Goal: Feedback & Contribution: Submit feedback/report problem

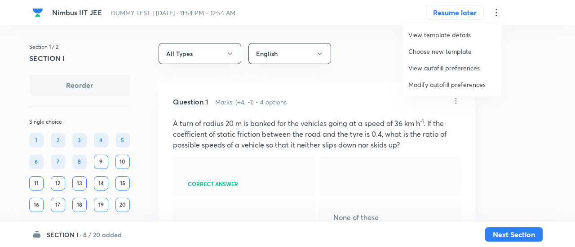
click at [449, 87] on span "Modify autofill preferences" at bounding box center [452, 84] width 88 height 9
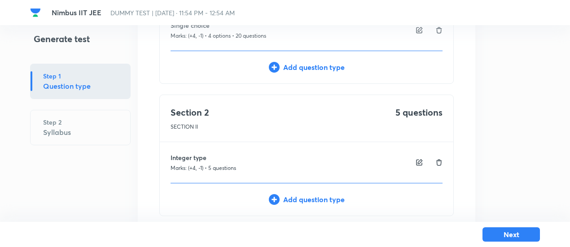
scroll to position [155, 0]
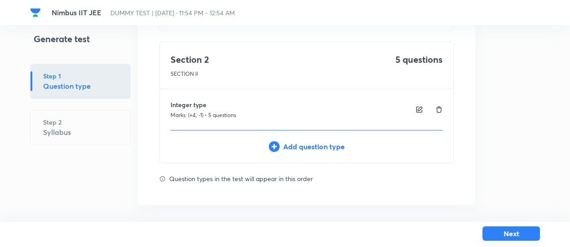
click at [515, 231] on button "Next" at bounding box center [511, 234] width 57 height 14
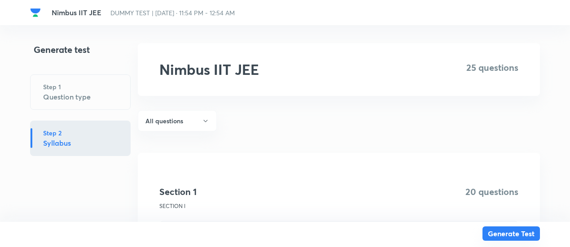
click at [515, 231] on button "Generate Test" at bounding box center [511, 234] width 57 height 14
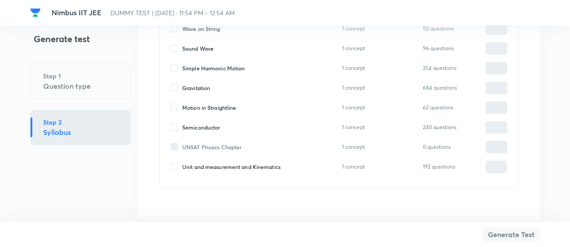
scroll to position [2057, 0]
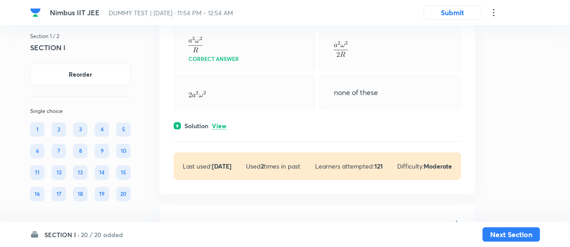
scroll to position [175, 0]
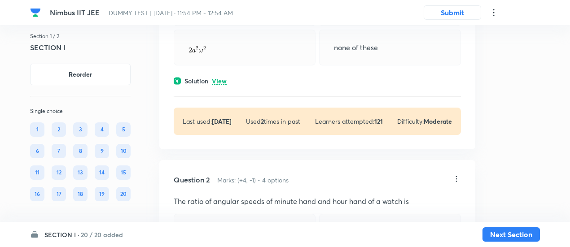
click at [221, 78] on p "View" at bounding box center [219, 81] width 15 height 7
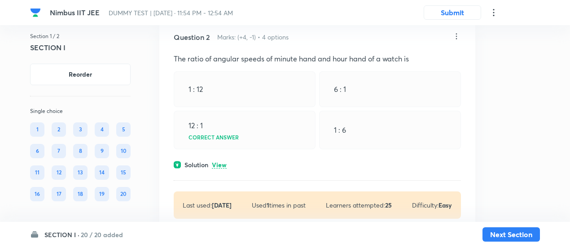
scroll to position [397, 0]
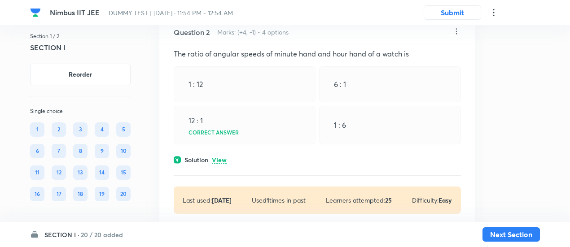
click at [222, 158] on p "View" at bounding box center [219, 160] width 15 height 7
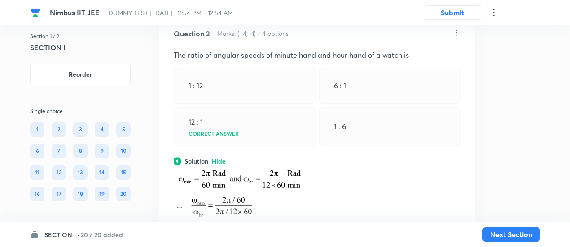
scroll to position [382, 0]
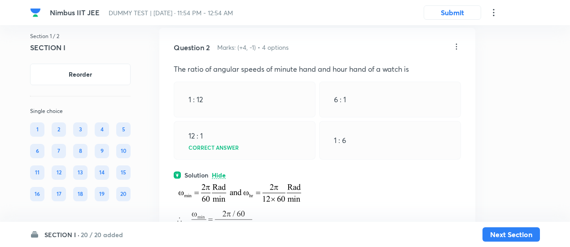
click at [456, 47] on icon at bounding box center [456, 46] width 9 height 9
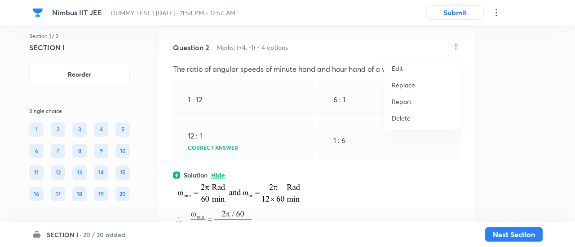
click at [400, 86] on p "Replace" at bounding box center [402, 84] width 23 height 9
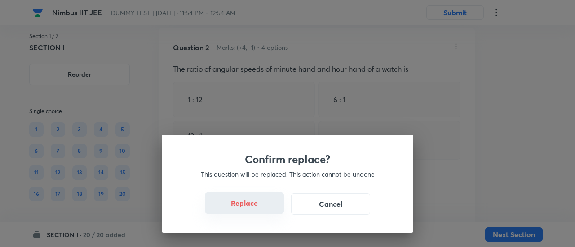
click at [250, 213] on button "Replace" at bounding box center [244, 204] width 79 height 22
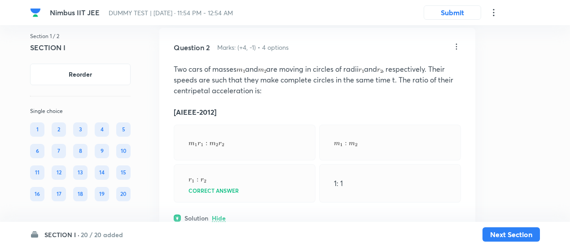
click at [457, 45] on icon at bounding box center [456, 47] width 1 height 6
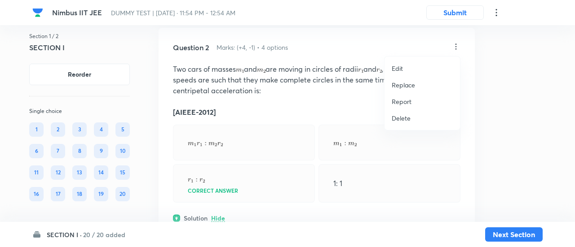
click at [412, 83] on p "Replace" at bounding box center [402, 84] width 23 height 9
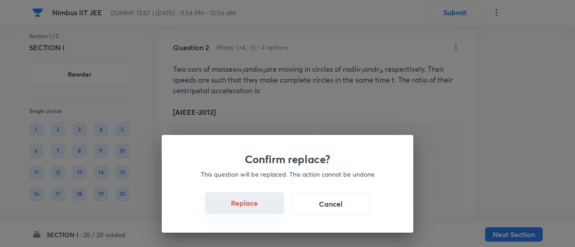
click at [255, 210] on button "Replace" at bounding box center [244, 204] width 79 height 22
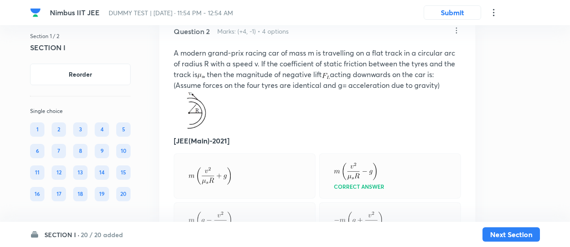
scroll to position [396, 0]
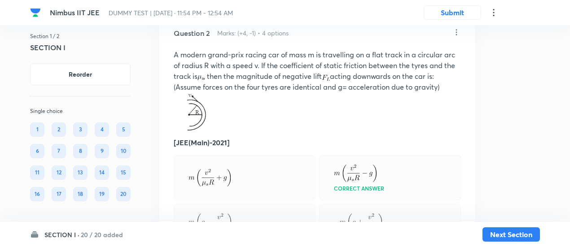
click at [454, 31] on icon at bounding box center [456, 32] width 9 height 9
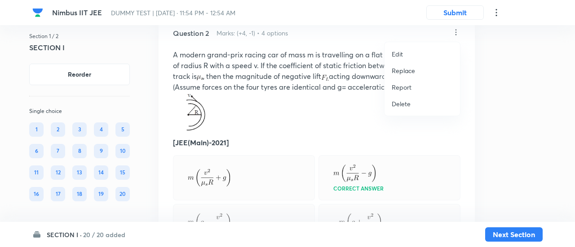
click at [405, 70] on p "Replace" at bounding box center [402, 70] width 23 height 9
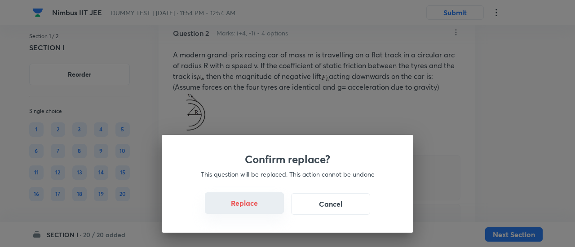
click at [263, 209] on button "Replace" at bounding box center [244, 204] width 79 height 22
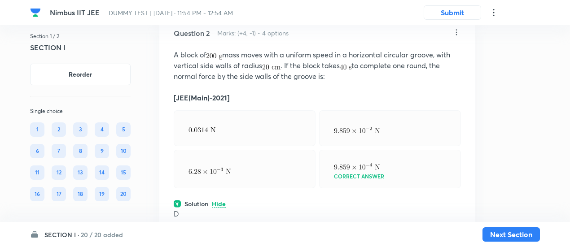
click at [375, 118] on div at bounding box center [390, 128] width 142 height 36
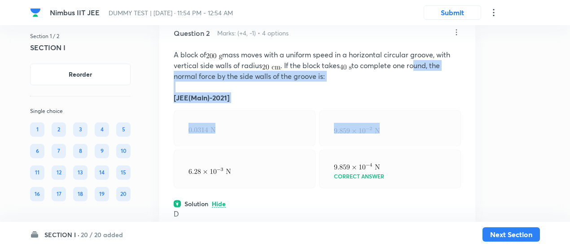
drag, startPoint x: 375, startPoint y: 118, endPoint x: 424, endPoint y: 57, distance: 78.3
click at [424, 57] on div "Question 2 Marks: (+4, -1) • 4 options A block of mass moves with a uniform spe…" at bounding box center [317, 161] width 316 height 297
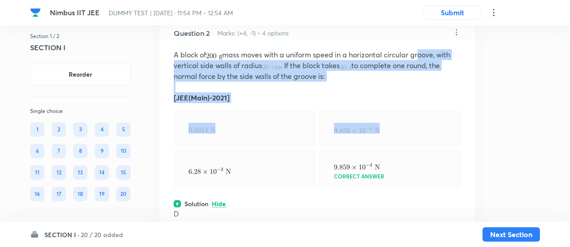
click at [424, 57] on p "A block of mass moves with a uniform speed in a horizontal circular groove, wit…" at bounding box center [317, 65] width 287 height 32
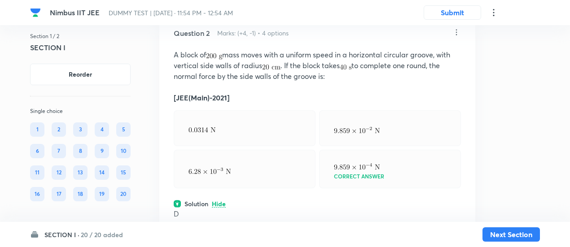
click at [455, 30] on icon at bounding box center [456, 32] width 9 height 9
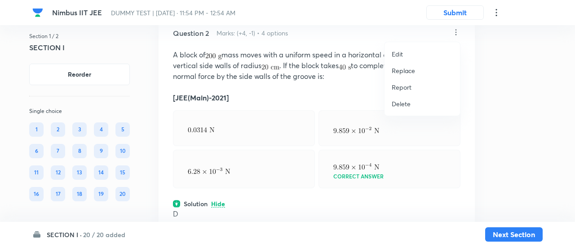
click at [405, 69] on p "Replace" at bounding box center [402, 70] width 23 height 9
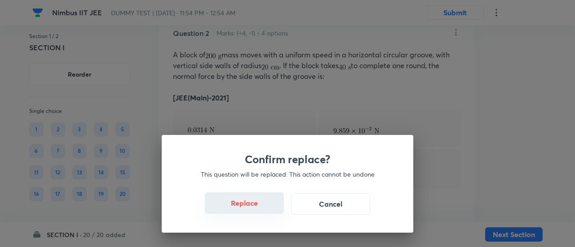
click at [253, 210] on button "Replace" at bounding box center [244, 204] width 79 height 22
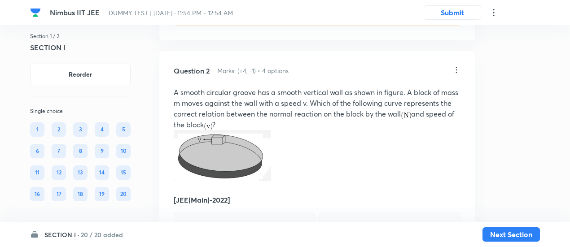
scroll to position [356, 0]
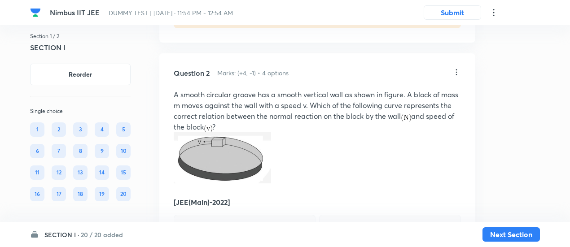
click at [453, 68] on icon at bounding box center [456, 72] width 9 height 9
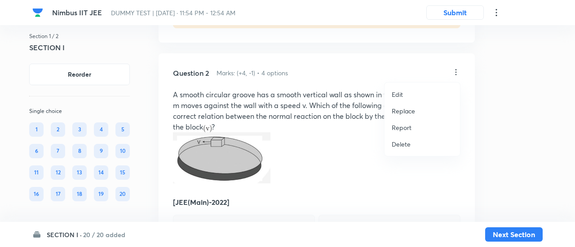
click at [407, 108] on p "Replace" at bounding box center [402, 110] width 23 height 9
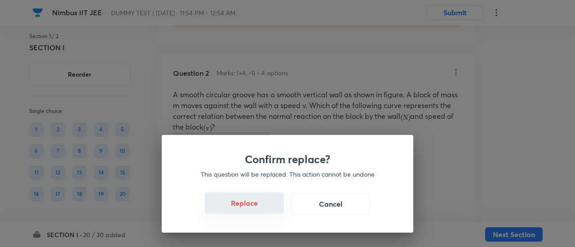
click at [261, 207] on button "Replace" at bounding box center [244, 204] width 79 height 22
click at [260, 209] on button "Replace" at bounding box center [244, 204] width 79 height 22
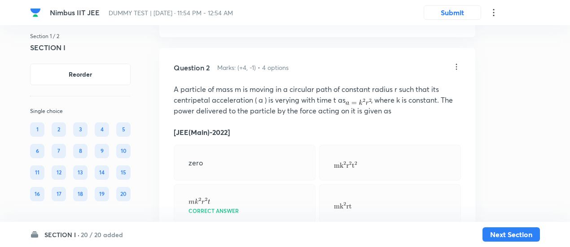
scroll to position [351, 0]
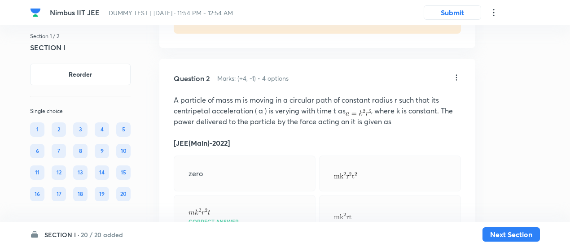
click at [456, 75] on icon at bounding box center [456, 77] width 9 height 9
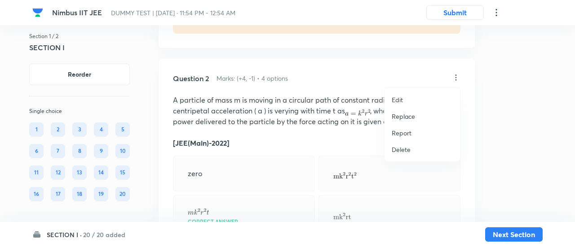
click at [408, 114] on p "Replace" at bounding box center [402, 116] width 23 height 9
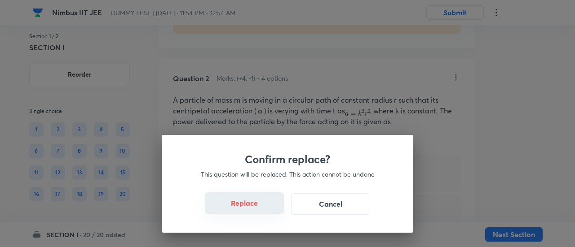
click at [254, 212] on button "Replace" at bounding box center [244, 204] width 79 height 22
click at [257, 207] on button "Replace" at bounding box center [244, 204] width 79 height 22
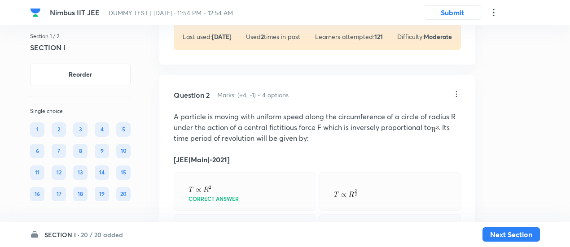
scroll to position [334, 0]
click at [459, 91] on icon at bounding box center [456, 94] width 9 height 9
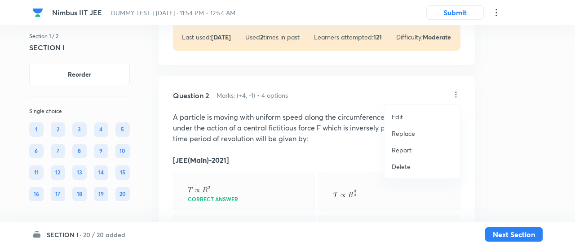
click at [403, 132] on p "Replace" at bounding box center [402, 133] width 23 height 9
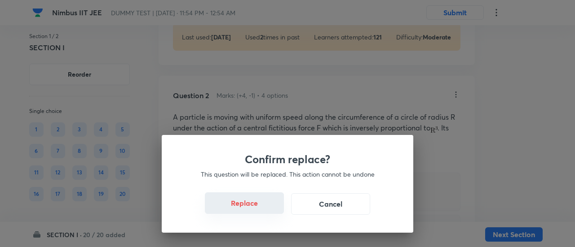
click at [254, 208] on button "Replace" at bounding box center [244, 204] width 79 height 22
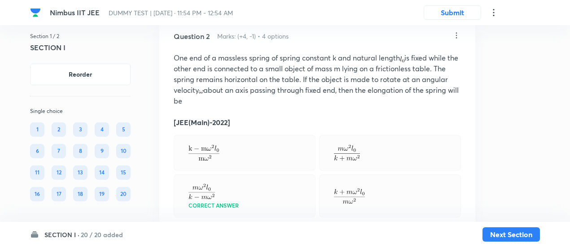
scroll to position [392, 0]
click at [455, 35] on icon at bounding box center [456, 36] width 9 height 9
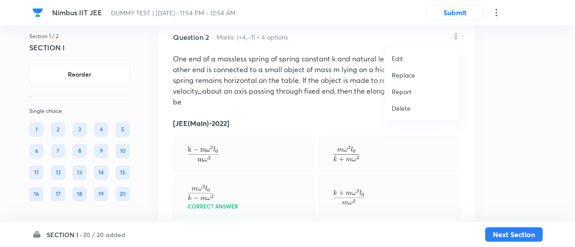
click at [409, 71] on p "Replace" at bounding box center [402, 74] width 23 height 9
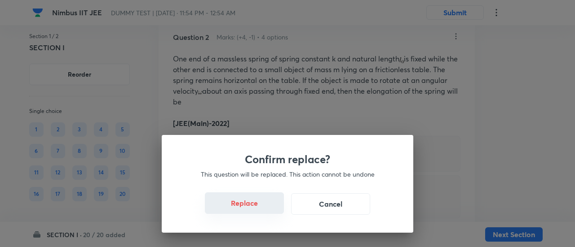
click at [254, 208] on button "Replace" at bounding box center [244, 204] width 79 height 22
click at [258, 209] on button "Replace" at bounding box center [244, 204] width 79 height 22
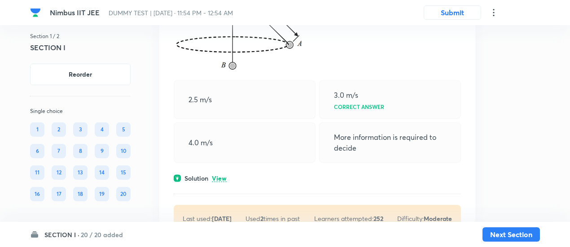
scroll to position [831, 0]
click at [225, 175] on p "View" at bounding box center [219, 178] width 15 height 7
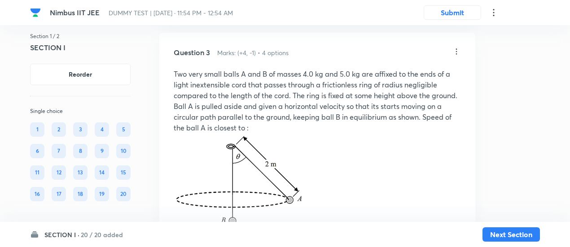
scroll to position [674, 0]
click at [457, 54] on icon at bounding box center [456, 52] width 9 height 9
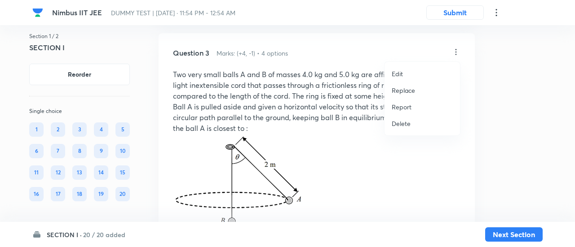
click at [412, 91] on p "Replace" at bounding box center [402, 90] width 23 height 9
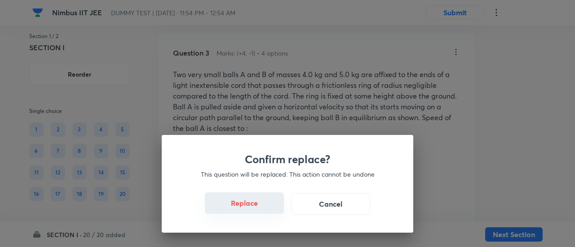
click at [251, 213] on button "Replace" at bounding box center [244, 204] width 79 height 22
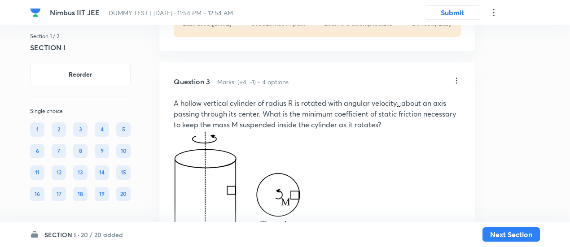
scroll to position [644, 0]
click at [273, 101] on p "A hollow vertical cylinder of radius R is rotated with angular velocity about a…" at bounding box center [317, 115] width 287 height 32
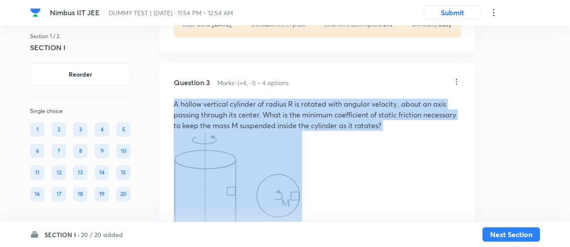
click at [273, 101] on p "A hollow vertical cylinder of radius R is rotated with angular velocity about a…" at bounding box center [317, 115] width 287 height 32
copy p "A hollow vertical cylinder of radius R is rotated with angular velocity about a…"
click at [376, 150] on p at bounding box center [317, 191] width 287 height 121
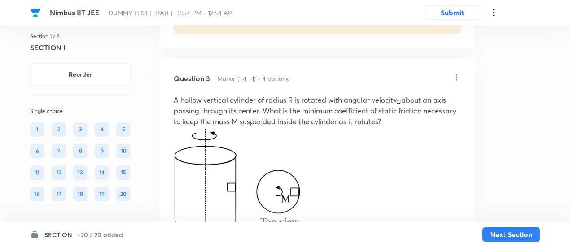
scroll to position [646, 0]
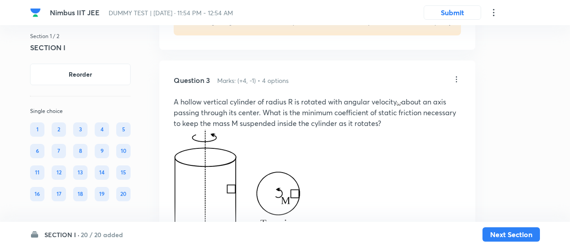
click at [456, 79] on icon at bounding box center [456, 79] width 9 height 9
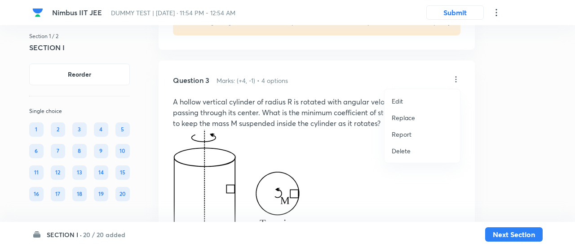
click at [371, 102] on div at bounding box center [287, 123] width 575 height 247
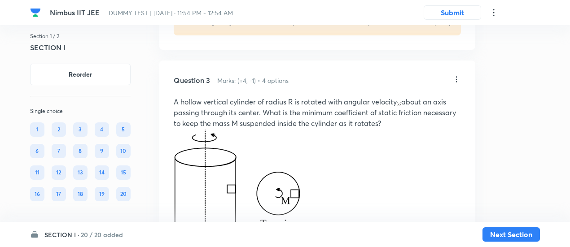
click at [371, 102] on p "A hollow vertical cylinder of radius R is rotated with angular velocity about a…" at bounding box center [317, 113] width 287 height 32
click at [459, 79] on icon at bounding box center [456, 79] width 9 height 9
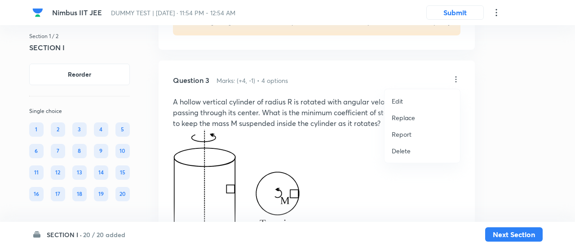
click at [404, 119] on p "Replace" at bounding box center [402, 117] width 23 height 9
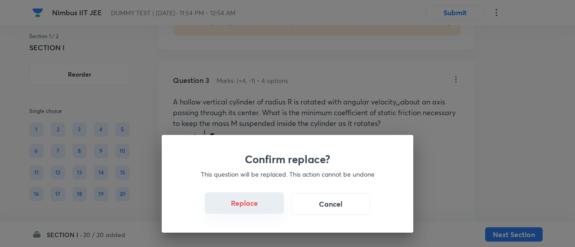
click at [249, 211] on button "Replace" at bounding box center [244, 204] width 79 height 22
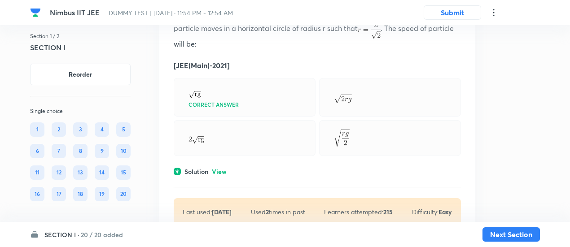
scroll to position [1137, 0]
click at [223, 168] on p "View" at bounding box center [219, 171] width 15 height 7
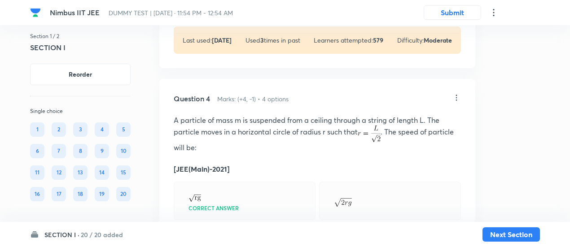
scroll to position [1032, 0]
click at [458, 97] on icon at bounding box center [456, 98] width 9 height 9
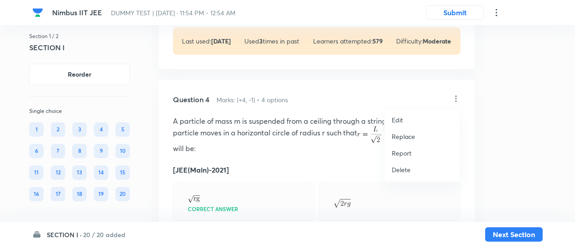
click at [397, 135] on p "Replace" at bounding box center [402, 136] width 23 height 9
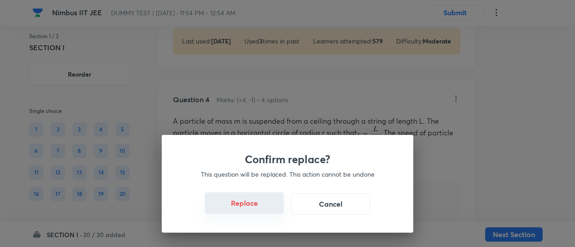
click at [258, 209] on button "Replace" at bounding box center [244, 204] width 79 height 22
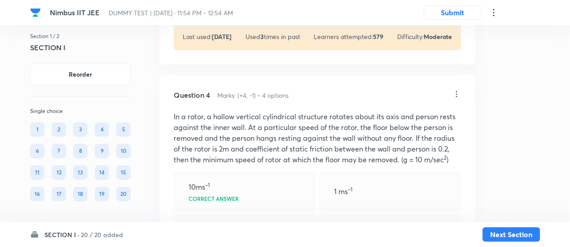
scroll to position [1024, 0]
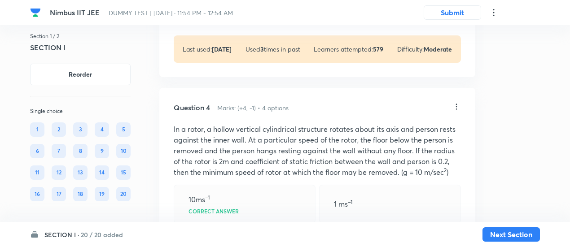
click at [455, 106] on icon at bounding box center [456, 106] width 9 height 9
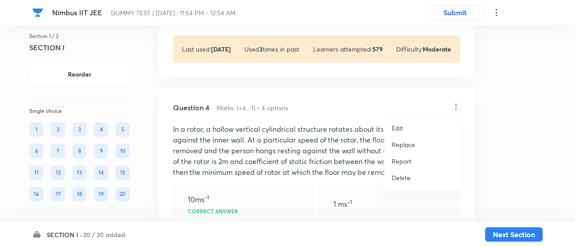
click at [455, 106] on div at bounding box center [287, 123] width 575 height 247
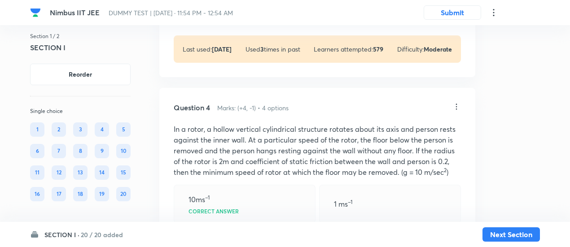
click at [457, 105] on icon at bounding box center [456, 106] width 9 height 9
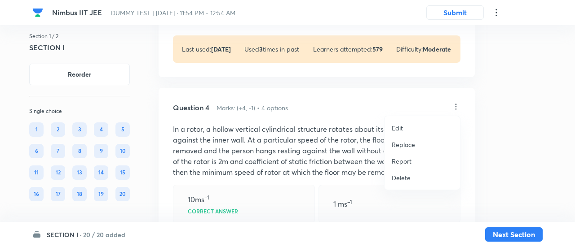
click at [411, 143] on p "Replace" at bounding box center [402, 144] width 23 height 9
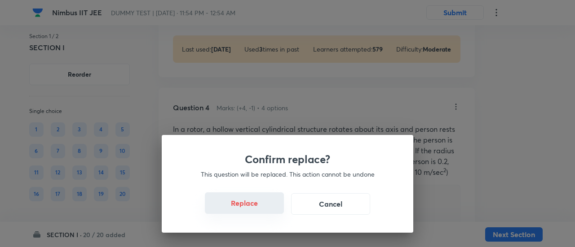
click at [258, 206] on button "Replace" at bounding box center [244, 204] width 79 height 22
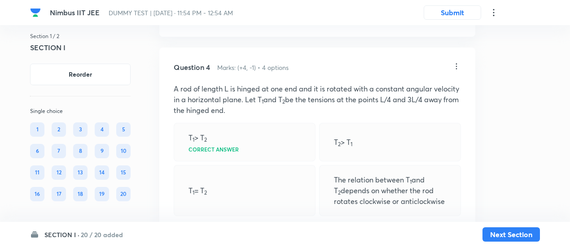
scroll to position [1063, 0]
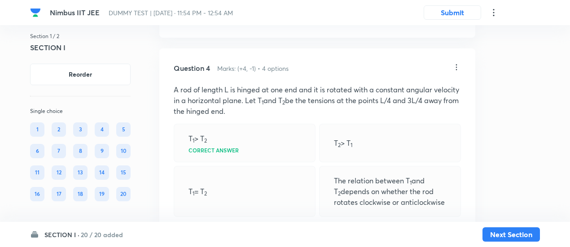
click at [277, 103] on p "A rod of length L is hinged at one end and it is rotated with a constant angula…" at bounding box center [317, 100] width 287 height 32
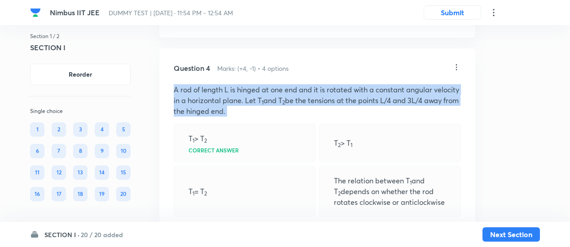
click at [277, 103] on p "A rod of length L is hinged at one end and it is rotated with a constant angula…" at bounding box center [317, 100] width 287 height 32
copy p "A rod of length L is hinged at one end and it is rotated with a constant angula…"
click at [333, 113] on p "A rod of length L is hinged at one end and it is rotated with a constant angula…" at bounding box center [317, 100] width 287 height 32
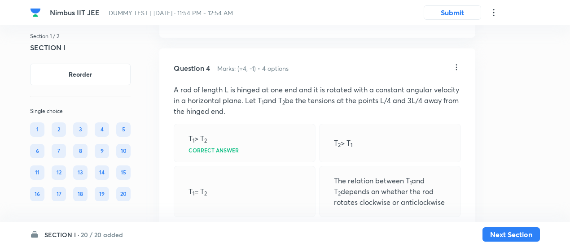
click at [455, 69] on icon at bounding box center [456, 67] width 9 height 9
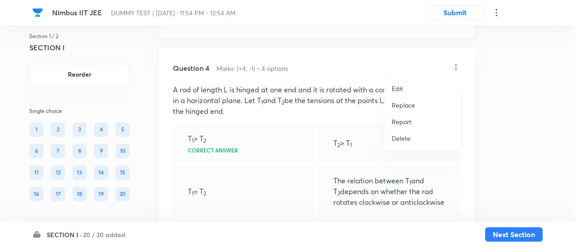
click at [395, 89] on p "Edit" at bounding box center [396, 88] width 11 height 9
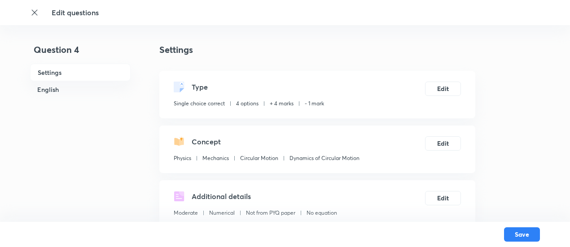
checkbox input "true"
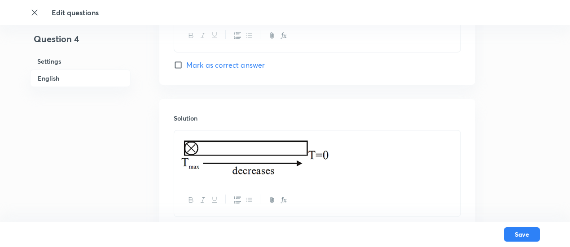
scroll to position [970, 0]
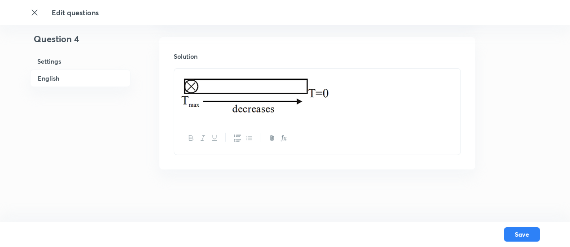
click at [390, 91] on p at bounding box center [317, 95] width 273 height 43
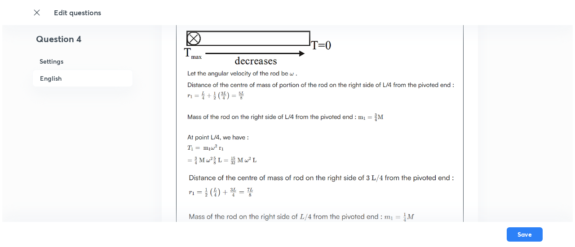
scroll to position [1195, 0]
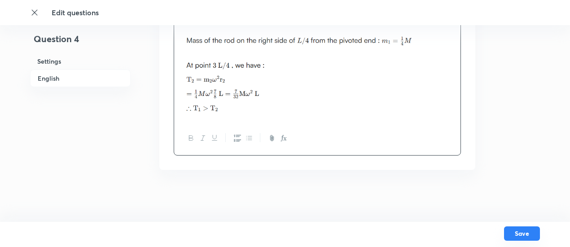
click at [525, 232] on button "Save" at bounding box center [522, 234] width 36 height 14
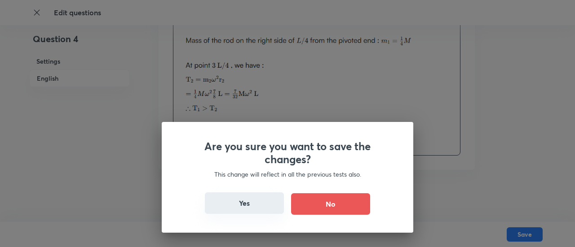
click at [240, 208] on button "Yes" at bounding box center [244, 204] width 79 height 22
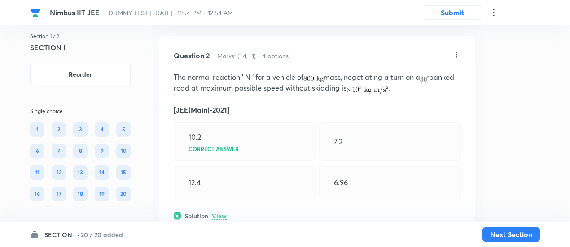
scroll to position [299, 0]
click at [455, 55] on icon at bounding box center [456, 55] width 9 height 9
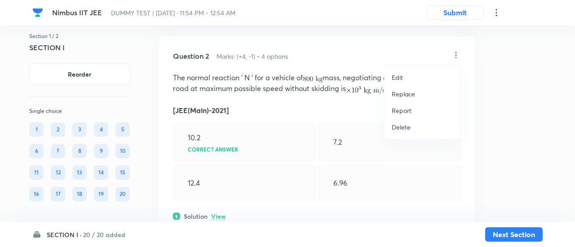
click at [395, 78] on p "Edit" at bounding box center [396, 77] width 11 height 9
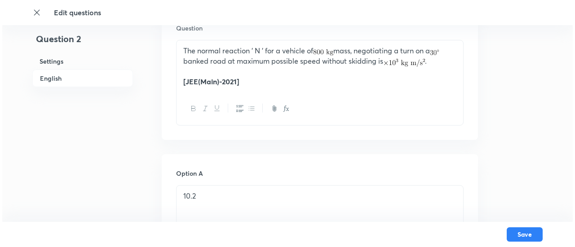
scroll to position [283, 0]
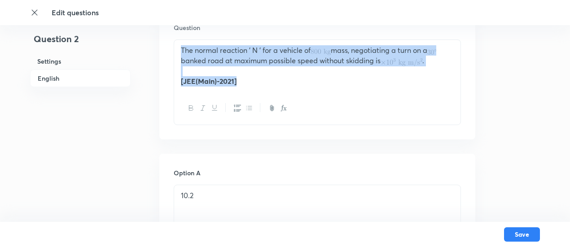
drag, startPoint x: 180, startPoint y: 50, endPoint x: 248, endPoint y: 86, distance: 77.1
click at [248, 86] on div "The normal reaction ' N ' for a vehicle of mass, negotiating a turn on a banked…" at bounding box center [317, 66] width 286 height 52
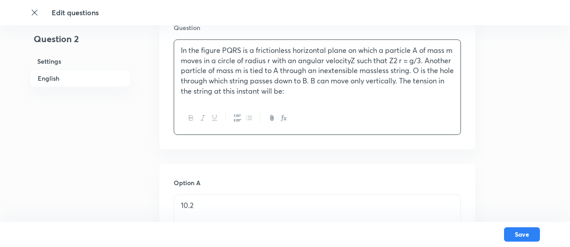
click at [344, 60] on p "In the figure PQRS is a frictionless horizontal plane on which a particle A of …" at bounding box center [317, 70] width 273 height 51
click at [281, 120] on icon "button" at bounding box center [283, 117] width 7 height 7
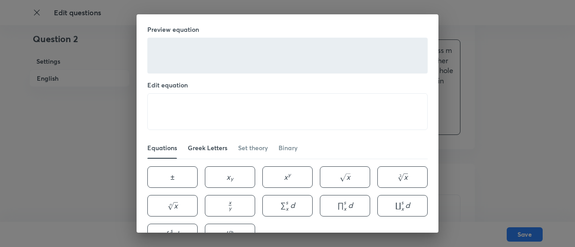
click at [211, 141] on link "Greek Letters" at bounding box center [208, 148] width 40 height 22
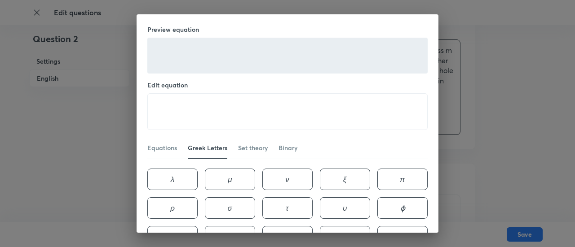
scroll to position [115, 0]
click at [284, 229] on span "ω" at bounding box center [287, 234] width 6 height 10
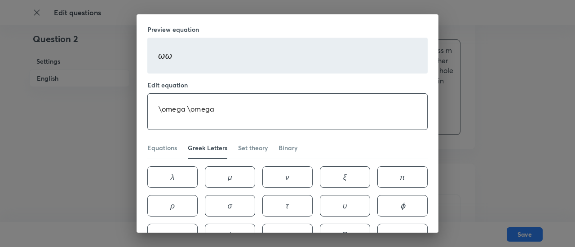
click at [250, 110] on textarea "\omega \omega" at bounding box center [287, 112] width 279 height 36
click at [250, 110] on textarea "\omega" at bounding box center [287, 112] width 279 height 36
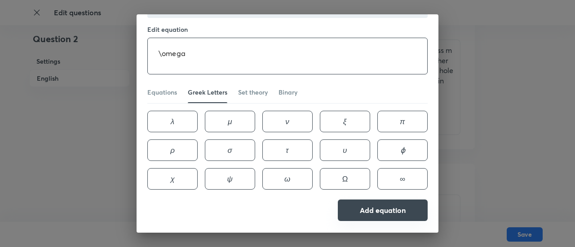
type textarea "\omega"
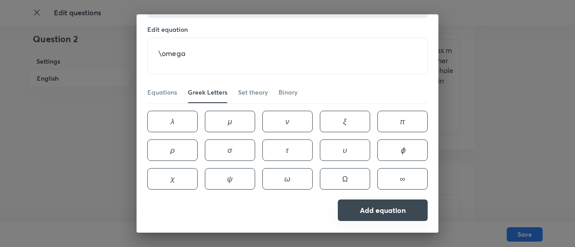
click at [367, 200] on button "Add equation" at bounding box center [383, 211] width 90 height 22
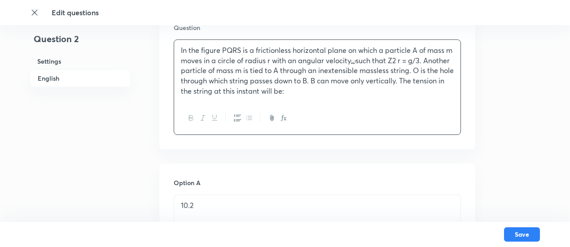
click at [280, 117] on icon "button" at bounding box center [283, 117] width 7 height 7
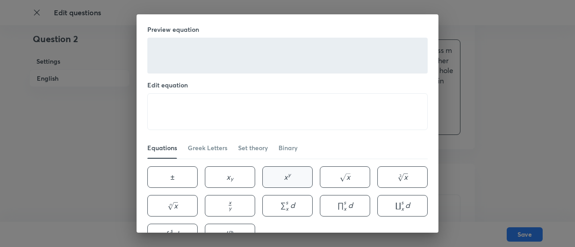
click at [273, 174] on button "x y x^{y} x y" at bounding box center [287, 178] width 50 height 22
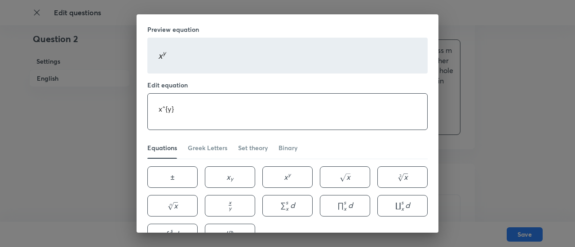
click at [162, 101] on textarea "x^{y}" at bounding box center [287, 112] width 279 height 36
paste textarea "\omega"
click at [231, 204] on span "​" at bounding box center [231, 204] width 1 height 5
click at [236, 101] on textarea "\omega ^{2} r = \frac{x}{y}" at bounding box center [287, 112] width 279 height 36
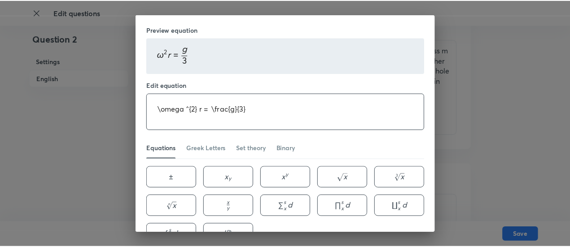
scroll to position [55, 0]
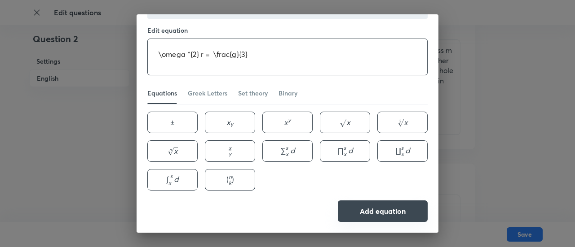
type textarea "\omega ^{2} r = \frac{g}{3}"
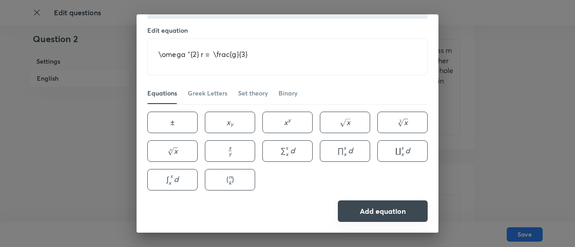
click at [367, 215] on button "Add equation" at bounding box center [383, 212] width 90 height 22
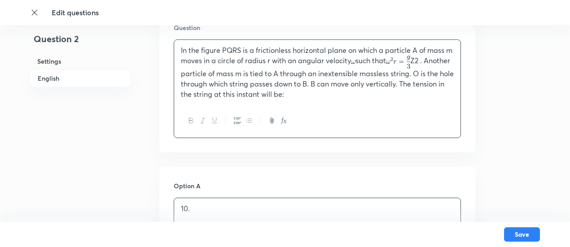
click at [367, 215] on div "10." at bounding box center [317, 223] width 286 height 50
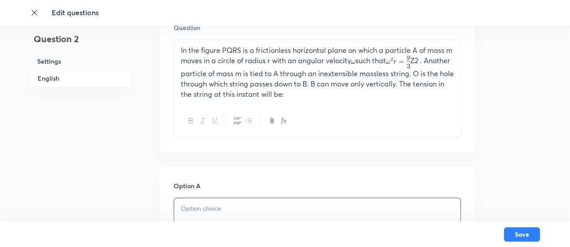
click at [433, 57] on p "In the figure PQRS is a frictionless horizontal plane on which a particle A of …" at bounding box center [317, 72] width 273 height 54
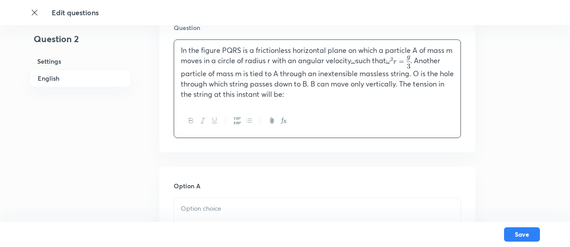
click at [342, 85] on p "In the figure PQRS is a frictionless horizontal plane on which a particle A of …" at bounding box center [317, 72] width 273 height 54
click at [339, 96] on p "In the figure PQRS is a frictionless horizontal plane on which a particle A of …" at bounding box center [317, 72] width 273 height 54
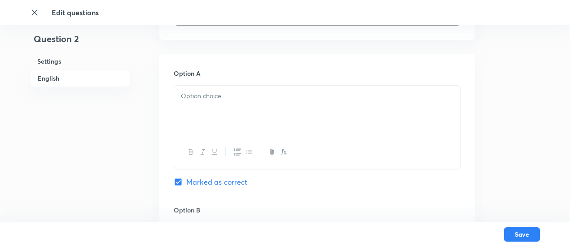
scroll to position [518, 0]
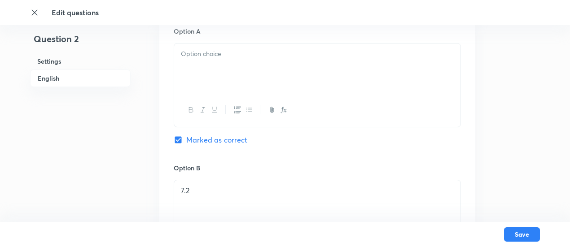
click at [270, 58] on p at bounding box center [317, 54] width 273 height 10
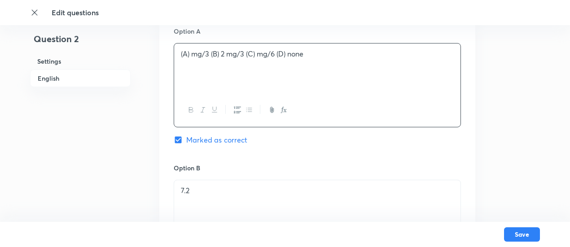
click at [188, 59] on div "(A) mg/3 (B) 2 mg/3 (C) mg/6 (D) none" at bounding box center [317, 69] width 286 height 50
drag, startPoint x: 200, startPoint y: 53, endPoint x: 329, endPoint y: 70, distance: 130.0
click at [329, 70] on div "mg/3 (B) 2 mg/3 (C) mg/6 (D) none" at bounding box center [317, 69] width 286 height 50
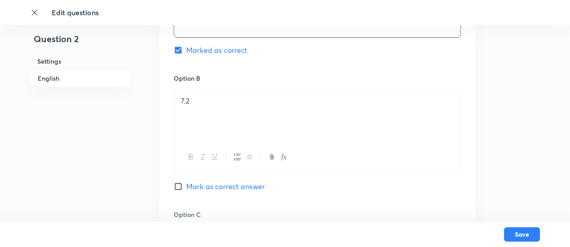
scroll to position [620, 0]
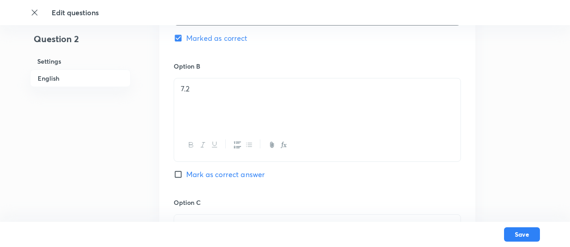
click at [295, 90] on p "7.2" at bounding box center [317, 89] width 273 height 10
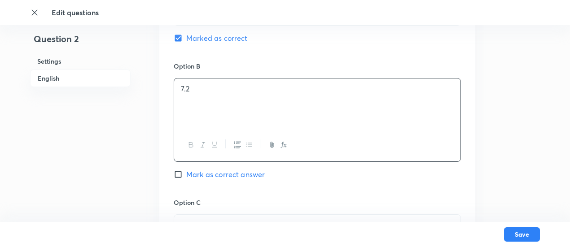
click at [295, 90] on p "7.2" at bounding box center [317, 89] width 273 height 10
paste div
click at [189, 79] on div "(B) 2 mg/3 (C) mg/6 (D) none" at bounding box center [317, 104] width 286 height 50
drag, startPoint x: 205, startPoint y: 88, endPoint x: 329, endPoint y: 101, distance: 124.6
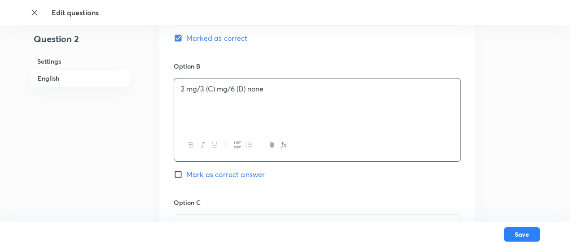
click at [329, 101] on div "2 mg/3 (C) mg/6 (D) none" at bounding box center [317, 104] width 286 height 50
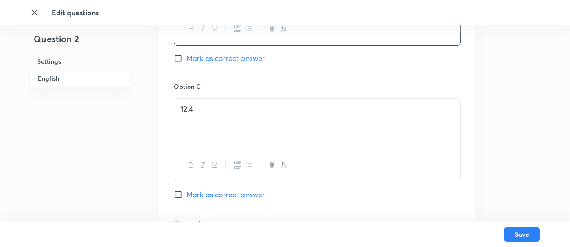
scroll to position [737, 0]
click at [296, 132] on div "12.4" at bounding box center [317, 122] width 286 height 50
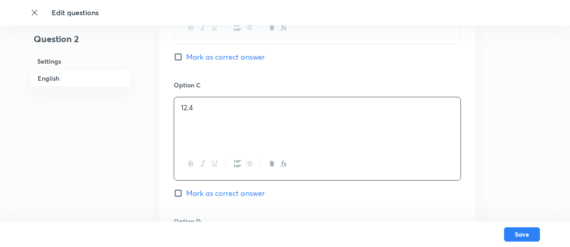
click at [296, 132] on div "12.4" at bounding box center [317, 122] width 286 height 50
paste div
click at [189, 104] on p "(C) mg/6 (D) none" at bounding box center [317, 108] width 273 height 10
drag, startPoint x: 201, startPoint y: 108, endPoint x: 268, endPoint y: 116, distance: 68.3
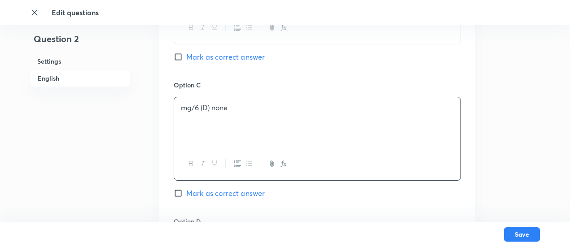
click at [268, 116] on div "mg/6 (D) none" at bounding box center [317, 122] width 286 height 50
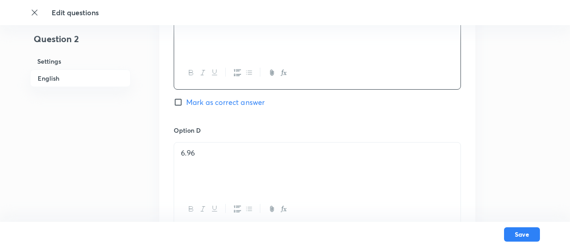
scroll to position [841, 0]
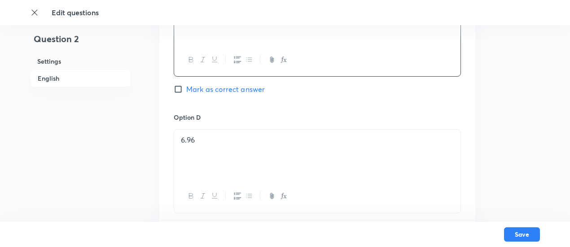
click at [249, 146] on div "6.96" at bounding box center [317, 155] width 286 height 50
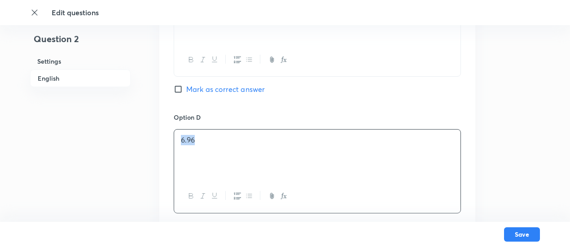
click at [249, 146] on div "6.96" at bounding box center [317, 155] width 286 height 50
paste div
click at [190, 135] on p "(D) none" at bounding box center [317, 140] width 273 height 10
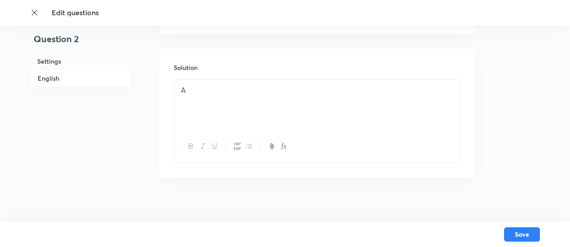
scroll to position [1061, 0]
click at [273, 104] on div "A" at bounding box center [317, 97] width 286 height 50
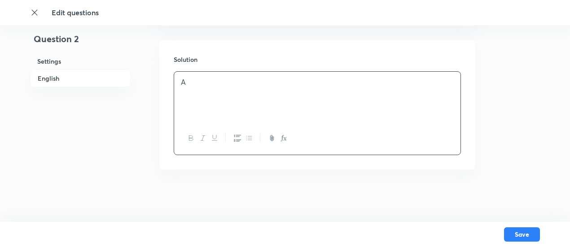
click at [273, 104] on div "A" at bounding box center [317, 97] width 286 height 50
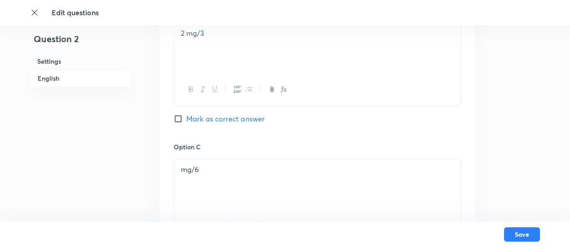
click at [259, 117] on span "Mark as correct answer" at bounding box center [225, 119] width 79 height 11
click at [186, 117] on input "Mark as correct answer" at bounding box center [180, 118] width 13 height 9
checkbox input "true"
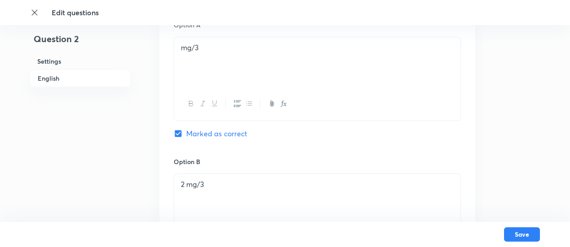
checkbox input "false"
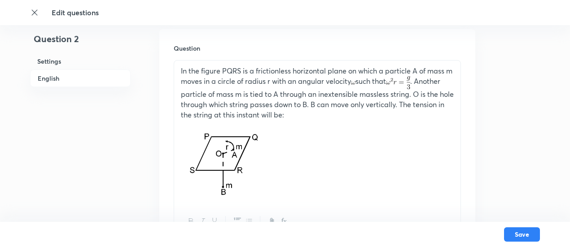
scroll to position [266, 0]
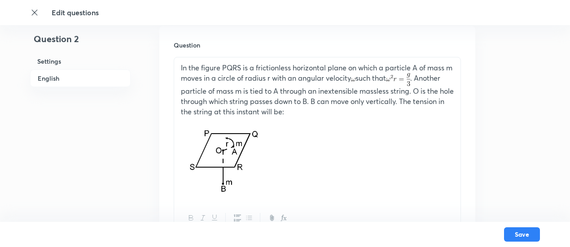
click at [182, 90] on p "In the figure PQRS is a frictionless horizontal plane on which a particle A of …" at bounding box center [317, 90] width 273 height 54
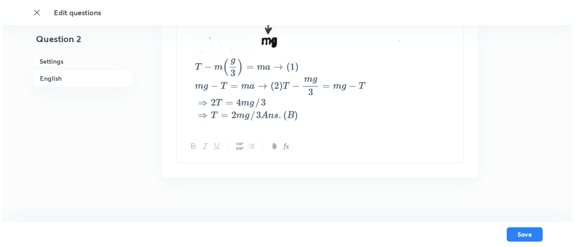
scroll to position [1242, 0]
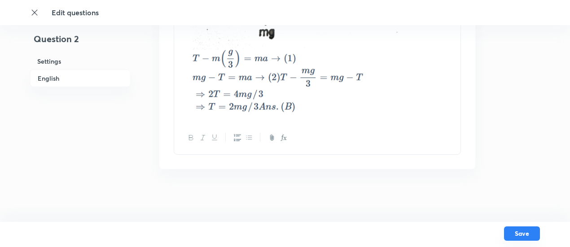
click at [526, 237] on button "Save" at bounding box center [522, 234] width 36 height 14
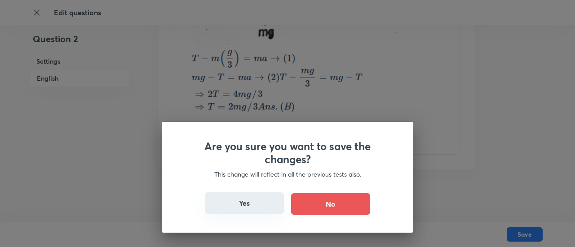
click at [253, 212] on button "Yes" at bounding box center [244, 204] width 79 height 22
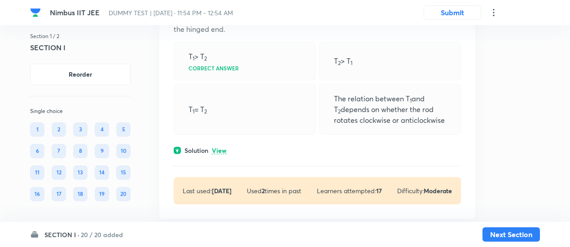
scroll to position [1005, 0]
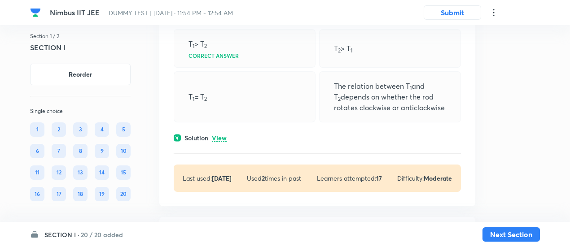
click at [223, 135] on p "View" at bounding box center [219, 138] width 15 height 7
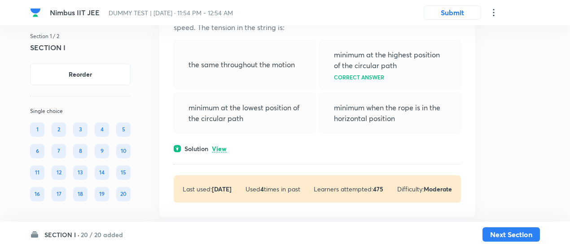
scroll to position [1574, 0]
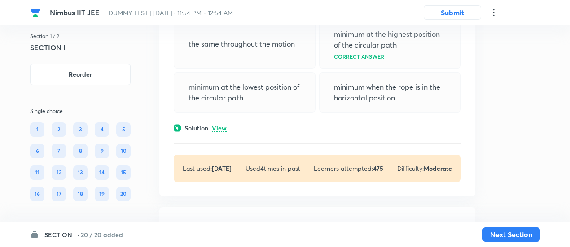
click at [223, 126] on p "View" at bounding box center [219, 128] width 15 height 7
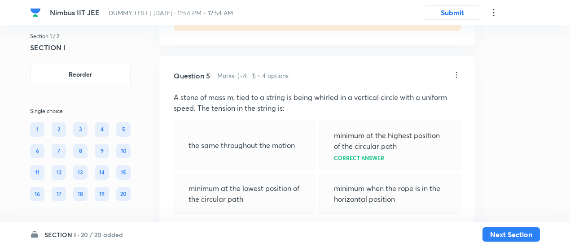
scroll to position [1472, 0]
click at [459, 73] on icon at bounding box center [456, 75] width 9 height 9
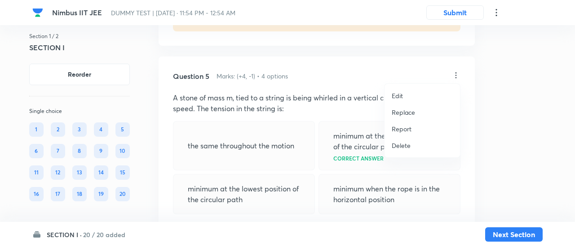
click at [397, 114] on p "Replace" at bounding box center [402, 112] width 23 height 9
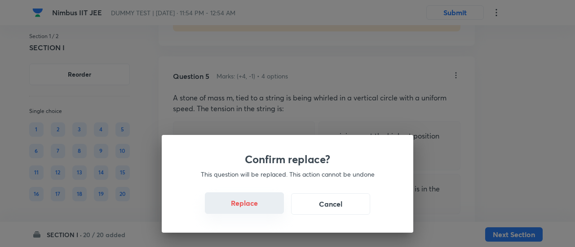
click at [246, 207] on button "Replace" at bounding box center [244, 204] width 79 height 22
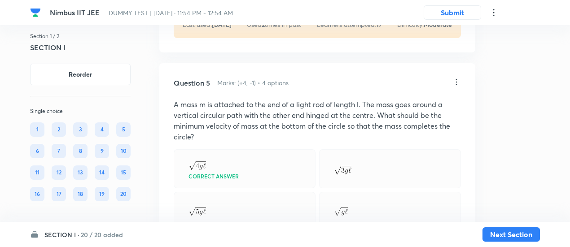
scroll to position [1463, 0]
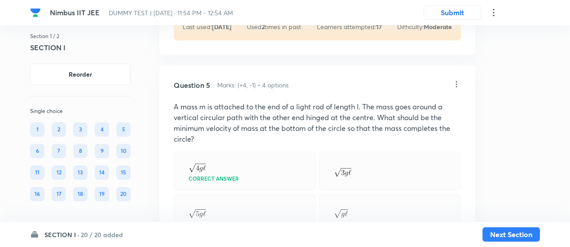
click at [458, 81] on icon at bounding box center [456, 84] width 9 height 9
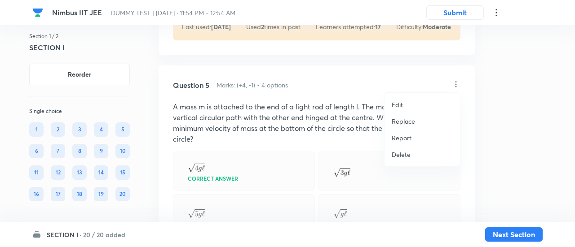
click at [409, 123] on p "Replace" at bounding box center [402, 121] width 23 height 9
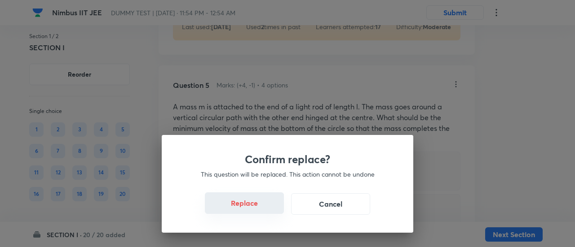
click at [250, 206] on button "Replace" at bounding box center [244, 204] width 79 height 22
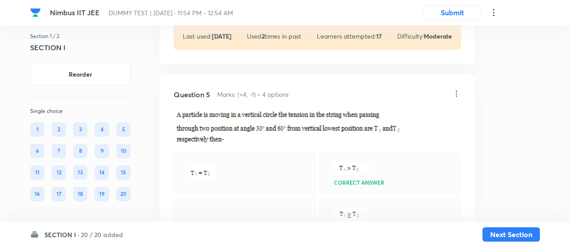
scroll to position [1453, 0]
click at [454, 90] on icon at bounding box center [456, 94] width 9 height 9
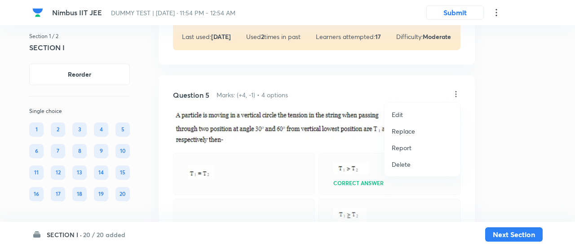
click at [405, 134] on p "Replace" at bounding box center [402, 131] width 23 height 9
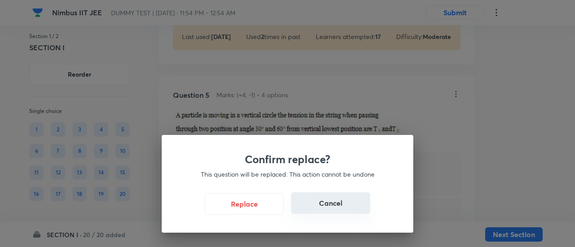
click at [325, 200] on button "Cancel" at bounding box center [330, 204] width 79 height 22
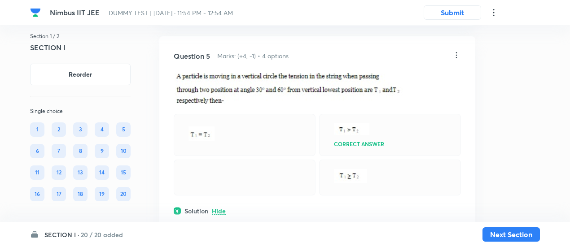
scroll to position [1492, 0]
click at [457, 53] on icon at bounding box center [456, 55] width 9 height 9
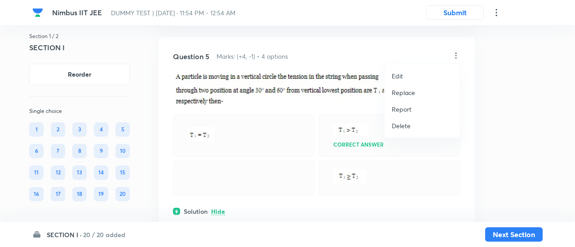
click at [405, 92] on p "Replace" at bounding box center [402, 92] width 23 height 9
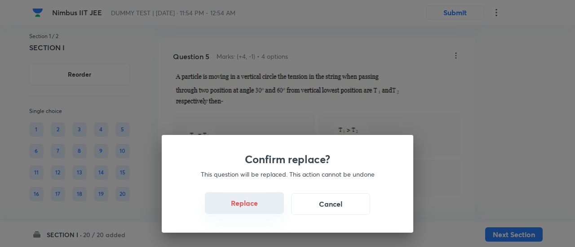
click at [264, 204] on button "Replace" at bounding box center [244, 204] width 79 height 22
click at [250, 210] on button "Replace" at bounding box center [244, 204] width 79 height 22
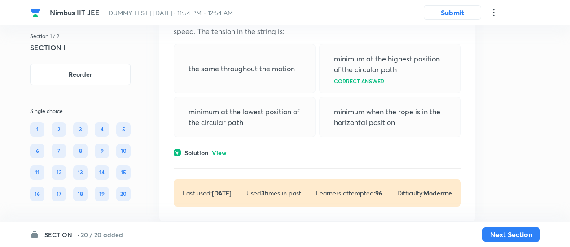
scroll to position [1967, 0]
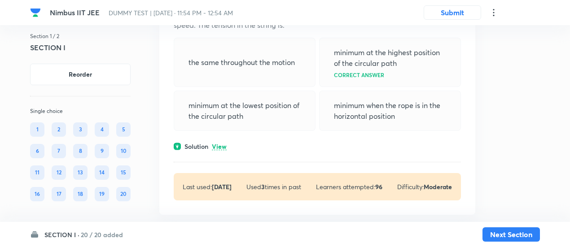
click at [221, 137] on div "Question 6 Marks: (+4, -1) • 4 options A stone of mass m, tied to a string is b…" at bounding box center [317, 94] width 316 height 242
click at [221, 144] on p "View" at bounding box center [219, 147] width 15 height 7
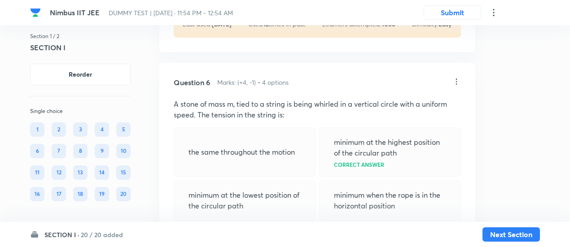
scroll to position [1873, 0]
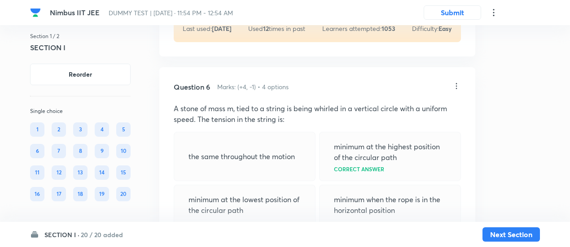
click at [458, 82] on icon at bounding box center [456, 86] width 9 height 9
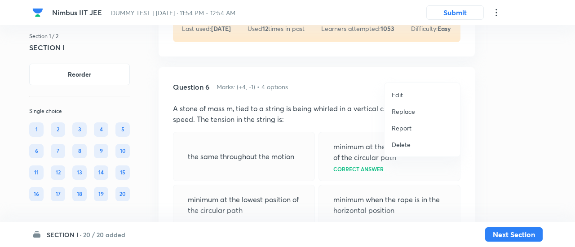
click at [406, 108] on p "Replace" at bounding box center [402, 111] width 23 height 9
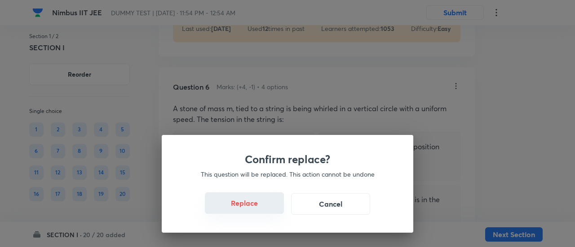
click at [249, 208] on button "Replace" at bounding box center [244, 204] width 79 height 22
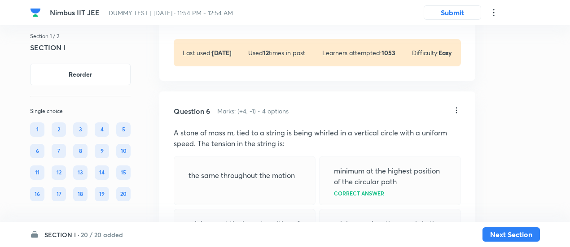
scroll to position [1838, 0]
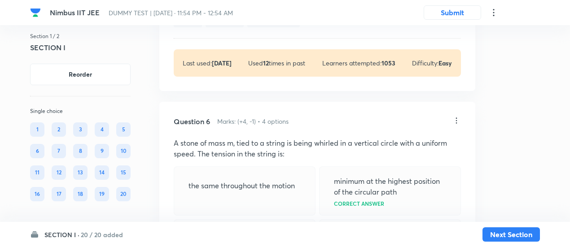
click at [458, 116] on icon at bounding box center [456, 120] width 9 height 9
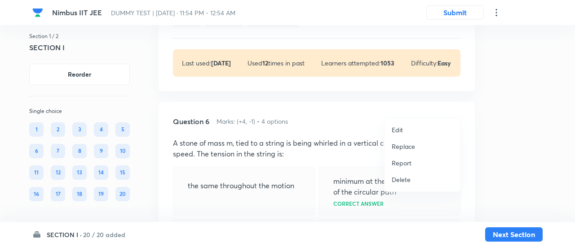
click at [413, 145] on p "Replace" at bounding box center [402, 146] width 23 height 9
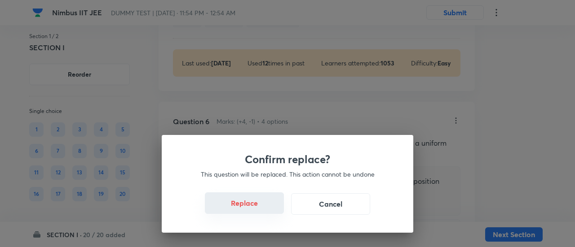
click at [254, 210] on button "Replace" at bounding box center [244, 204] width 79 height 22
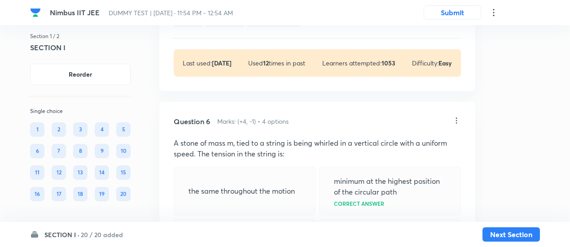
click at [254, 220] on div "minimum at the lowest position of the circular path" at bounding box center [245, 240] width 142 height 40
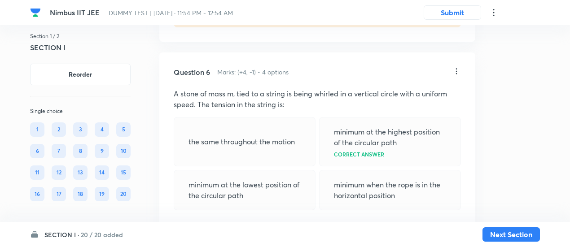
scroll to position [1887, 0]
click at [458, 67] on icon at bounding box center [456, 71] width 9 height 9
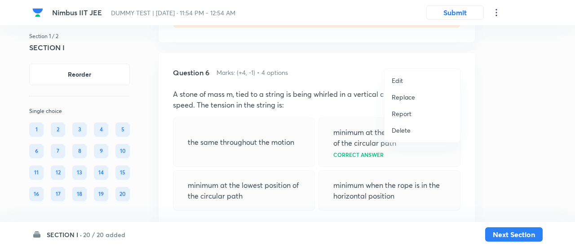
click at [403, 97] on p "Replace" at bounding box center [402, 96] width 23 height 9
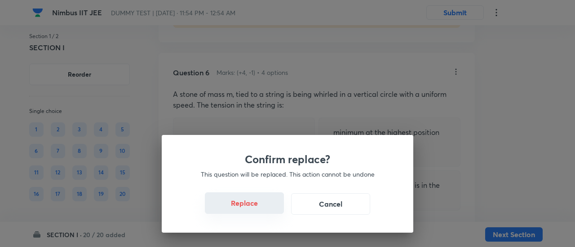
click at [267, 210] on button "Replace" at bounding box center [244, 204] width 79 height 22
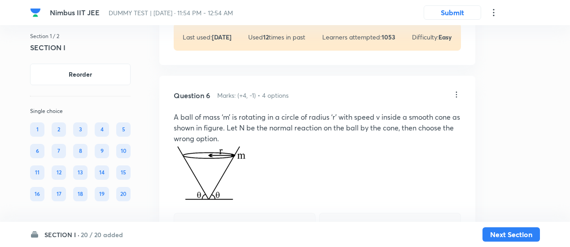
scroll to position [1864, 0]
click at [459, 91] on icon at bounding box center [456, 95] width 9 height 9
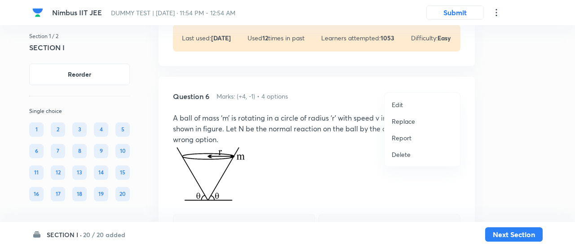
click at [410, 119] on p "Replace" at bounding box center [402, 121] width 23 height 9
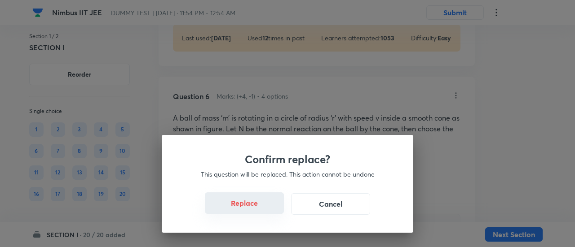
click at [260, 211] on button "Replace" at bounding box center [244, 204] width 79 height 22
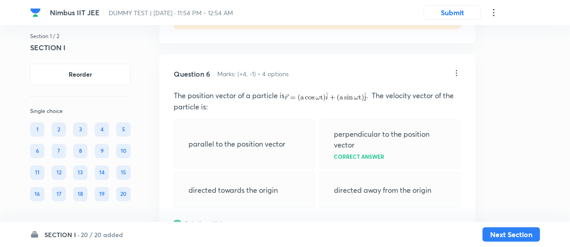
scroll to position [1882, 0]
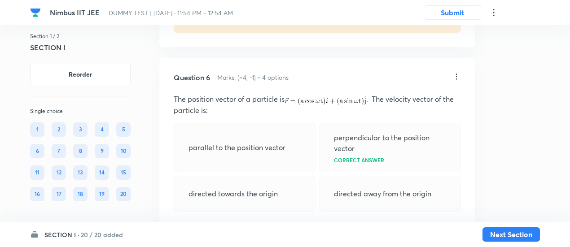
click at [458, 72] on icon at bounding box center [456, 76] width 9 height 9
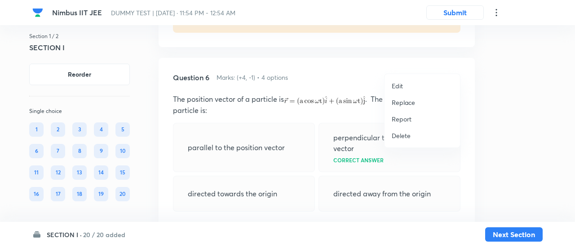
click at [409, 98] on p "Replace" at bounding box center [402, 102] width 23 height 9
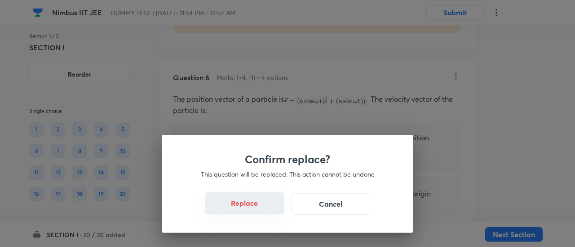
click at [253, 204] on button "Replace" at bounding box center [244, 204] width 79 height 22
click at [256, 209] on button "Replace" at bounding box center [244, 204] width 79 height 22
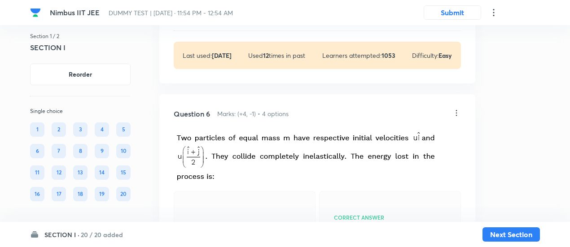
scroll to position [1853, 0]
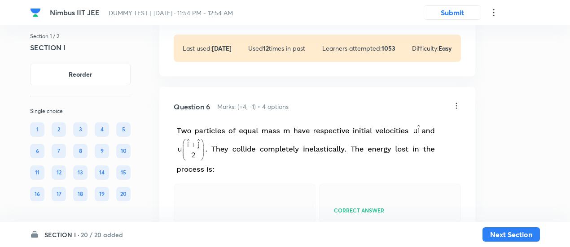
click at [460, 101] on icon at bounding box center [456, 105] width 9 height 9
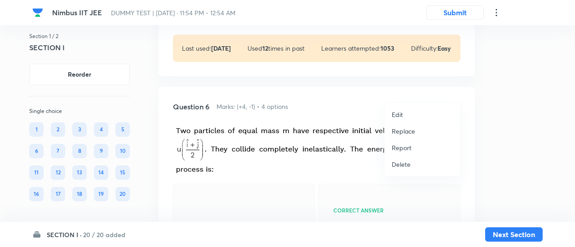
click at [405, 130] on p "Replace" at bounding box center [402, 131] width 23 height 9
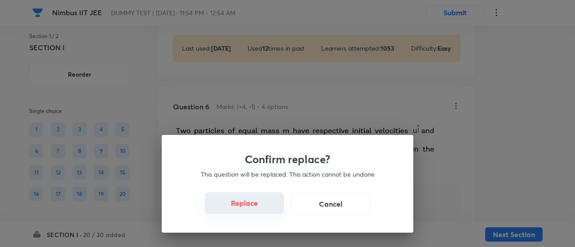
click at [257, 208] on button "Replace" at bounding box center [244, 204] width 79 height 22
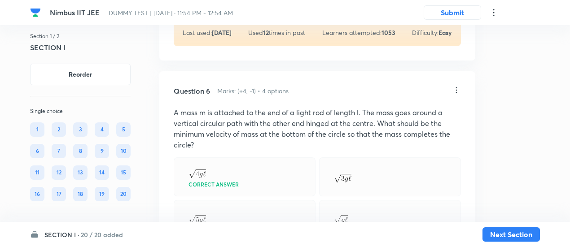
scroll to position [1869, 0]
click at [459, 86] on icon at bounding box center [456, 90] width 9 height 9
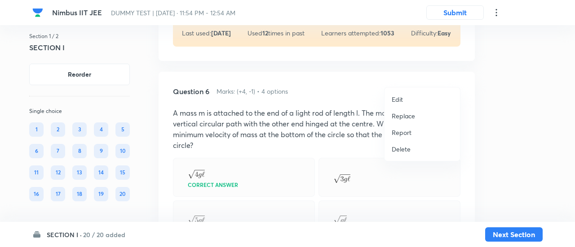
click at [404, 115] on p "Replace" at bounding box center [402, 115] width 23 height 9
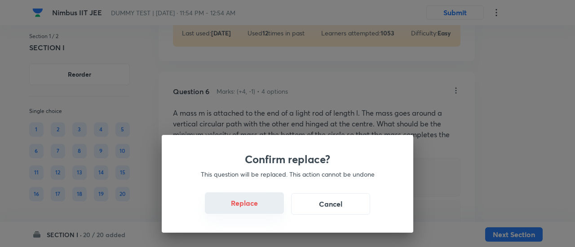
click at [254, 209] on button "Replace" at bounding box center [244, 204] width 79 height 22
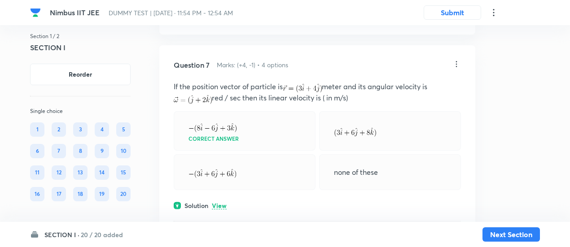
scroll to position [2333, 0]
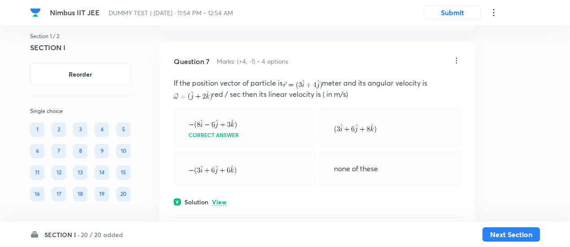
click at [226, 199] on p "View" at bounding box center [219, 202] width 15 height 7
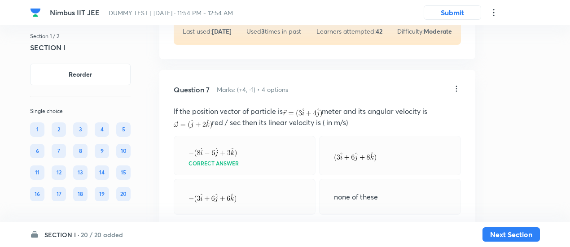
scroll to position [2304, 0]
click at [457, 85] on icon at bounding box center [456, 89] width 9 height 9
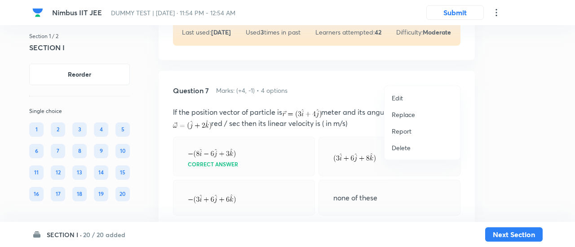
click at [407, 114] on p "Replace" at bounding box center [402, 114] width 23 height 9
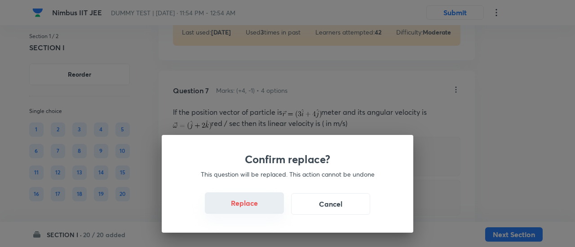
click at [260, 208] on button "Replace" at bounding box center [244, 204] width 79 height 22
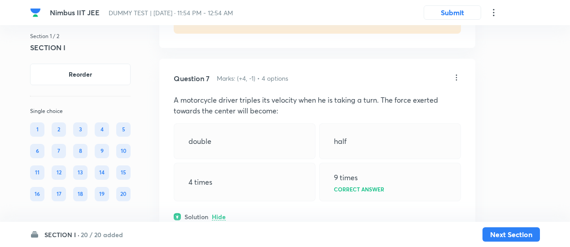
scroll to position [2314, 0]
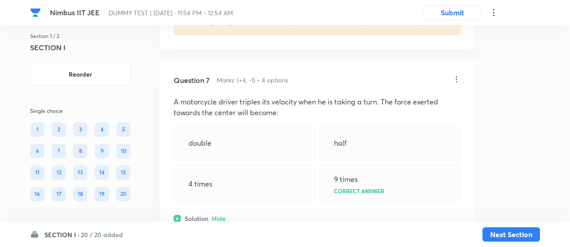
click at [460, 75] on icon at bounding box center [456, 79] width 9 height 9
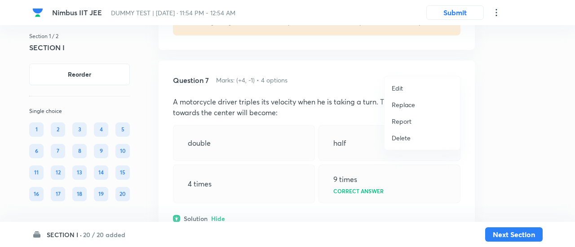
click at [409, 106] on p "Replace" at bounding box center [402, 104] width 23 height 9
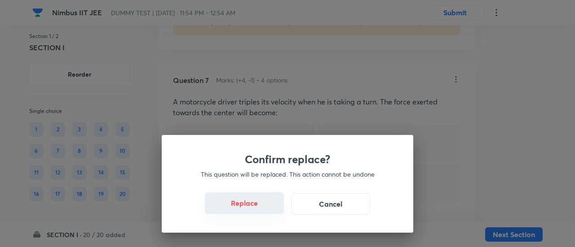
click at [265, 209] on button "Replace" at bounding box center [244, 204] width 79 height 22
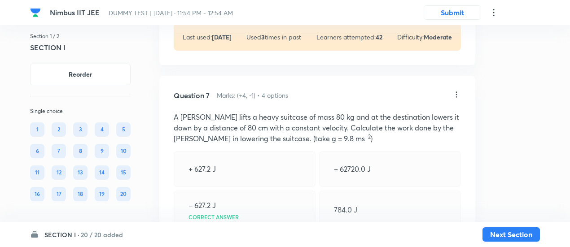
scroll to position [2299, 0]
click at [457, 91] on icon at bounding box center [456, 95] width 9 height 9
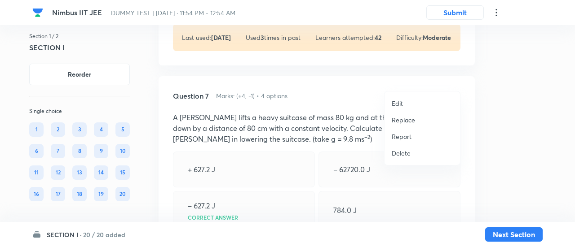
click at [404, 119] on p "Replace" at bounding box center [402, 119] width 23 height 9
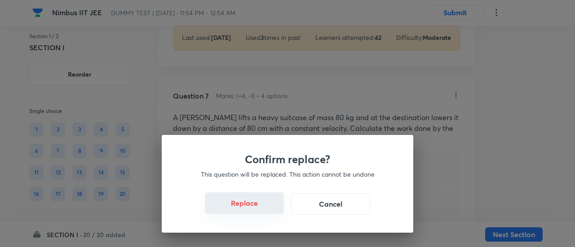
click at [257, 209] on button "Replace" at bounding box center [244, 204] width 79 height 22
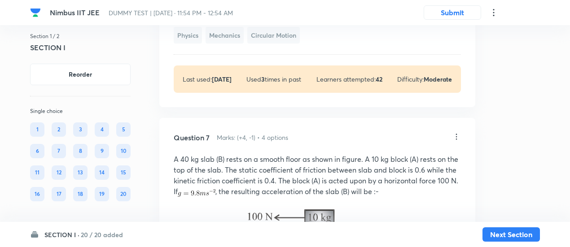
scroll to position [2256, 0]
click at [459, 133] on icon at bounding box center [456, 137] width 9 height 9
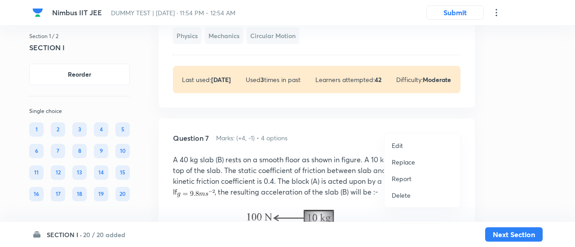
click at [404, 158] on p "Replace" at bounding box center [402, 162] width 23 height 9
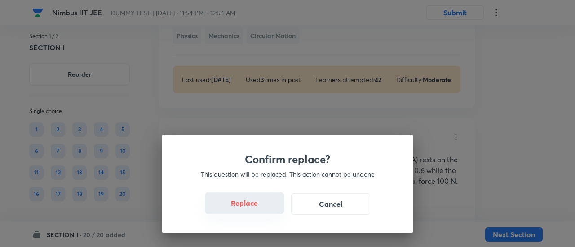
click at [263, 210] on button "Replace" at bounding box center [244, 204] width 79 height 22
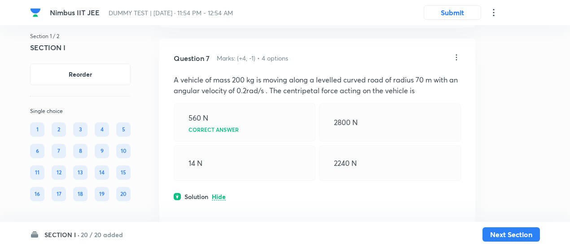
scroll to position [2330, 0]
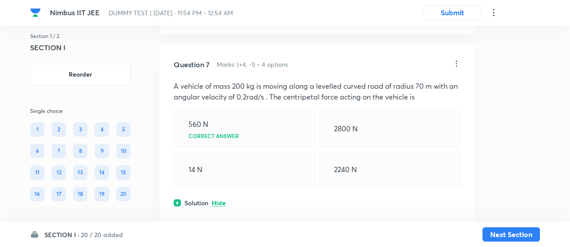
click at [457, 59] on icon at bounding box center [456, 63] width 9 height 9
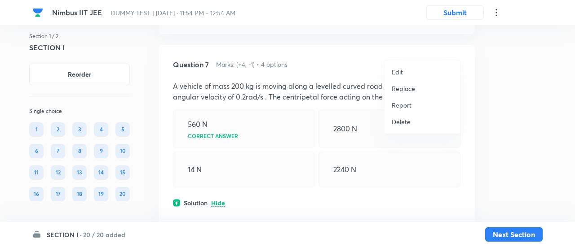
click at [408, 88] on p "Replace" at bounding box center [402, 88] width 23 height 9
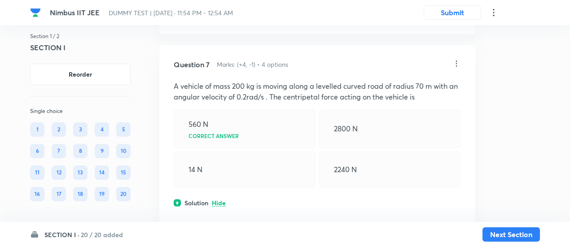
click at [455, 59] on icon at bounding box center [456, 63] width 9 height 9
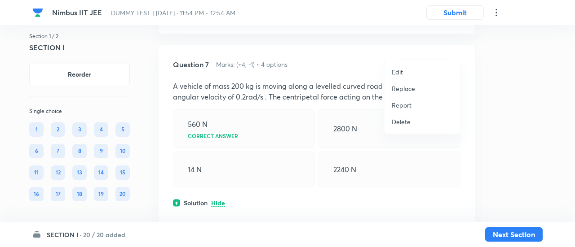
click at [400, 90] on p "Replace" at bounding box center [402, 88] width 23 height 9
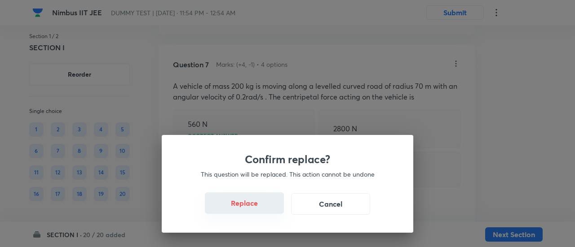
click at [255, 209] on button "Replace" at bounding box center [244, 204] width 79 height 22
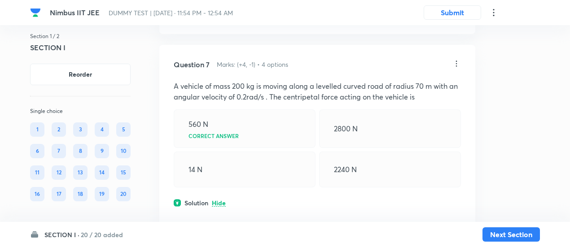
click at [458, 59] on icon at bounding box center [456, 63] width 9 height 9
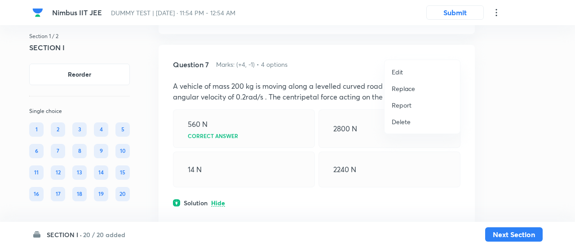
click at [402, 92] on p "Replace" at bounding box center [402, 88] width 23 height 9
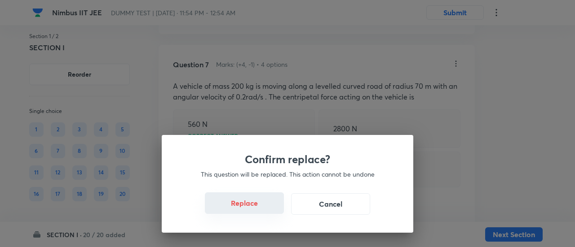
click at [256, 209] on button "Replace" at bounding box center [244, 204] width 79 height 22
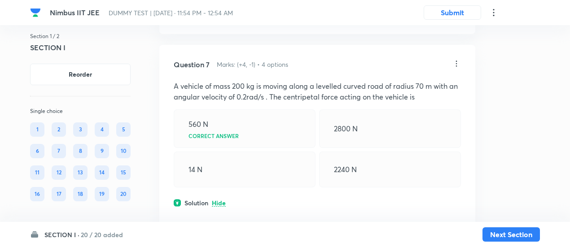
click at [456, 59] on icon at bounding box center [456, 63] width 9 height 9
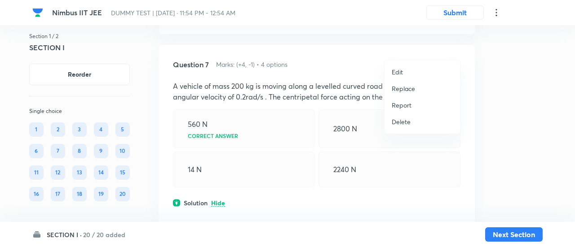
click at [397, 90] on p "Replace" at bounding box center [402, 88] width 23 height 9
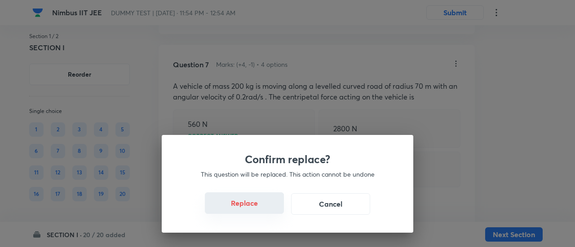
click at [253, 203] on button "Replace" at bounding box center [244, 204] width 79 height 22
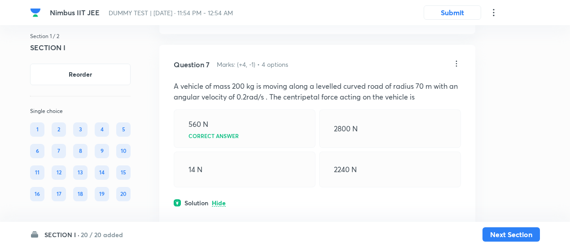
click at [455, 59] on icon at bounding box center [456, 63] width 9 height 9
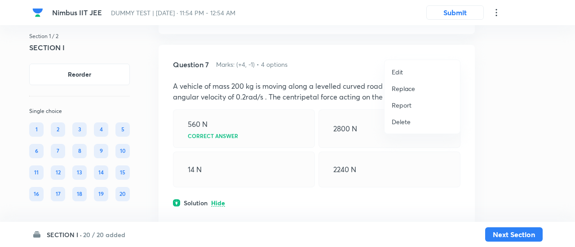
click at [399, 88] on p "Replace" at bounding box center [402, 88] width 23 height 9
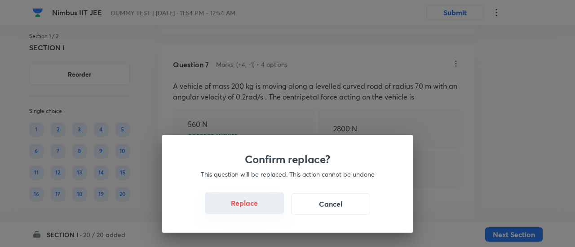
click at [251, 210] on button "Replace" at bounding box center [244, 204] width 79 height 22
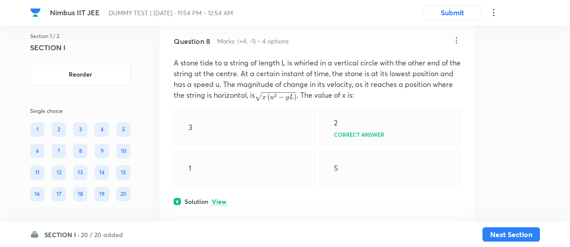
scroll to position [2631, 0]
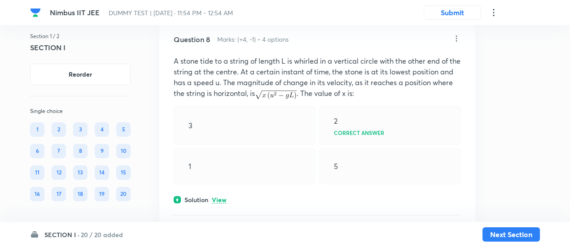
click at [220, 197] on p "View" at bounding box center [219, 200] width 15 height 7
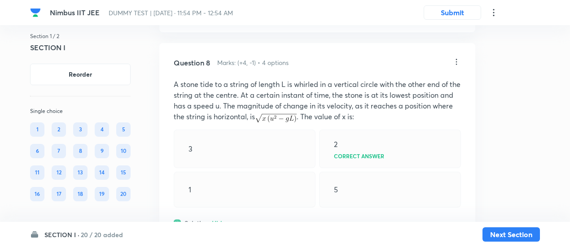
scroll to position [2606, 0]
click at [458, 59] on icon at bounding box center [456, 63] width 9 height 9
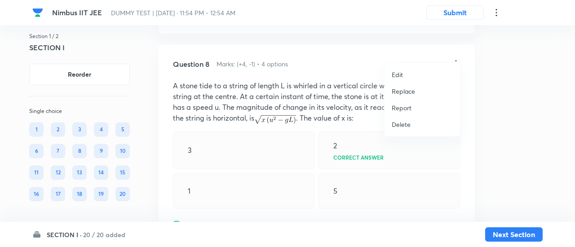
click at [409, 89] on p "Replace" at bounding box center [402, 91] width 23 height 9
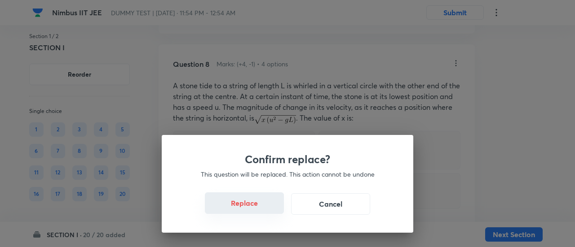
click at [270, 211] on button "Replace" at bounding box center [244, 204] width 79 height 22
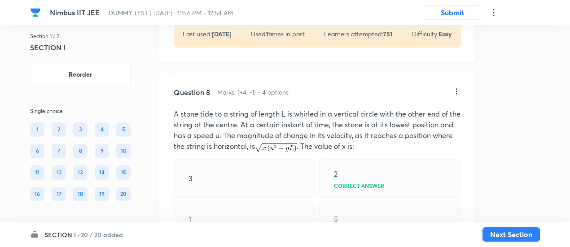
scroll to position [2572, 0]
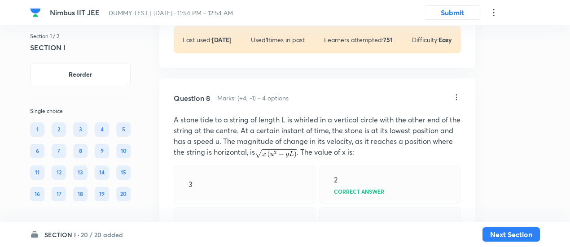
click at [456, 79] on div "Question 8 Marks: (+4, -1) • 4 options A stone tide to a string of length L is …" at bounding box center [317, 245] width 316 height 333
click at [456, 93] on icon at bounding box center [456, 97] width 9 height 9
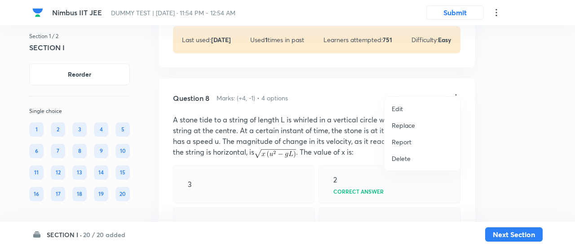
click at [410, 124] on p "Replace" at bounding box center [402, 125] width 23 height 9
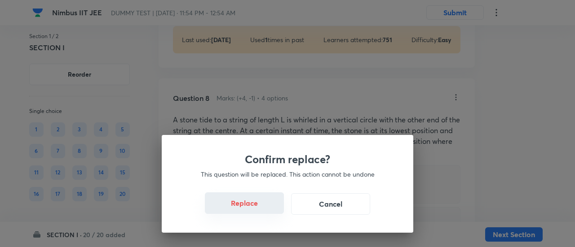
click at [256, 208] on button "Replace" at bounding box center [244, 204] width 79 height 22
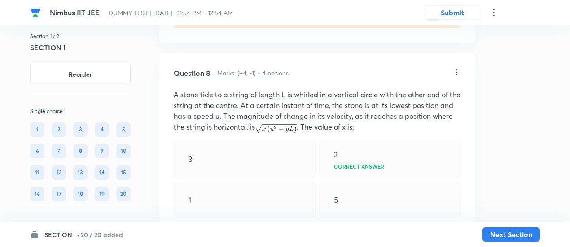
scroll to position [2594, 0]
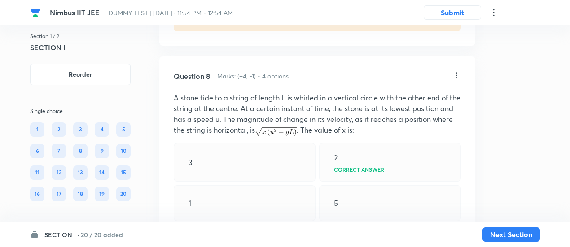
click at [457, 71] on icon at bounding box center [456, 75] width 9 height 9
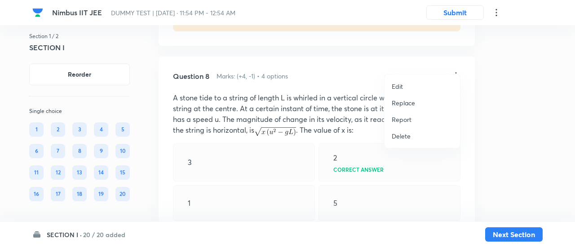
click at [412, 103] on p "Replace" at bounding box center [402, 102] width 23 height 9
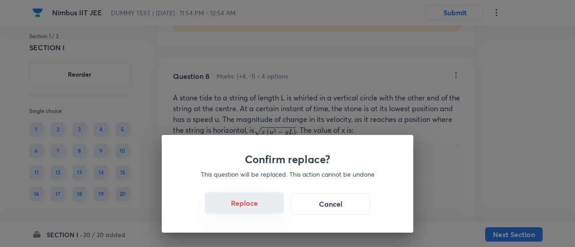
click at [267, 209] on button "Replace" at bounding box center [244, 204] width 79 height 22
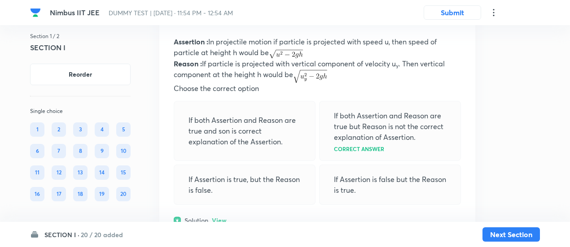
scroll to position [2995, 0]
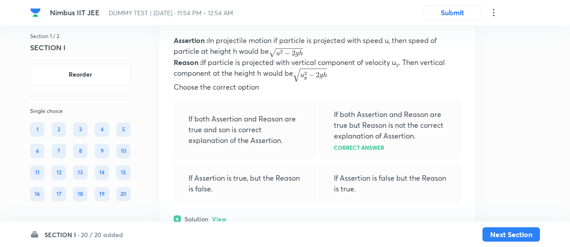
click at [223, 216] on p "View" at bounding box center [219, 219] width 15 height 7
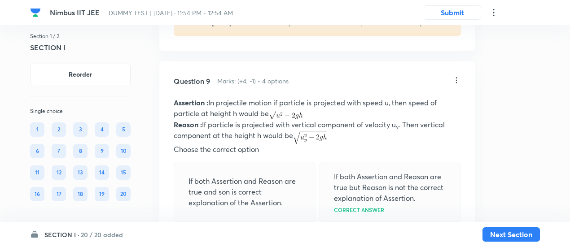
scroll to position [2932, 0]
click at [459, 76] on icon at bounding box center [456, 80] width 9 height 9
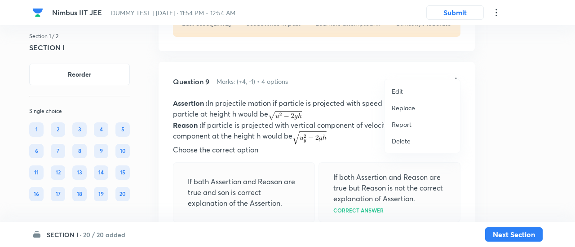
click at [410, 106] on p "Replace" at bounding box center [402, 107] width 23 height 9
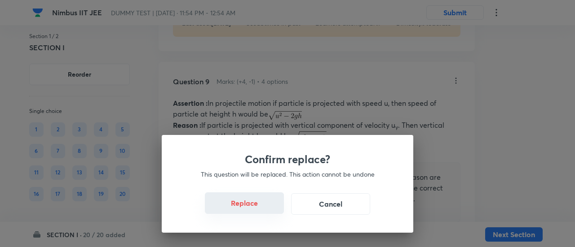
click at [257, 207] on button "Replace" at bounding box center [244, 204] width 79 height 22
click at [257, 211] on button "Replace" at bounding box center [244, 204] width 79 height 22
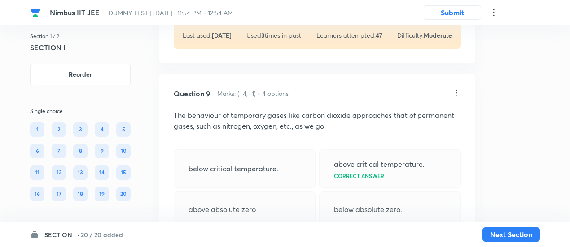
scroll to position [2916, 0]
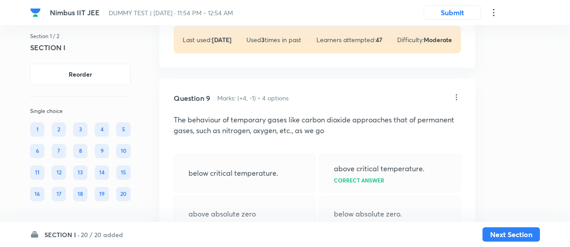
click at [456, 93] on icon at bounding box center [456, 97] width 9 height 9
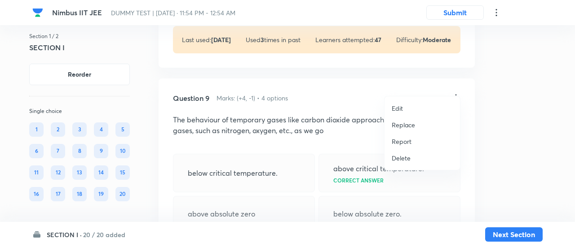
click at [403, 122] on p "Replace" at bounding box center [402, 124] width 23 height 9
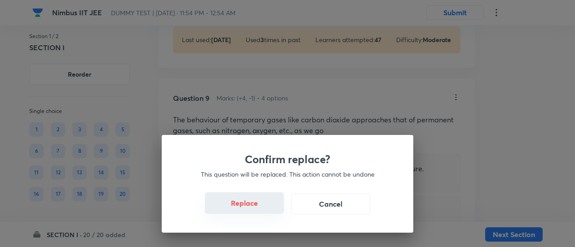
click at [264, 209] on button "Replace" at bounding box center [244, 204] width 79 height 22
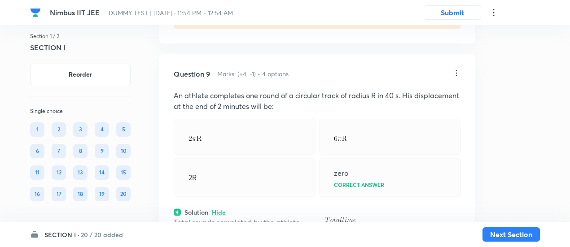
scroll to position [2940, 0]
click at [455, 69] on icon at bounding box center [456, 73] width 9 height 9
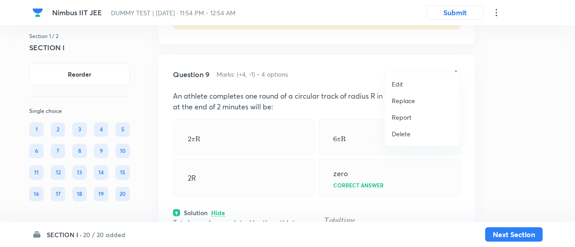
click at [413, 98] on p "Replace" at bounding box center [402, 100] width 23 height 9
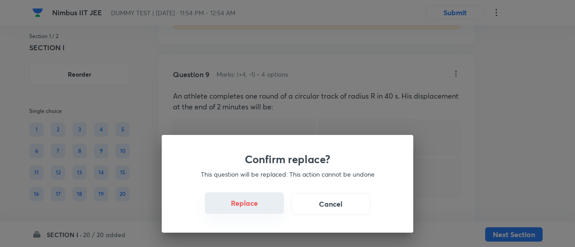
click at [251, 204] on button "Replace" at bounding box center [244, 204] width 79 height 22
click at [261, 211] on div "Confirm replace? This question will be replaced. This action cannot be undone R…" at bounding box center [287, 123] width 575 height 247
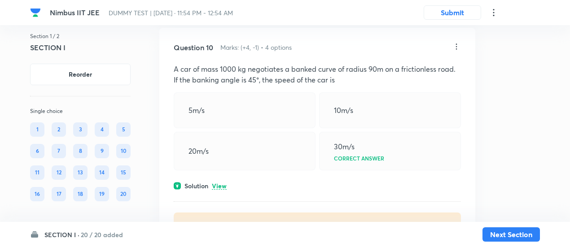
scroll to position [3244, 0]
click at [227, 180] on div "Solution View" at bounding box center [317, 184] width 287 height 9
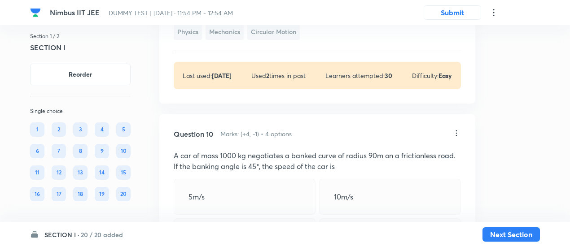
scroll to position [3153, 0]
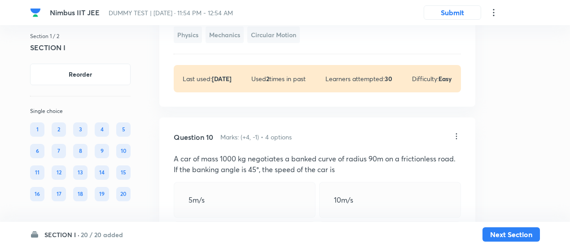
click at [455, 132] on icon at bounding box center [456, 136] width 9 height 9
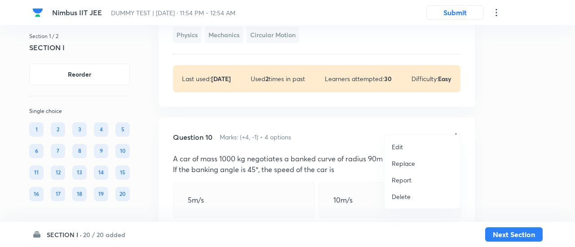
click at [405, 159] on p "Replace" at bounding box center [402, 163] width 23 height 9
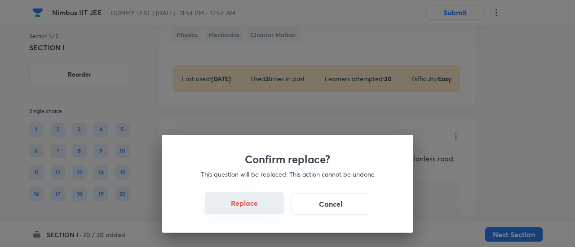
click at [260, 207] on button "Replace" at bounding box center [244, 204] width 79 height 22
click at [263, 211] on button "Replace" at bounding box center [244, 204] width 79 height 22
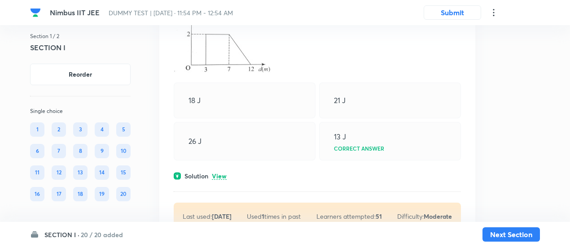
scroll to position [3654, 0]
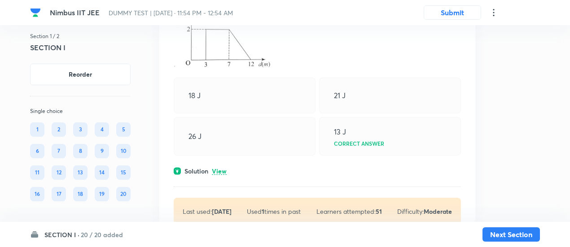
click at [225, 168] on p "View" at bounding box center [219, 171] width 15 height 7
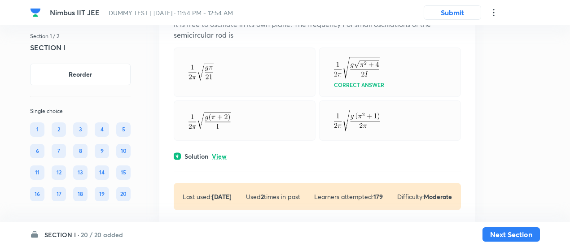
scroll to position [4673, 0]
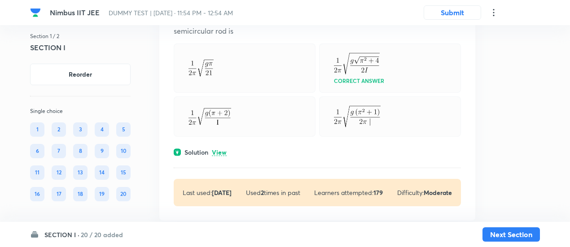
click at [224, 149] on p "View" at bounding box center [219, 152] width 15 height 7
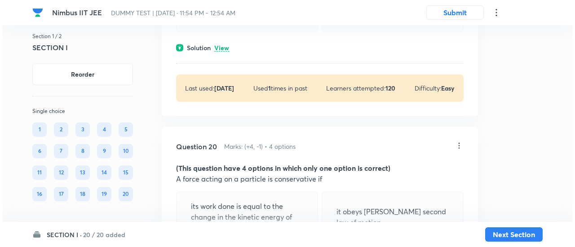
scroll to position [6604, 0]
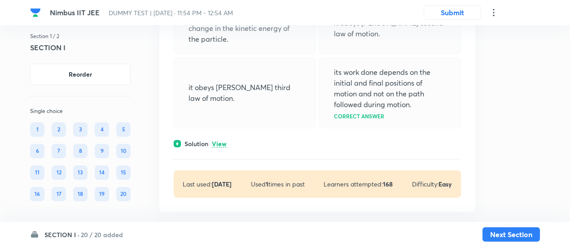
click at [493, 12] on icon at bounding box center [493, 12] width 11 height 11
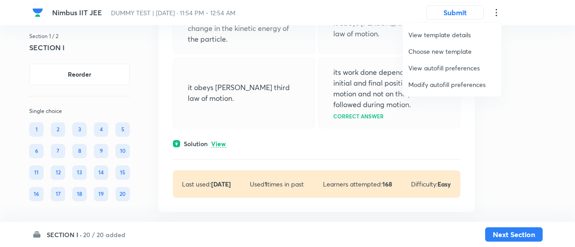
click at [449, 85] on span "Modify autofill preferences" at bounding box center [452, 84] width 88 height 9
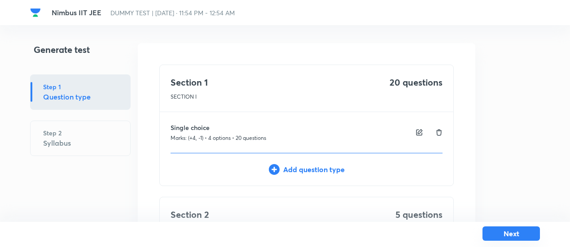
click at [493, 237] on button "Next" at bounding box center [511, 234] width 57 height 14
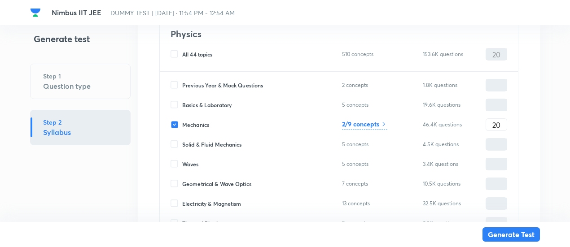
click at [375, 124] on h6 "2/9 concepts" at bounding box center [360, 123] width 37 height 9
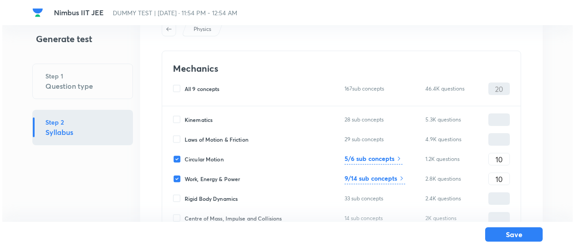
scroll to position [42, 0]
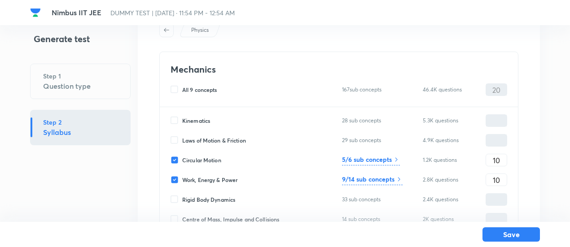
click at [380, 161] on h6 "5/6 sub concepts" at bounding box center [367, 159] width 50 height 9
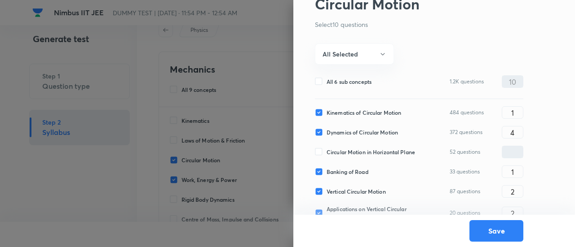
scroll to position [66, 0]
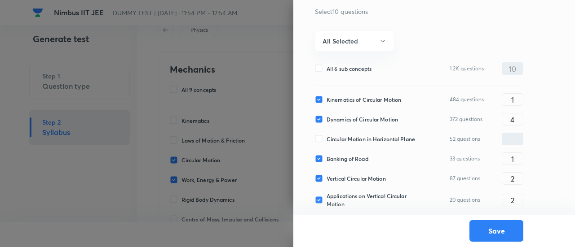
click at [349, 158] on span "Banking of Road" at bounding box center [347, 159] width 42 height 8
click at [326, 158] on input "Banking of Road" at bounding box center [321, 159] width 12 height 8
checkbox input "false"
click at [507, 176] on input "2" at bounding box center [512, 179] width 21 height 16
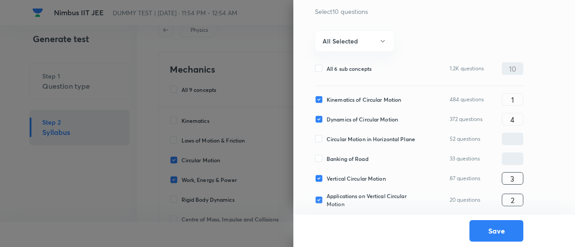
type input "3"
click at [511, 198] on input "2" at bounding box center [512, 201] width 21 height 16
type input "1"
click at [518, 123] on input "4" at bounding box center [512, 120] width 21 height 16
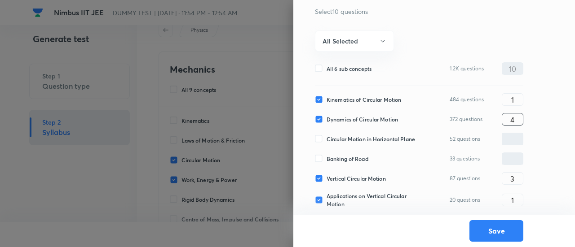
click at [518, 123] on input "4" at bounding box center [512, 120] width 21 height 16
type input "5"
click at [372, 40] on button "All Selected" at bounding box center [354, 41] width 79 height 21
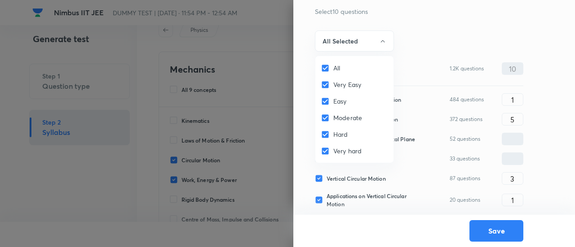
click at [329, 67] on input "All" at bounding box center [327, 68] width 13 height 9
checkbox input "false"
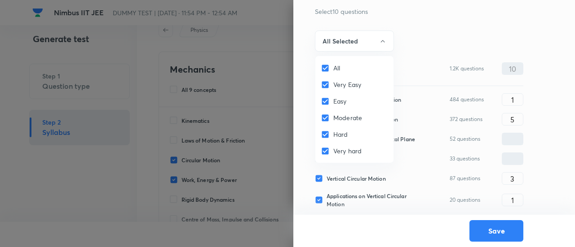
checkbox input "false"
click at [328, 101] on input "Easy" at bounding box center [327, 101] width 13 height 9
checkbox input "true"
click at [328, 118] on input "Moderate" at bounding box center [327, 118] width 13 height 9
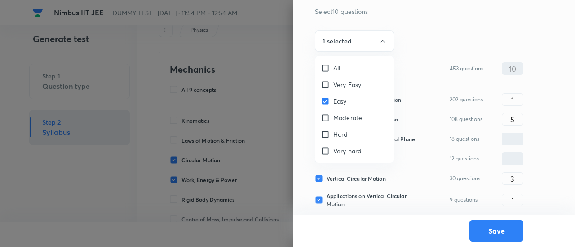
checkbox input "true"
click at [338, 47] on div at bounding box center [287, 123] width 575 height 247
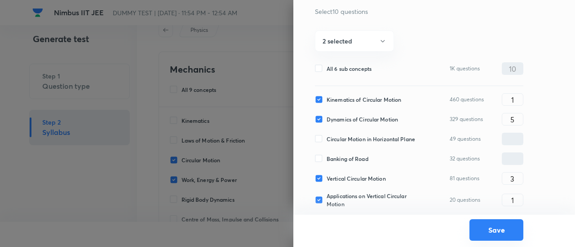
click at [492, 228] on button "Save" at bounding box center [496, 231] width 54 height 22
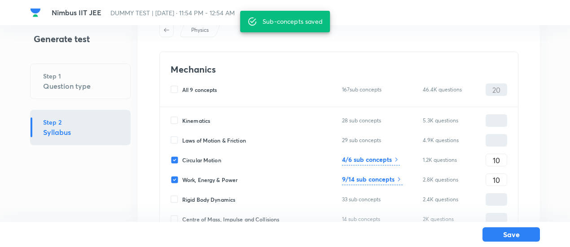
click at [369, 180] on h6 "9/14 sub concepts" at bounding box center [368, 179] width 53 height 9
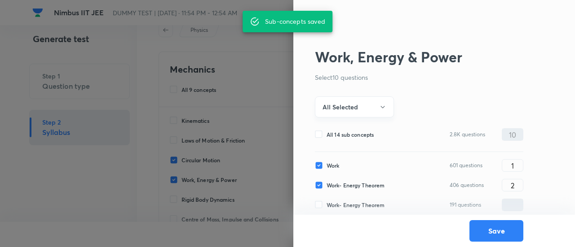
click at [358, 106] on button "All Selected" at bounding box center [354, 107] width 79 height 21
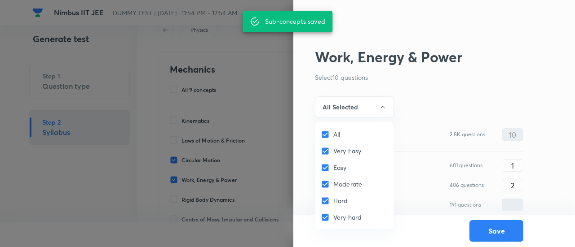
click at [327, 136] on input "All" at bounding box center [327, 134] width 13 height 9
checkbox input "false"
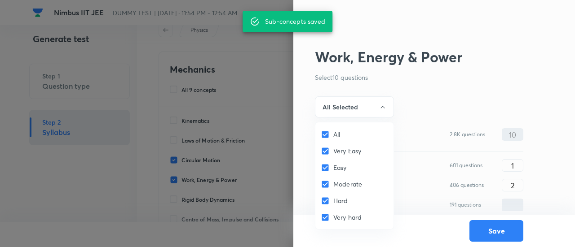
checkbox input "false"
click at [330, 166] on input "Easy" at bounding box center [327, 167] width 13 height 9
checkbox input "true"
click at [332, 181] on input "Moderate" at bounding box center [327, 184] width 13 height 9
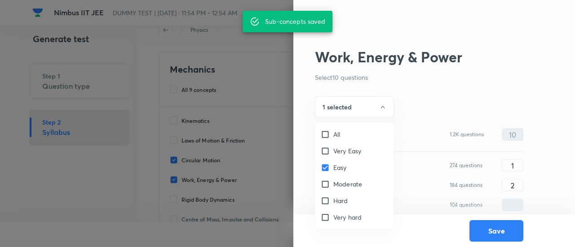
checkbox input "true"
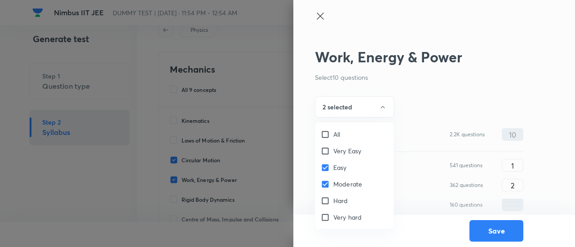
click at [344, 109] on div at bounding box center [287, 123] width 575 height 247
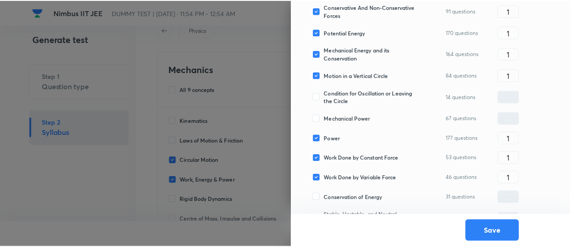
scroll to position [235, 0]
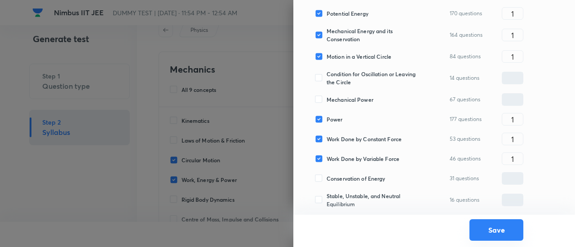
click at [506, 236] on button "Save" at bounding box center [496, 231] width 54 height 22
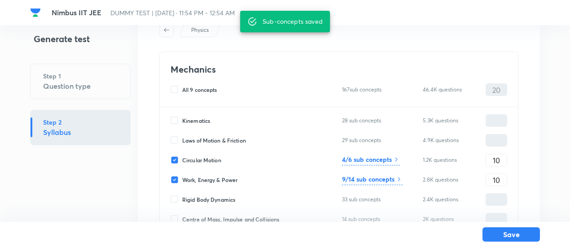
click at [506, 236] on button "Save" at bounding box center [511, 235] width 57 height 14
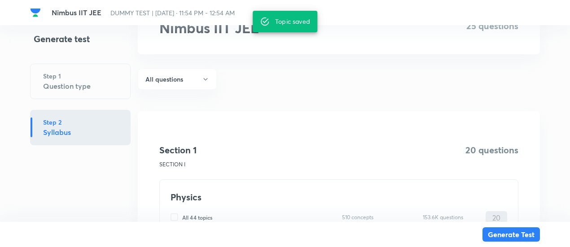
click at [506, 236] on button "Generate Test" at bounding box center [511, 235] width 57 height 14
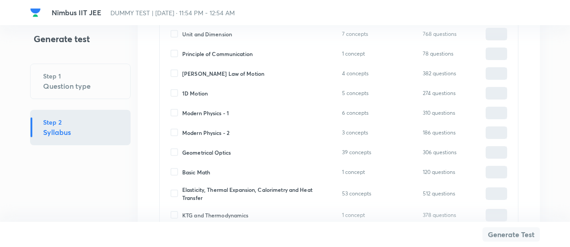
scroll to position [1805, 0]
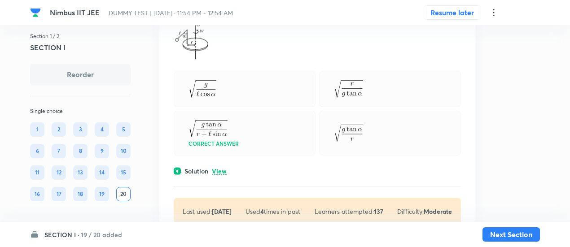
scroll to position [154, 0]
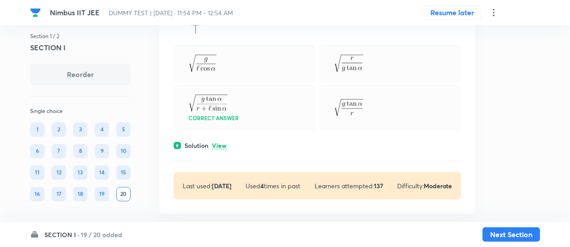
click at [214, 143] on p "View" at bounding box center [219, 146] width 15 height 7
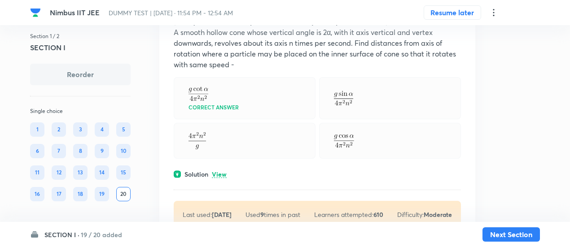
scroll to position [558, 0]
click at [218, 175] on p "View" at bounding box center [219, 174] width 15 height 7
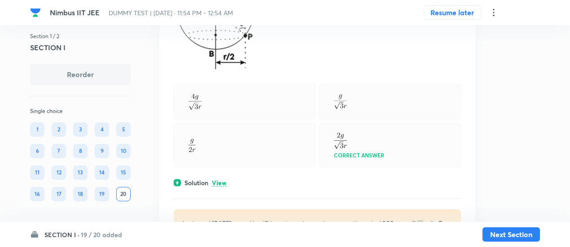
click at [219, 181] on p "View" at bounding box center [219, 183] width 15 height 7
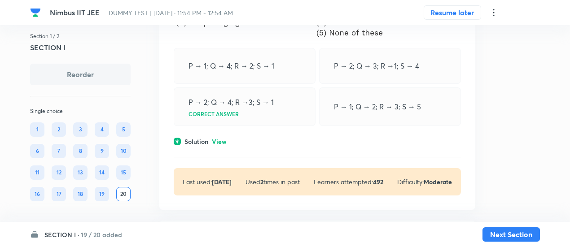
scroll to position [1796, 0]
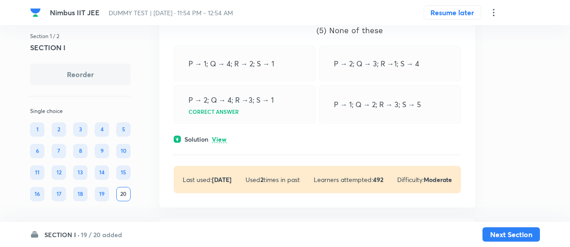
click at [226, 136] on p "View" at bounding box center [219, 139] width 15 height 7
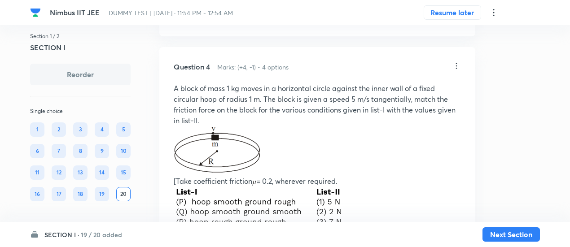
scroll to position [1584, 0]
click at [456, 64] on icon at bounding box center [456, 67] width 1 height 6
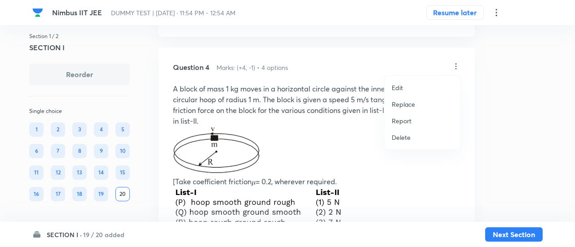
click at [405, 104] on p "Replace" at bounding box center [402, 104] width 23 height 9
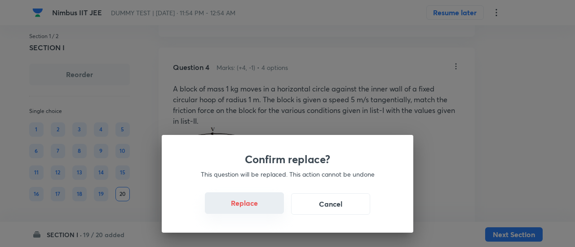
click at [271, 212] on button "Replace" at bounding box center [244, 204] width 79 height 22
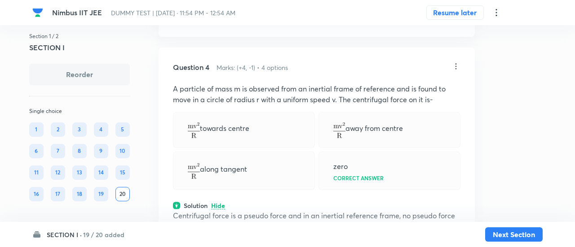
click at [271, 212] on div "Confirm replace? This question will be replaced. This action cannot be undone R…" at bounding box center [287, 123] width 575 height 247
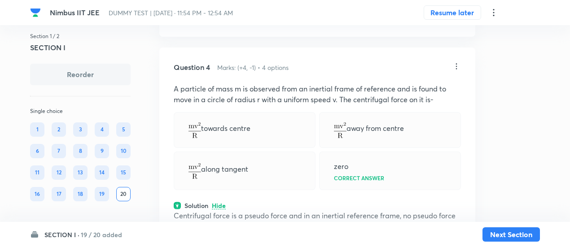
click at [461, 65] on icon at bounding box center [456, 66] width 9 height 9
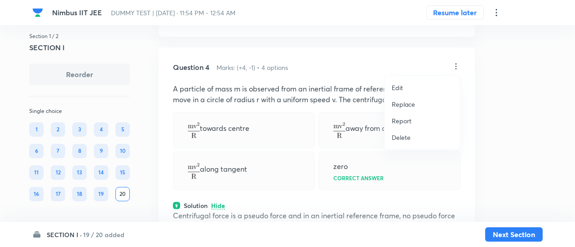
click at [405, 105] on p "Replace" at bounding box center [402, 104] width 23 height 9
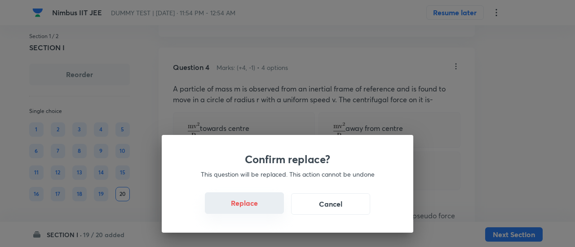
click at [260, 211] on button "Replace" at bounding box center [244, 204] width 79 height 22
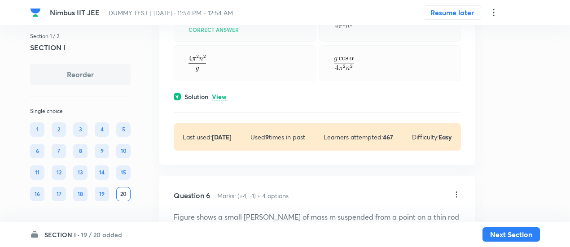
scroll to position [2200, 0]
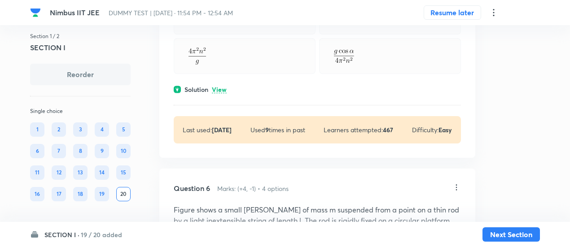
click at [222, 80] on div "Question 5 Marks: (+4, -1) • 4 options A smooth hollow cone whose vertical angl…" at bounding box center [317, 32] width 316 height 252
click at [222, 87] on p "View" at bounding box center [219, 90] width 15 height 7
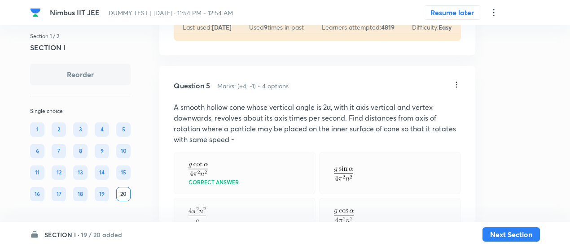
scroll to position [2034, 0]
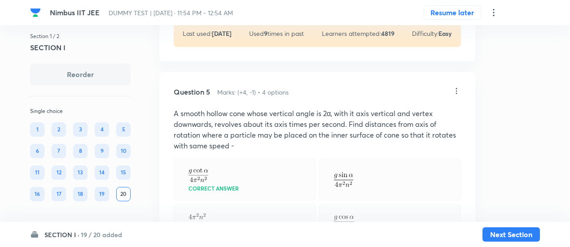
click at [455, 87] on icon at bounding box center [456, 91] width 9 height 9
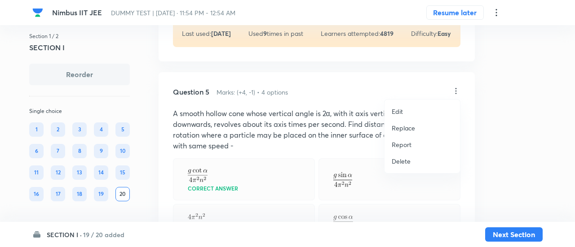
click at [408, 127] on p "Replace" at bounding box center [402, 127] width 23 height 9
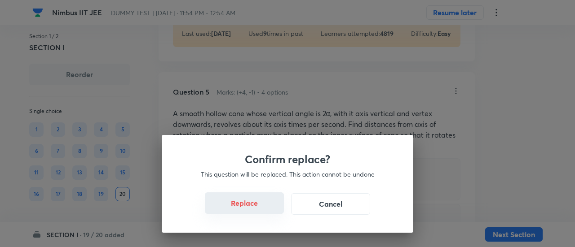
click at [261, 208] on button "Replace" at bounding box center [244, 204] width 79 height 22
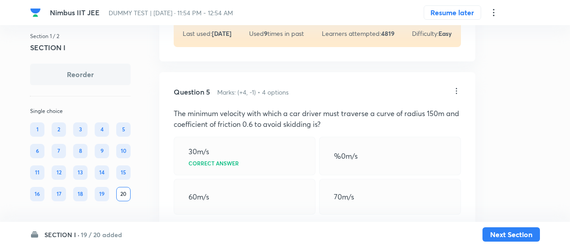
click at [261, 208] on div "60m/s" at bounding box center [245, 197] width 142 height 36
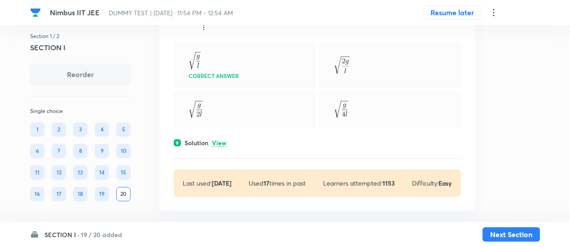
scroll to position [2607, 0]
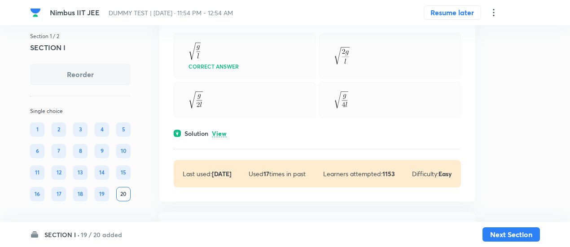
click at [227, 130] on div "Solution View" at bounding box center [317, 133] width 287 height 9
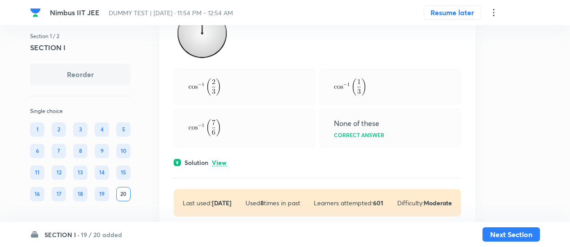
click at [225, 160] on p "View" at bounding box center [219, 163] width 15 height 7
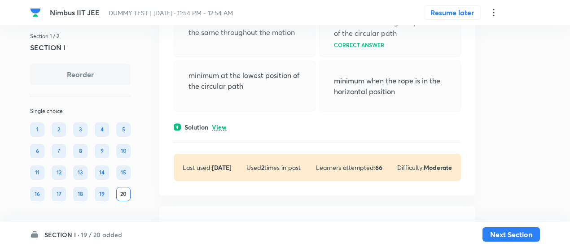
scroll to position [3587, 0]
click at [221, 123] on p "View" at bounding box center [219, 126] width 15 height 7
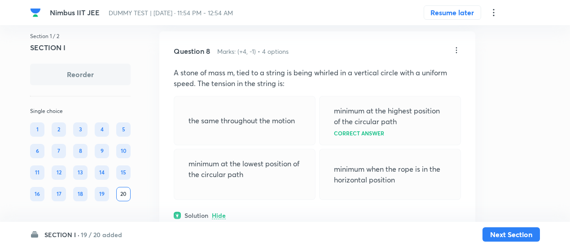
scroll to position [3489, 0]
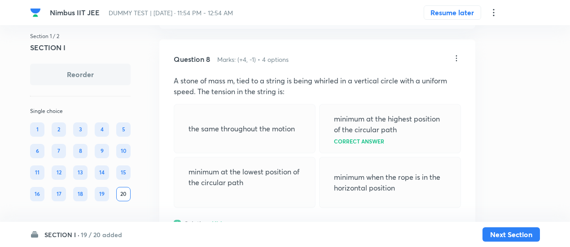
click at [456, 56] on icon at bounding box center [456, 59] width 1 height 6
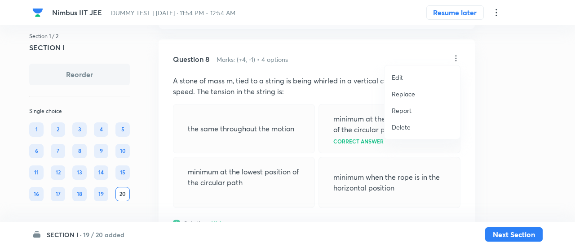
click at [413, 90] on p "Replace" at bounding box center [402, 93] width 23 height 9
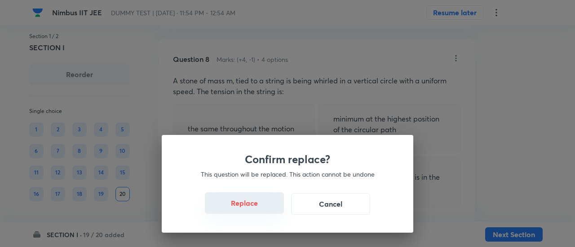
click at [254, 207] on button "Replace" at bounding box center [244, 204] width 79 height 22
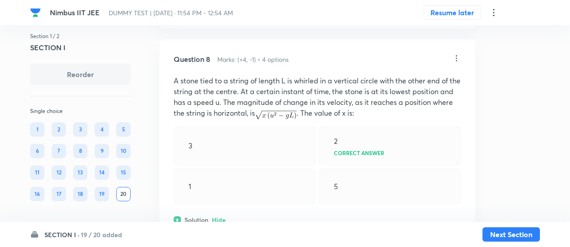
click at [454, 55] on icon at bounding box center [456, 58] width 9 height 9
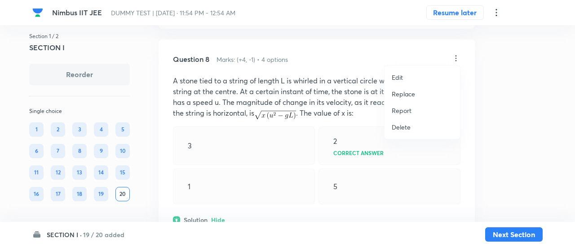
click at [412, 96] on p "Replace" at bounding box center [402, 93] width 23 height 9
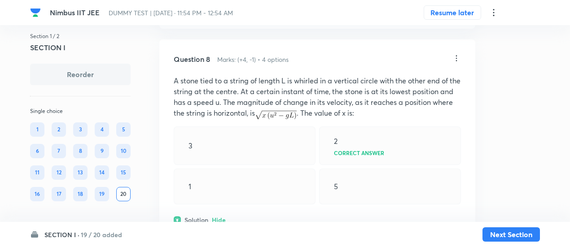
click at [455, 56] on icon at bounding box center [456, 58] width 9 height 9
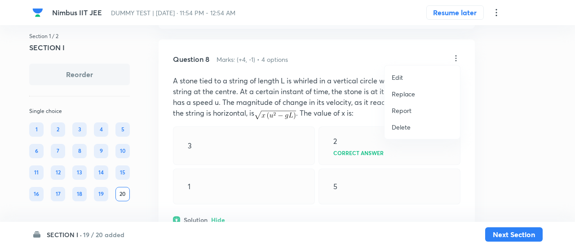
click at [401, 99] on li "Replace" at bounding box center [421, 94] width 75 height 17
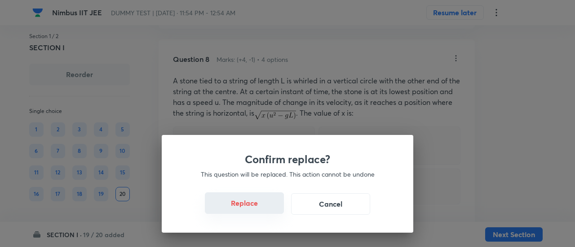
click at [248, 212] on button "Replace" at bounding box center [244, 204] width 79 height 22
click at [260, 212] on button "Replace" at bounding box center [244, 204] width 79 height 22
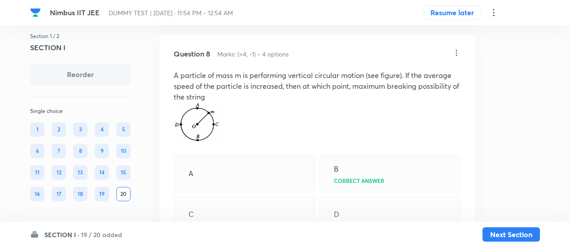
scroll to position [3492, 0]
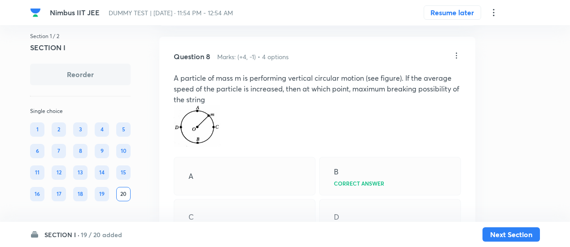
click at [455, 51] on icon at bounding box center [456, 55] width 9 height 9
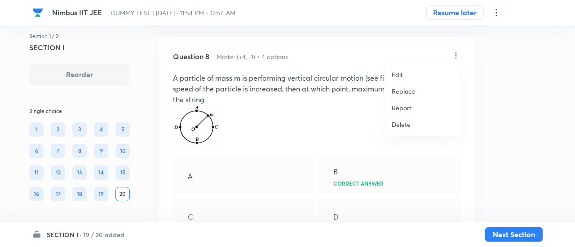
click at [405, 93] on p "Replace" at bounding box center [402, 91] width 23 height 9
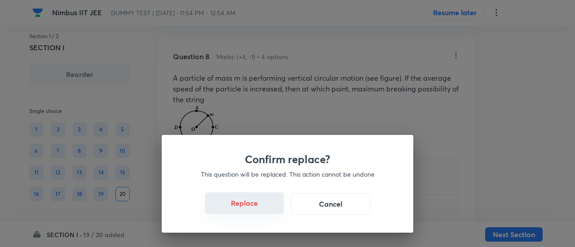
click at [256, 209] on button "Replace" at bounding box center [244, 204] width 79 height 22
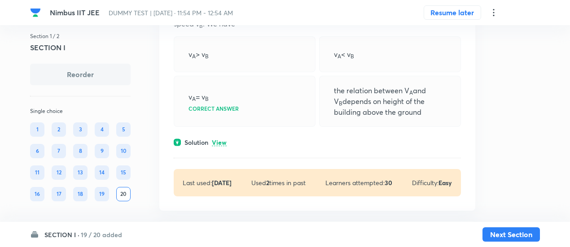
scroll to position [4010, 0]
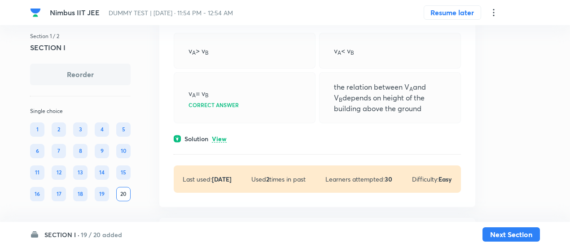
click at [220, 134] on div "Solution View" at bounding box center [317, 138] width 287 height 9
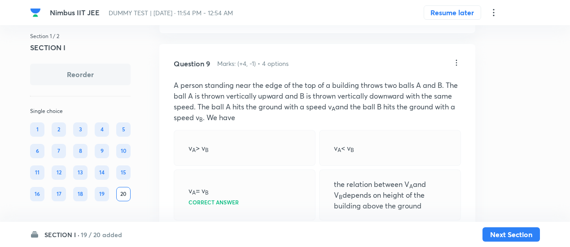
scroll to position [3912, 0]
click at [238, 97] on p "A person standing near the edge of the top of a building throws two balls A and…" at bounding box center [317, 101] width 287 height 43
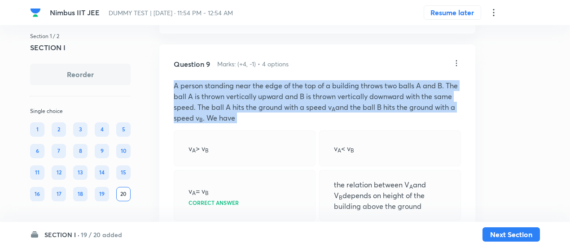
click at [238, 97] on p "A person standing near the edge of the top of a building throws two balls A and…" at bounding box center [317, 101] width 287 height 43
copy p "A person standing near the edge of the top of a building throws two balls A and…"
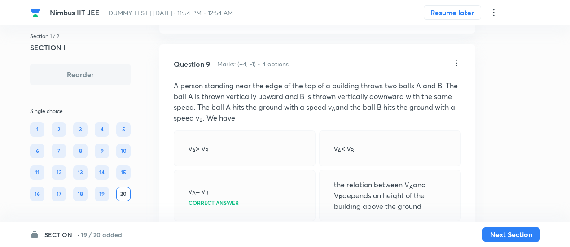
drag, startPoint x: 396, startPoint y: 44, endPoint x: 449, endPoint y: 30, distance: 55.1
click at [454, 59] on icon at bounding box center [456, 63] width 9 height 9
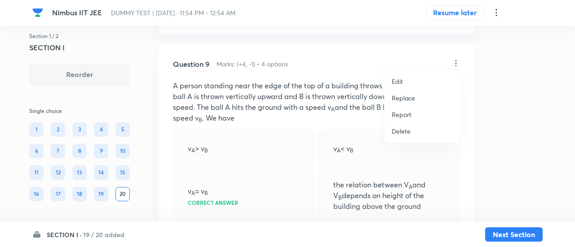
click at [401, 99] on p "Replace" at bounding box center [402, 97] width 23 height 9
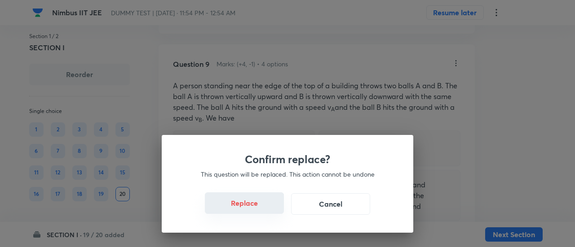
click at [257, 210] on button "Replace" at bounding box center [244, 204] width 79 height 22
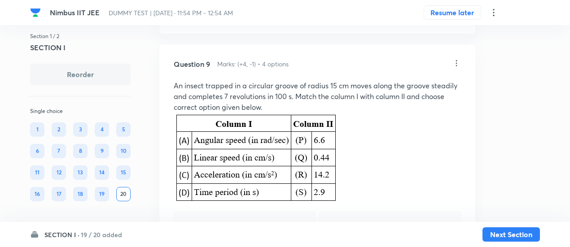
click at [457, 61] on icon at bounding box center [456, 63] width 9 height 9
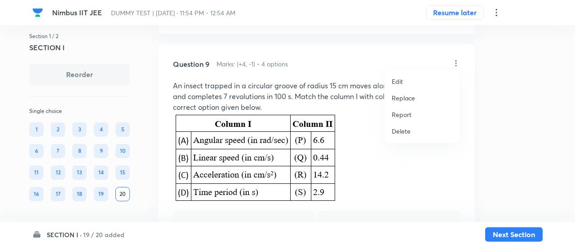
click at [398, 103] on li "Replace" at bounding box center [421, 98] width 75 height 17
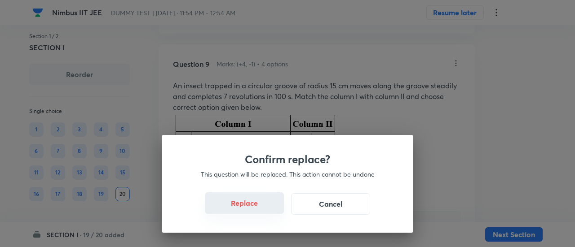
click at [259, 210] on button "Replace" at bounding box center [244, 204] width 79 height 22
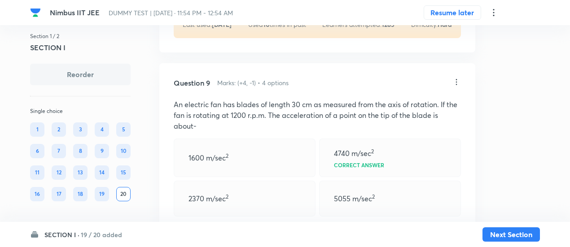
scroll to position [3890, 0]
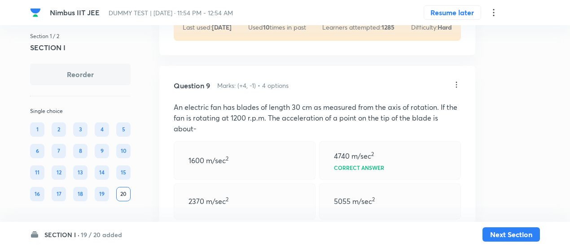
click at [458, 81] on icon at bounding box center [456, 84] width 9 height 9
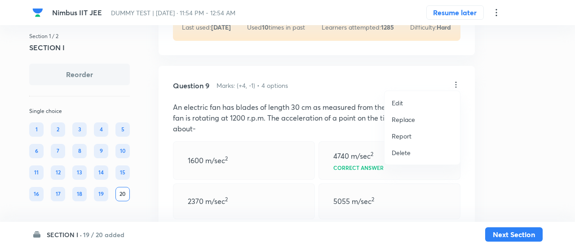
click at [406, 120] on p "Replace" at bounding box center [402, 119] width 23 height 9
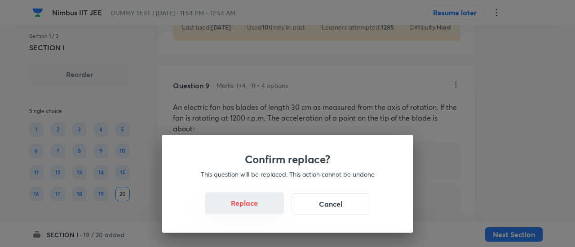
click at [263, 210] on button "Replace" at bounding box center [244, 204] width 79 height 22
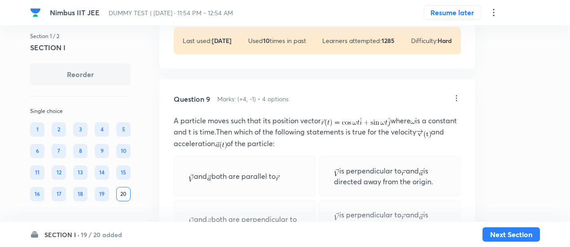
scroll to position [3878, 0]
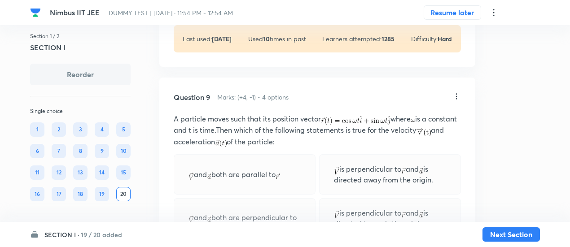
click at [457, 92] on icon at bounding box center [456, 96] width 9 height 9
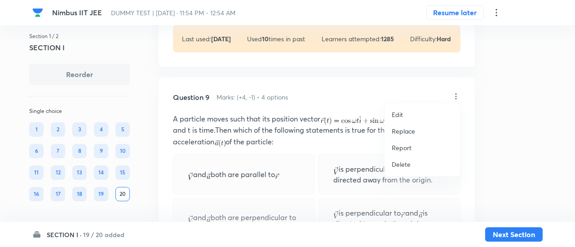
click at [407, 134] on p "Replace" at bounding box center [402, 131] width 23 height 9
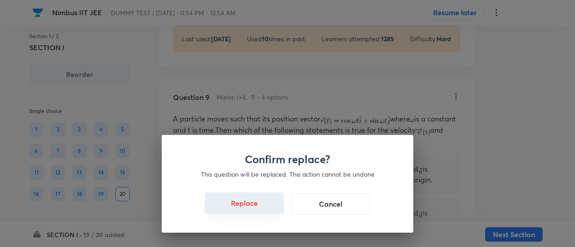
click at [255, 209] on button "Replace" at bounding box center [244, 204] width 79 height 22
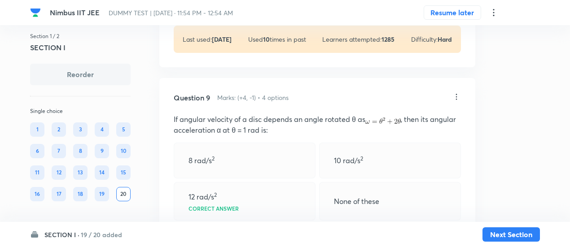
scroll to position [3878, 0]
click at [457, 95] on icon at bounding box center [456, 97] width 1 height 6
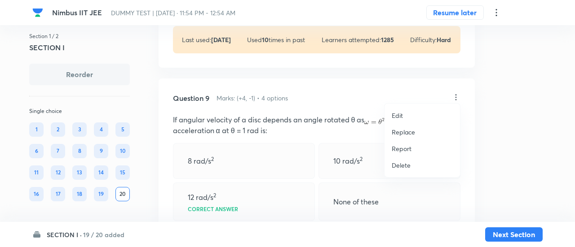
click at [418, 129] on li "Replace" at bounding box center [421, 132] width 75 height 17
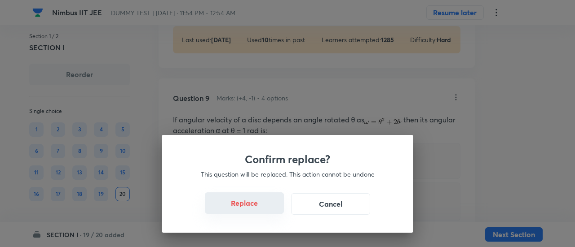
click at [254, 207] on button "Replace" at bounding box center [244, 204] width 79 height 22
click at [265, 211] on button "Replace" at bounding box center [244, 204] width 79 height 22
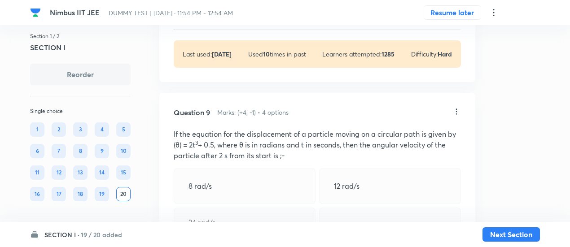
scroll to position [3860, 0]
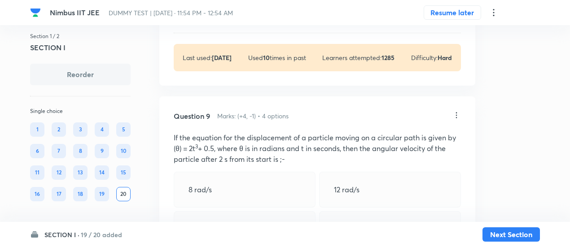
click at [456, 111] on icon at bounding box center [456, 115] width 9 height 9
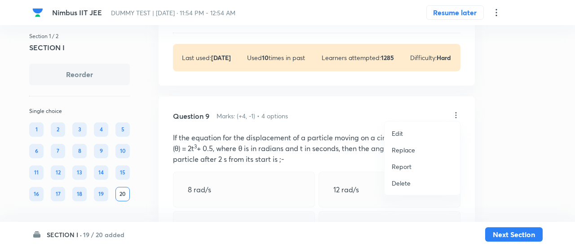
click at [412, 150] on p "Replace" at bounding box center [402, 149] width 23 height 9
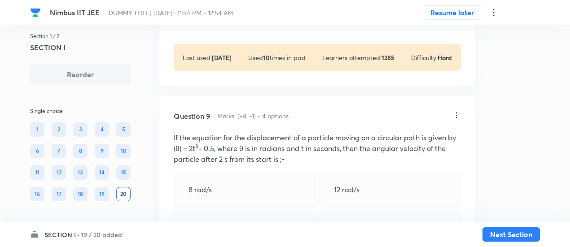
click at [456, 111] on icon at bounding box center [456, 115] width 9 height 9
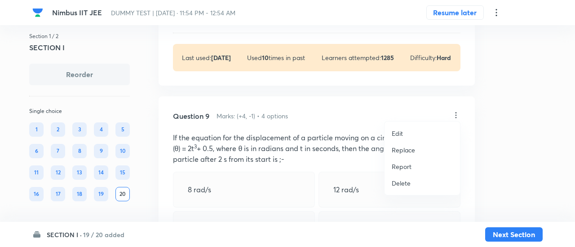
click at [405, 149] on p "Replace" at bounding box center [402, 149] width 23 height 9
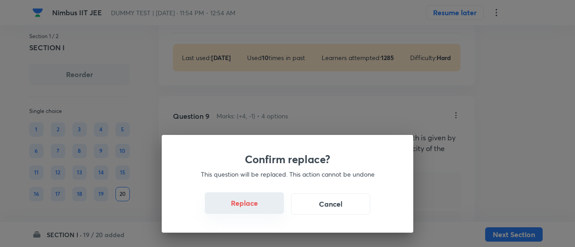
click at [259, 211] on button "Replace" at bounding box center [244, 204] width 79 height 22
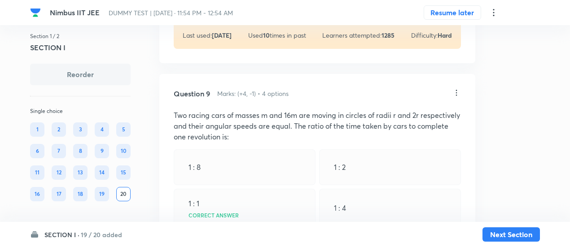
scroll to position [3882, 0]
click at [456, 91] on icon at bounding box center [456, 93] width 1 height 6
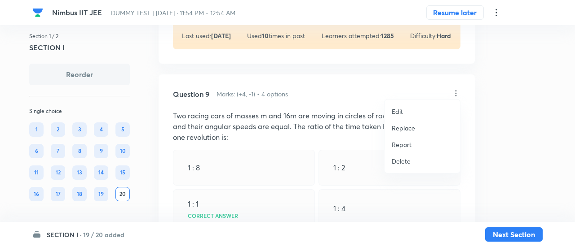
click at [411, 127] on p "Replace" at bounding box center [402, 127] width 23 height 9
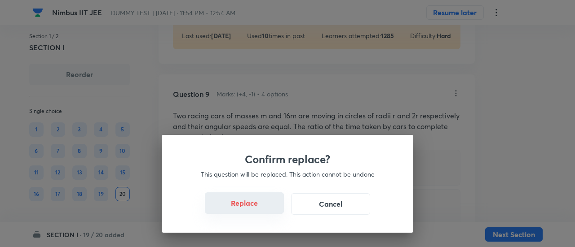
click at [255, 208] on button "Replace" at bounding box center [244, 204] width 79 height 22
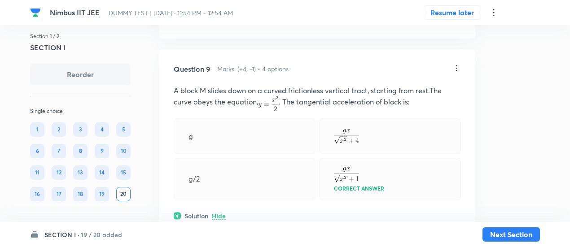
scroll to position [3904, 0]
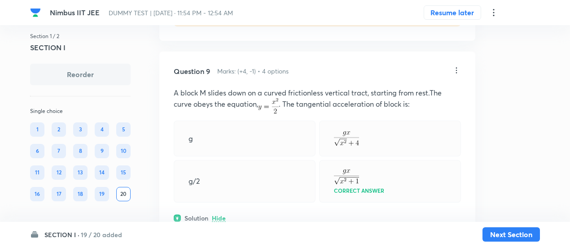
click at [456, 67] on icon at bounding box center [456, 70] width 1 height 6
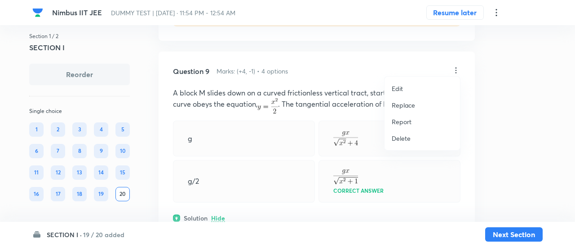
click at [403, 106] on p "Replace" at bounding box center [402, 105] width 23 height 9
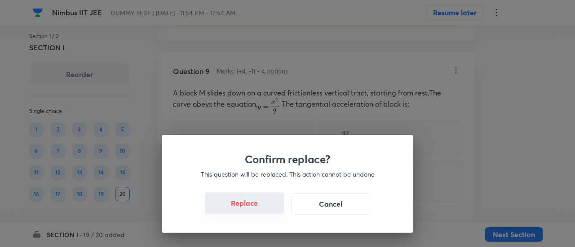
click at [255, 208] on button "Replace" at bounding box center [244, 204] width 79 height 22
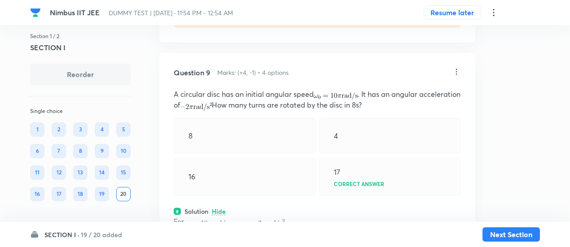
scroll to position [3903, 0]
click at [457, 68] on icon at bounding box center [456, 72] width 9 height 9
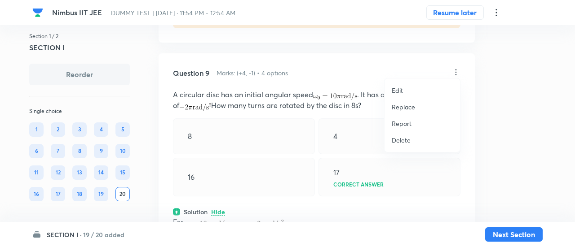
click at [409, 106] on p "Replace" at bounding box center [402, 106] width 23 height 9
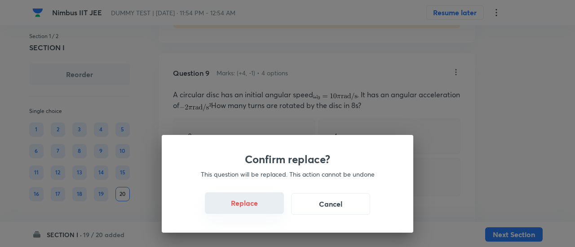
click at [260, 212] on button "Replace" at bounding box center [244, 204] width 79 height 22
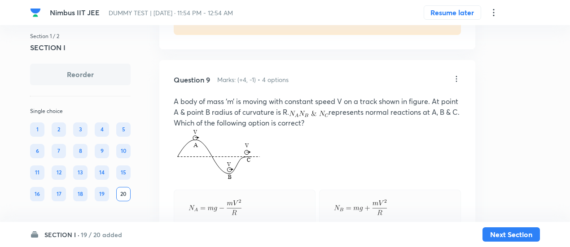
scroll to position [3891, 0]
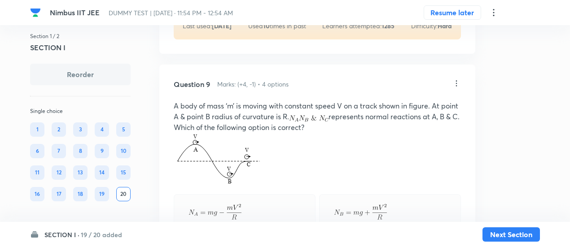
click at [457, 79] on icon at bounding box center [456, 83] width 9 height 9
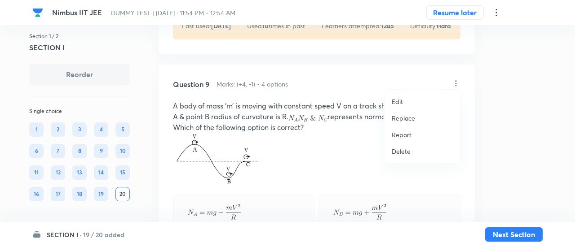
click at [457, 78] on div at bounding box center [287, 123] width 575 height 247
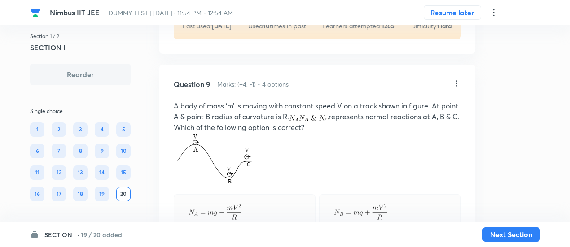
click at [457, 79] on icon at bounding box center [456, 83] width 9 height 9
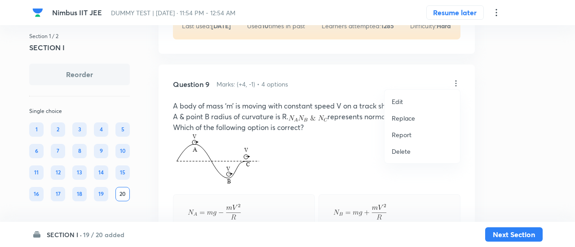
click at [411, 120] on p "Replace" at bounding box center [402, 118] width 23 height 9
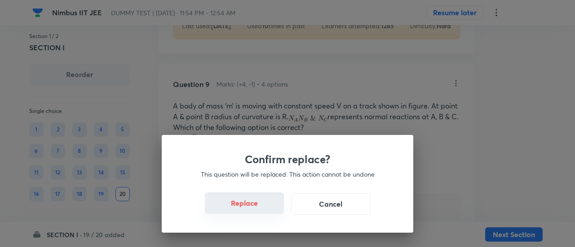
click at [259, 210] on button "Replace" at bounding box center [244, 204] width 79 height 22
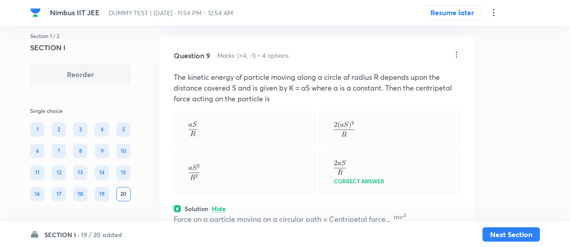
scroll to position [3919, 0]
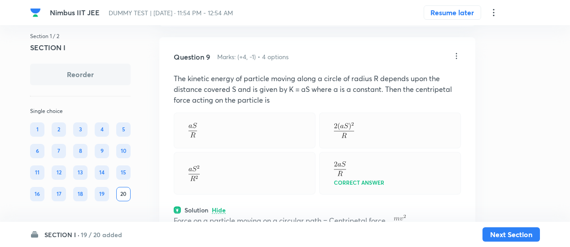
click at [456, 54] on icon at bounding box center [456, 56] width 9 height 9
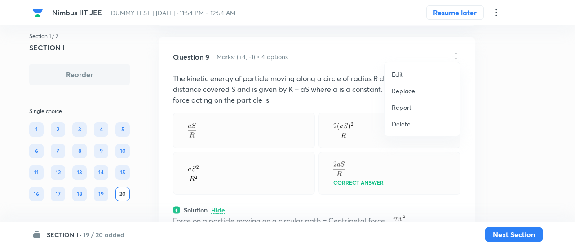
click at [404, 92] on p "Replace" at bounding box center [402, 90] width 23 height 9
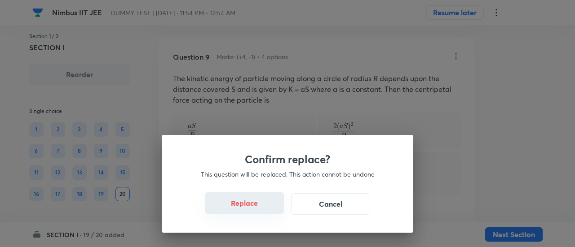
click at [255, 209] on button "Replace" at bounding box center [244, 204] width 79 height 22
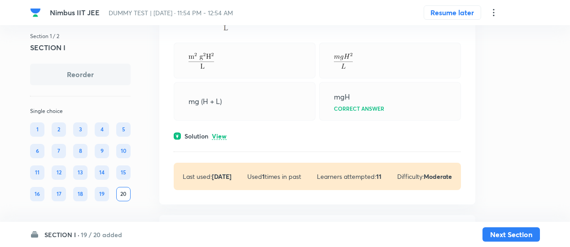
scroll to position [4454, 0]
click at [223, 133] on p "View" at bounding box center [219, 135] width 15 height 7
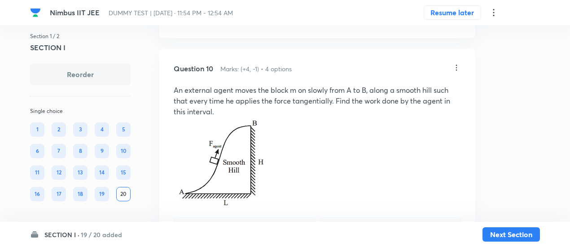
scroll to position [4276, 0]
click at [458, 65] on icon at bounding box center [456, 69] width 9 height 9
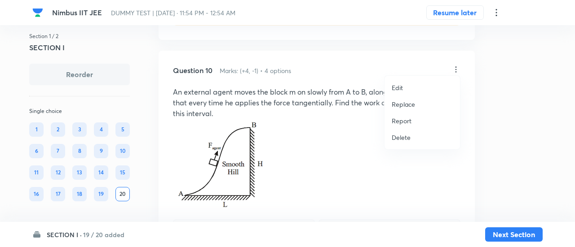
click at [401, 103] on p "Replace" at bounding box center [402, 104] width 23 height 9
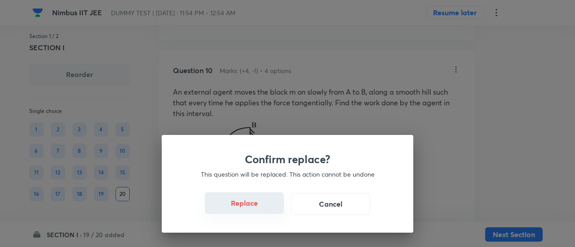
click at [259, 210] on button "Replace" at bounding box center [244, 204] width 79 height 22
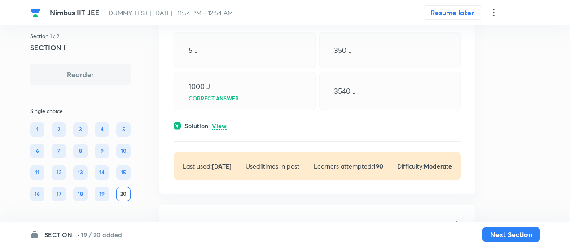
scroll to position [4733, 0]
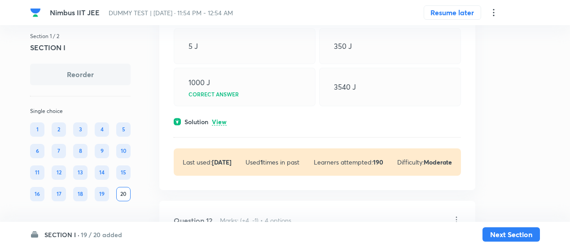
click at [222, 119] on p "View" at bounding box center [219, 122] width 15 height 7
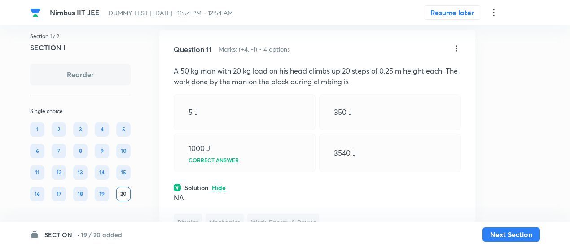
scroll to position [4666, 0]
click at [455, 44] on icon at bounding box center [456, 48] width 9 height 9
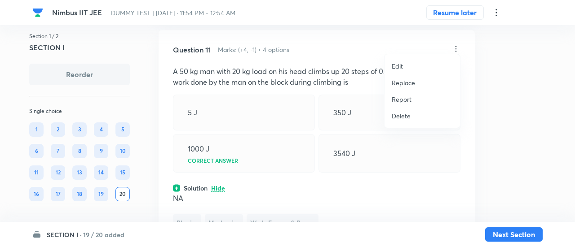
click at [403, 85] on p "Replace" at bounding box center [402, 82] width 23 height 9
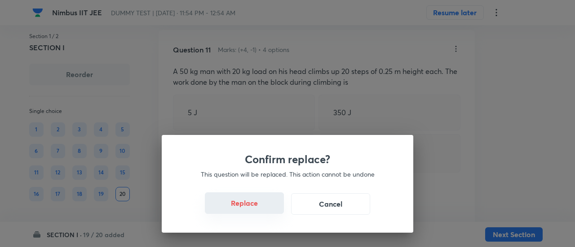
click at [253, 206] on button "Replace" at bounding box center [244, 204] width 79 height 22
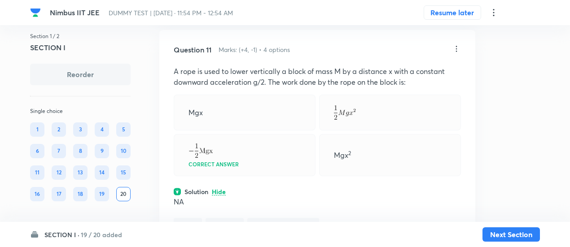
click at [457, 46] on icon at bounding box center [456, 49] width 1 height 6
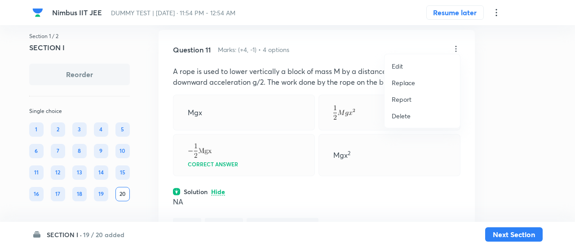
click at [411, 80] on p "Replace" at bounding box center [402, 82] width 23 height 9
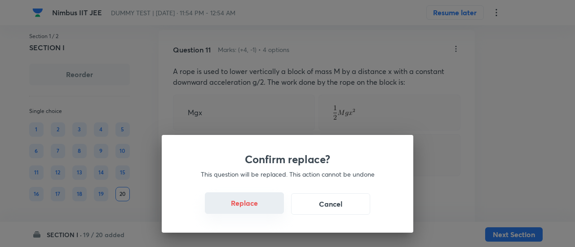
click at [259, 211] on button "Replace" at bounding box center [244, 204] width 79 height 22
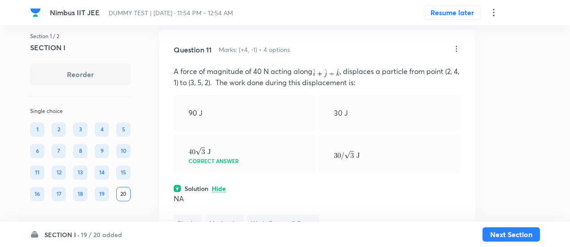
click at [457, 46] on icon at bounding box center [456, 49] width 1 height 6
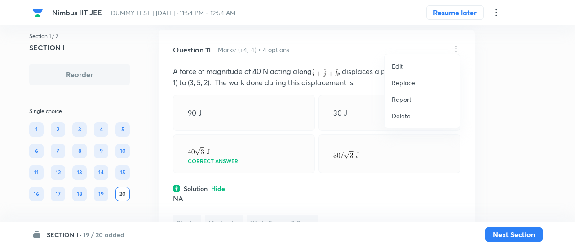
click at [410, 79] on p "Replace" at bounding box center [402, 82] width 23 height 9
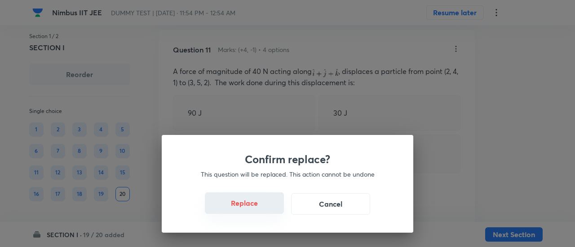
click at [249, 209] on button "Replace" at bounding box center [244, 204] width 79 height 22
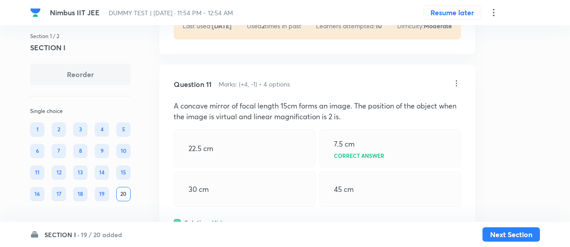
scroll to position [4630, 0]
click at [458, 80] on icon at bounding box center [456, 84] width 9 height 9
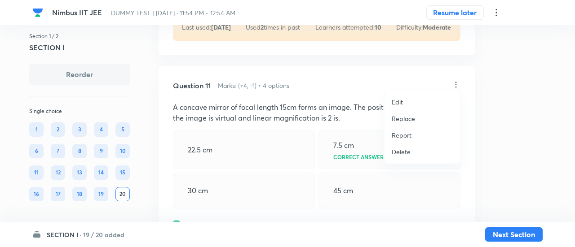
click at [402, 119] on p "Replace" at bounding box center [402, 118] width 23 height 9
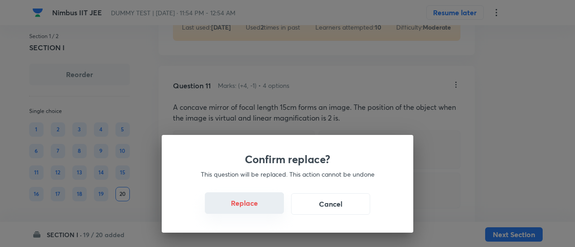
click at [256, 208] on button "Replace" at bounding box center [244, 204] width 79 height 22
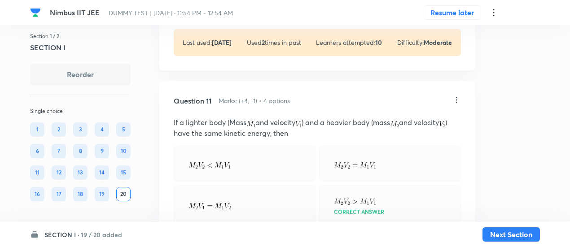
scroll to position [4614, 0]
click at [457, 97] on icon at bounding box center [456, 101] width 9 height 9
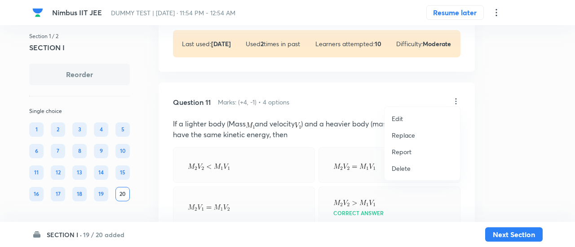
click at [410, 138] on p "Replace" at bounding box center [402, 135] width 23 height 9
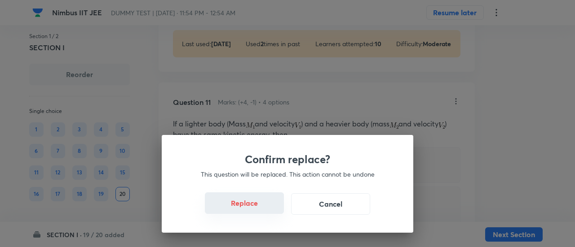
click at [260, 210] on button "Replace" at bounding box center [244, 204] width 79 height 22
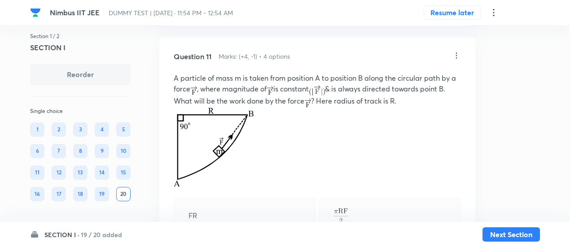
scroll to position [4656, 0]
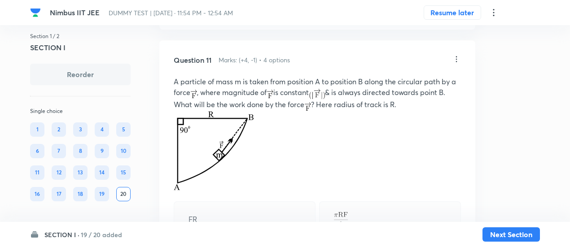
click at [425, 81] on p "A particle of mass m is taken from position A to position B along the circular …" at bounding box center [317, 93] width 287 height 35
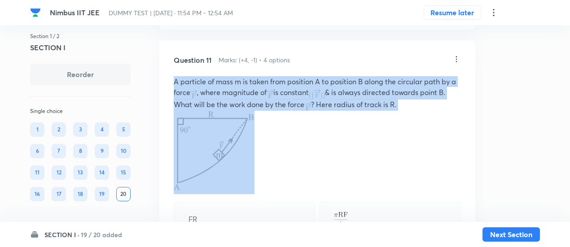
click at [425, 81] on p "A particle of mass m is taken from position A to position B along the circular …" at bounding box center [317, 93] width 287 height 35
copy p "A particle of mass m is taken from position A to position B along the circular …"
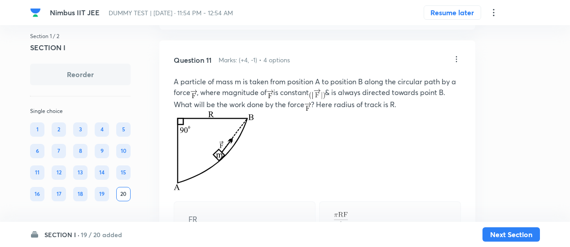
click at [458, 55] on icon at bounding box center [456, 59] width 9 height 9
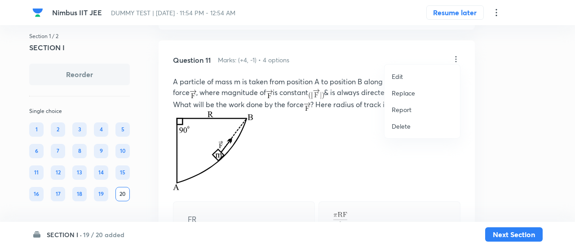
click at [407, 93] on p "Replace" at bounding box center [402, 92] width 23 height 9
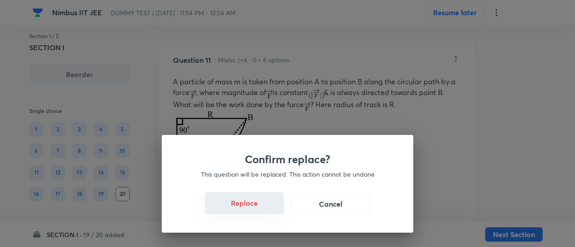
click at [260, 211] on button "Replace" at bounding box center [244, 204] width 79 height 22
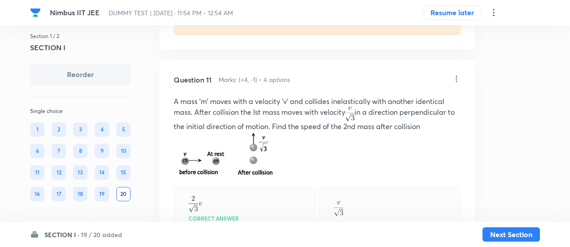
scroll to position [4621, 0]
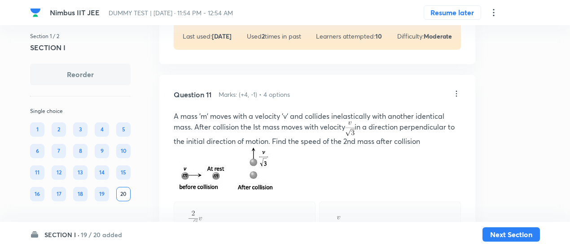
click at [457, 89] on icon at bounding box center [456, 93] width 9 height 9
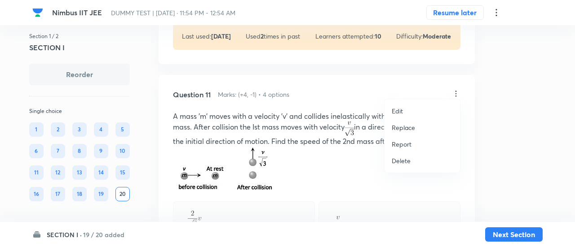
click at [406, 126] on p "Replace" at bounding box center [402, 127] width 23 height 9
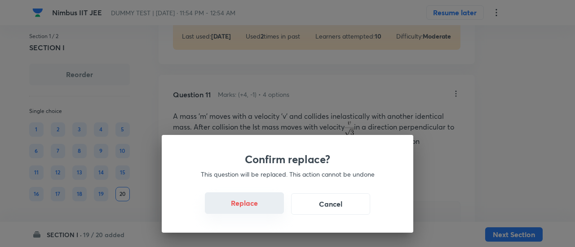
click at [255, 209] on button "Replace" at bounding box center [244, 204] width 79 height 22
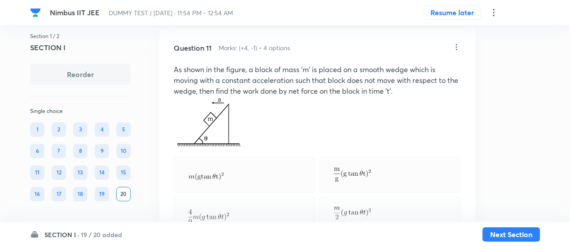
scroll to position [4656, 0]
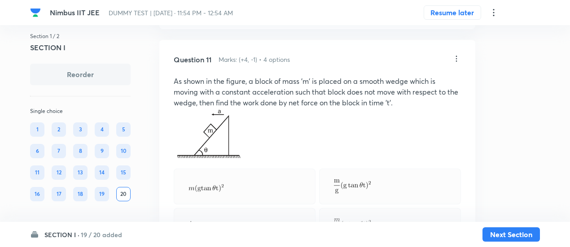
click at [457, 54] on icon at bounding box center [456, 58] width 9 height 9
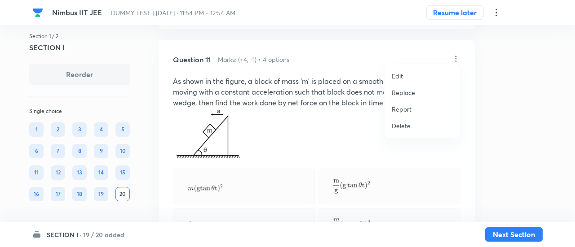
click at [410, 91] on p "Replace" at bounding box center [402, 92] width 23 height 9
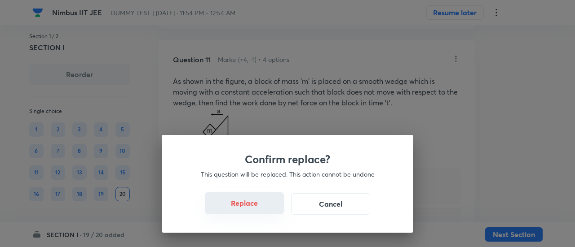
click at [253, 207] on button "Replace" at bounding box center [244, 204] width 79 height 22
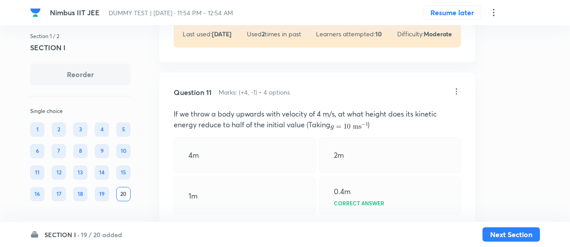
scroll to position [4622, 0]
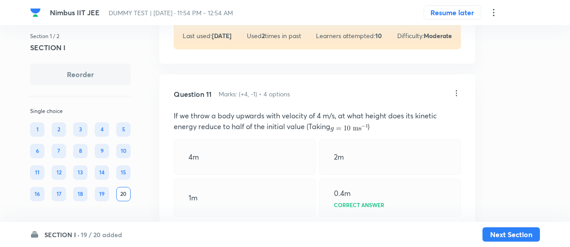
click at [455, 89] on icon at bounding box center [456, 93] width 9 height 9
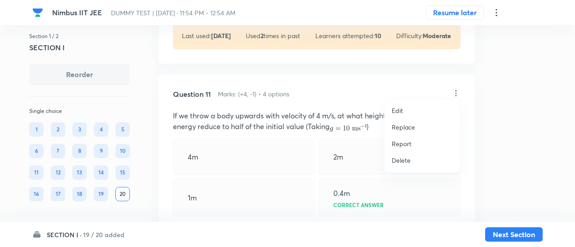
click at [405, 126] on p "Replace" at bounding box center [402, 127] width 23 height 9
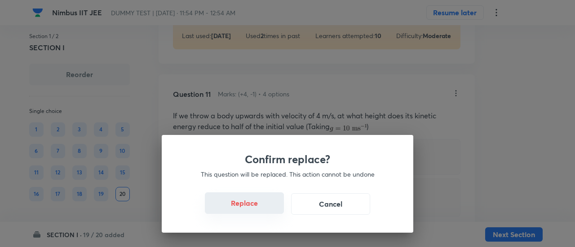
click at [256, 209] on button "Replace" at bounding box center [244, 204] width 79 height 22
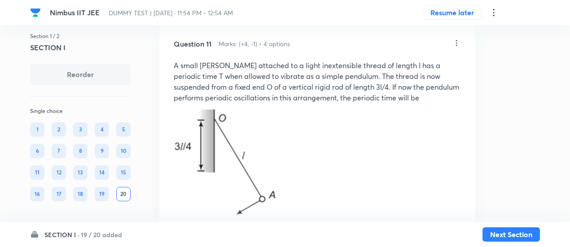
scroll to position [4671, 0]
click at [458, 40] on icon at bounding box center [456, 44] width 9 height 9
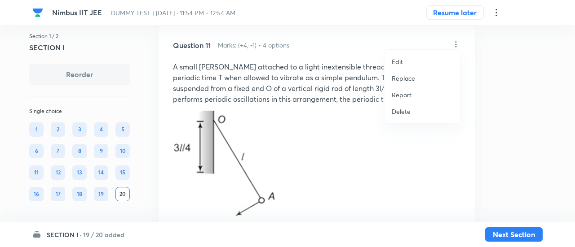
click at [411, 74] on p "Replace" at bounding box center [402, 78] width 23 height 9
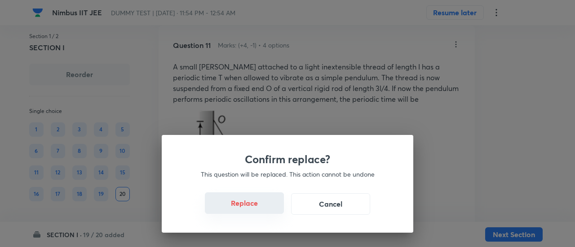
click at [255, 207] on button "Replace" at bounding box center [244, 204] width 79 height 22
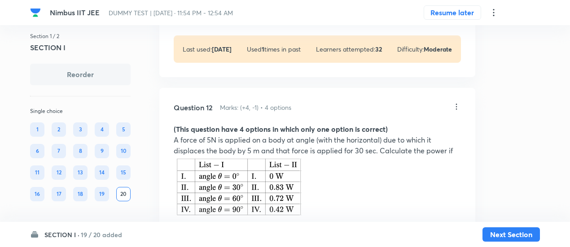
scroll to position [5016, 0]
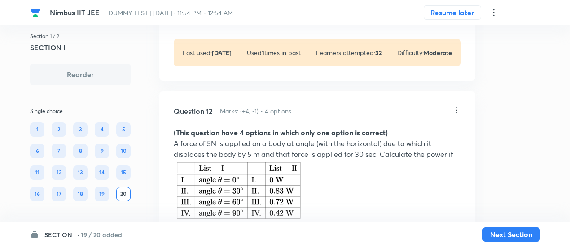
click at [457, 106] on icon at bounding box center [456, 110] width 9 height 9
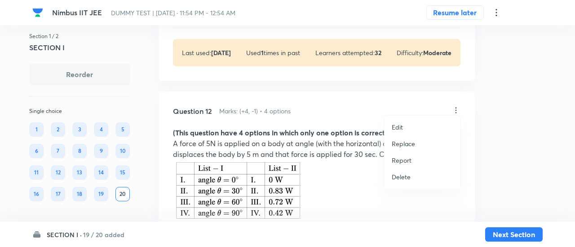
click at [406, 141] on p "Replace" at bounding box center [402, 143] width 23 height 9
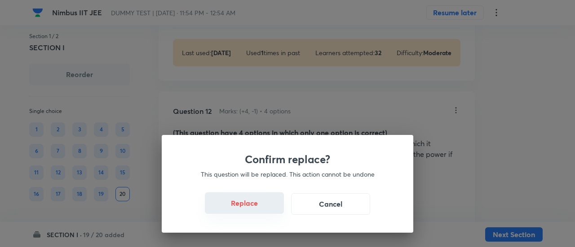
click at [255, 211] on button "Replace" at bounding box center [244, 204] width 79 height 22
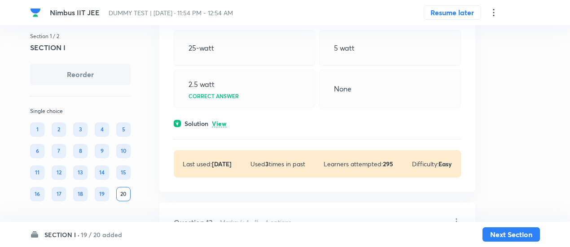
scroll to position [5247, 0]
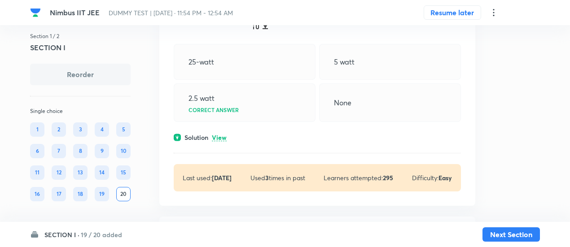
click at [219, 141] on p "View" at bounding box center [219, 138] width 15 height 7
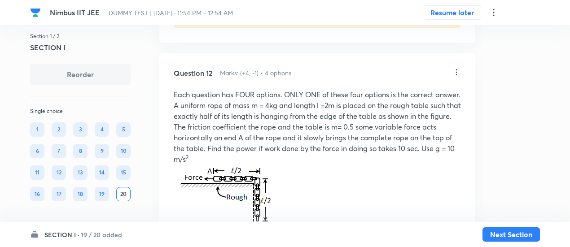
scroll to position [5054, 0]
click at [454, 68] on icon at bounding box center [456, 72] width 9 height 9
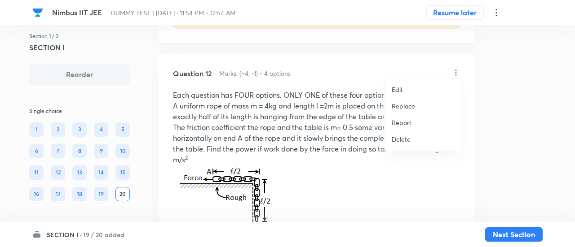
click at [405, 105] on p "Replace" at bounding box center [402, 105] width 23 height 9
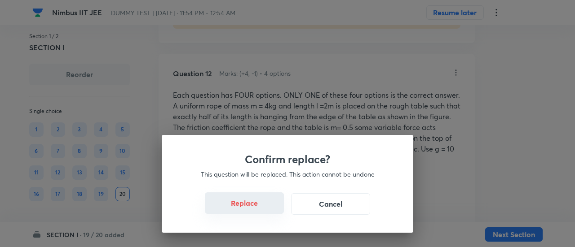
click at [263, 207] on button "Replace" at bounding box center [244, 204] width 79 height 22
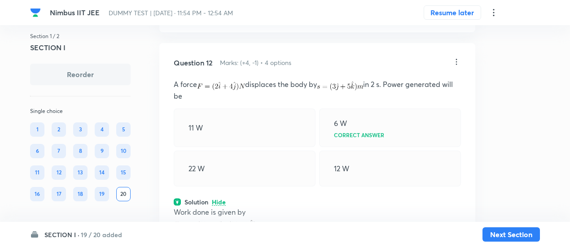
scroll to position [5041, 0]
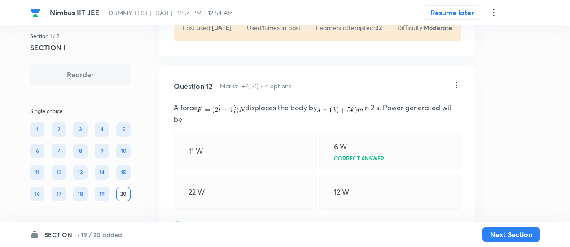
click at [457, 82] on icon at bounding box center [456, 85] width 1 height 6
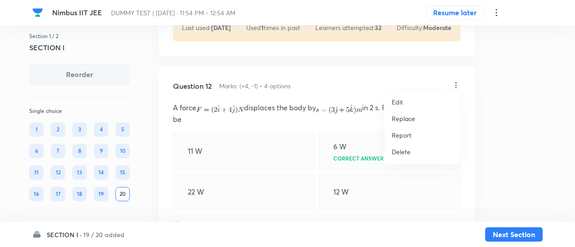
click at [407, 119] on p "Replace" at bounding box center [402, 118] width 23 height 9
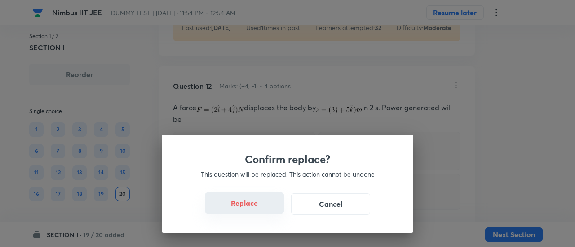
click at [250, 206] on button "Replace" at bounding box center [244, 204] width 79 height 22
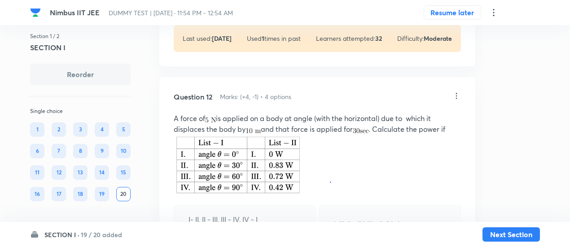
scroll to position [5027, 0]
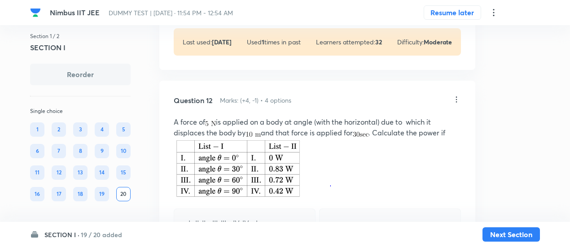
click at [457, 95] on icon at bounding box center [456, 99] width 9 height 9
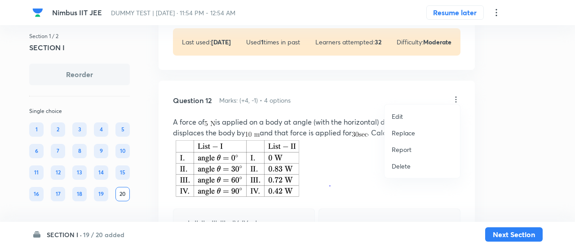
click at [405, 129] on p "Replace" at bounding box center [402, 132] width 23 height 9
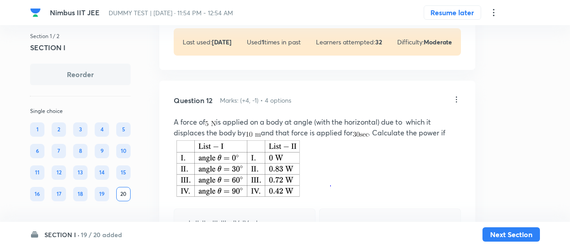
click at [457, 95] on icon at bounding box center [456, 99] width 9 height 9
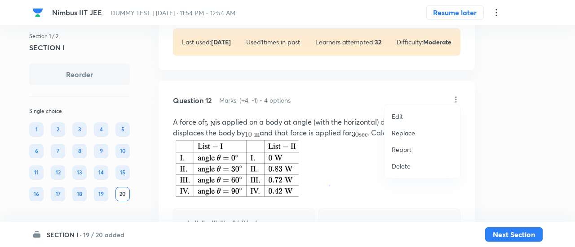
click at [409, 134] on p "Replace" at bounding box center [402, 132] width 23 height 9
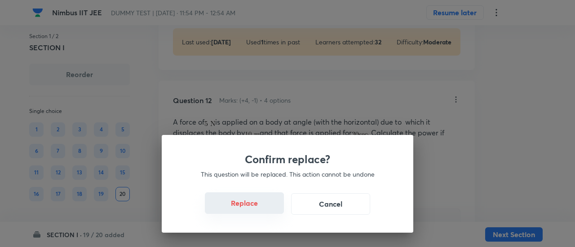
click at [256, 211] on button "Replace" at bounding box center [244, 204] width 79 height 22
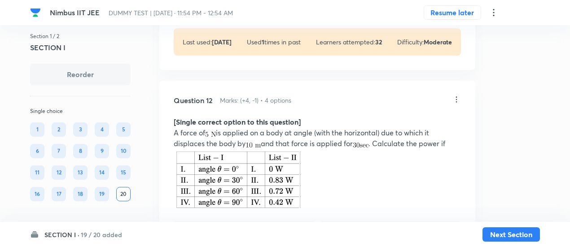
click at [457, 95] on icon at bounding box center [456, 99] width 9 height 9
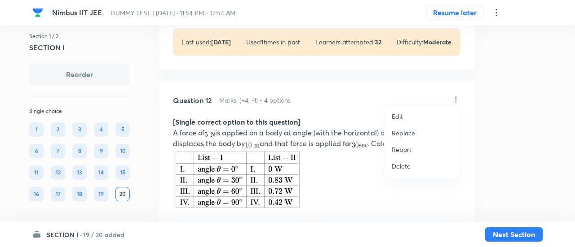
click at [408, 134] on p "Replace" at bounding box center [402, 132] width 23 height 9
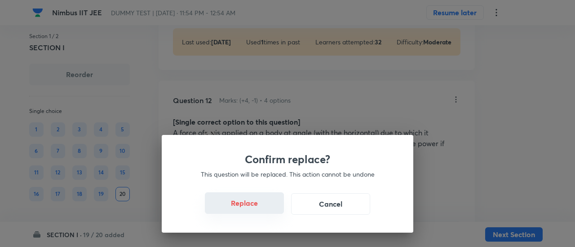
click at [248, 207] on button "Replace" at bounding box center [244, 204] width 79 height 22
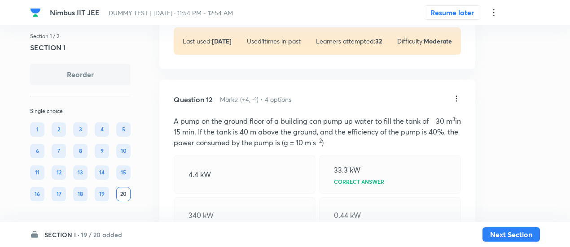
scroll to position [5025, 0]
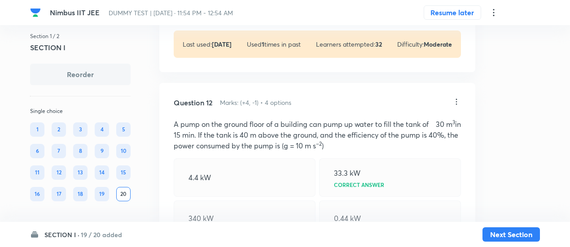
click at [456, 99] on icon at bounding box center [456, 102] width 1 height 6
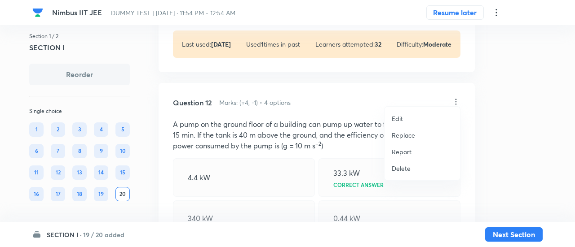
click at [409, 137] on p "Replace" at bounding box center [402, 135] width 23 height 9
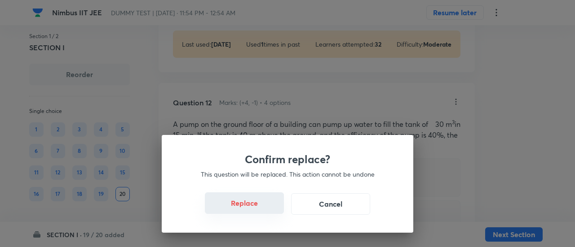
click at [252, 208] on button "Replace" at bounding box center [244, 204] width 79 height 22
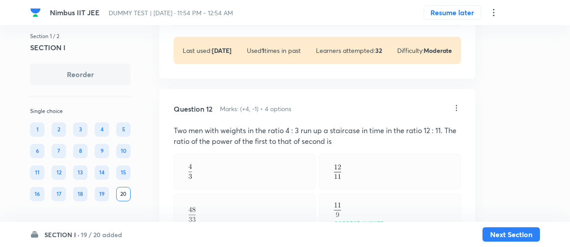
scroll to position [4994, 0]
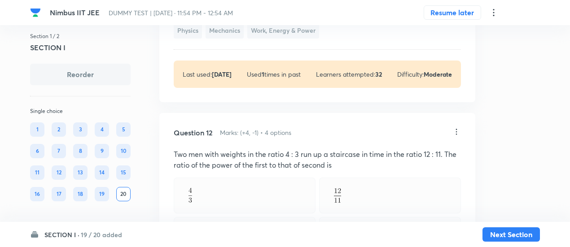
click at [456, 127] on icon at bounding box center [456, 131] width 9 height 9
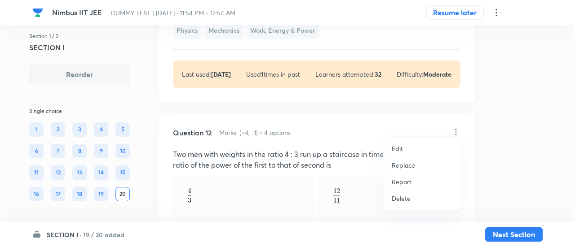
click at [406, 167] on p "Replace" at bounding box center [402, 165] width 23 height 9
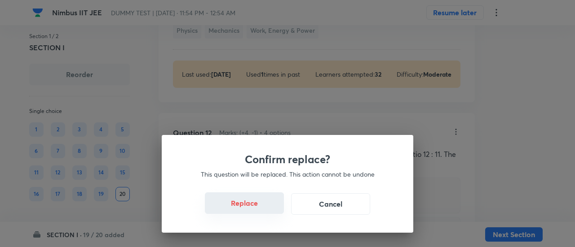
click at [264, 211] on button "Replace" at bounding box center [244, 204] width 79 height 22
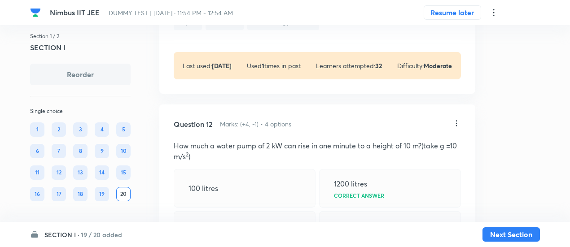
scroll to position [4996, 0]
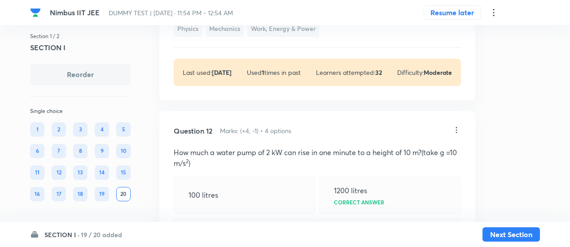
click at [457, 126] on icon at bounding box center [456, 130] width 9 height 9
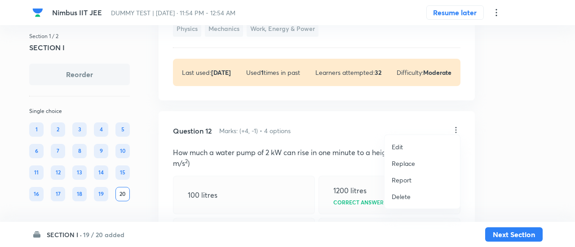
click at [402, 163] on p "Replace" at bounding box center [402, 163] width 23 height 9
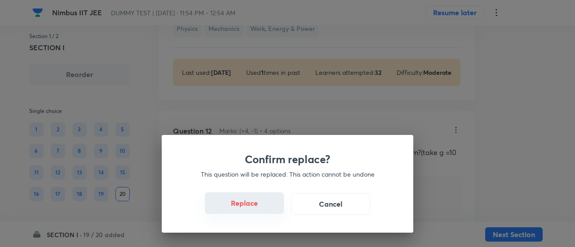
click at [255, 209] on button "Replace" at bounding box center [244, 204] width 79 height 22
click at [255, 209] on div "Confirm replace? This question will be replaced. This action cannot be undone R…" at bounding box center [287, 123] width 575 height 247
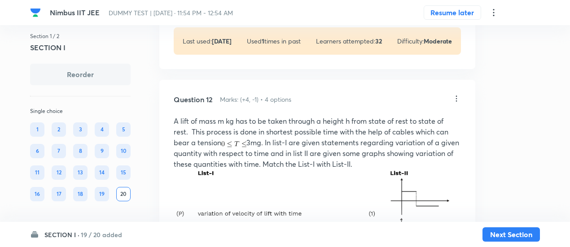
scroll to position [5023, 0]
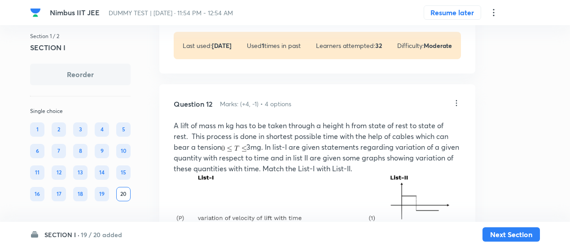
click at [457, 100] on icon at bounding box center [456, 103] width 1 height 6
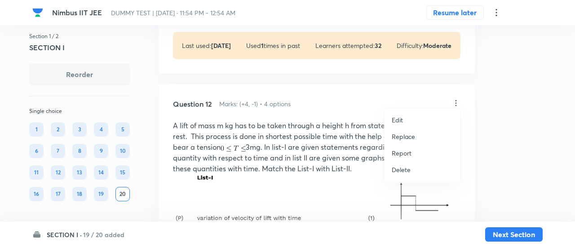
click at [413, 133] on p "Replace" at bounding box center [402, 136] width 23 height 9
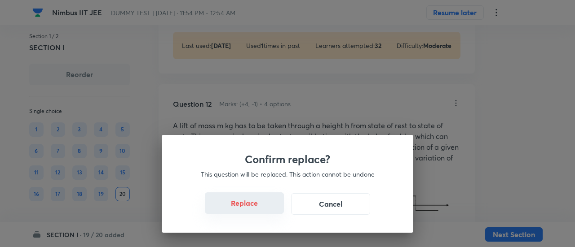
click at [261, 207] on button "Replace" at bounding box center [244, 204] width 79 height 22
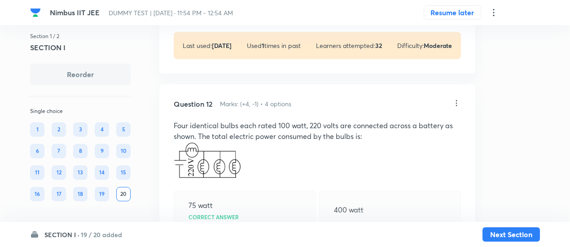
click at [458, 99] on icon at bounding box center [456, 103] width 9 height 9
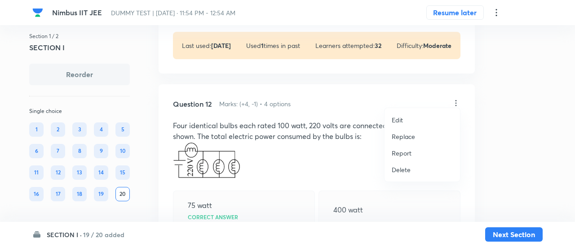
click at [407, 136] on p "Replace" at bounding box center [402, 136] width 23 height 9
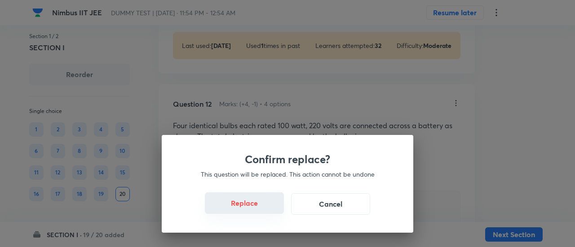
click at [268, 207] on button "Replace" at bounding box center [244, 204] width 79 height 22
click at [268, 207] on div "Confirm replace? This question will be replaced. This action cannot be undone R…" at bounding box center [287, 123] width 575 height 247
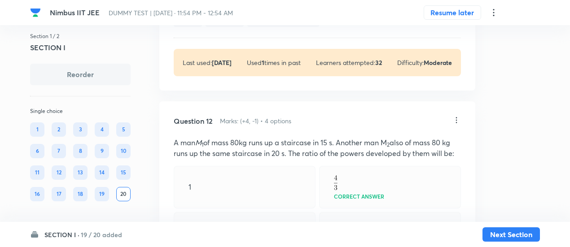
scroll to position [5004, 0]
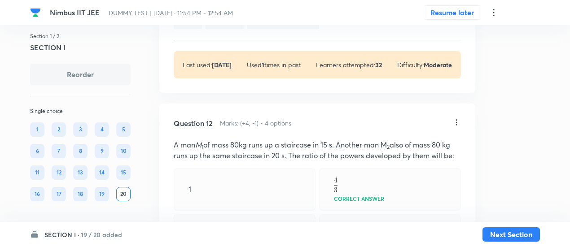
click at [455, 118] on icon at bounding box center [456, 122] width 9 height 9
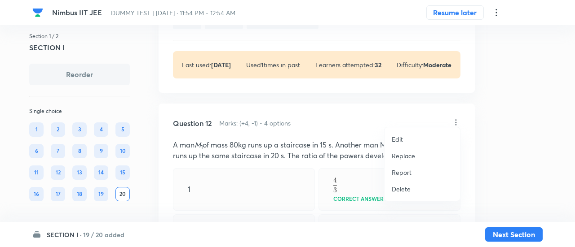
click at [402, 153] on p "Replace" at bounding box center [402, 155] width 23 height 9
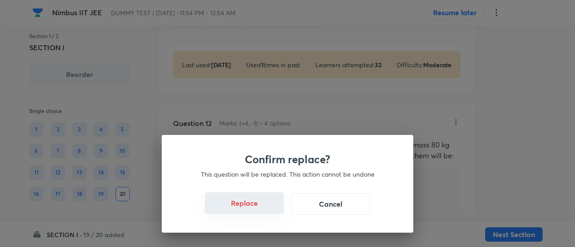
click at [245, 208] on button "Replace" at bounding box center [244, 204] width 79 height 22
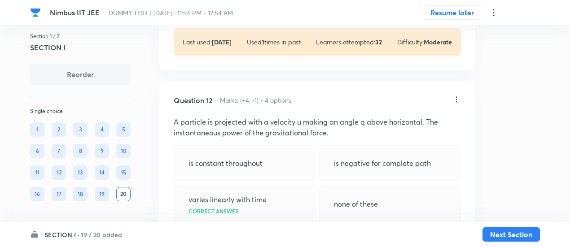
scroll to position [5027, 0]
click at [457, 95] on icon at bounding box center [456, 99] width 9 height 9
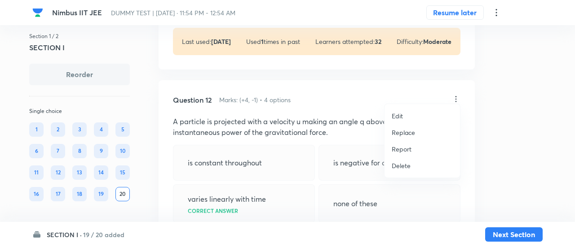
click at [405, 135] on p "Replace" at bounding box center [402, 132] width 23 height 9
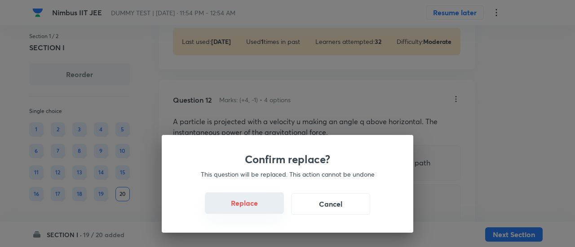
click at [265, 211] on button "Replace" at bounding box center [244, 204] width 79 height 22
click at [265, 211] on div "Confirm replace? This question will be replaced. This action cannot be undone R…" at bounding box center [287, 184] width 251 height 98
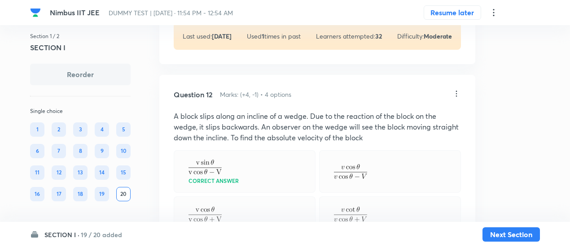
scroll to position [5032, 0]
click at [455, 90] on icon at bounding box center [456, 94] width 9 height 9
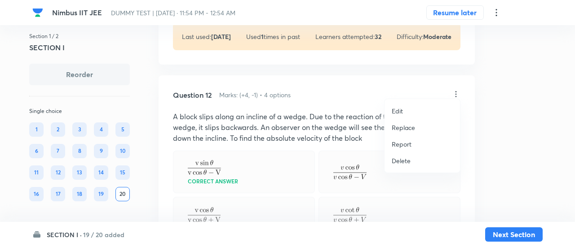
click at [404, 130] on p "Replace" at bounding box center [402, 127] width 23 height 9
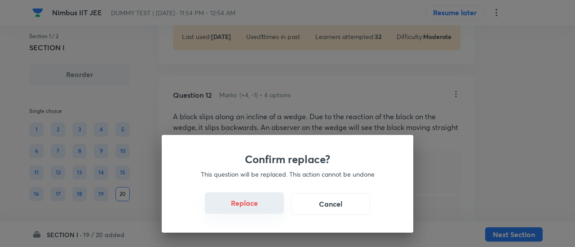
click at [254, 207] on button "Replace" at bounding box center [244, 204] width 79 height 22
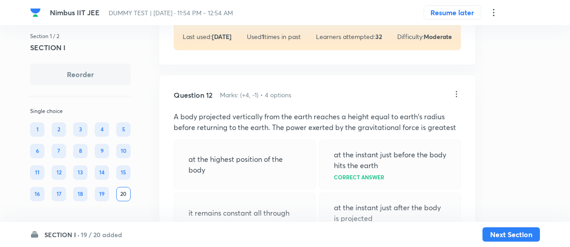
click at [454, 90] on icon at bounding box center [456, 94] width 9 height 9
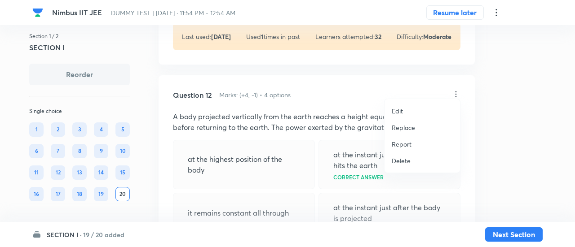
click at [397, 131] on p "Replace" at bounding box center [402, 127] width 23 height 9
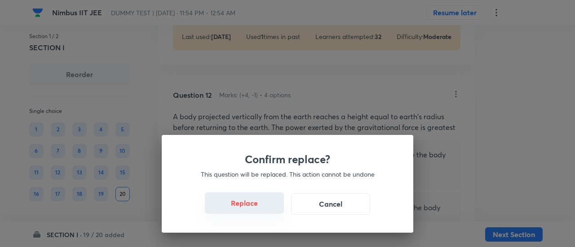
click at [253, 211] on button "Replace" at bounding box center [244, 204] width 79 height 22
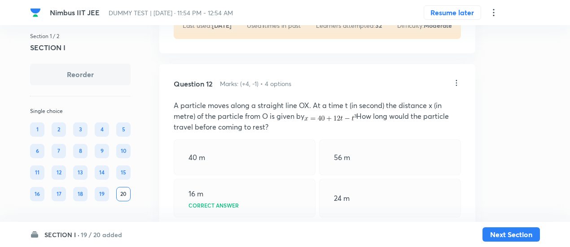
scroll to position [5038, 0]
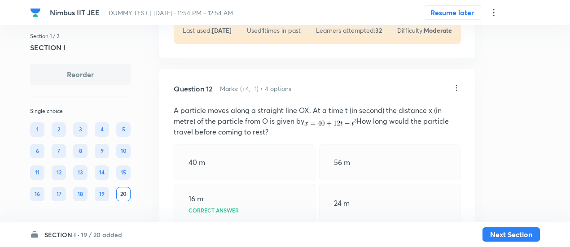
click at [457, 84] on icon at bounding box center [456, 88] width 9 height 9
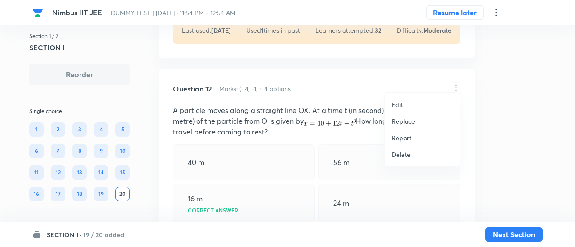
click at [412, 121] on p "Replace" at bounding box center [402, 121] width 23 height 9
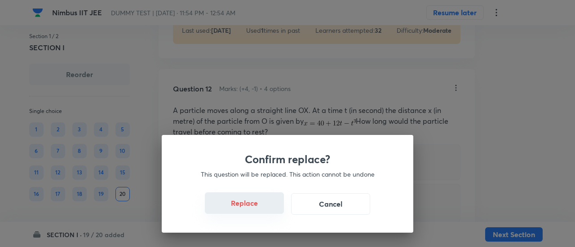
click at [263, 209] on button "Replace" at bounding box center [244, 204] width 79 height 22
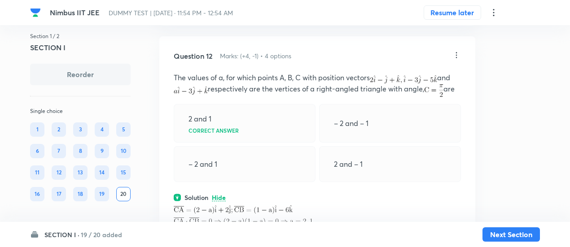
scroll to position [5043, 0]
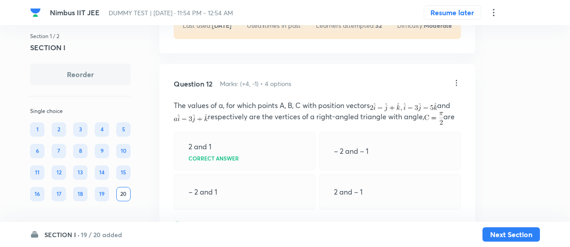
click at [457, 80] on icon at bounding box center [456, 83] width 1 height 6
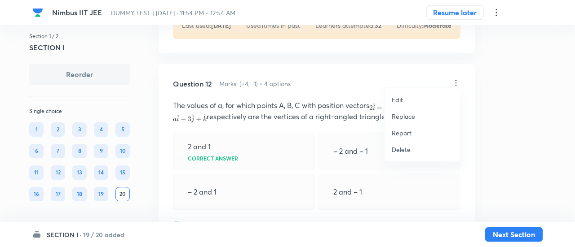
click at [407, 117] on p "Replace" at bounding box center [402, 116] width 23 height 9
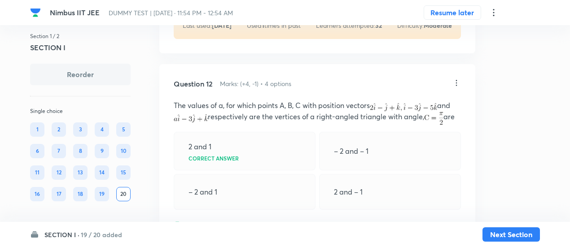
click at [455, 79] on icon at bounding box center [456, 83] width 9 height 9
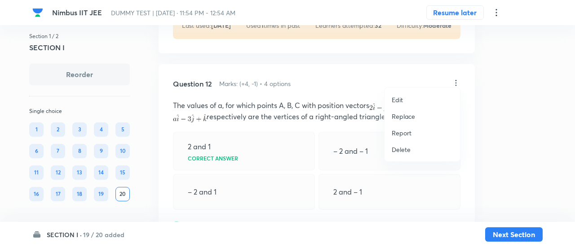
click at [400, 115] on p "Replace" at bounding box center [402, 116] width 23 height 9
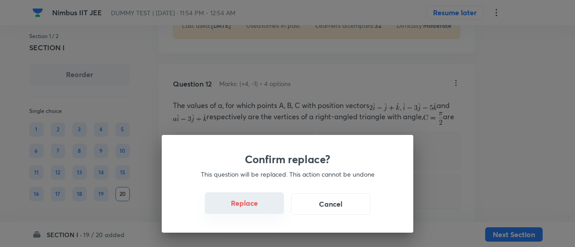
click at [251, 210] on button "Replace" at bounding box center [244, 204] width 79 height 22
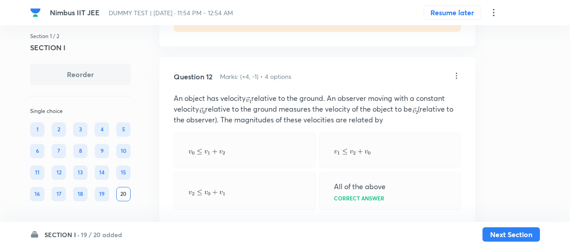
scroll to position [5048, 0]
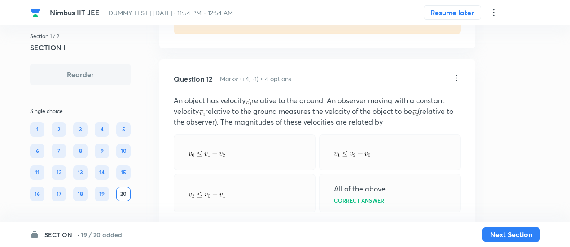
click at [455, 74] on icon at bounding box center [456, 78] width 9 height 9
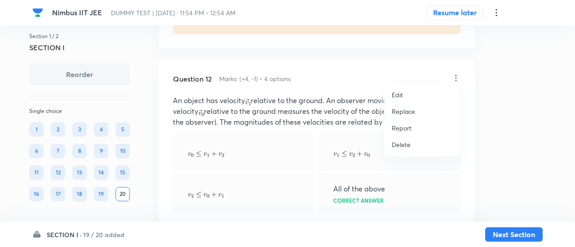
click at [403, 117] on li "Replace" at bounding box center [421, 111] width 75 height 17
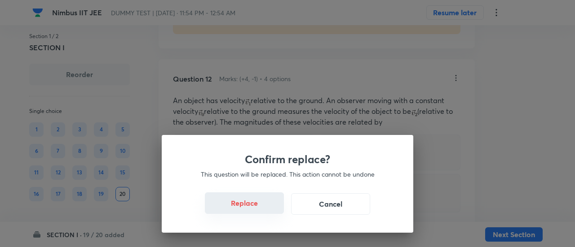
click at [252, 205] on button "Replace" at bounding box center [244, 204] width 79 height 22
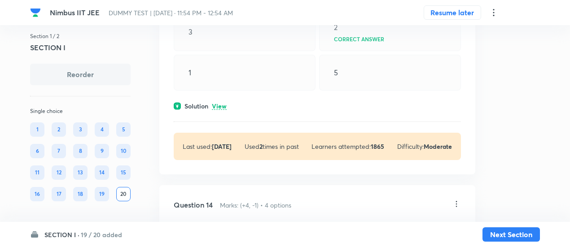
scroll to position [5519, 0]
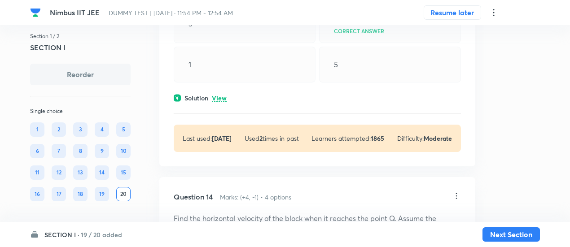
click at [217, 95] on p "View" at bounding box center [219, 98] width 15 height 7
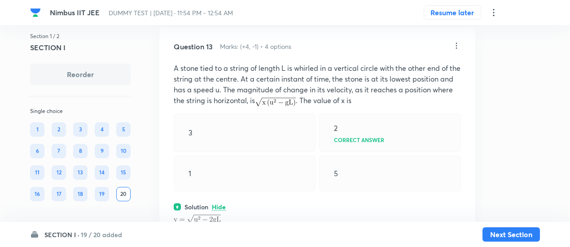
scroll to position [5408, 0]
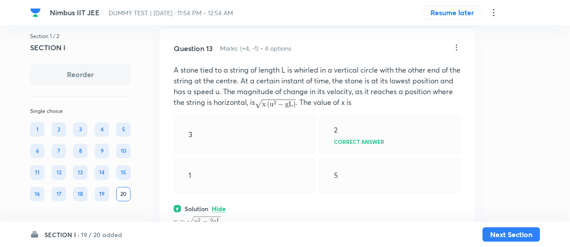
click at [459, 43] on icon at bounding box center [456, 47] width 9 height 9
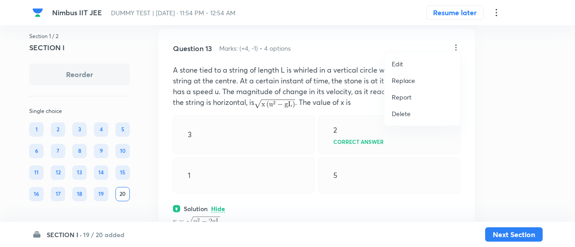
click at [408, 81] on p "Replace" at bounding box center [402, 80] width 23 height 9
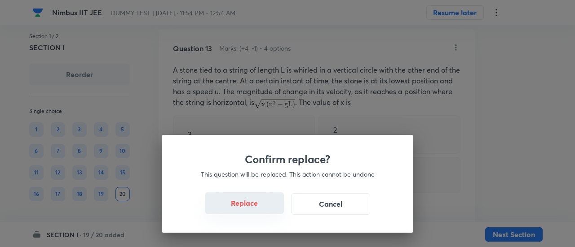
click at [255, 208] on button "Replace" at bounding box center [244, 204] width 79 height 22
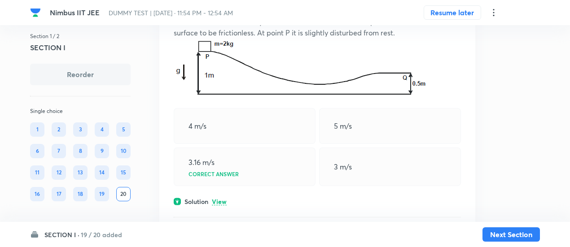
scroll to position [5972, 0]
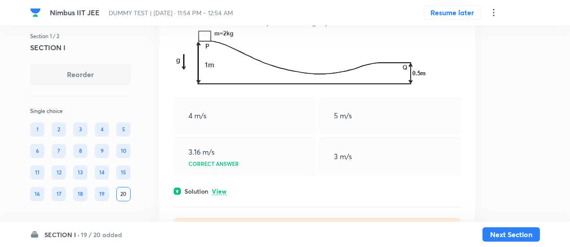
click at [217, 189] on p "View" at bounding box center [219, 192] width 15 height 7
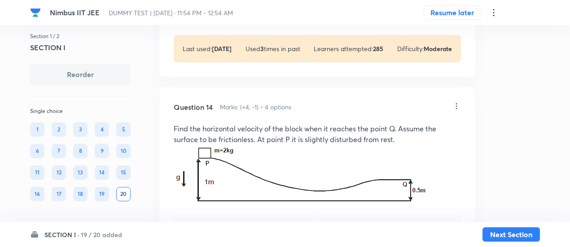
scroll to position [5851, 0]
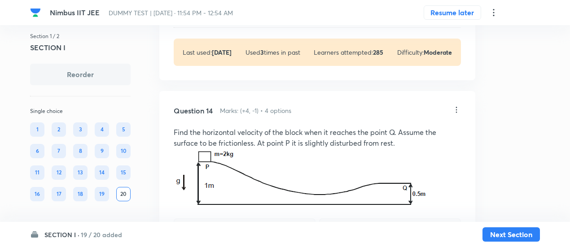
click at [456, 106] on icon at bounding box center [456, 110] width 9 height 9
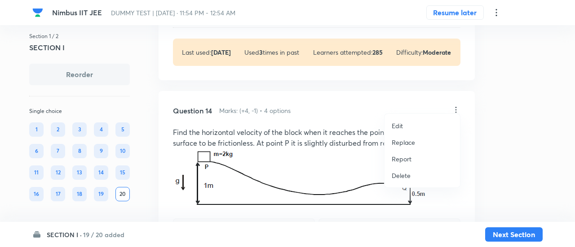
click at [404, 142] on p "Replace" at bounding box center [402, 142] width 23 height 9
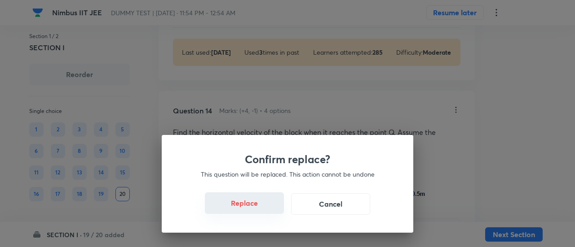
click at [252, 206] on button "Replace" at bounding box center [244, 204] width 79 height 22
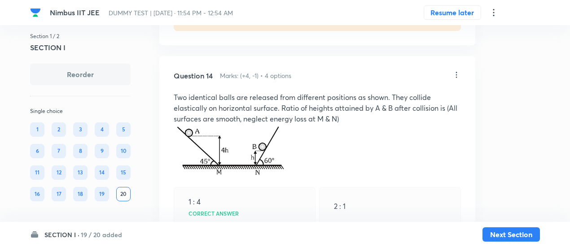
scroll to position [5881, 0]
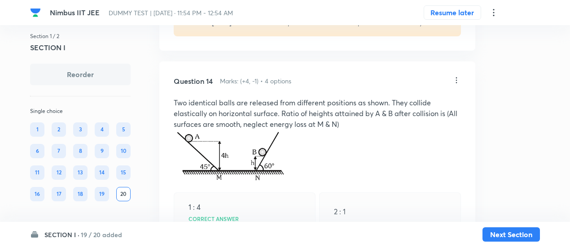
click at [455, 76] on icon at bounding box center [456, 80] width 9 height 9
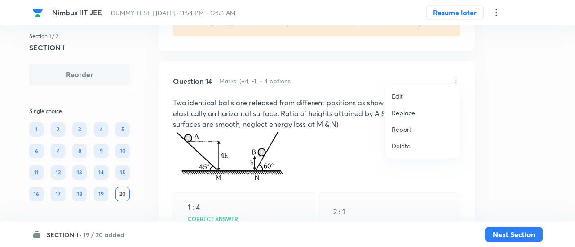
click at [412, 108] on p "Replace" at bounding box center [402, 112] width 23 height 9
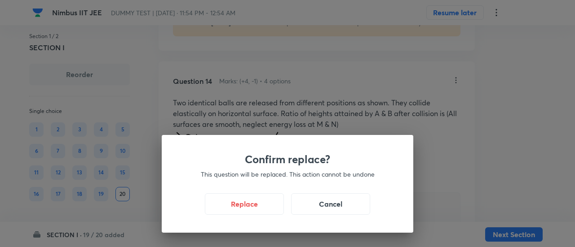
click at [284, 179] on p "This question will be replaced. This action cannot be undone" at bounding box center [287, 174] width 208 height 9
click at [261, 211] on button "Replace" at bounding box center [244, 204] width 79 height 22
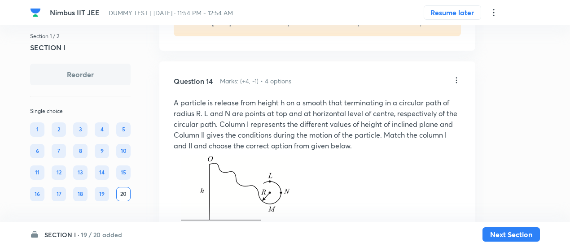
click at [458, 76] on icon at bounding box center [456, 80] width 9 height 9
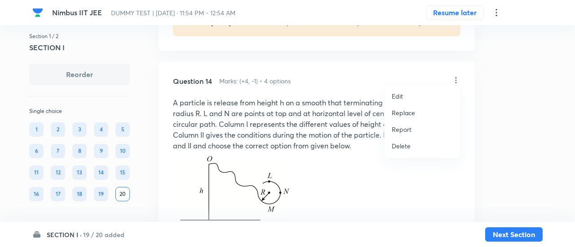
click at [403, 113] on p "Replace" at bounding box center [402, 112] width 23 height 9
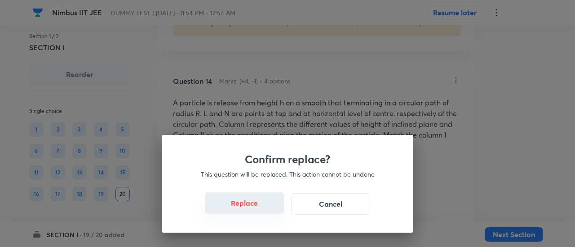
click at [249, 207] on button "Replace" at bounding box center [244, 204] width 79 height 22
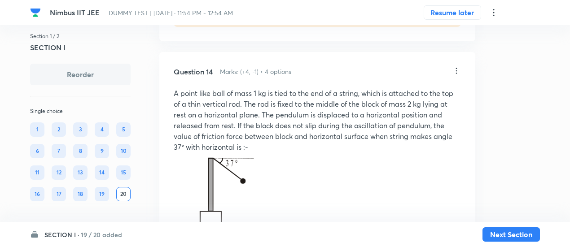
scroll to position [5890, 0]
click at [456, 67] on icon at bounding box center [456, 71] width 9 height 9
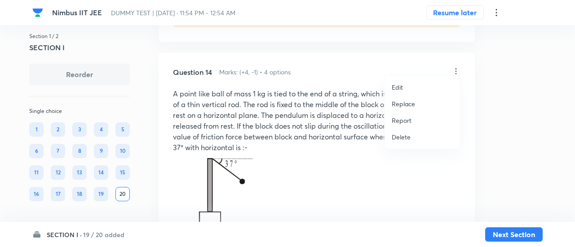
click at [404, 104] on p "Replace" at bounding box center [402, 103] width 23 height 9
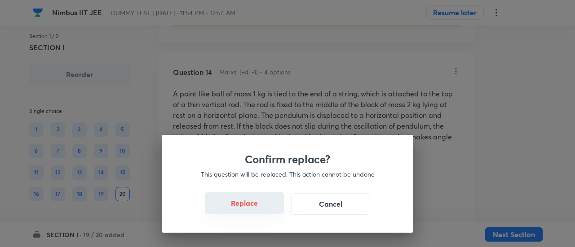
click at [254, 207] on button "Replace" at bounding box center [244, 204] width 79 height 22
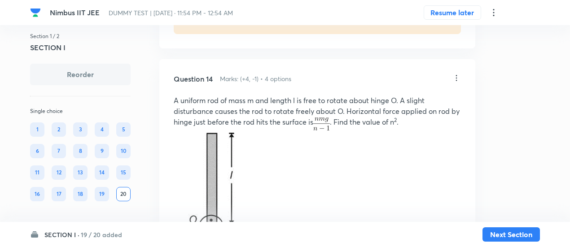
scroll to position [5883, 0]
click at [458, 74] on icon at bounding box center [456, 78] width 9 height 9
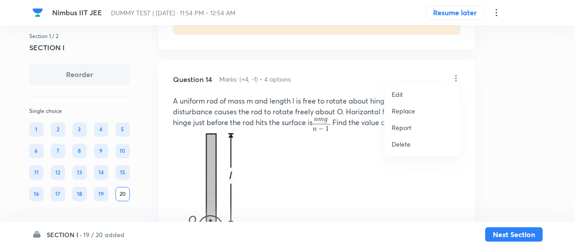
click at [321, 114] on div at bounding box center [287, 123] width 575 height 247
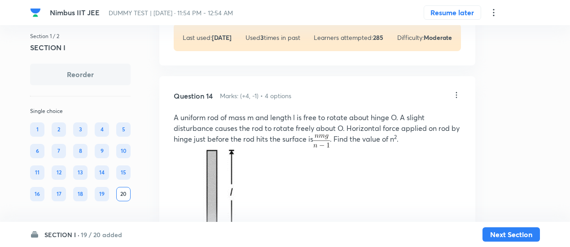
scroll to position [5865, 0]
click at [456, 92] on icon at bounding box center [456, 95] width 1 height 6
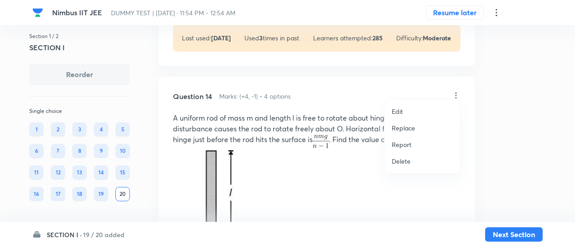
click at [410, 125] on p "Replace" at bounding box center [402, 127] width 23 height 9
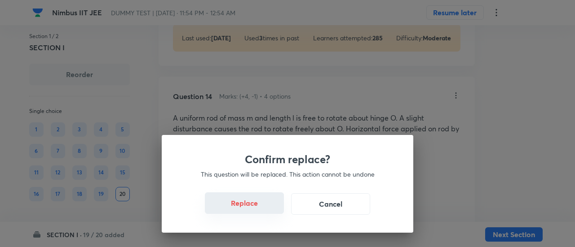
click at [255, 208] on button "Replace" at bounding box center [244, 204] width 79 height 22
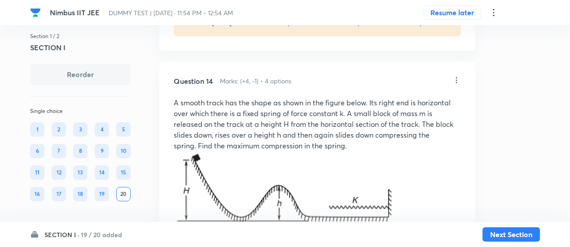
scroll to position [5880, 0]
click at [454, 76] on icon at bounding box center [456, 80] width 9 height 9
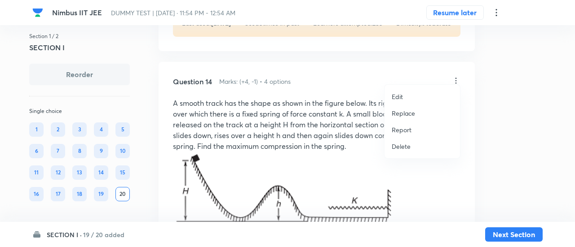
click at [409, 114] on p "Replace" at bounding box center [402, 113] width 23 height 9
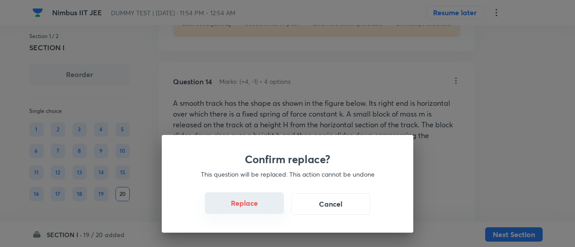
click at [254, 207] on button "Replace" at bounding box center [244, 204] width 79 height 22
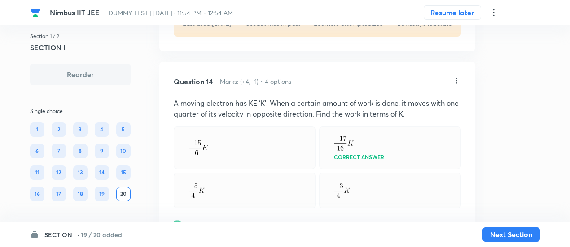
click at [254, 207] on div "Question 14 Marks: (+4, -1) • 4 options A moving electron has KE ‘K’. When a ce…" at bounding box center [317, 199] width 316 height 275
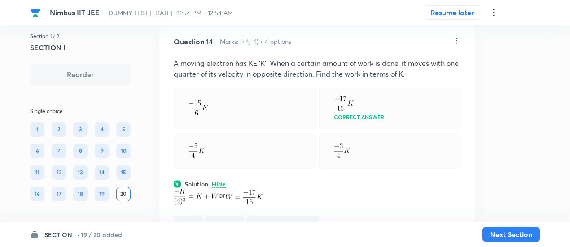
scroll to position [5920, 0]
click at [459, 37] on icon at bounding box center [456, 41] width 9 height 9
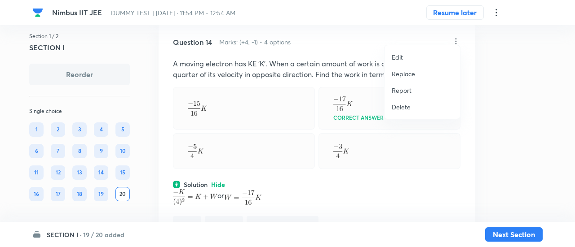
click at [410, 73] on p "Replace" at bounding box center [402, 73] width 23 height 9
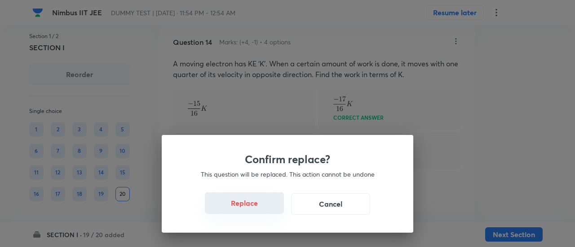
click at [256, 206] on button "Replace" at bounding box center [244, 204] width 79 height 22
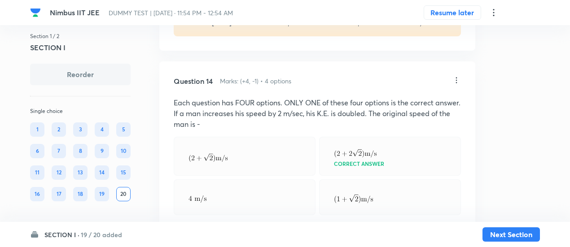
scroll to position [5879, 0]
click at [456, 77] on icon at bounding box center [456, 81] width 9 height 9
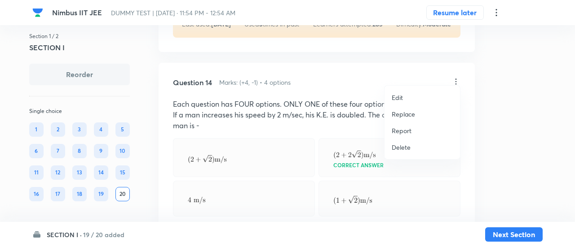
click at [402, 114] on p "Replace" at bounding box center [402, 114] width 23 height 9
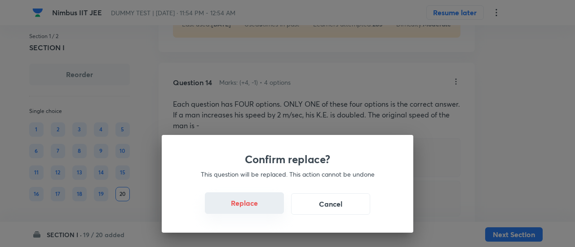
click at [253, 208] on button "Replace" at bounding box center [244, 204] width 79 height 22
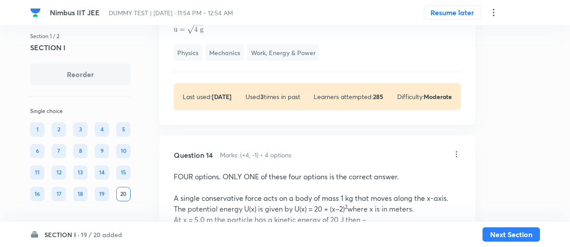
scroll to position [5805, 0]
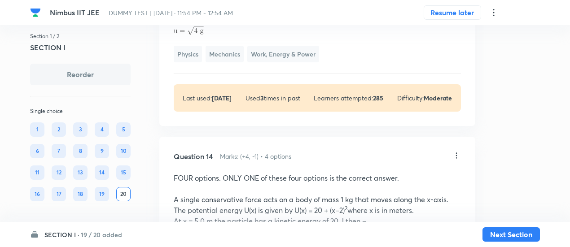
click at [456, 153] on icon at bounding box center [456, 156] width 1 height 6
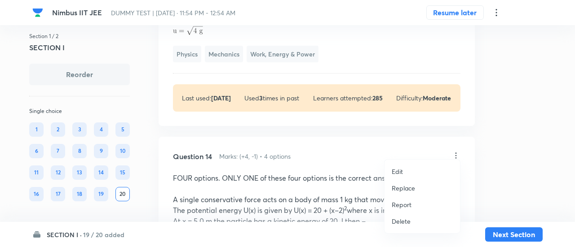
click at [408, 186] on p "Replace" at bounding box center [402, 188] width 23 height 9
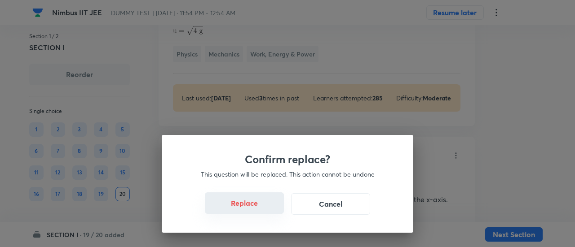
click at [254, 210] on button "Replace" at bounding box center [244, 204] width 79 height 22
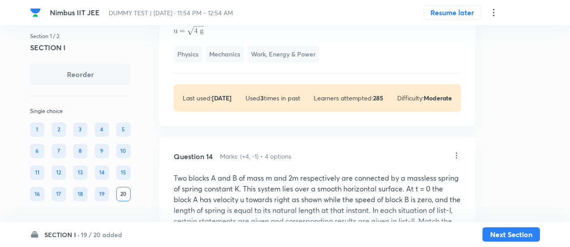
click at [254, 210] on p "Two blocks A and B of mass m and 2m respectively are connected by a massless sp…" at bounding box center [317, 205] width 287 height 65
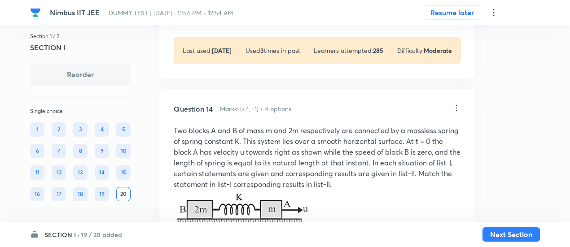
scroll to position [5852, 0]
click at [457, 104] on icon at bounding box center [456, 108] width 9 height 9
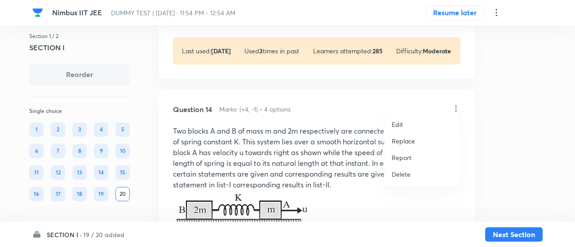
click at [411, 142] on p "Replace" at bounding box center [402, 140] width 23 height 9
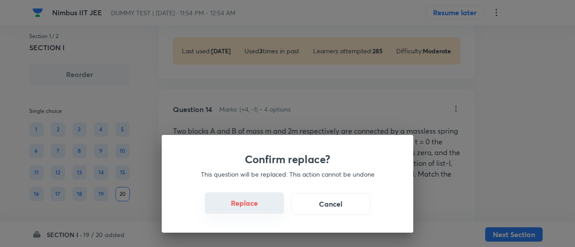
click at [259, 209] on button "Replace" at bounding box center [244, 204] width 79 height 22
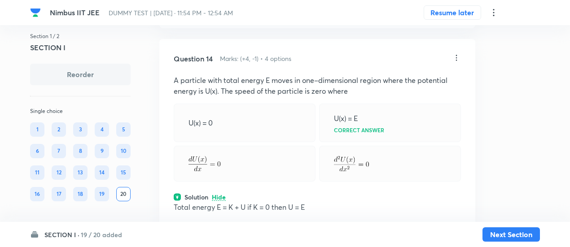
scroll to position [5895, 0]
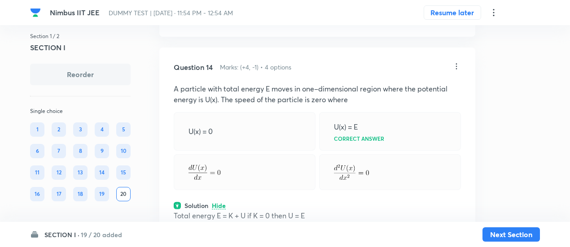
click at [457, 62] on icon at bounding box center [456, 66] width 9 height 9
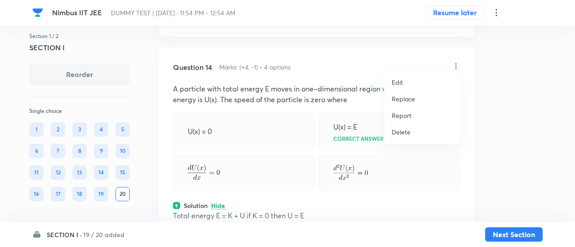
click at [402, 98] on p "Replace" at bounding box center [402, 98] width 23 height 9
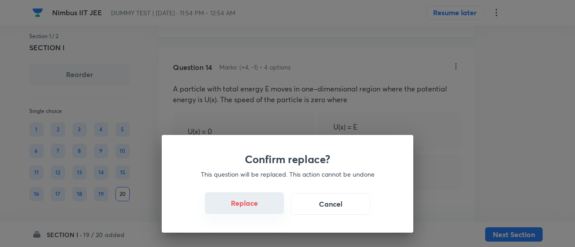
click at [240, 203] on button "Replace" at bounding box center [244, 204] width 79 height 22
click at [240, 203] on div "Confirm replace? This question will be replaced. This action cannot be undone R…" at bounding box center [287, 184] width 251 height 98
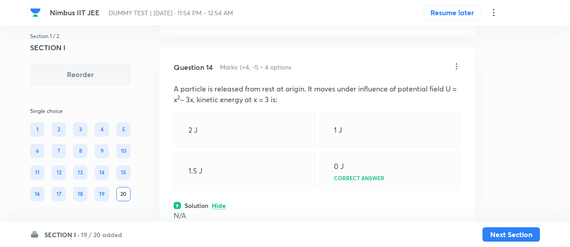
click at [458, 62] on icon at bounding box center [456, 66] width 9 height 9
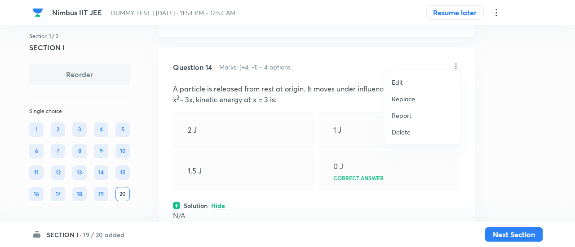
click at [403, 96] on p "Replace" at bounding box center [402, 98] width 23 height 9
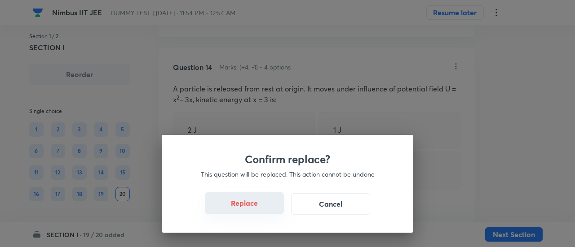
click at [259, 211] on button "Replace" at bounding box center [244, 204] width 79 height 22
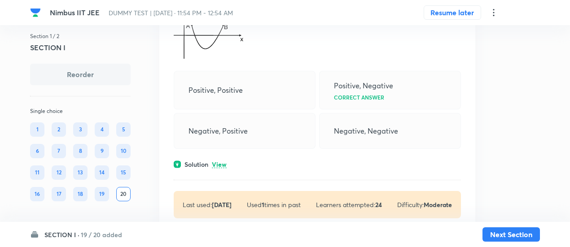
scroll to position [6376, 0]
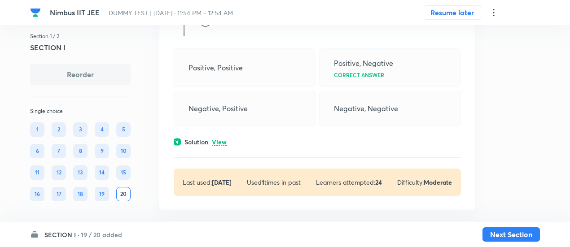
click at [224, 139] on p "View" at bounding box center [219, 142] width 15 height 7
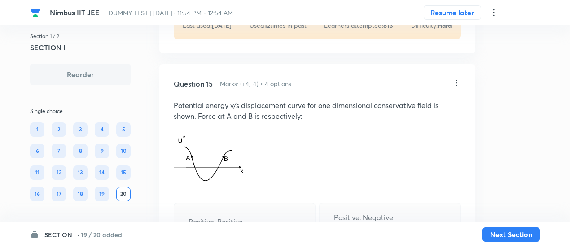
scroll to position [6221, 0]
click at [457, 80] on icon at bounding box center [456, 83] width 1 height 6
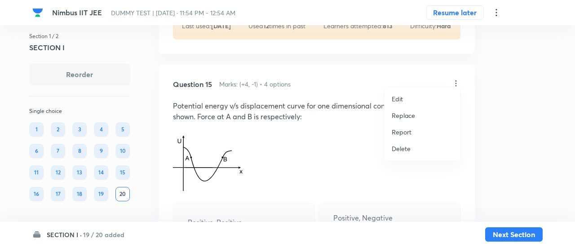
click at [407, 115] on p "Replace" at bounding box center [402, 115] width 23 height 9
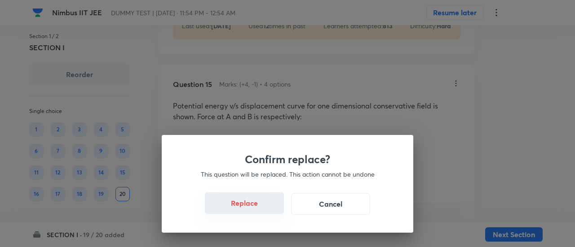
click at [259, 209] on button "Replace" at bounding box center [244, 204] width 79 height 22
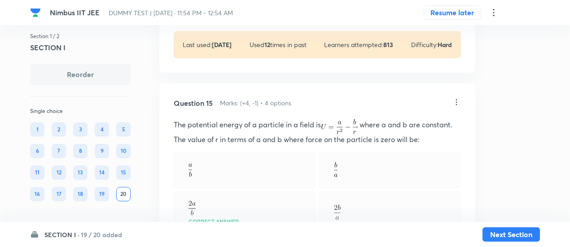
scroll to position [6194, 0]
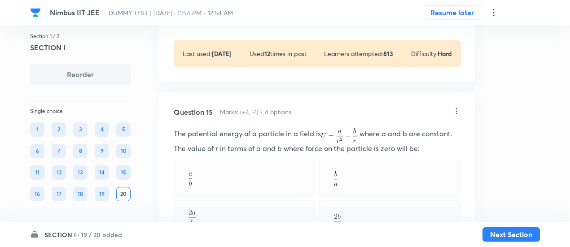
click at [285, 128] on p "The potential energy of a particle in a field is , where a and b are constant. …" at bounding box center [317, 141] width 287 height 26
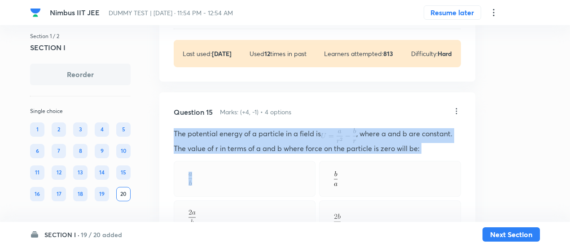
click at [285, 128] on p "The potential energy of a particle in a field is , where a and b are constant. …" at bounding box center [317, 141] width 287 height 26
copy p "The potential energy of a particle in a field is , where a and b are constant. …"
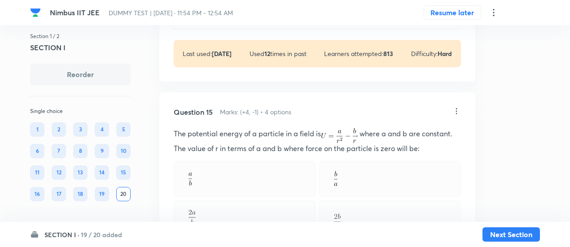
click at [305, 92] on div "Question 15 Marks: (+4, -1) • 4 options The potential energy of a particle in a…" at bounding box center [317, 228] width 316 height 273
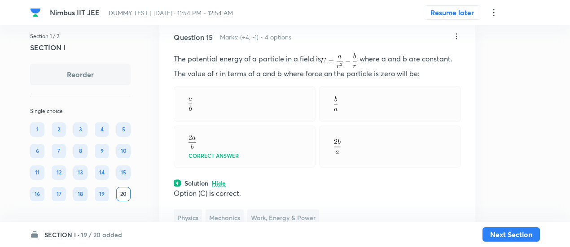
scroll to position [6269, 0]
click at [458, 31] on icon at bounding box center [456, 35] width 9 height 9
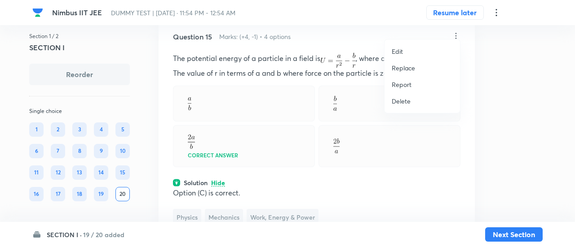
click at [397, 51] on p "Edit" at bounding box center [396, 51] width 11 height 9
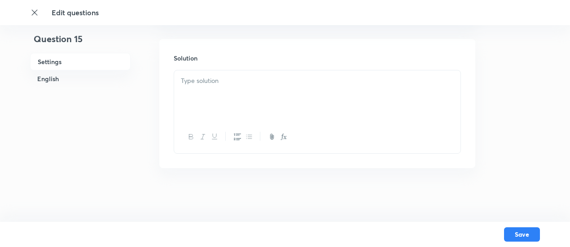
checkbox input "true"
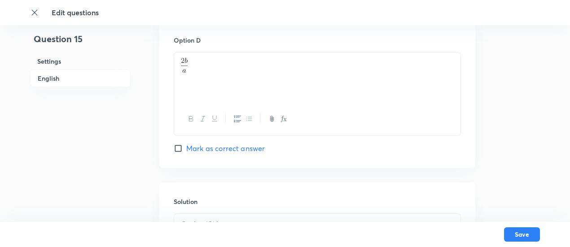
scroll to position [967, 0]
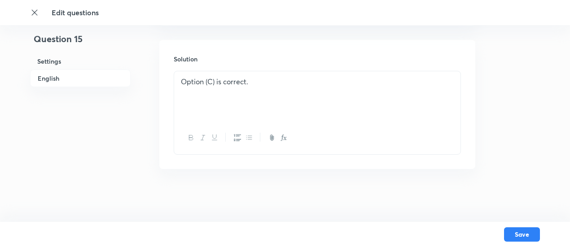
click at [341, 74] on div "Option (C) is correct." at bounding box center [317, 96] width 286 height 50
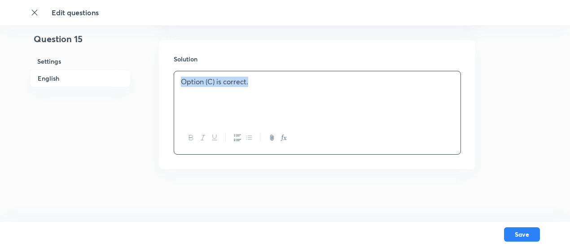
click at [341, 74] on div "Option (C) is correct." at bounding box center [317, 96] width 286 height 50
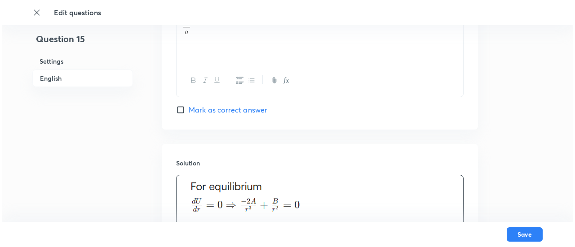
scroll to position [1115, 0]
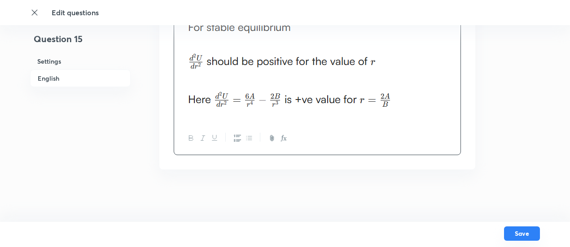
click at [523, 235] on button "Save" at bounding box center [522, 234] width 36 height 14
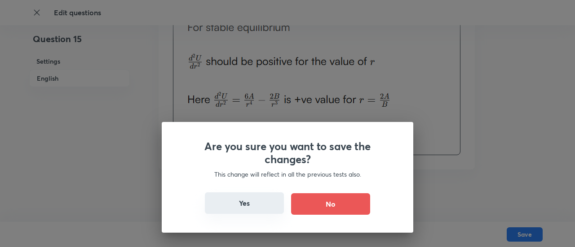
click at [256, 208] on button "Yes" at bounding box center [244, 204] width 79 height 22
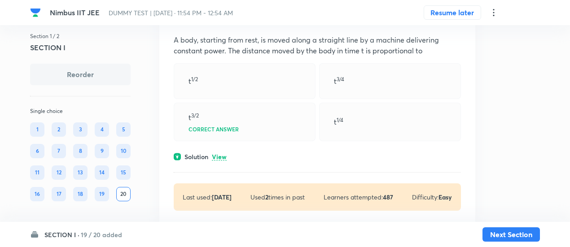
scroll to position [3450, 0]
click at [223, 144] on div "Question 12 Marks: (+4, -1) • 4 options A body, starting from rest, is moved al…" at bounding box center [317, 111] width 316 height 227
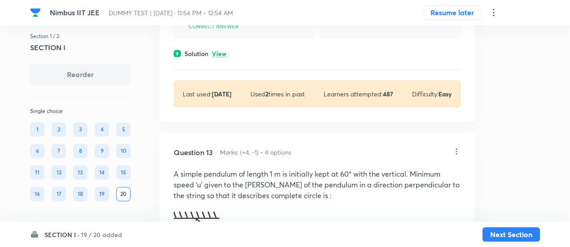
scroll to position [3555, 0]
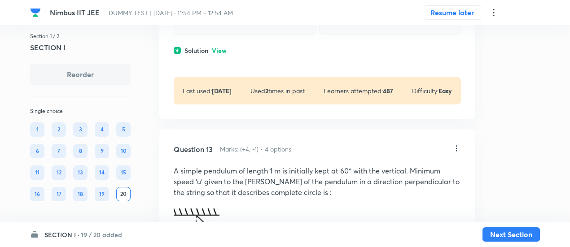
click at [230, 47] on div "Solution View" at bounding box center [317, 50] width 287 height 9
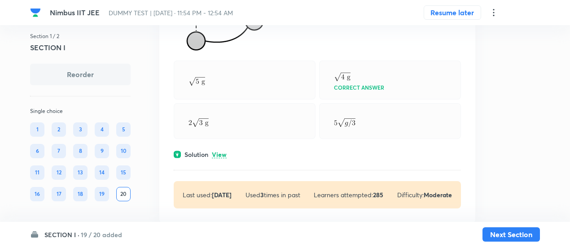
scroll to position [3911, 0]
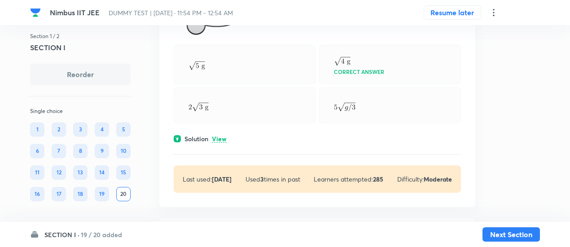
click at [220, 136] on p "View" at bounding box center [219, 139] width 15 height 7
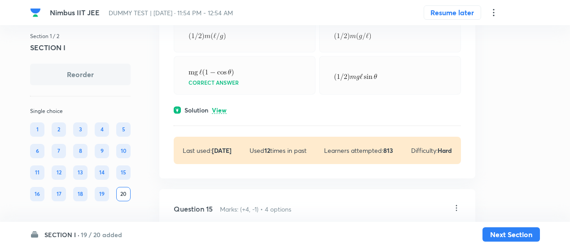
scroll to position [4342, 0]
click at [220, 106] on p "View" at bounding box center [219, 109] width 15 height 7
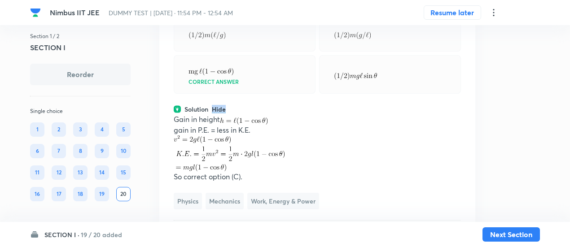
click at [220, 106] on p "Hide" at bounding box center [219, 109] width 14 height 7
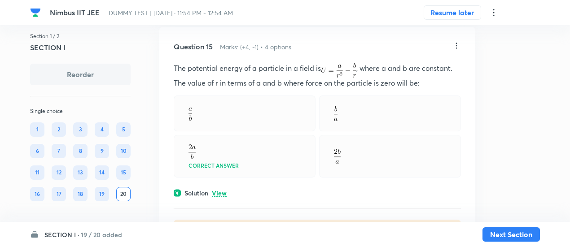
scroll to position [4506, 0]
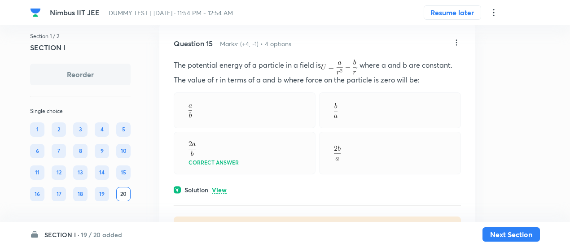
click at [224, 187] on p "View" at bounding box center [219, 190] width 15 height 7
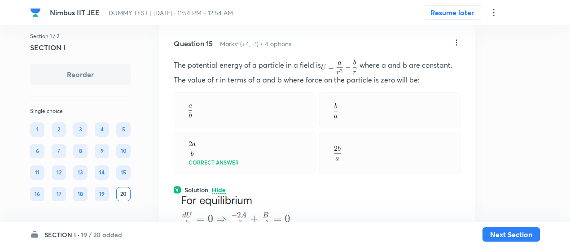
click at [458, 38] on icon at bounding box center [456, 42] width 9 height 9
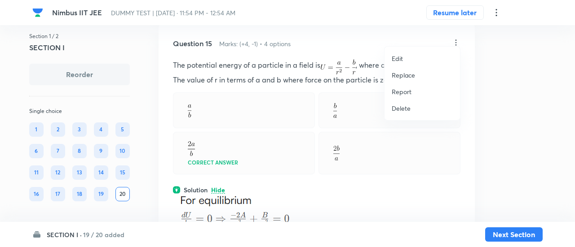
click at [404, 58] on li "Edit" at bounding box center [421, 58] width 75 height 17
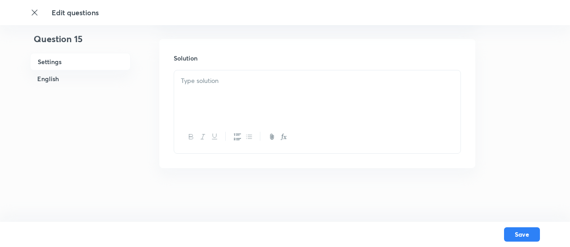
checkbox input "true"
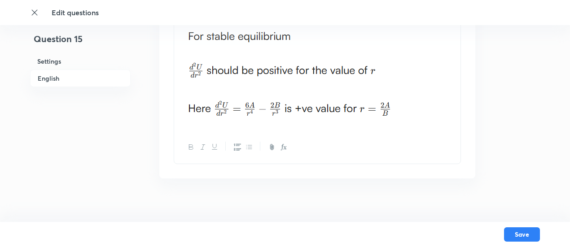
scroll to position [1115, 0]
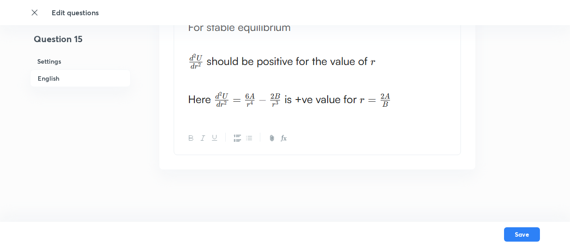
click at [429, 53] on p at bounding box center [317, 23] width 273 height 187
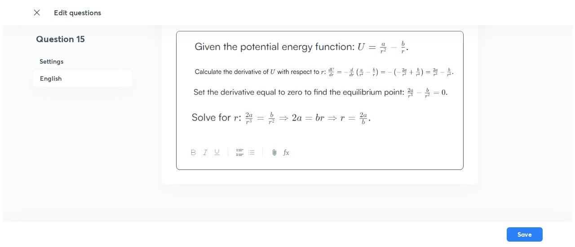
scroll to position [1022, 0]
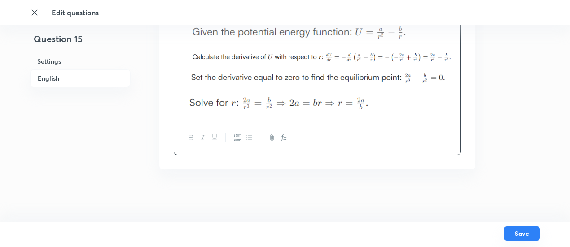
click at [523, 235] on button "Save" at bounding box center [522, 234] width 36 height 14
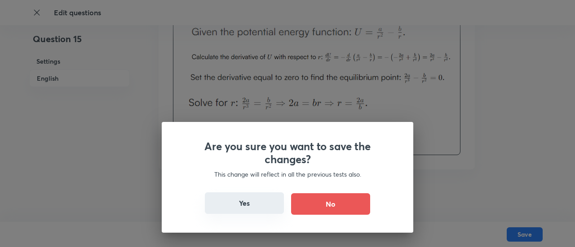
click at [243, 206] on button "Yes" at bounding box center [244, 204] width 79 height 22
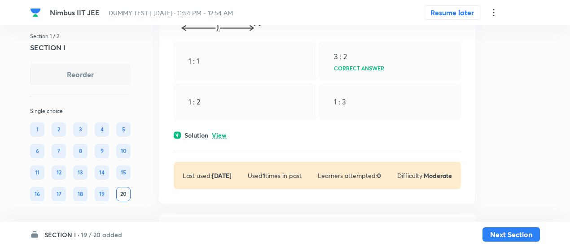
scroll to position [4674, 0]
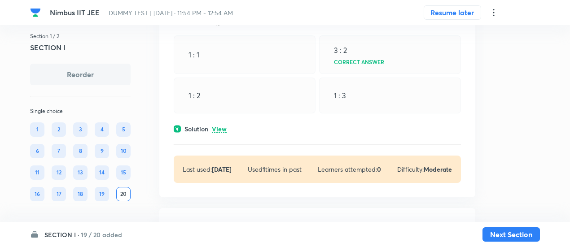
click at [221, 126] on p "View" at bounding box center [219, 129] width 15 height 7
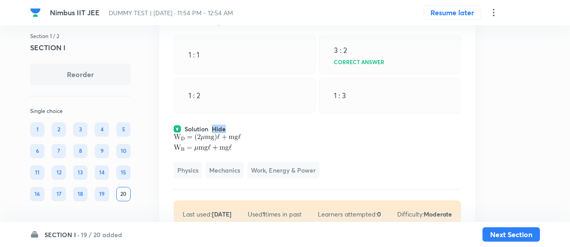
click at [221, 126] on p "Hide" at bounding box center [219, 129] width 14 height 7
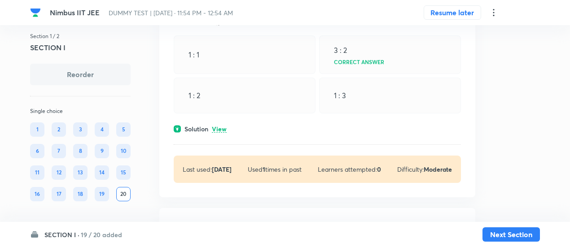
click at [221, 126] on p "View" at bounding box center [219, 129] width 15 height 7
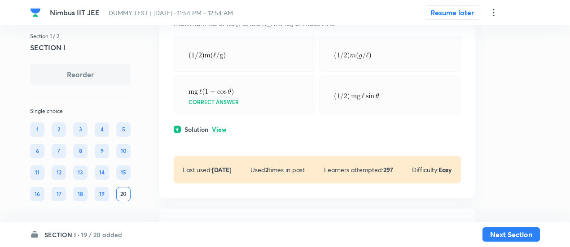
scroll to position [5000, 0]
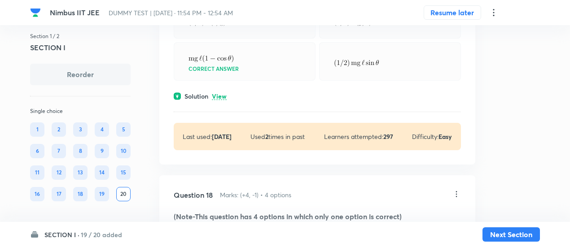
click at [223, 99] on p "View" at bounding box center [219, 96] width 15 height 7
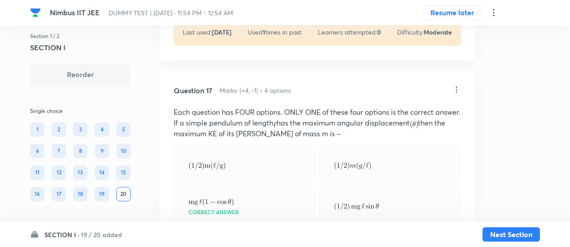
scroll to position [4856, 0]
click at [457, 86] on icon at bounding box center [456, 90] width 9 height 9
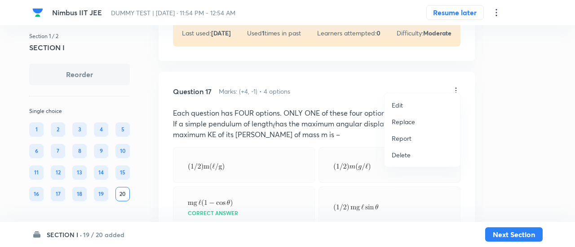
click at [396, 122] on p "Replace" at bounding box center [402, 121] width 23 height 9
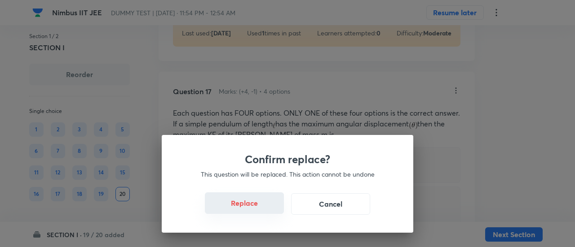
click at [256, 210] on button "Replace" at bounding box center [244, 204] width 79 height 22
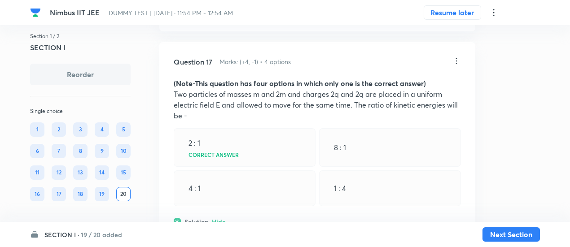
scroll to position [4869, 0]
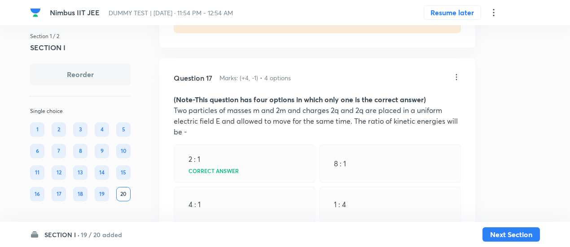
click at [456, 73] on icon at bounding box center [456, 77] width 9 height 9
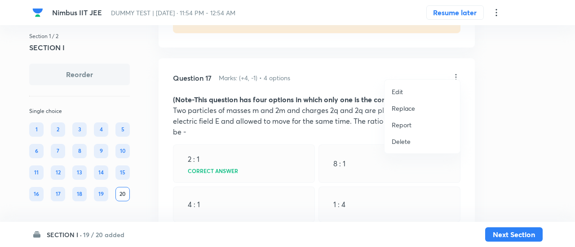
click at [404, 108] on p "Replace" at bounding box center [402, 108] width 23 height 9
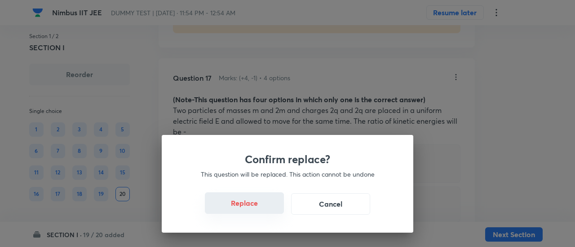
click at [253, 208] on button "Replace" at bounding box center [244, 204] width 79 height 22
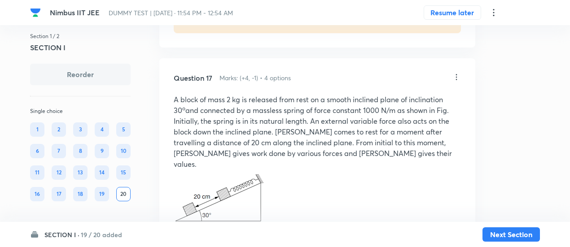
click at [253, 208] on img at bounding box center [221, 202] width 94 height 65
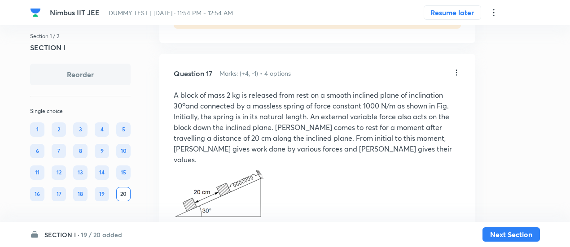
scroll to position [4870, 0]
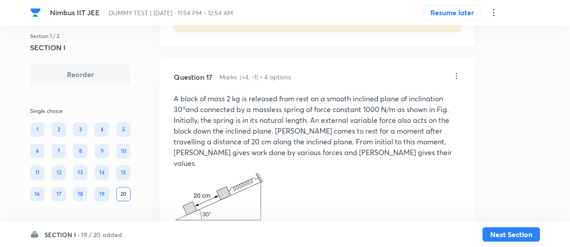
click at [455, 72] on icon at bounding box center [456, 76] width 9 height 9
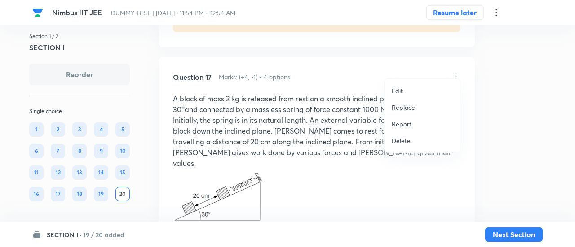
click at [409, 102] on li "Replace" at bounding box center [421, 107] width 75 height 17
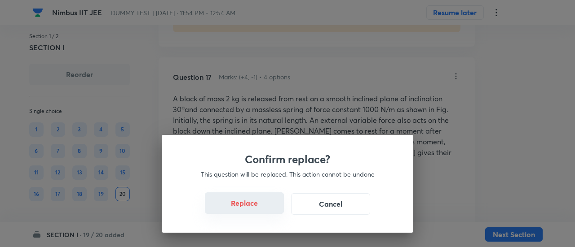
click at [257, 207] on button "Replace" at bounding box center [244, 204] width 79 height 22
click at [257, 207] on div "Confirm replace? This question will be replaced. This action cannot be undone R…" at bounding box center [287, 123] width 575 height 247
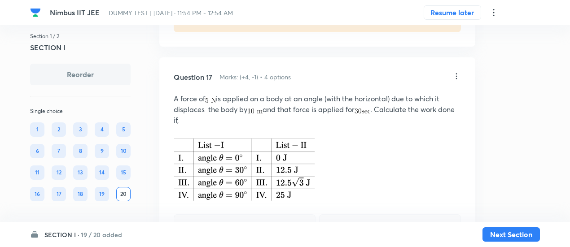
click at [457, 72] on icon at bounding box center [456, 76] width 9 height 9
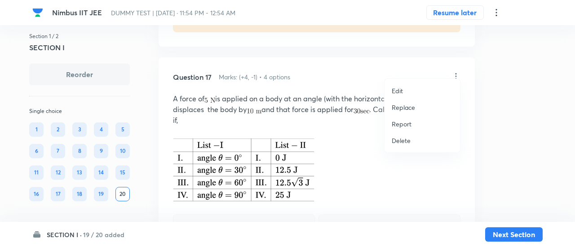
click at [410, 109] on p "Replace" at bounding box center [402, 107] width 23 height 9
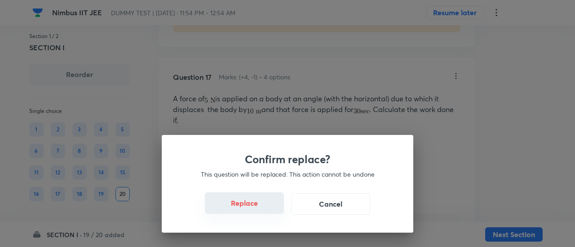
click at [258, 208] on button "Replace" at bounding box center [244, 204] width 79 height 22
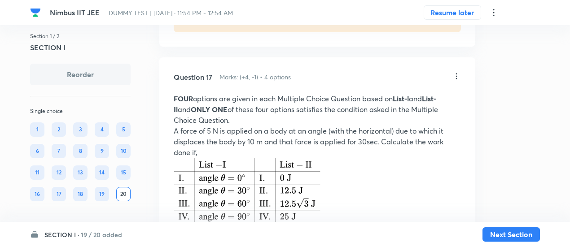
click at [458, 72] on icon at bounding box center [456, 76] width 9 height 9
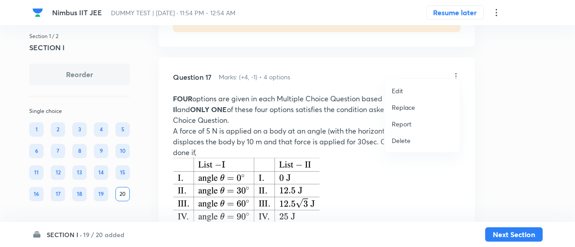
click at [396, 108] on p "Replace" at bounding box center [402, 107] width 23 height 9
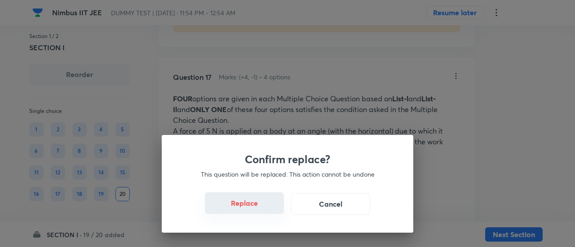
click at [254, 210] on button "Replace" at bounding box center [244, 204] width 79 height 22
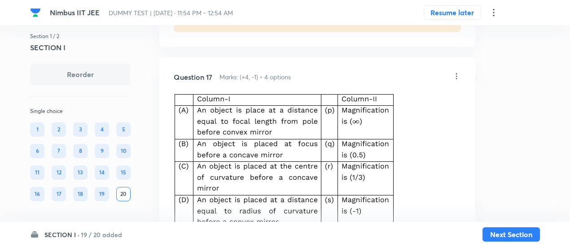
click at [457, 72] on icon at bounding box center [456, 76] width 9 height 9
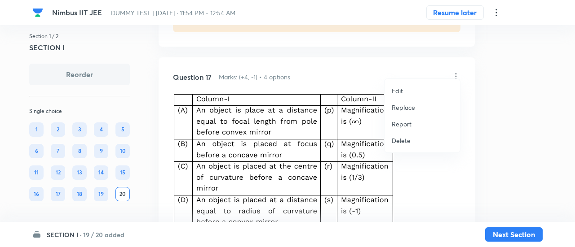
click at [411, 104] on p "Replace" at bounding box center [402, 107] width 23 height 9
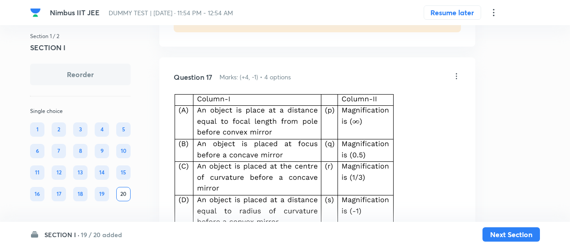
click at [458, 72] on icon at bounding box center [456, 76] width 9 height 9
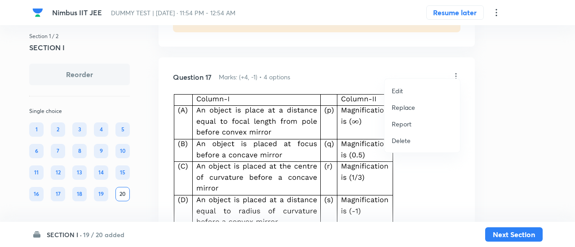
click at [407, 106] on p "Replace" at bounding box center [402, 107] width 23 height 9
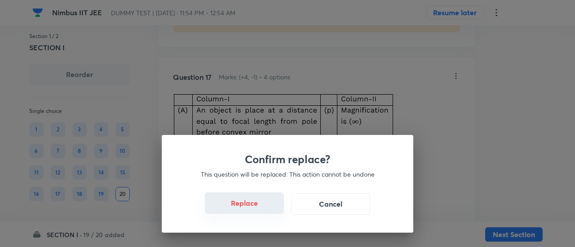
click at [262, 203] on button "Replace" at bounding box center [244, 204] width 79 height 22
click at [262, 210] on button "Replace" at bounding box center [244, 204] width 79 height 22
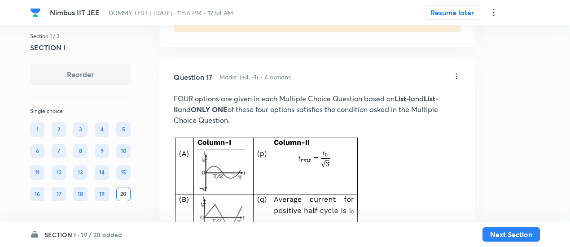
click at [457, 72] on icon at bounding box center [456, 76] width 9 height 9
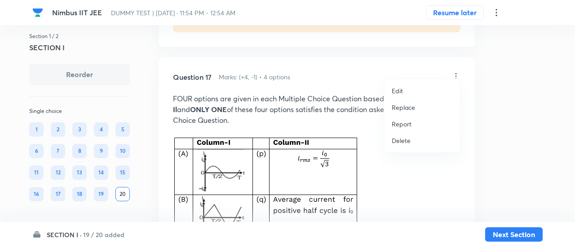
click at [409, 107] on p "Replace" at bounding box center [402, 107] width 23 height 9
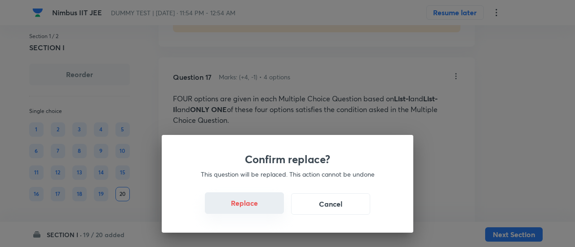
click at [253, 208] on button "Replace" at bounding box center [244, 204] width 79 height 22
click at [253, 208] on div "Confirm replace? This question will be replaced. This action cannot be undone R…" at bounding box center [287, 123] width 575 height 247
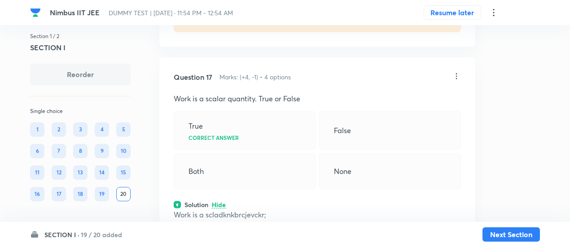
click at [459, 72] on icon at bounding box center [456, 76] width 9 height 9
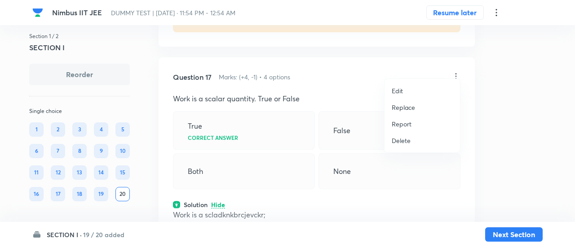
click at [407, 111] on p "Replace" at bounding box center [402, 107] width 23 height 9
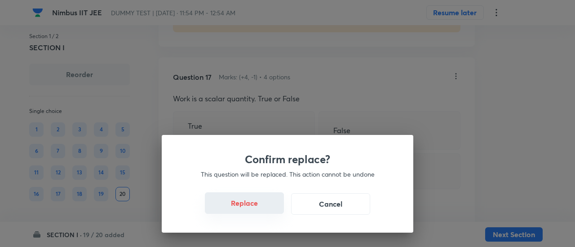
click at [244, 204] on button "Replace" at bounding box center [244, 204] width 79 height 22
click at [252, 212] on div "Confirm replace? This question will be replaced. This action cannot be undone R…" at bounding box center [287, 123] width 575 height 247
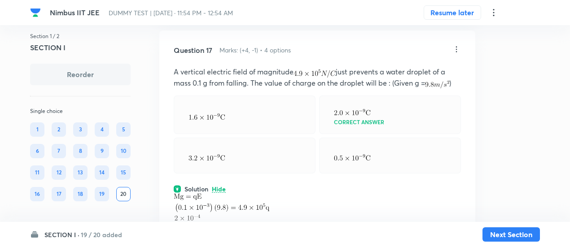
scroll to position [4892, 0]
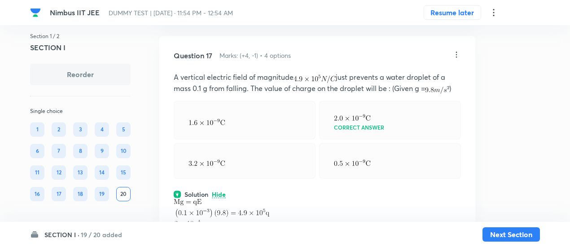
click at [457, 50] on icon at bounding box center [456, 54] width 9 height 9
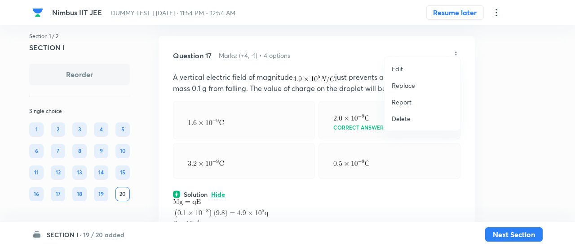
click at [401, 85] on p "Replace" at bounding box center [402, 85] width 23 height 9
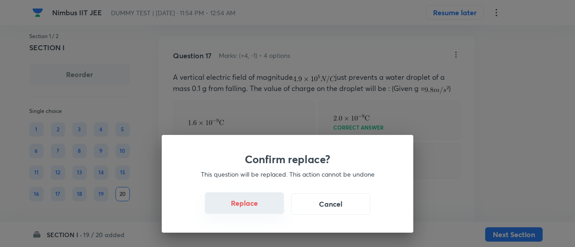
click at [259, 210] on button "Replace" at bounding box center [244, 204] width 79 height 22
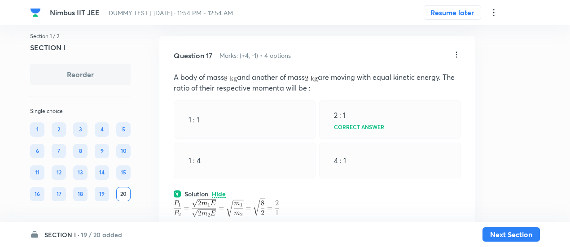
click at [459, 50] on icon at bounding box center [456, 54] width 9 height 9
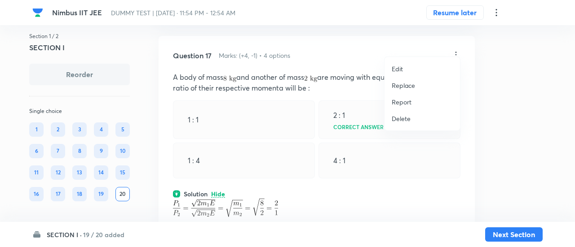
click at [412, 85] on p "Replace" at bounding box center [402, 85] width 23 height 9
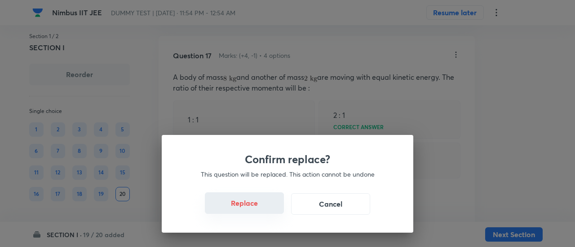
click at [257, 209] on button "Replace" at bounding box center [244, 204] width 79 height 22
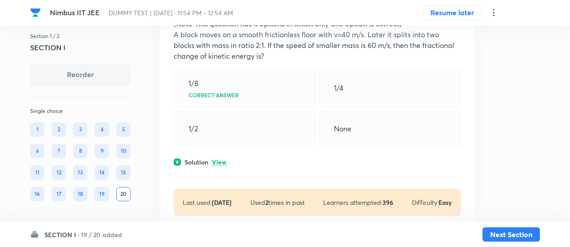
scroll to position [5403, 0]
click at [224, 158] on p "View" at bounding box center [219, 161] width 15 height 7
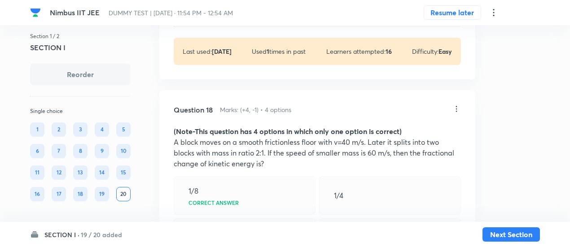
scroll to position [5294, 0]
click at [455, 106] on icon at bounding box center [456, 110] width 9 height 9
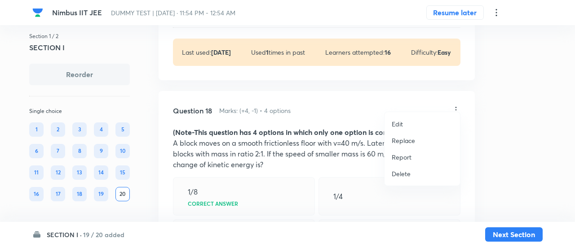
click at [404, 137] on p "Replace" at bounding box center [402, 140] width 23 height 9
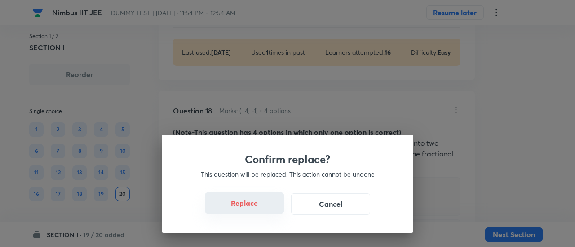
click at [258, 210] on button "Replace" at bounding box center [244, 204] width 79 height 22
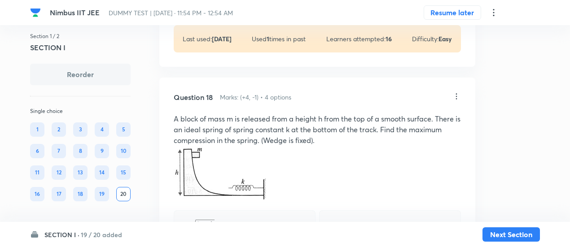
scroll to position [5304, 0]
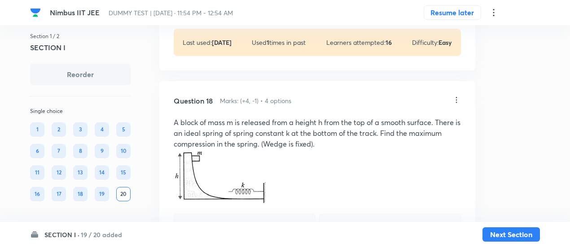
click at [457, 96] on icon at bounding box center [456, 100] width 9 height 9
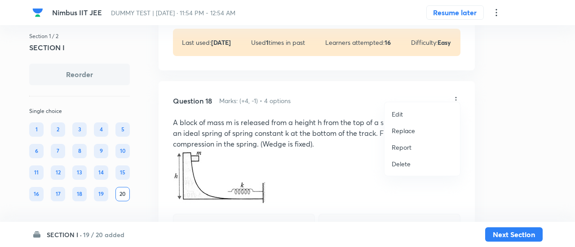
click at [405, 131] on p "Replace" at bounding box center [402, 130] width 23 height 9
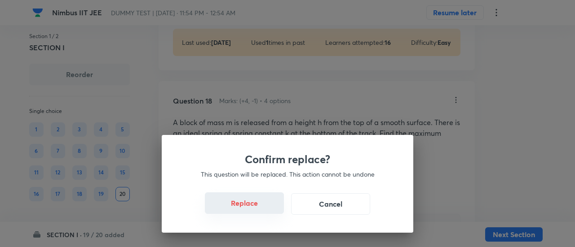
click at [269, 210] on button "Replace" at bounding box center [244, 204] width 79 height 22
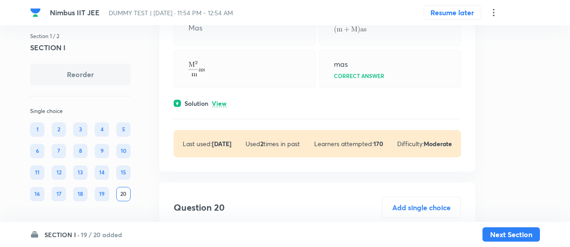
scroll to position [5855, 0]
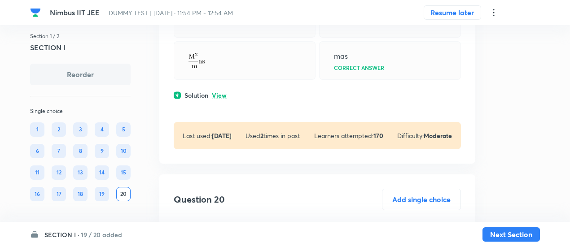
click at [212, 98] on p "View" at bounding box center [219, 95] width 15 height 7
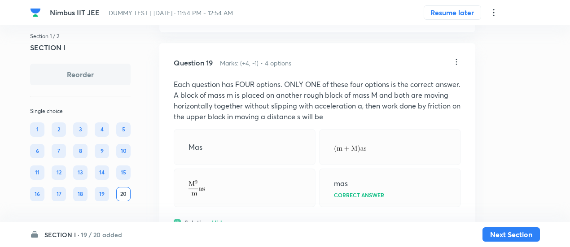
scroll to position [5725, 0]
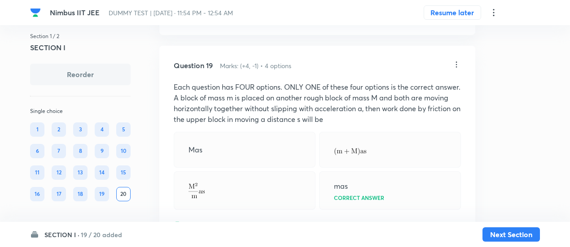
click at [457, 62] on icon at bounding box center [456, 65] width 1 height 6
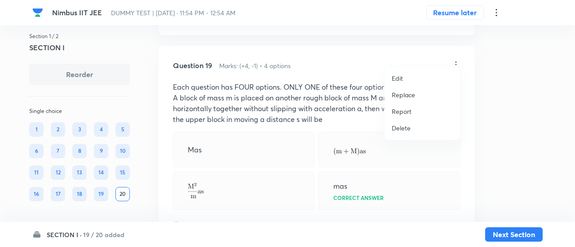
click at [398, 97] on p "Replace" at bounding box center [402, 94] width 23 height 9
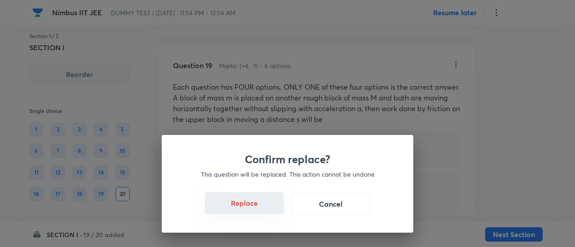
click at [242, 212] on button "Replace" at bounding box center [244, 204] width 79 height 22
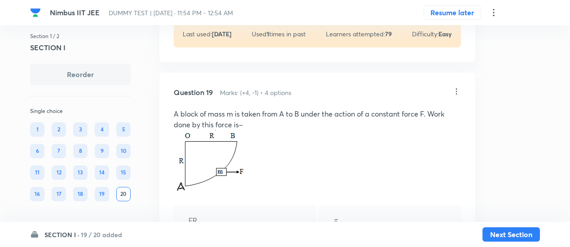
scroll to position [5697, 0]
click at [457, 88] on icon at bounding box center [456, 92] width 9 height 9
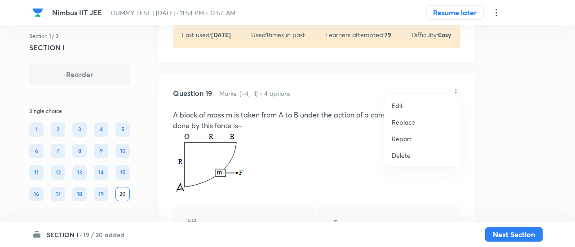
click at [401, 123] on p "Replace" at bounding box center [402, 122] width 23 height 9
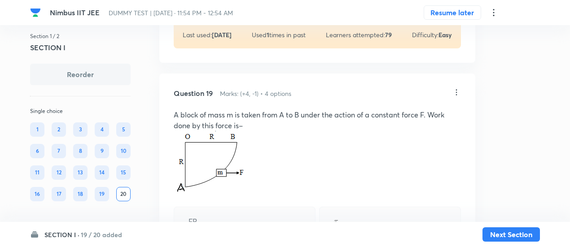
click at [239, 182] on img at bounding box center [212, 164] width 77 height 66
click at [457, 88] on icon at bounding box center [456, 92] width 9 height 9
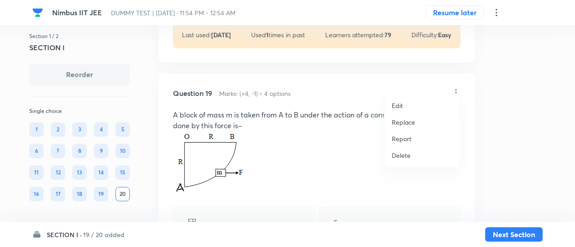
click at [400, 124] on p "Replace" at bounding box center [402, 122] width 23 height 9
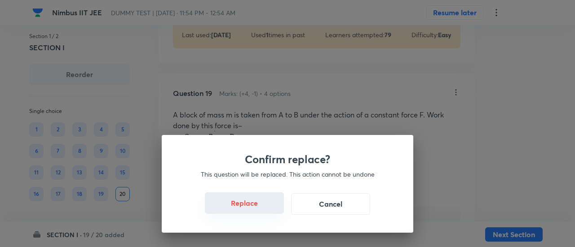
click at [261, 211] on button "Replace" at bounding box center [244, 204] width 79 height 22
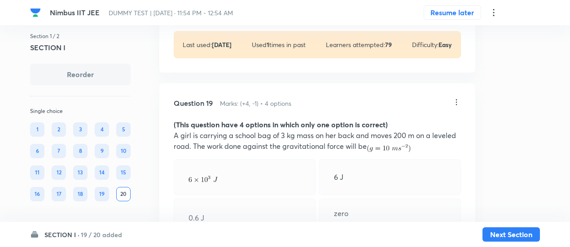
scroll to position [5682, 0]
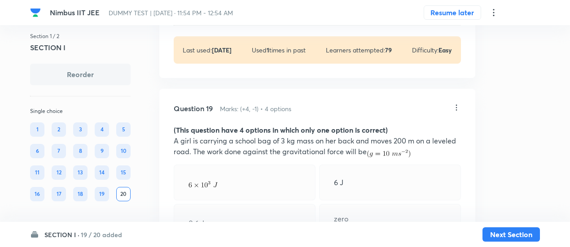
click at [456, 103] on icon at bounding box center [456, 107] width 9 height 9
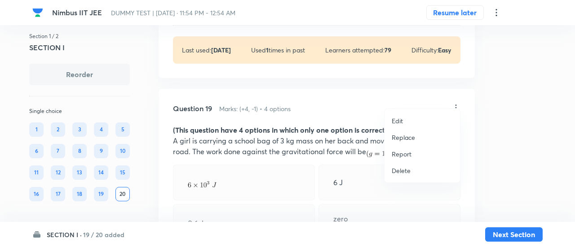
click at [406, 137] on p "Replace" at bounding box center [402, 137] width 23 height 9
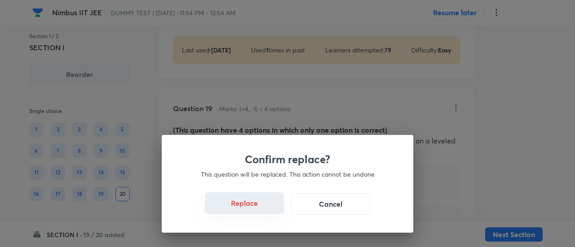
click at [255, 207] on button "Replace" at bounding box center [244, 204] width 79 height 22
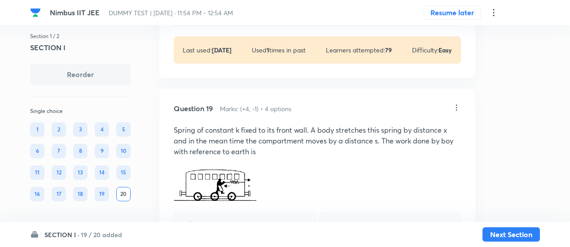
click at [258, 212] on div "Correct answer" at bounding box center [245, 233] width 142 height 43
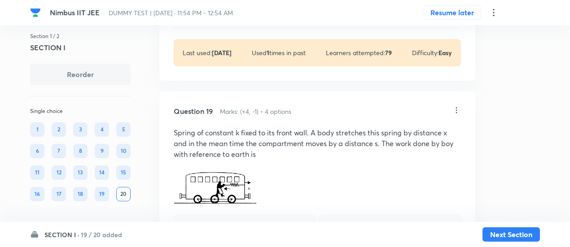
scroll to position [5679, 0]
click at [458, 106] on icon at bounding box center [456, 110] width 9 height 9
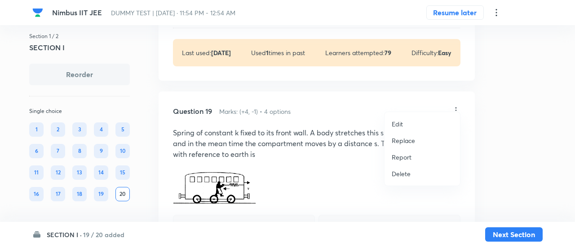
click at [409, 138] on p "Replace" at bounding box center [402, 140] width 23 height 9
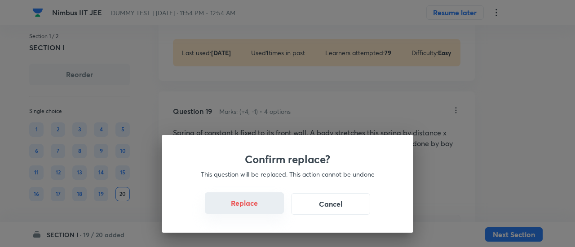
click at [251, 208] on button "Replace" at bounding box center [244, 204] width 79 height 22
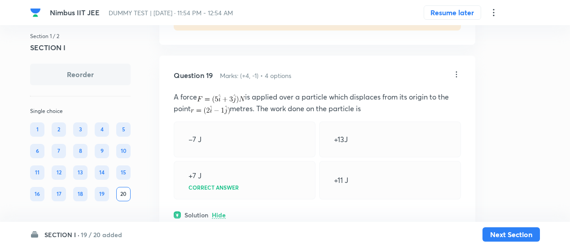
scroll to position [5715, 0]
click at [454, 70] on icon at bounding box center [456, 74] width 9 height 9
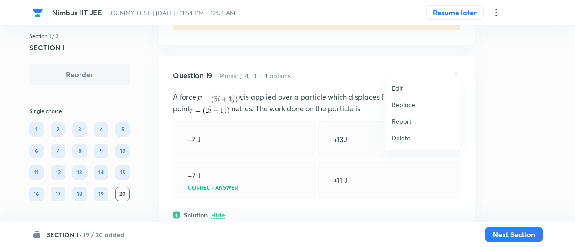
click at [408, 101] on p "Replace" at bounding box center [402, 104] width 23 height 9
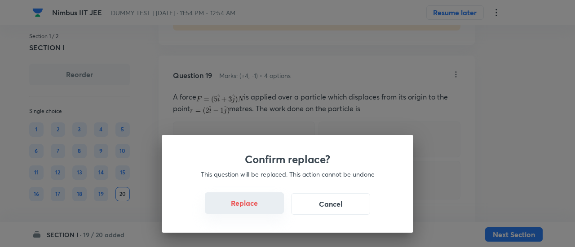
click at [253, 202] on button "Replace" at bounding box center [244, 204] width 79 height 22
click at [253, 209] on button "Replace" at bounding box center [244, 204] width 79 height 22
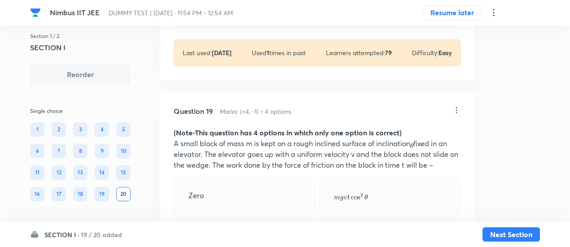
scroll to position [5676, 0]
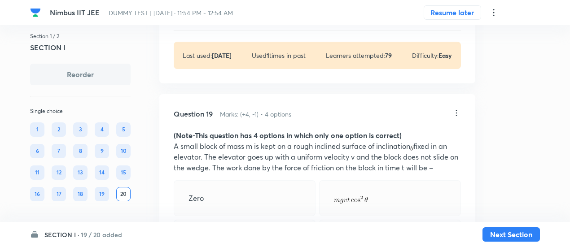
click at [457, 110] on icon at bounding box center [456, 113] width 1 height 6
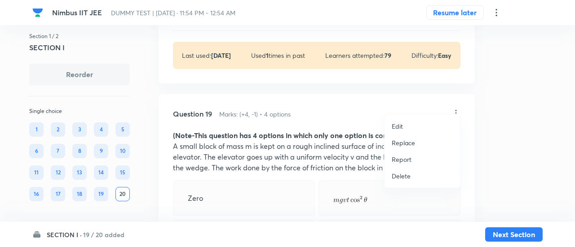
click at [402, 140] on p "Replace" at bounding box center [402, 142] width 23 height 9
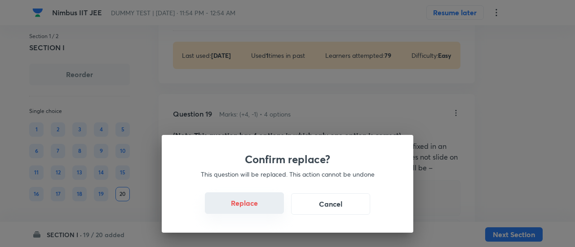
click at [259, 207] on button "Replace" at bounding box center [244, 204] width 79 height 22
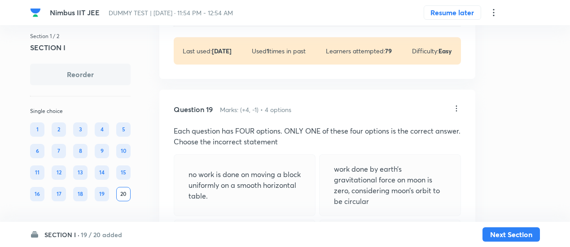
scroll to position [5679, 0]
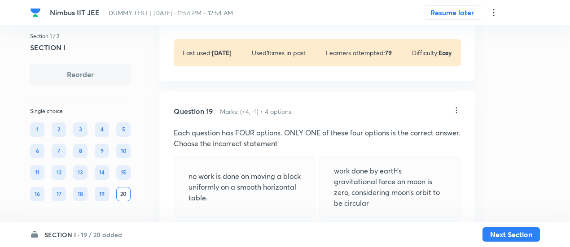
click at [458, 106] on icon at bounding box center [456, 110] width 9 height 9
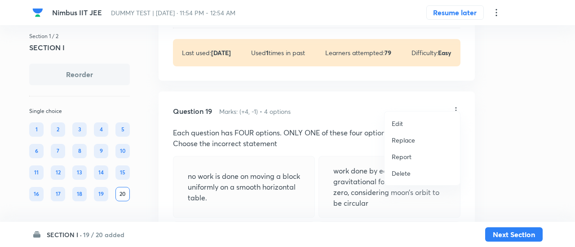
click at [411, 136] on p "Replace" at bounding box center [402, 140] width 23 height 9
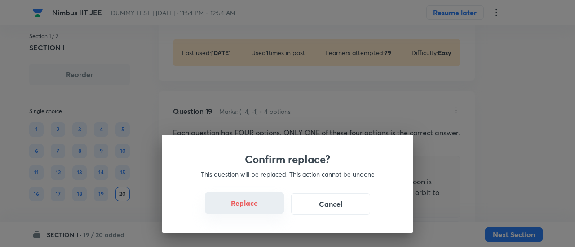
click at [261, 209] on button "Replace" at bounding box center [244, 204] width 79 height 22
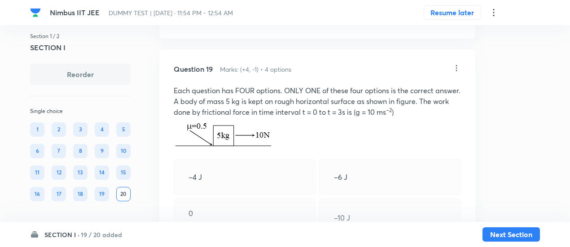
scroll to position [5697, 0]
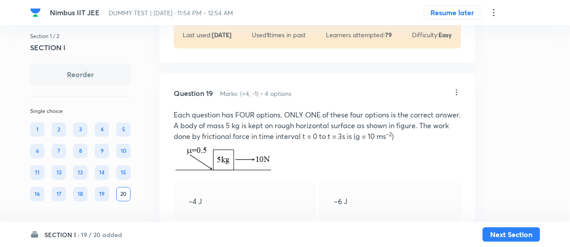
click at [457, 88] on icon at bounding box center [456, 92] width 9 height 9
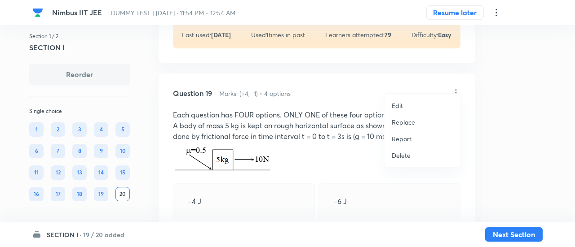
click at [407, 126] on p "Replace" at bounding box center [402, 122] width 23 height 9
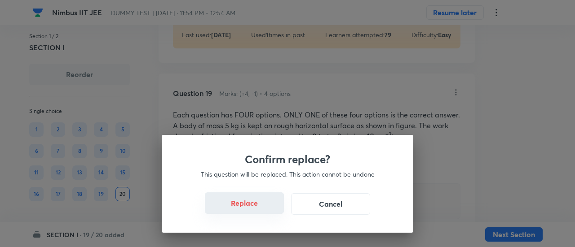
click at [254, 205] on button "Replace" at bounding box center [244, 204] width 79 height 22
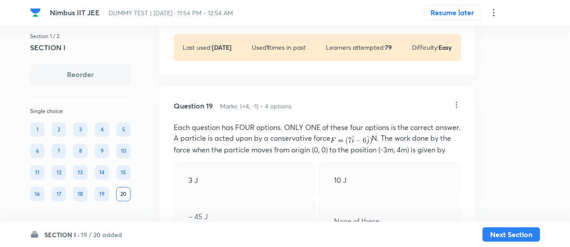
scroll to position [5676, 0]
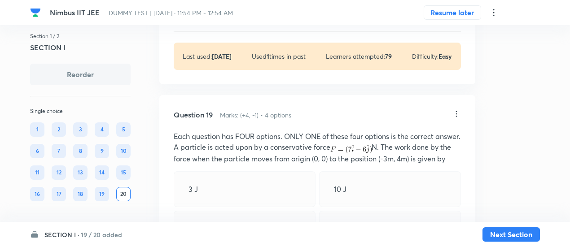
click at [457, 111] on icon at bounding box center [456, 114] width 1 height 6
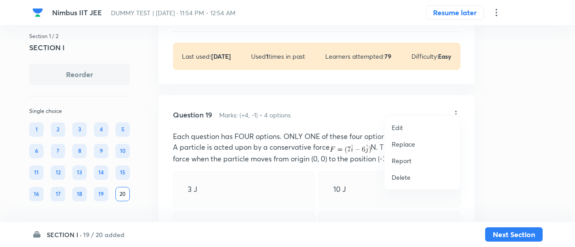
click at [408, 146] on p "Replace" at bounding box center [402, 144] width 23 height 9
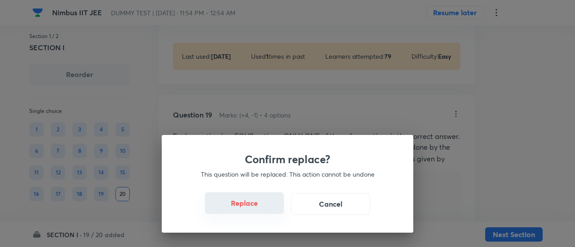
click at [253, 209] on button "Replace" at bounding box center [244, 204] width 79 height 22
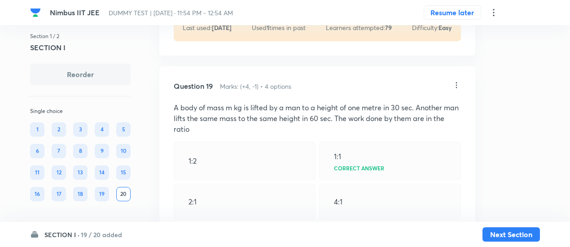
scroll to position [5701, 0]
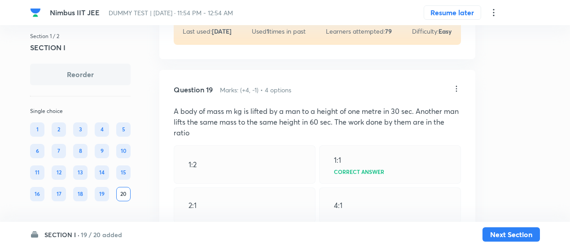
click at [456, 84] on icon at bounding box center [456, 88] width 9 height 9
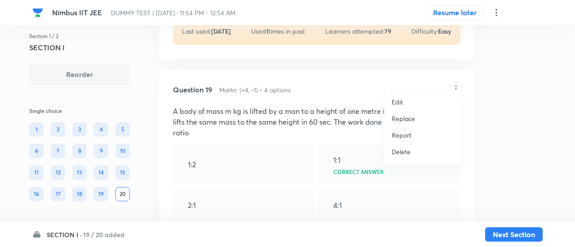
click at [410, 121] on p "Replace" at bounding box center [402, 118] width 23 height 9
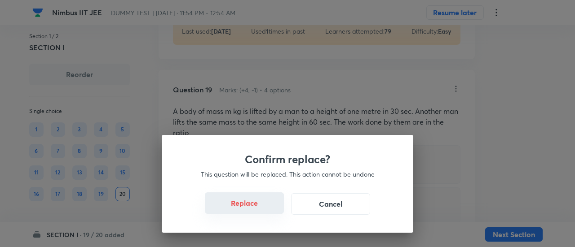
click at [253, 207] on button "Replace" at bounding box center [244, 204] width 79 height 22
click at [253, 207] on div "Confirm replace? This question will be replaced. This action cannot be undone R…" at bounding box center [287, 123] width 575 height 247
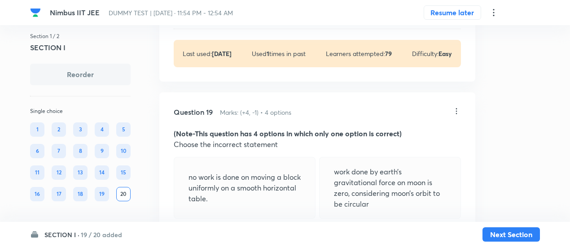
scroll to position [5658, 0]
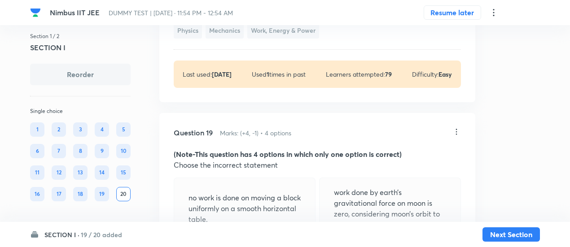
click at [456, 127] on icon at bounding box center [456, 131] width 9 height 9
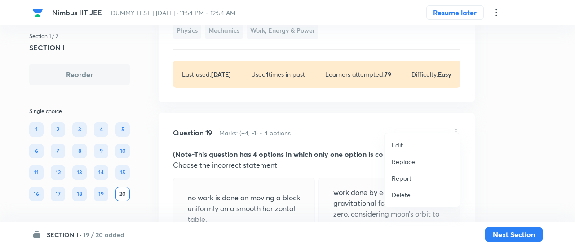
click at [405, 162] on p "Replace" at bounding box center [402, 161] width 23 height 9
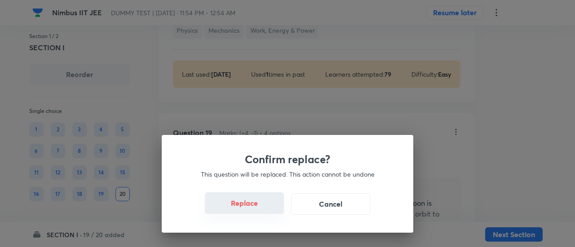
click at [262, 207] on button "Replace" at bounding box center [244, 204] width 79 height 22
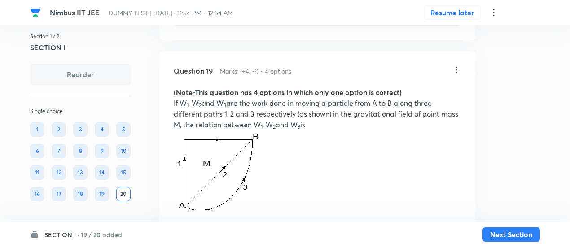
scroll to position [5714, 0]
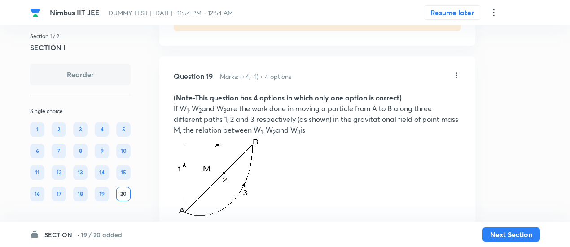
click at [455, 71] on icon at bounding box center [456, 75] width 9 height 9
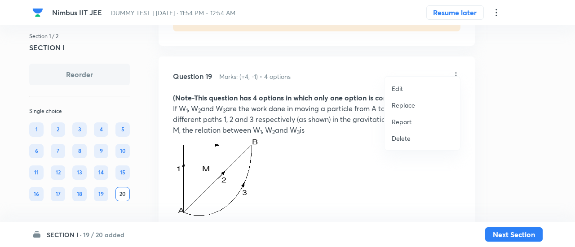
click at [392, 108] on p "Replace" at bounding box center [402, 105] width 23 height 9
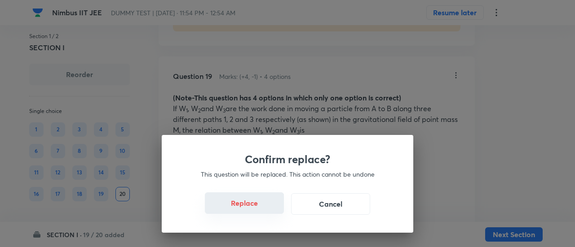
click at [254, 208] on button "Replace" at bounding box center [244, 204] width 79 height 22
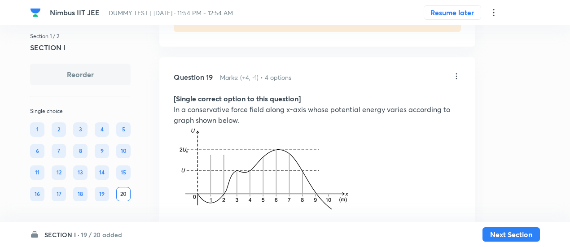
scroll to position [5713, 0]
click at [457, 73] on icon at bounding box center [456, 76] width 1 height 6
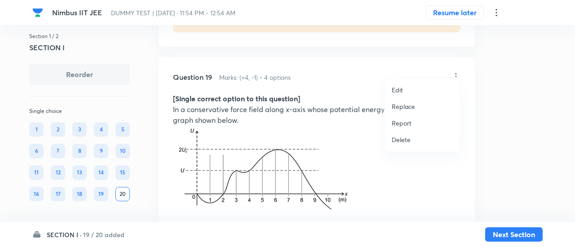
click at [406, 108] on p "Replace" at bounding box center [402, 106] width 23 height 9
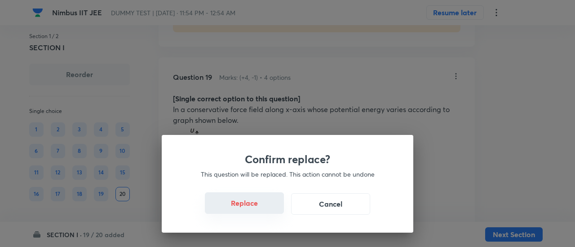
click at [247, 206] on button "Replace" at bounding box center [244, 204] width 79 height 22
click at [257, 209] on button "Replace" at bounding box center [244, 204] width 79 height 22
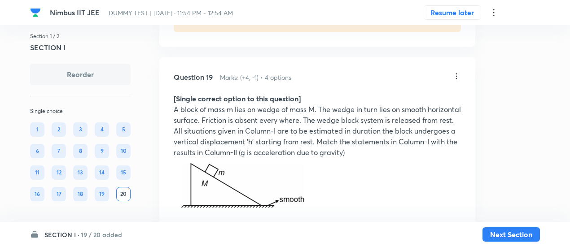
click at [456, 72] on icon at bounding box center [456, 76] width 9 height 9
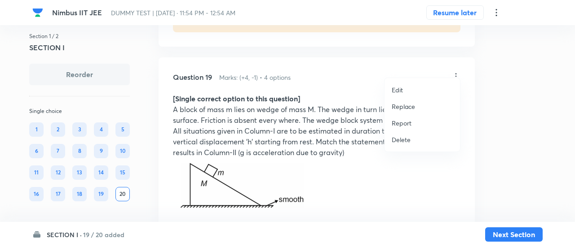
click at [409, 103] on p "Replace" at bounding box center [402, 106] width 23 height 9
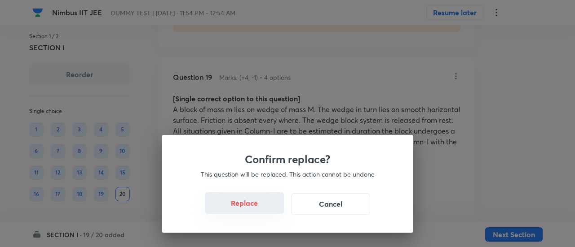
click at [259, 207] on button "Replace" at bounding box center [244, 204] width 79 height 22
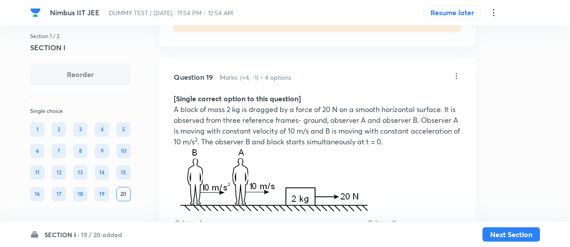
click at [456, 72] on icon at bounding box center [456, 76] width 9 height 9
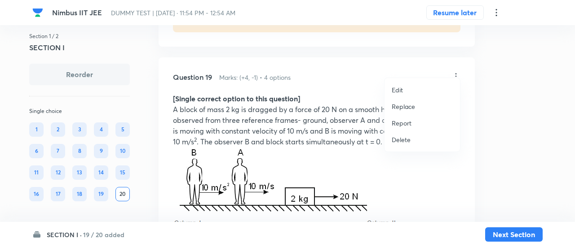
click at [406, 108] on p "Replace" at bounding box center [402, 106] width 23 height 9
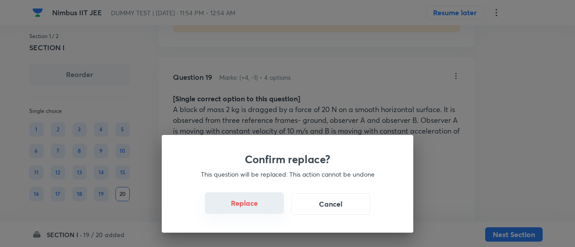
click at [254, 208] on button "Replace" at bounding box center [244, 204] width 79 height 22
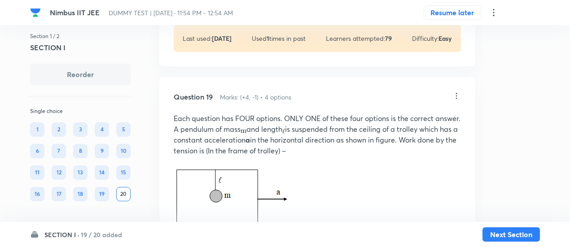
scroll to position [5693, 0]
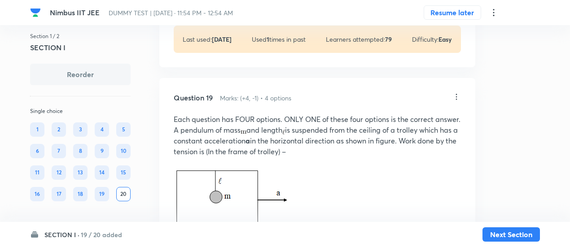
click at [457, 94] on icon at bounding box center [456, 97] width 1 height 6
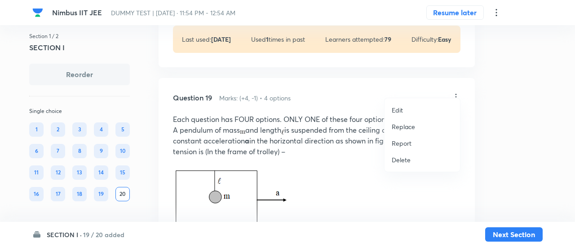
click at [406, 128] on p "Replace" at bounding box center [402, 126] width 23 height 9
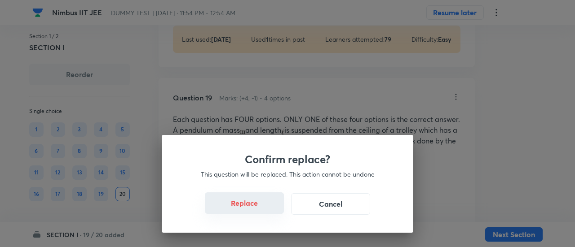
click at [263, 211] on button "Replace" at bounding box center [244, 204] width 79 height 22
click at [263, 211] on div "Confirm replace? This question will be replaced. This action cannot be undone R…" at bounding box center [287, 123] width 575 height 247
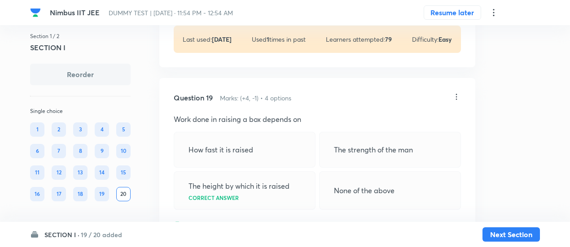
click at [456, 92] on icon at bounding box center [456, 96] width 9 height 9
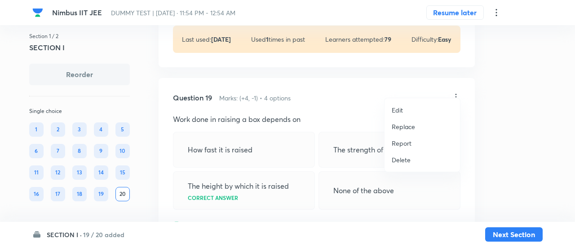
click at [407, 128] on p "Replace" at bounding box center [402, 126] width 23 height 9
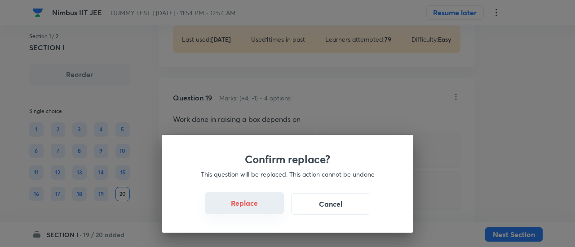
click at [256, 208] on button "Replace" at bounding box center [244, 204] width 79 height 22
click at [256, 208] on div "Confirm replace? This question will be replaced. This action cannot be undone R…" at bounding box center [287, 123] width 575 height 247
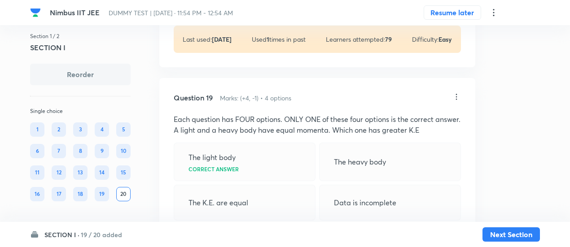
click at [457, 92] on icon at bounding box center [456, 96] width 9 height 9
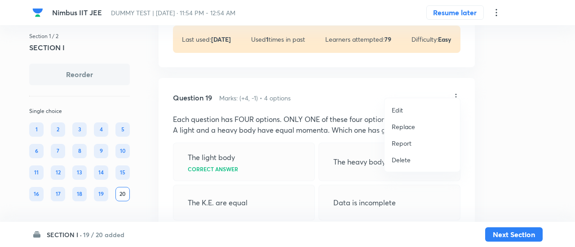
click at [410, 127] on p "Replace" at bounding box center [402, 126] width 23 height 9
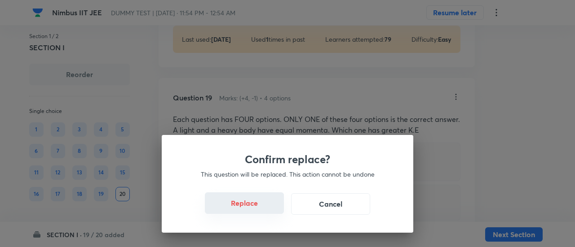
click at [269, 211] on button "Replace" at bounding box center [244, 204] width 79 height 22
click at [269, 211] on div "Confirm replace? This question will be replaced. This action cannot be undone R…" at bounding box center [287, 123] width 575 height 247
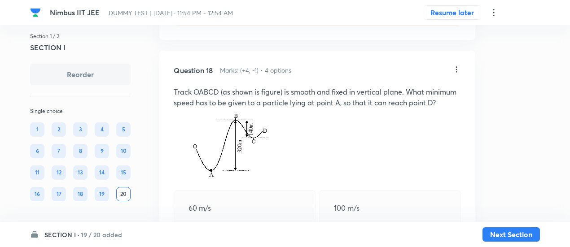
scroll to position [5333, 0]
click at [458, 66] on icon at bounding box center [456, 70] width 9 height 9
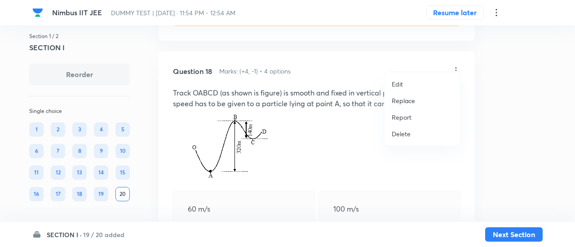
click at [405, 104] on p "Replace" at bounding box center [402, 100] width 23 height 9
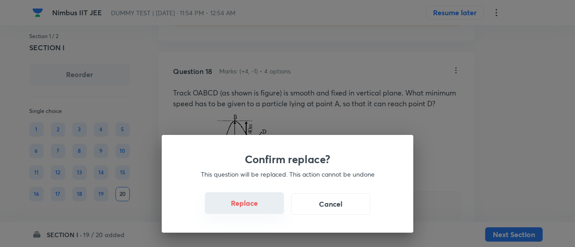
click at [249, 208] on button "Replace" at bounding box center [244, 204] width 79 height 22
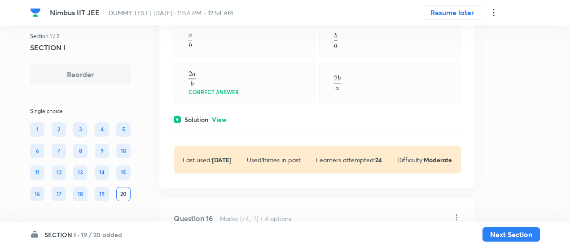
scroll to position [4349, 0]
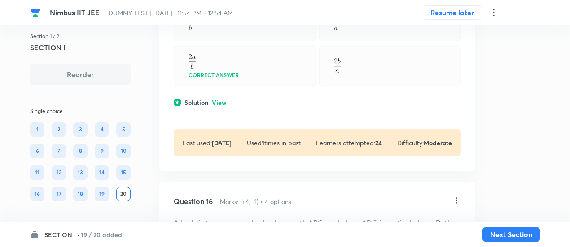
click at [228, 100] on div "Question 15 Marks: (+4, -1) • 4 options The potential energy of a particle in a…" at bounding box center [317, 54] width 316 height 235
click at [225, 100] on p "View" at bounding box center [219, 103] width 15 height 7
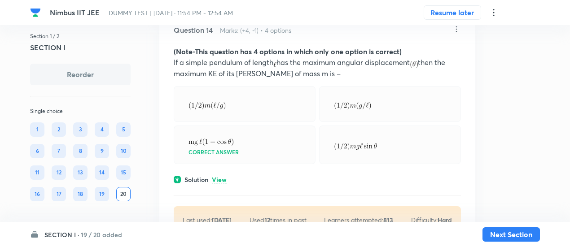
scroll to position [4031, 0]
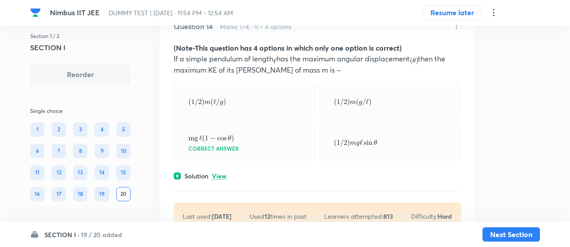
click at [221, 173] on p "View" at bounding box center [219, 176] width 15 height 7
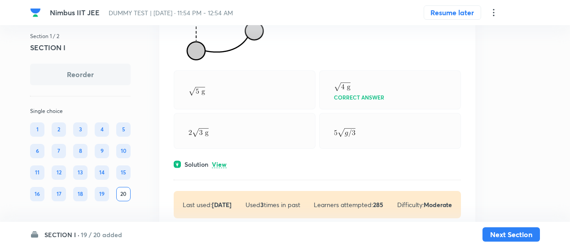
scroll to position [3794, 0]
click at [221, 161] on p "View" at bounding box center [219, 164] width 15 height 7
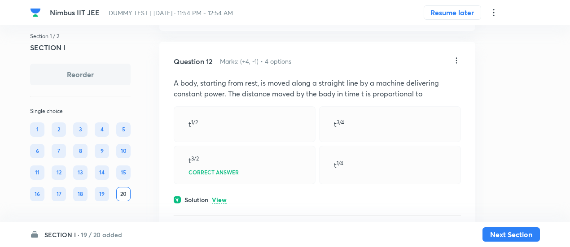
scroll to position [3406, 0]
click at [221, 197] on p "View" at bounding box center [219, 200] width 15 height 7
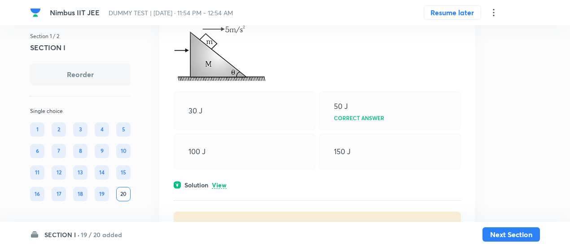
scroll to position [3183, 0]
click at [222, 174] on div "Question 11 Marks: (+4, -1) • 4 options In the figure shown all the surfaces ar…" at bounding box center [317, 93] width 316 height 319
click at [223, 182] on p "View" at bounding box center [219, 185] width 15 height 7
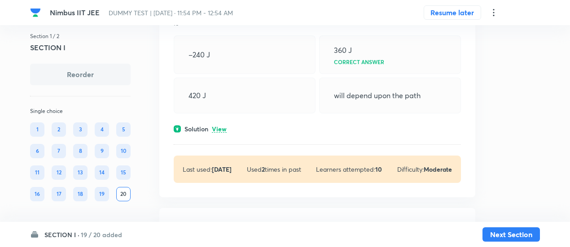
scroll to position [2906, 0]
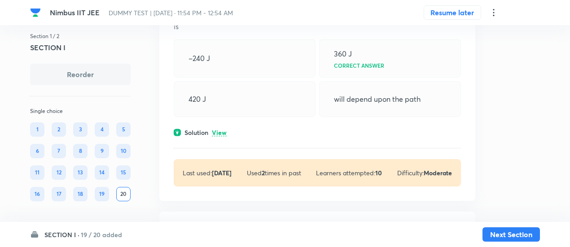
click at [219, 130] on p "View" at bounding box center [219, 133] width 15 height 7
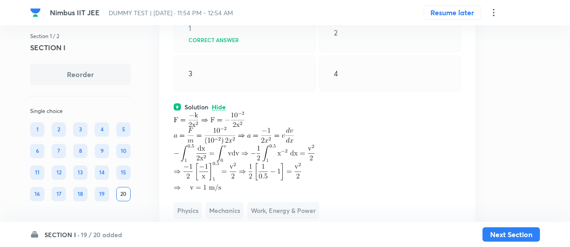
scroll to position [6759, 0]
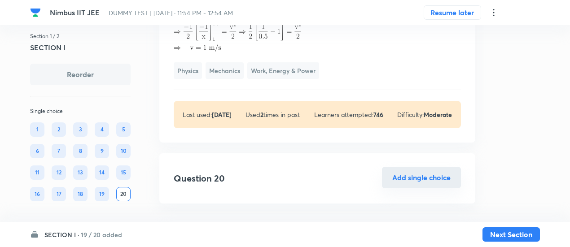
click at [437, 173] on button "Add single choice" at bounding box center [421, 178] width 79 height 22
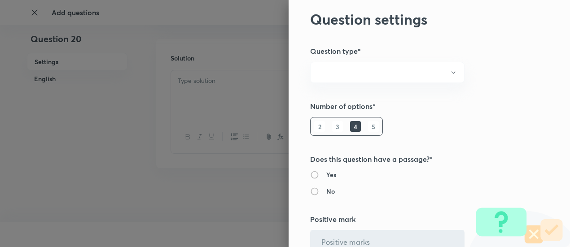
radio input "true"
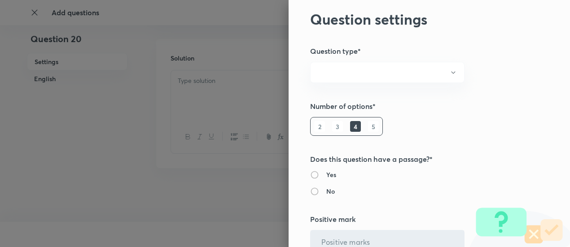
radio input "true"
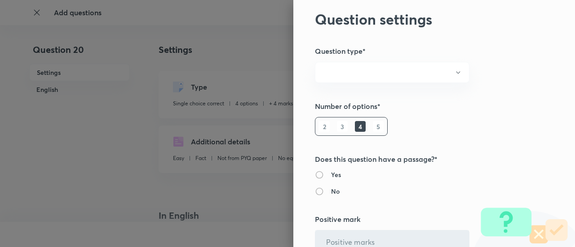
type input "4"
type input "1"
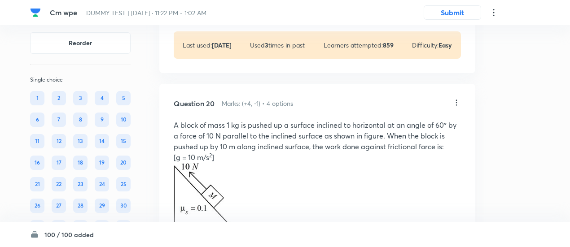
scroll to position [7168, 0]
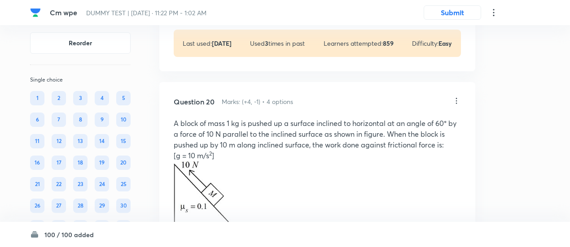
click at [228, 8] on div "Solution View" at bounding box center [317, 2] width 287 height 9
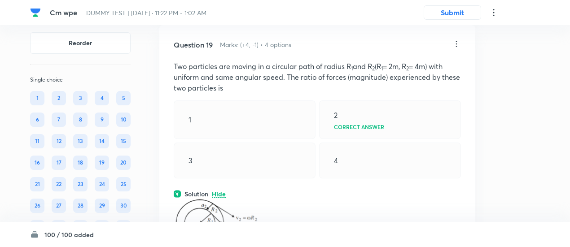
scroll to position [6973, 0]
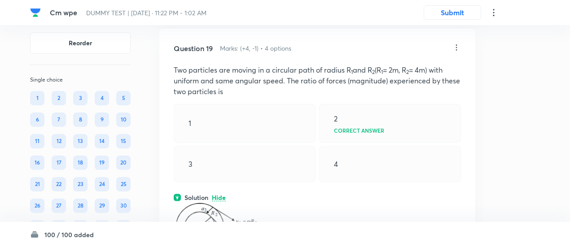
click at [454, 52] on icon at bounding box center [456, 47] width 9 height 9
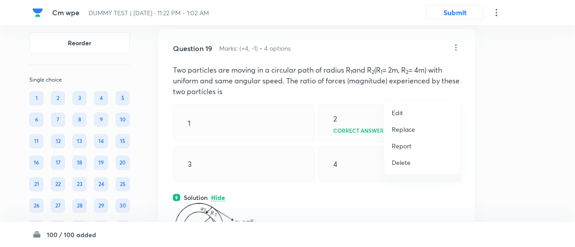
click at [404, 134] on li "Replace" at bounding box center [421, 129] width 75 height 17
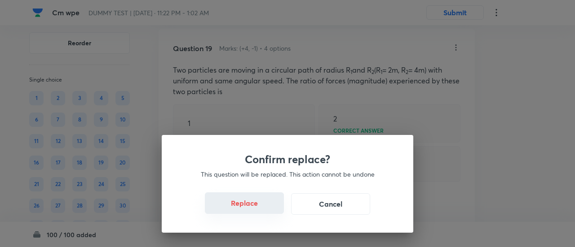
click at [241, 202] on button "Replace" at bounding box center [244, 204] width 79 height 22
click at [258, 204] on button "Replace" at bounding box center [244, 204] width 79 height 22
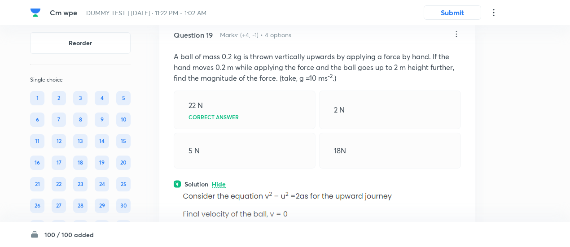
scroll to position [6970, 0]
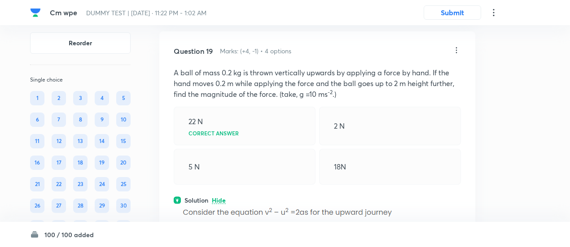
click at [456, 55] on icon at bounding box center [456, 50] width 9 height 9
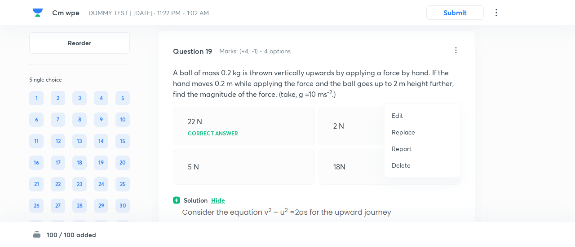
click at [408, 130] on p "Replace" at bounding box center [402, 131] width 23 height 9
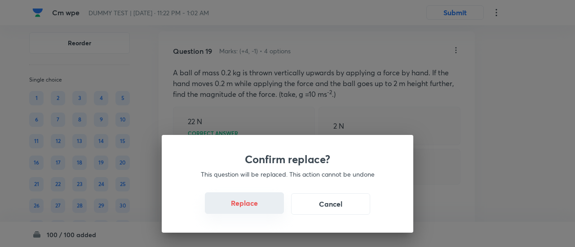
click at [259, 211] on button "Replace" at bounding box center [244, 204] width 79 height 22
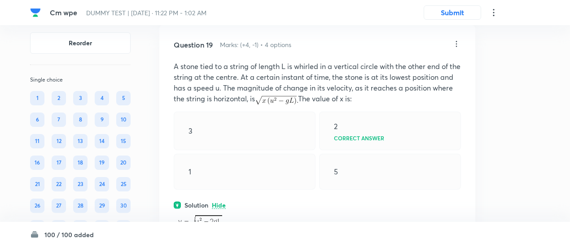
scroll to position [6961, 0]
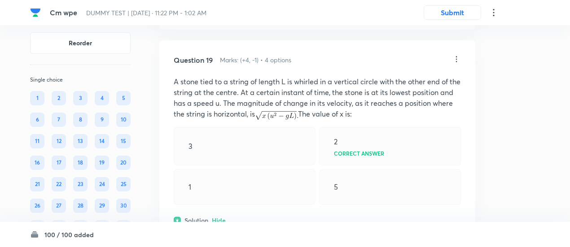
click at [457, 64] on icon at bounding box center [456, 59] width 9 height 9
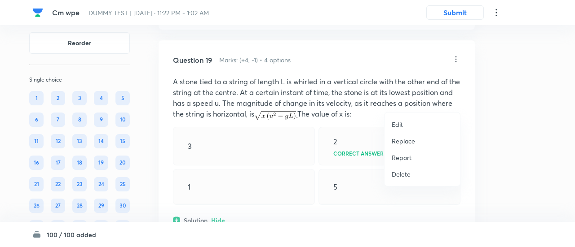
click at [412, 141] on p "Replace" at bounding box center [402, 140] width 23 height 9
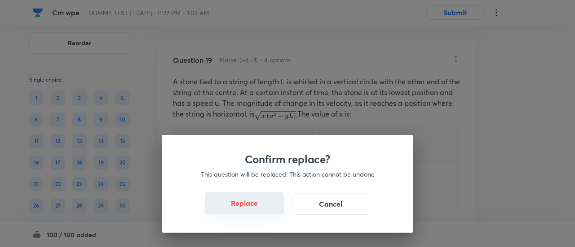
click at [269, 207] on button "Replace" at bounding box center [244, 204] width 79 height 22
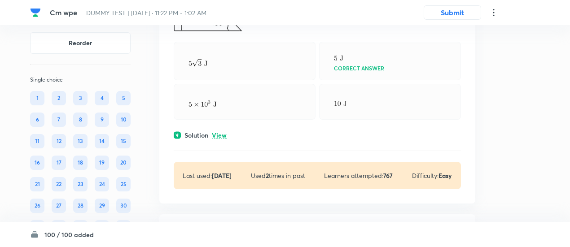
scroll to position [7911, 0]
click at [218, 138] on p "View" at bounding box center [219, 135] width 15 height 7
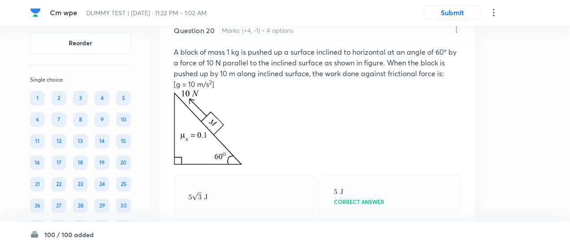
scroll to position [7775, 0]
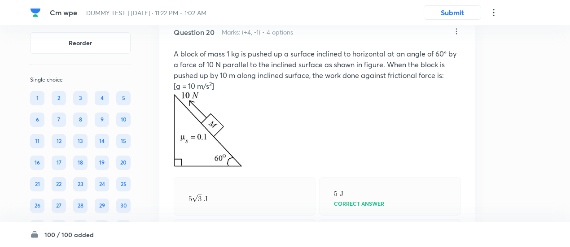
click at [458, 36] on icon at bounding box center [456, 31] width 9 height 9
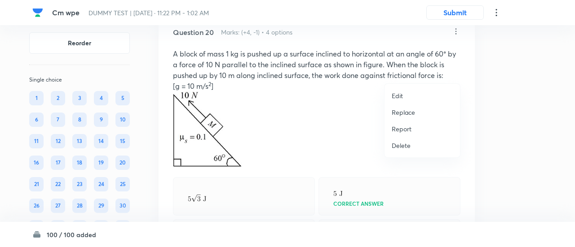
click at [408, 115] on p "Replace" at bounding box center [402, 112] width 23 height 9
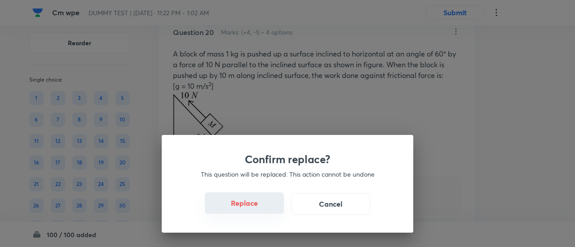
click at [261, 210] on button "Replace" at bounding box center [244, 204] width 79 height 22
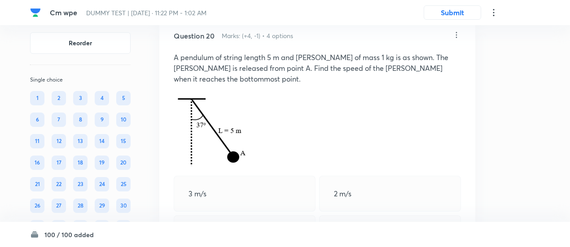
scroll to position [7751, 0]
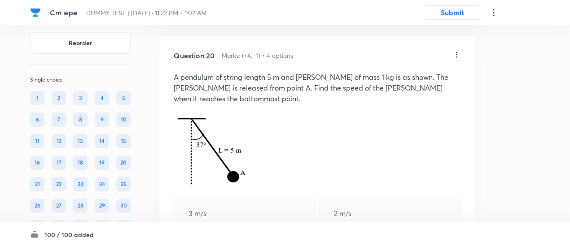
click at [457, 59] on icon at bounding box center [456, 54] width 9 height 9
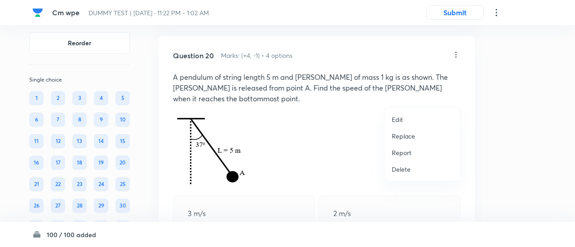
click at [407, 136] on p "Replace" at bounding box center [402, 136] width 23 height 9
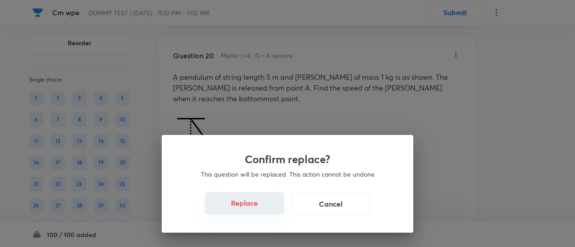
click at [267, 209] on button "Replace" at bounding box center [244, 204] width 79 height 22
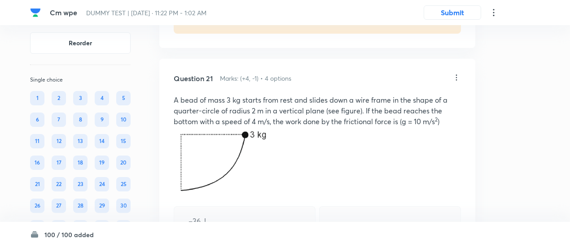
scroll to position [8034, 0]
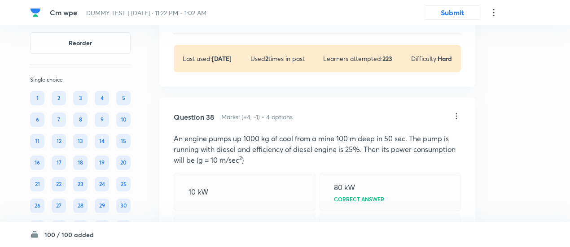
scroll to position [13339, 0]
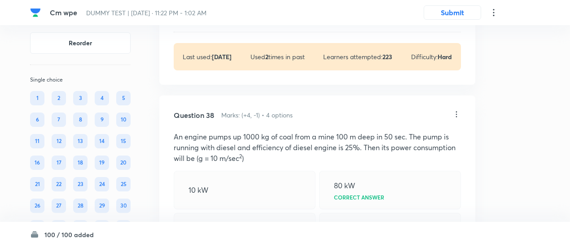
click at [226, 20] on p "View" at bounding box center [219, 16] width 15 height 7
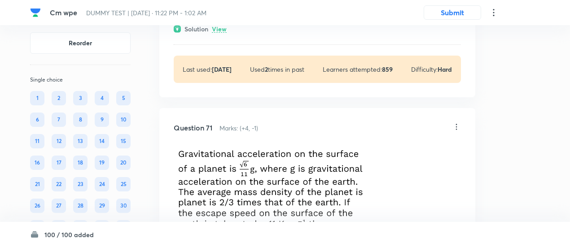
scroll to position [22745, 0]
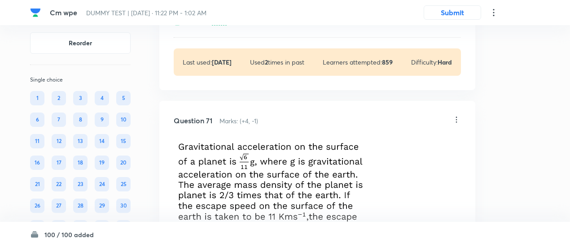
click at [218, 26] on p "View" at bounding box center [219, 22] width 15 height 7
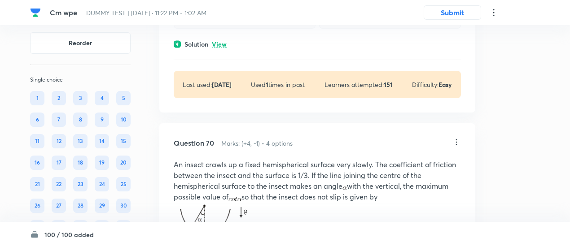
scroll to position [22424, 0]
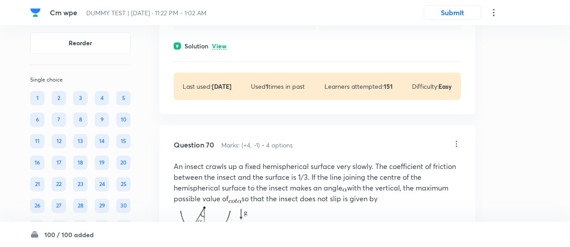
click at [219, 50] on p "View" at bounding box center [219, 46] width 15 height 7
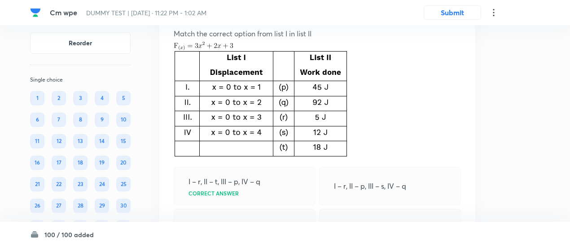
scroll to position [22209, 0]
click at [457, 15] on icon at bounding box center [456, 12] width 1 height 6
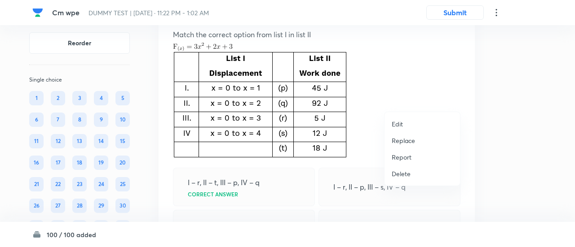
click at [409, 137] on p "Replace" at bounding box center [402, 140] width 23 height 9
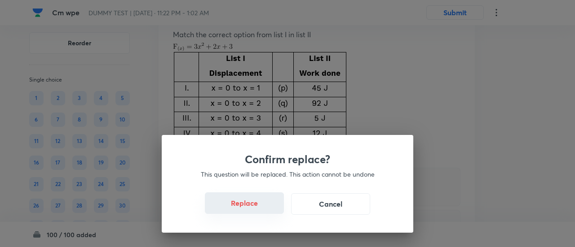
click at [266, 211] on button "Replace" at bounding box center [244, 204] width 79 height 22
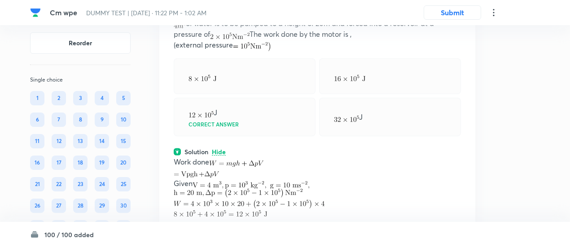
scroll to position [22215, 0]
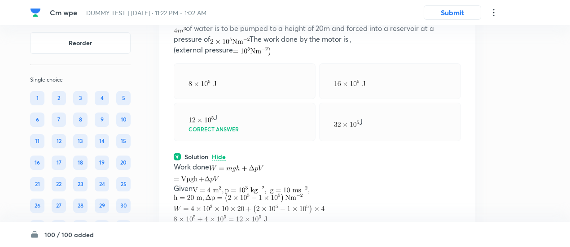
click at [457, 9] on icon at bounding box center [456, 6] width 1 height 6
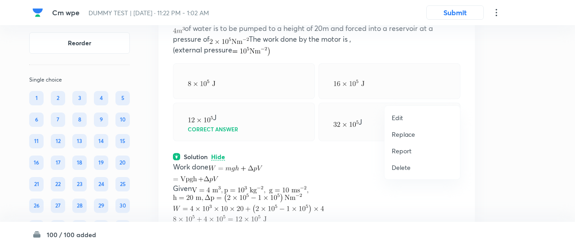
click at [401, 132] on p "Replace" at bounding box center [402, 134] width 23 height 9
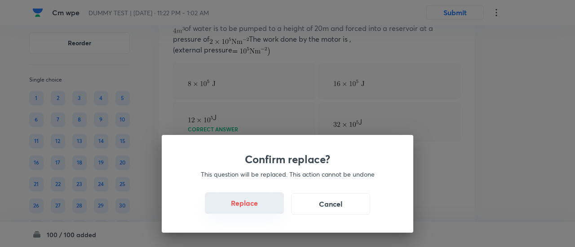
click at [242, 202] on button "Replace" at bounding box center [244, 204] width 79 height 22
click at [255, 209] on button "Replace" at bounding box center [244, 204] width 79 height 22
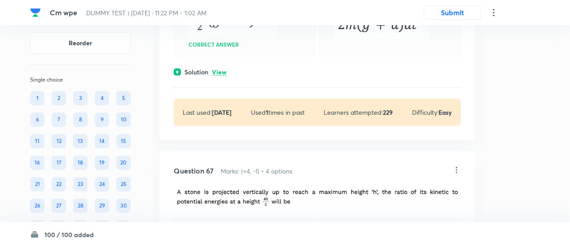
scroll to position [21576, 0]
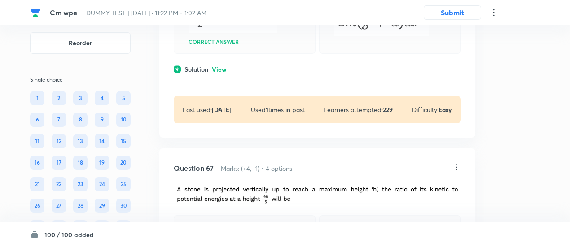
click at [220, 73] on p "View" at bounding box center [219, 69] width 15 height 7
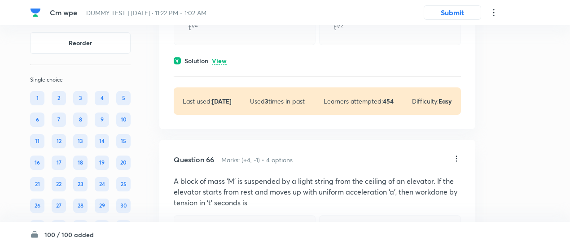
scroll to position [21310, 0]
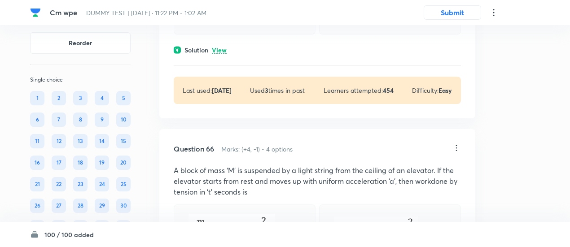
click at [226, 54] on p "View" at bounding box center [219, 50] width 15 height 7
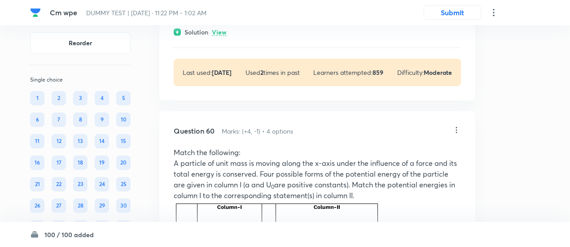
scroll to position [19551, 0]
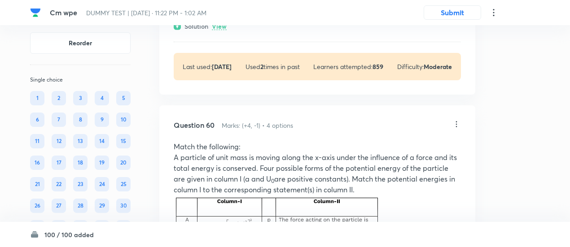
click at [224, 30] on p "View" at bounding box center [219, 26] width 15 height 7
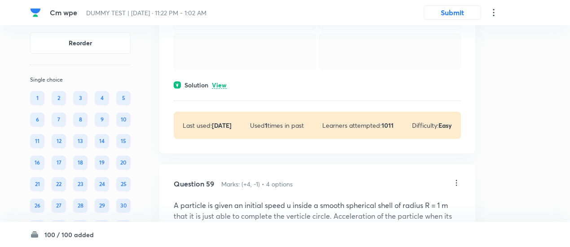
scroll to position [19173, 0]
click at [224, 89] on p "View" at bounding box center [219, 86] width 15 height 7
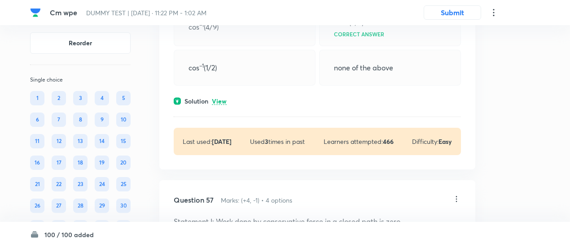
scroll to position [18672, 0]
click at [221, 105] on p "View" at bounding box center [219, 101] width 15 height 7
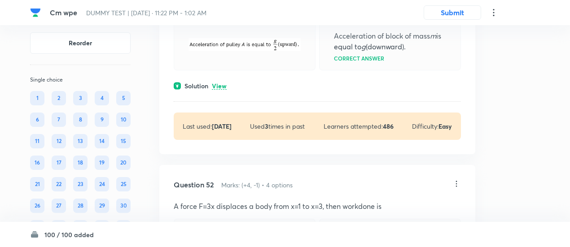
scroll to position [17254, 0]
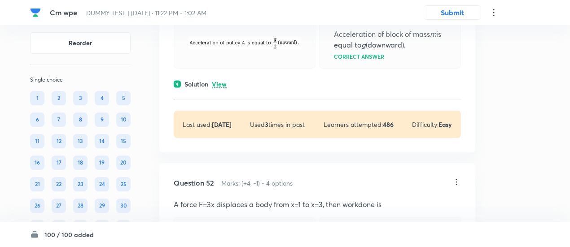
click at [217, 88] on p "View" at bounding box center [219, 84] width 15 height 7
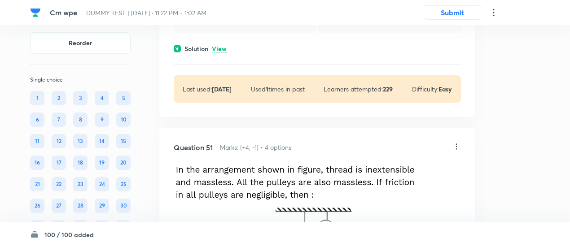
scroll to position [16905, 0]
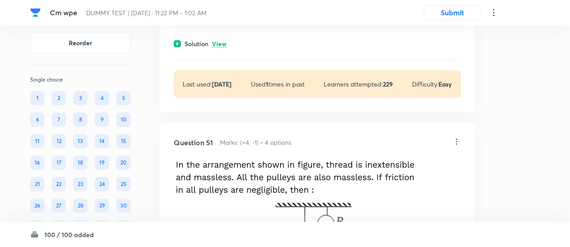
click at [219, 48] on p "View" at bounding box center [219, 44] width 15 height 7
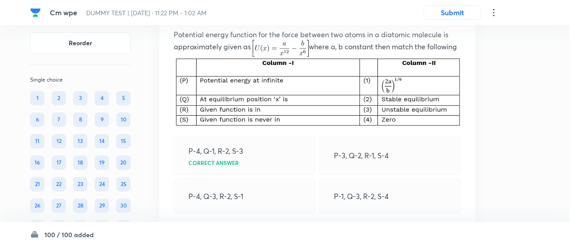
scroll to position [15795, 0]
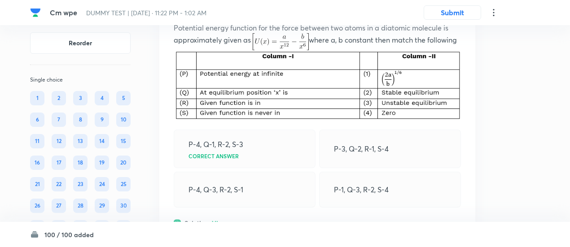
click at [457, 10] on icon at bounding box center [456, 5] width 9 height 9
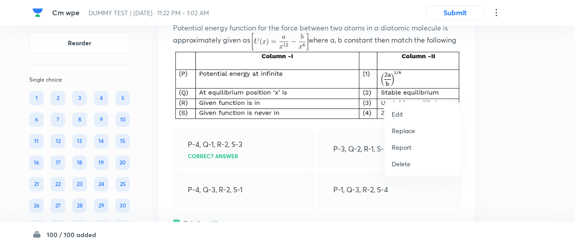
click at [409, 130] on p "Replace" at bounding box center [402, 130] width 23 height 9
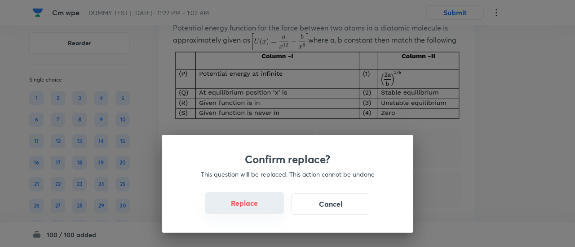
click at [257, 213] on button "Replace" at bounding box center [244, 204] width 79 height 22
click at [256, 207] on button "Replace" at bounding box center [244, 204] width 79 height 22
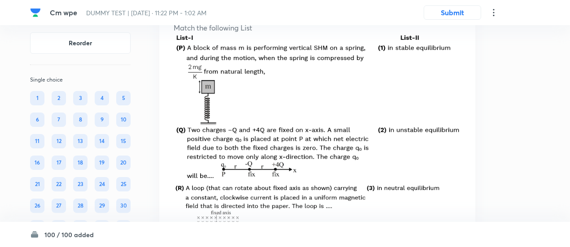
click at [457, 10] on icon at bounding box center [456, 5] width 9 height 9
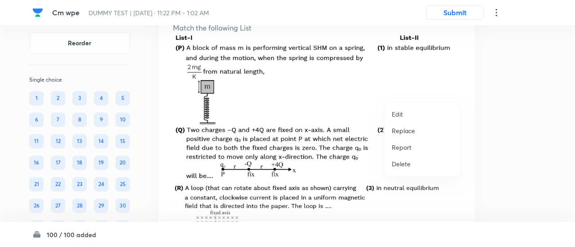
click at [407, 131] on p "Replace" at bounding box center [402, 130] width 23 height 9
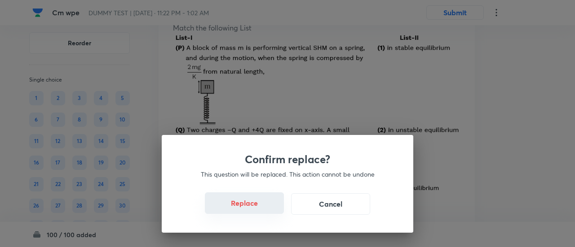
click at [250, 207] on button "Replace" at bounding box center [244, 204] width 79 height 22
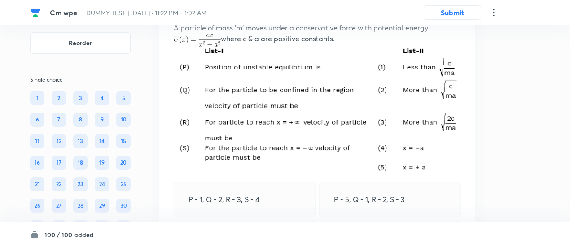
click at [456, 10] on icon at bounding box center [456, 5] width 9 height 9
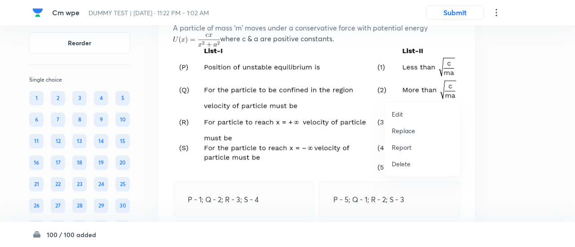
click at [399, 136] on li "Replace" at bounding box center [421, 131] width 75 height 17
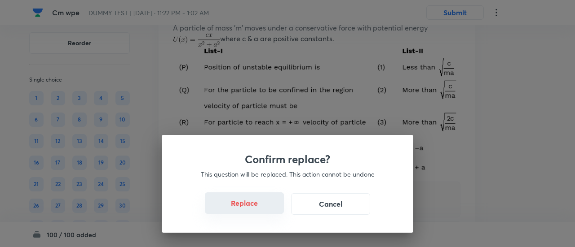
click at [250, 210] on button "Replace" at bounding box center [244, 204] width 79 height 22
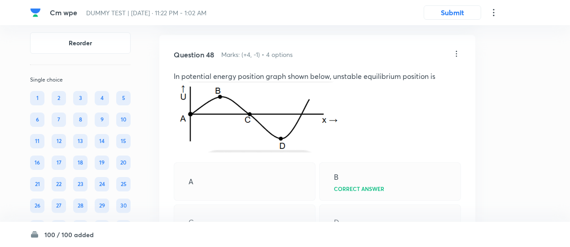
scroll to position [16077, 0]
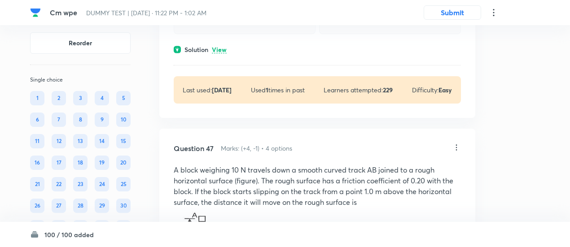
scroll to position [15655, 0]
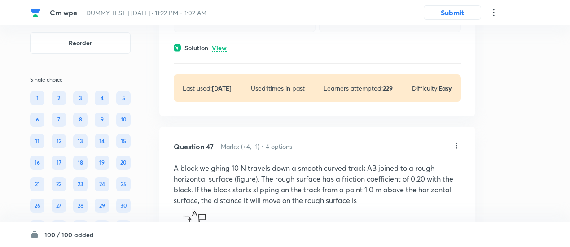
click at [224, 52] on p "View" at bounding box center [219, 48] width 15 height 7
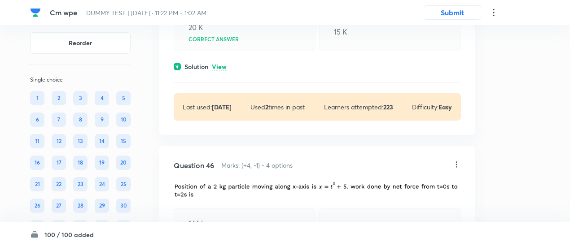
scroll to position [15394, 0]
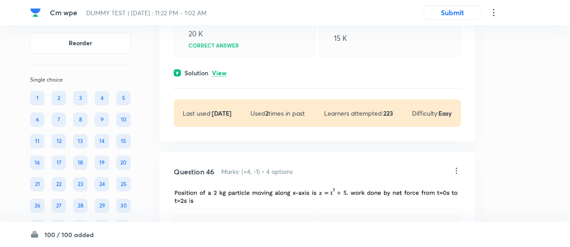
click at [226, 77] on p "View" at bounding box center [219, 73] width 15 height 7
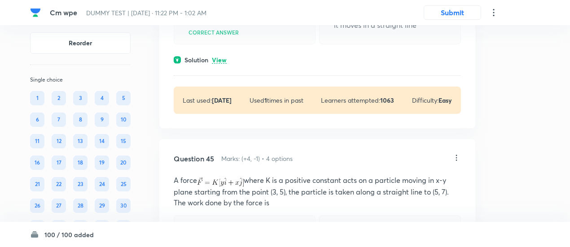
scroll to position [15152, 0]
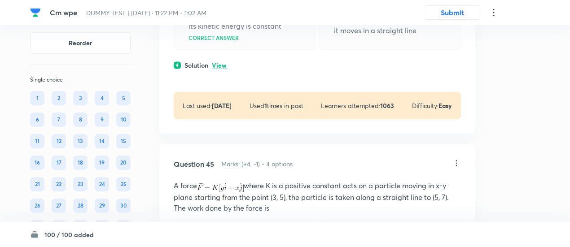
click at [221, 69] on p "View" at bounding box center [219, 65] width 15 height 7
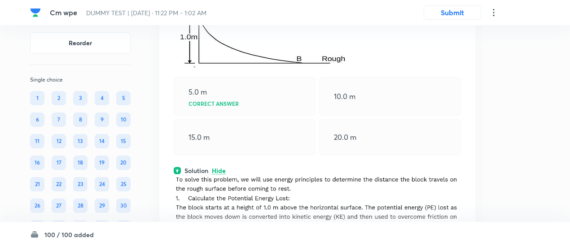
scroll to position [16079, 0]
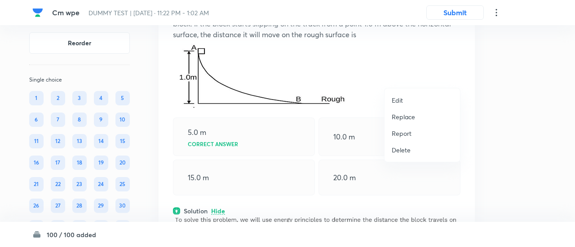
click at [408, 117] on p "Replace" at bounding box center [402, 116] width 23 height 9
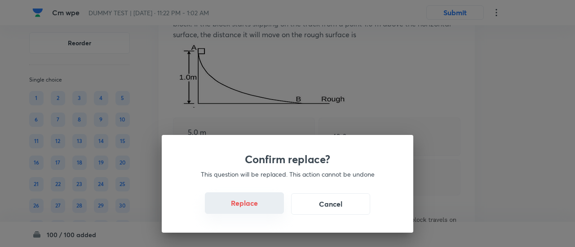
click at [248, 210] on button "Replace" at bounding box center [244, 204] width 79 height 22
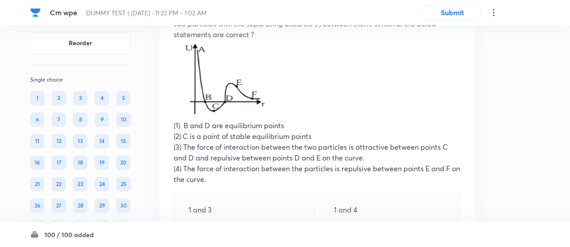
scroll to position [16068, 0]
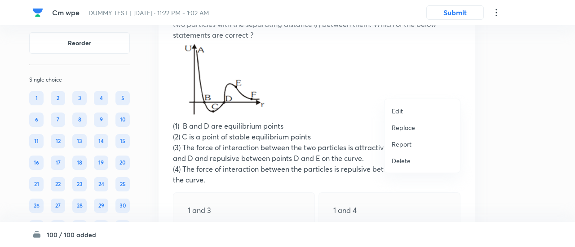
click at [416, 130] on li "Replace" at bounding box center [421, 127] width 75 height 17
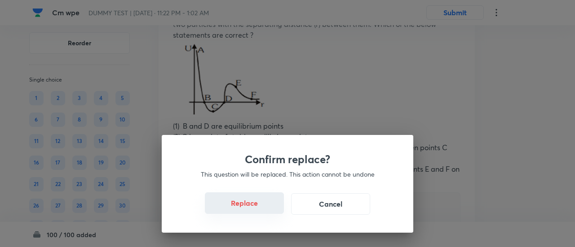
click at [250, 207] on button "Replace" at bounding box center [244, 204] width 79 height 22
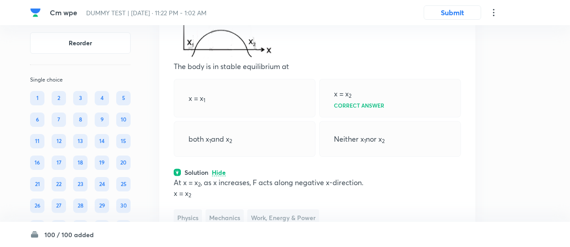
scroll to position [16094, 0]
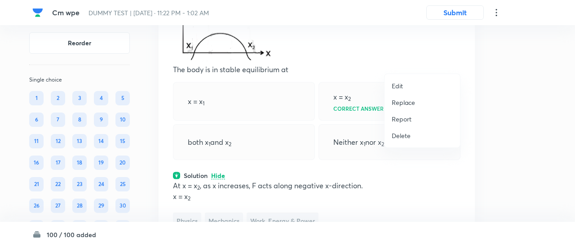
click at [406, 105] on p "Replace" at bounding box center [402, 102] width 23 height 9
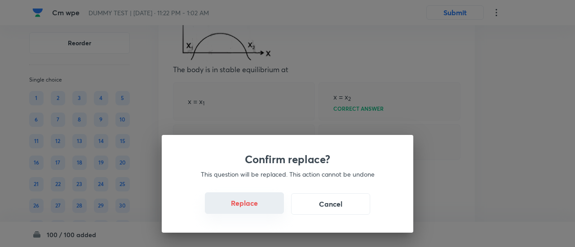
click at [255, 211] on button "Replace" at bounding box center [244, 204] width 79 height 22
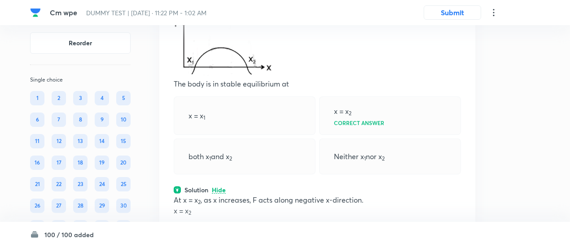
scroll to position [16074, 0]
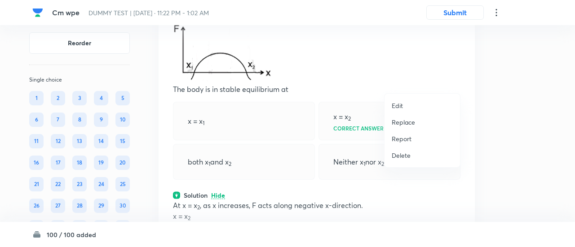
click at [402, 122] on p "Replace" at bounding box center [402, 122] width 23 height 9
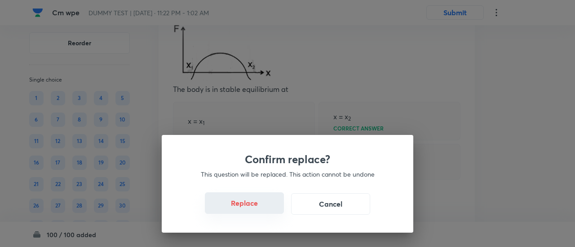
click at [257, 211] on button "Replace" at bounding box center [244, 204] width 79 height 22
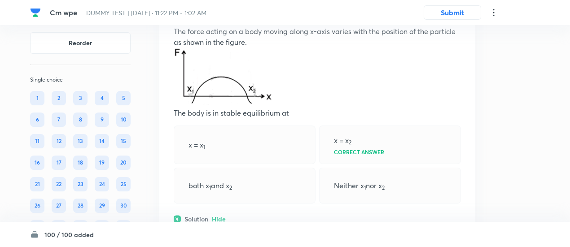
scroll to position [16050, 0]
click at [456, 14] on icon at bounding box center [456, 9] width 9 height 9
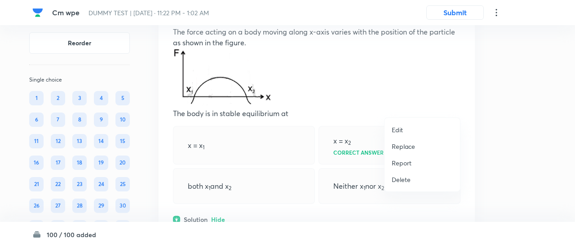
click at [408, 147] on p "Replace" at bounding box center [402, 146] width 23 height 9
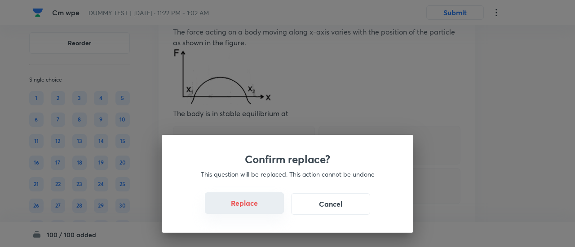
click at [259, 211] on button "Replace" at bounding box center [244, 204] width 79 height 22
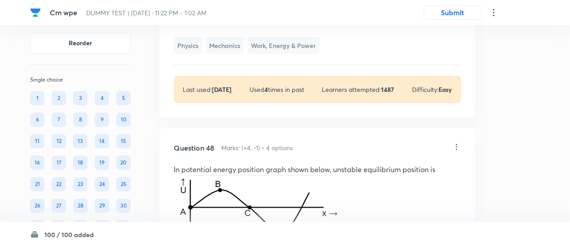
scroll to position [16258, 0]
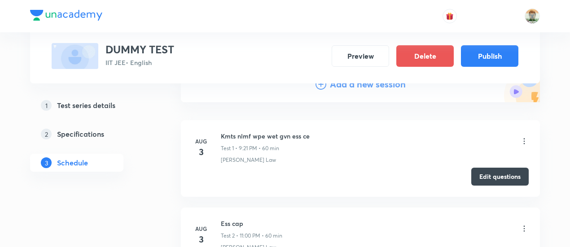
scroll to position [114, 0]
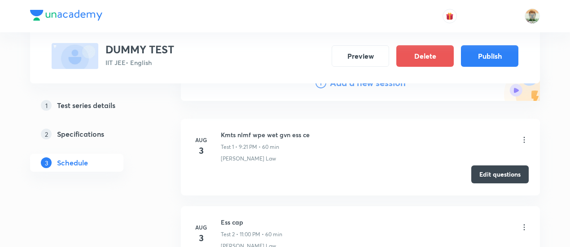
click at [482, 171] on button "Edit questions" at bounding box center [499, 175] width 57 height 18
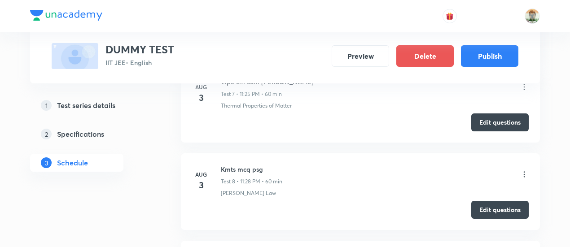
scroll to position [639, 0]
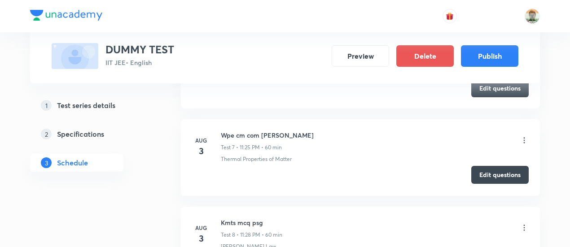
click at [490, 166] on button "Edit questions" at bounding box center [499, 175] width 57 height 18
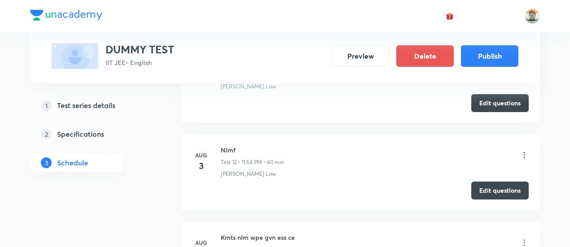
scroll to position [1069, 0]
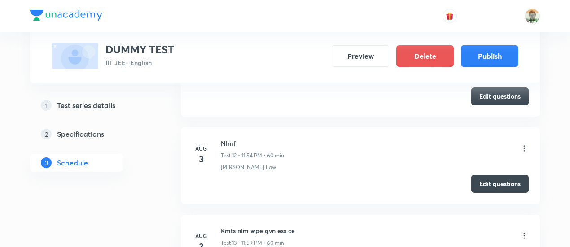
click at [424, 177] on div "Edit questions" at bounding box center [360, 184] width 337 height 18
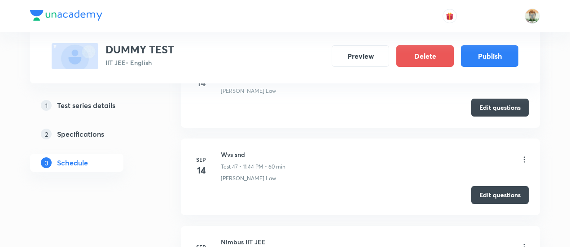
scroll to position [2394, 0]
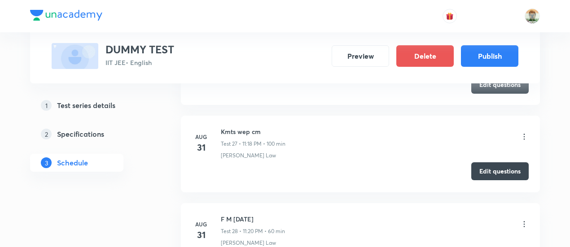
click at [502, 163] on button "Edit questions" at bounding box center [499, 172] width 57 height 18
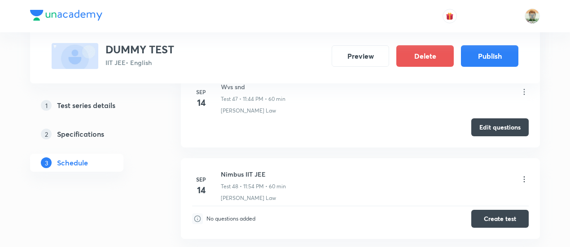
scroll to position [4251, 0]
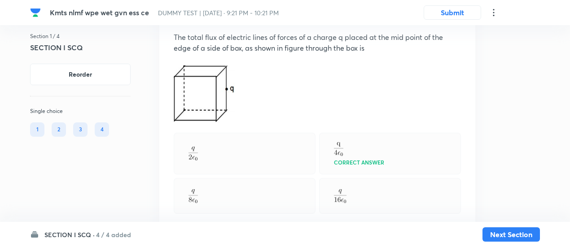
scroll to position [1054, 0]
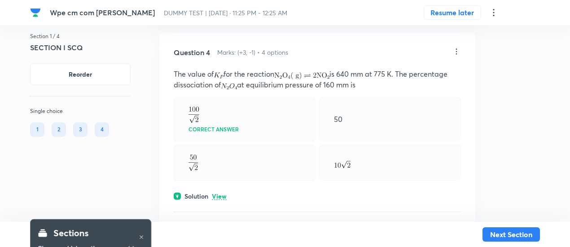
scroll to position [995, 0]
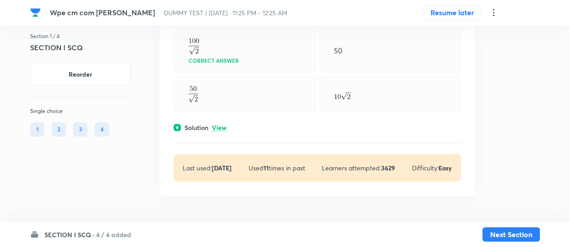
click at [219, 125] on p "View" at bounding box center [219, 128] width 15 height 7
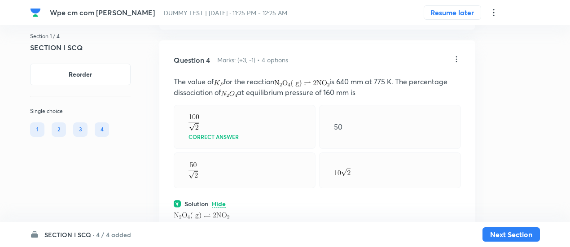
scroll to position [900, 0]
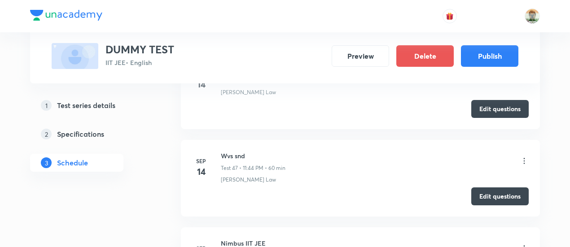
scroll to position [4542, 0]
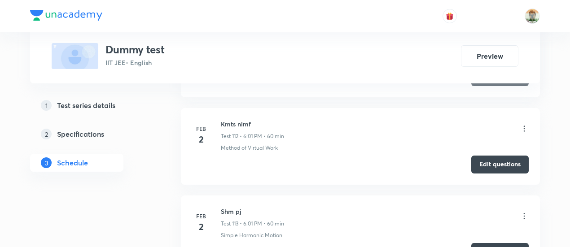
scroll to position [11198, 0]
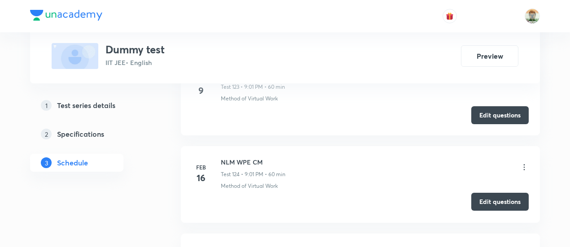
click at [479, 193] on button "Edit questions" at bounding box center [499, 202] width 57 height 18
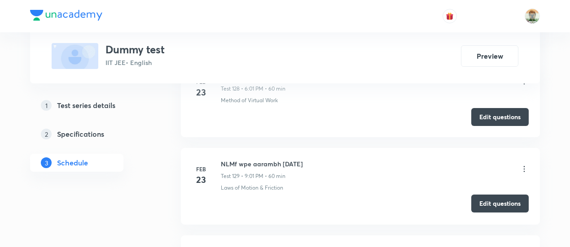
click at [483, 195] on button "Edit questions" at bounding box center [499, 204] width 57 height 18
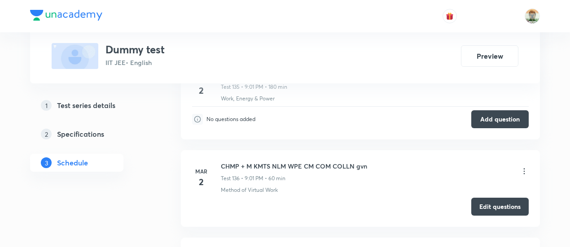
drag, startPoint x: 416, startPoint y: 155, endPoint x: 382, endPoint y: 49, distance: 111.7
click at [382, 49] on div "Dummy test IIT JEE • English Preview" at bounding box center [285, 56] width 467 height 26
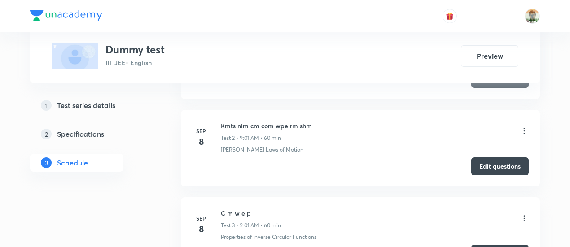
scroll to position [16773, 0]
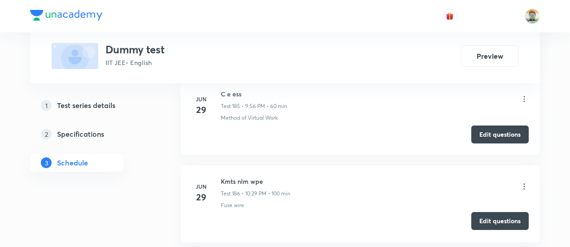
click at [484, 212] on button "Edit questions" at bounding box center [499, 221] width 57 height 18
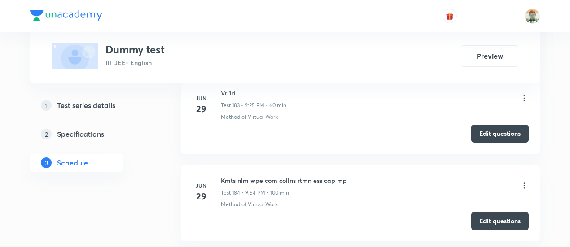
scroll to position [15638, 0]
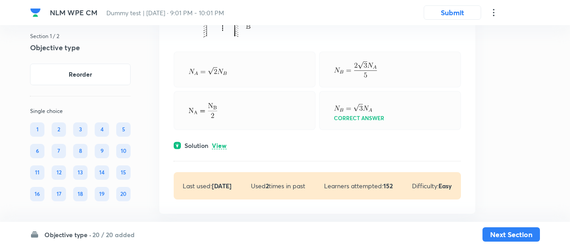
scroll to position [176, 0]
click at [222, 144] on p "View" at bounding box center [219, 145] width 15 height 7
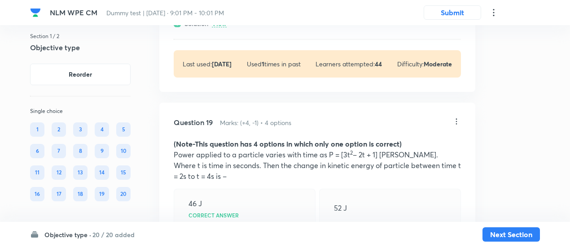
scroll to position [6271, 0]
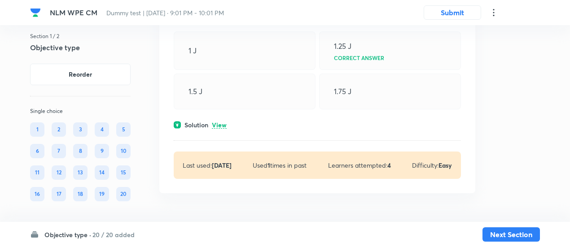
click at [224, 126] on p "View" at bounding box center [219, 125] width 15 height 7
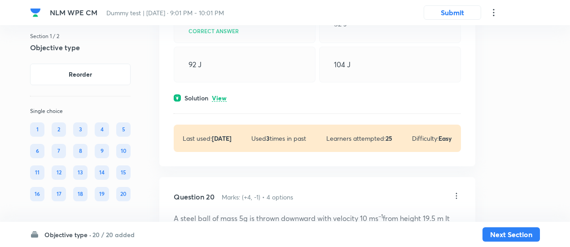
scroll to position [6059, 0]
click at [220, 102] on p "View" at bounding box center [219, 99] width 15 height 7
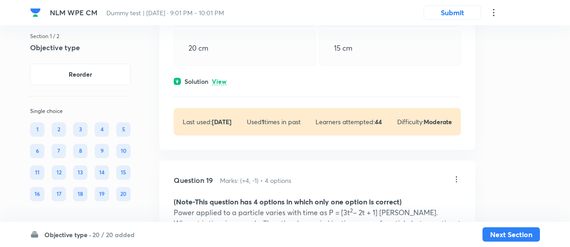
scroll to position [5810, 0]
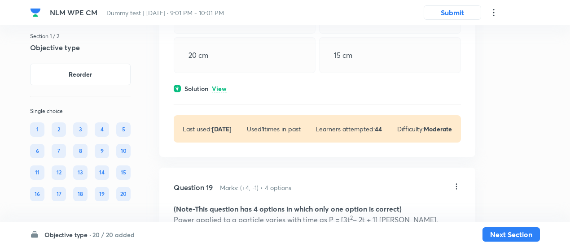
click at [220, 92] on p "View" at bounding box center [219, 89] width 15 height 7
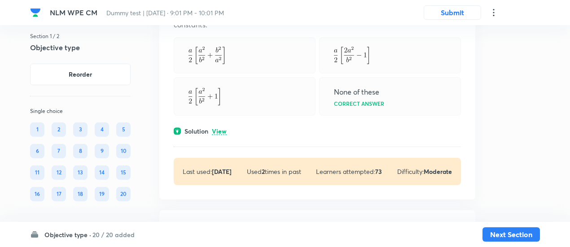
scroll to position [5466, 0]
click at [218, 135] on p "View" at bounding box center [219, 131] width 15 height 7
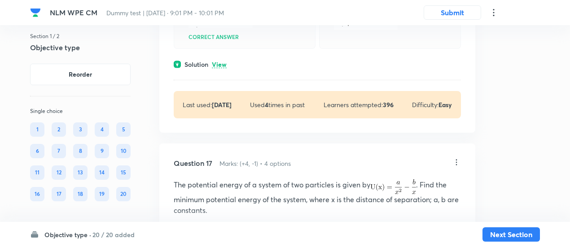
scroll to position [5280, 0]
click at [216, 68] on p "View" at bounding box center [219, 65] width 15 height 7
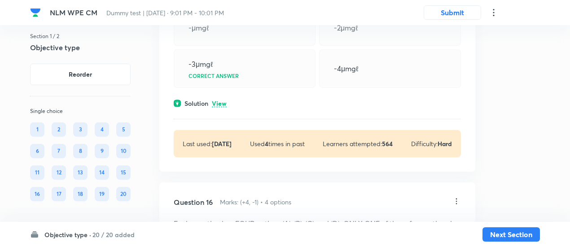
scroll to position [4849, 0]
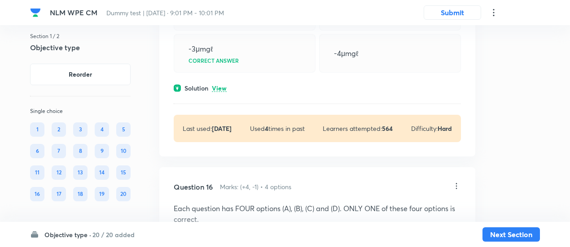
click at [224, 92] on p "View" at bounding box center [219, 88] width 15 height 7
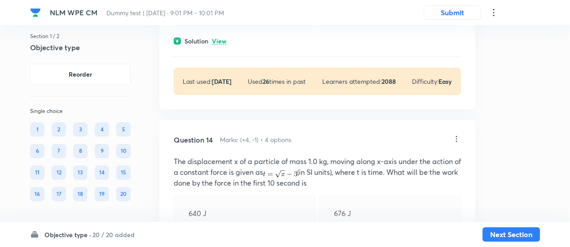
scroll to position [4315, 0]
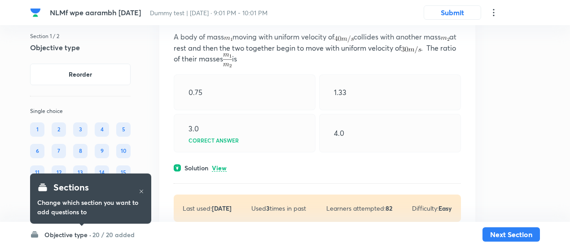
click at [220, 165] on p "View" at bounding box center [219, 168] width 15 height 7
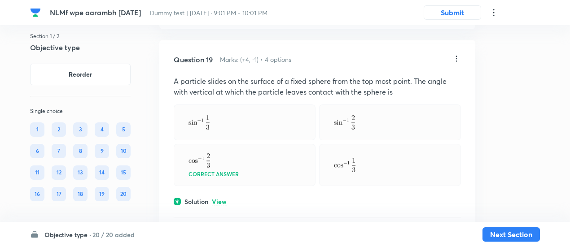
scroll to position [5520, 0]
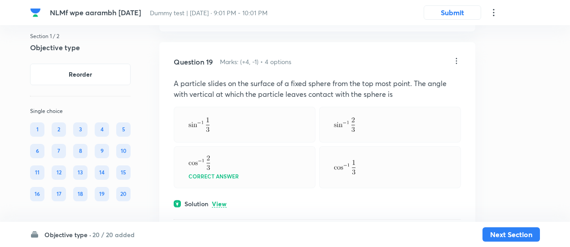
click at [218, 201] on p "View" at bounding box center [219, 204] width 15 height 7
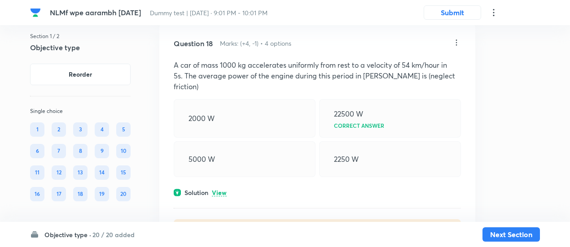
scroll to position [5298, 0]
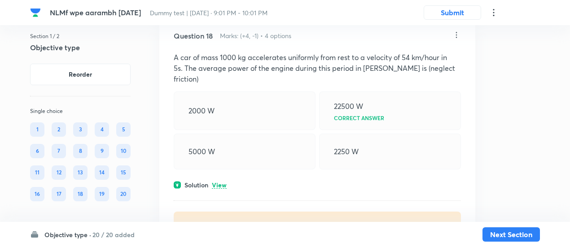
click at [219, 182] on p "View" at bounding box center [219, 185] width 15 height 7
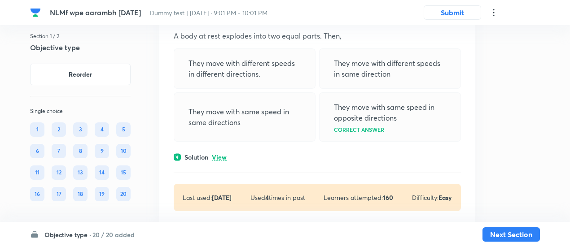
scroll to position [5076, 0]
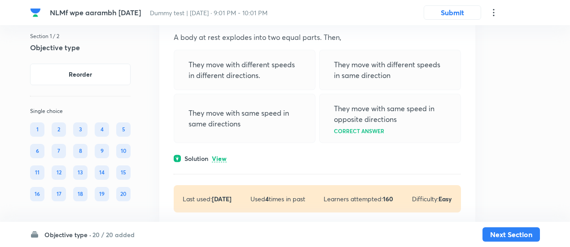
click at [220, 156] on p "View" at bounding box center [219, 159] width 15 height 7
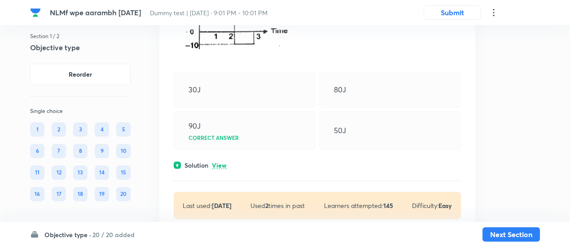
scroll to position [4838, 0]
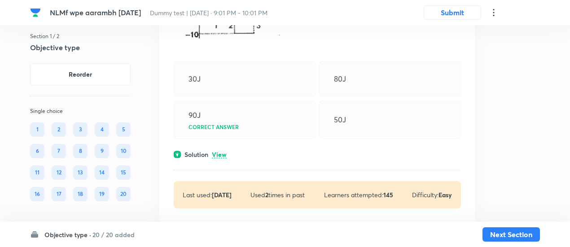
click at [220, 152] on p "View" at bounding box center [219, 155] width 15 height 7
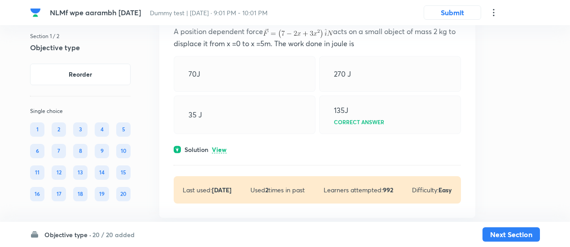
scroll to position [4536, 0]
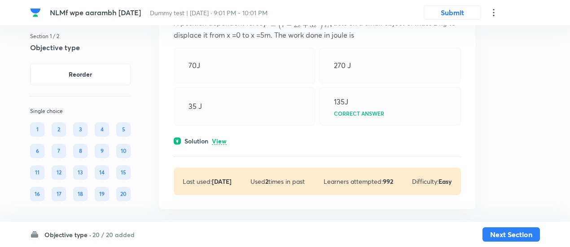
click at [221, 138] on p "View" at bounding box center [219, 141] width 15 height 7
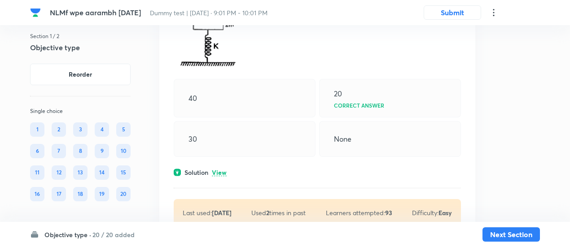
scroll to position [4273, 0]
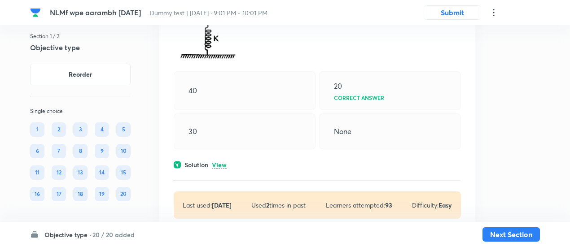
click at [222, 162] on p "View" at bounding box center [219, 165] width 15 height 7
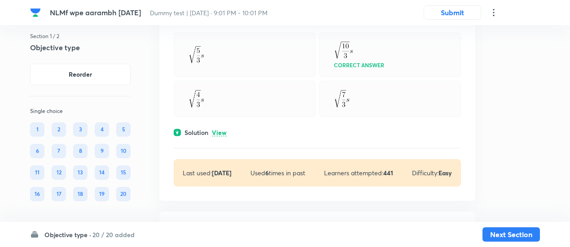
scroll to position [3582, 0]
click at [218, 120] on div "Question 12 Marks: (+4, -1) • 4 options A 50 kg man is standing at the centre o…" at bounding box center [317, 27] width 316 height 349
click at [220, 130] on p "View" at bounding box center [219, 133] width 15 height 7
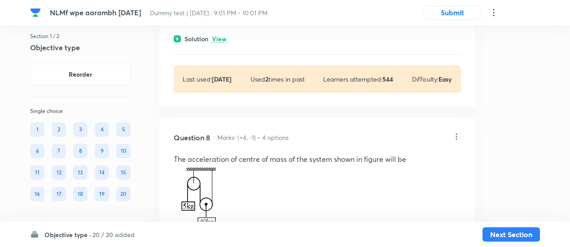
scroll to position [2239, 0]
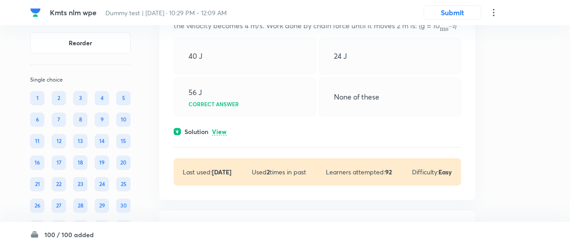
scroll to position [19200, 0]
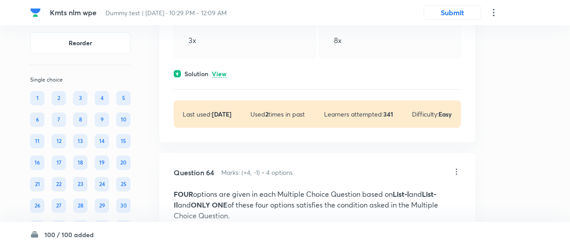
scroll to position [17576, 0]
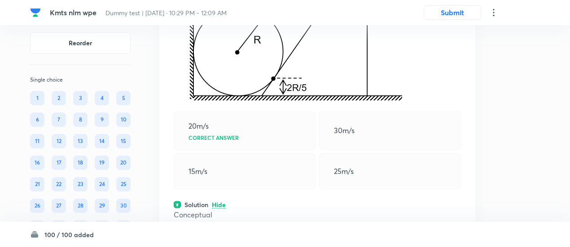
scroll to position [17204, 0]
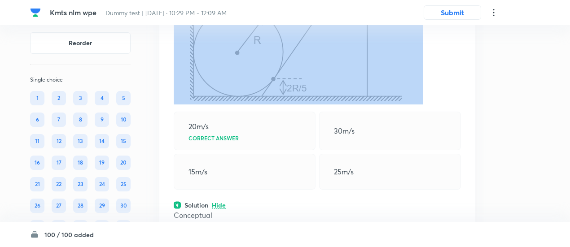
copy p "A cylinder of radius R has been placed in a corner as shown in the fig. A wedge…"
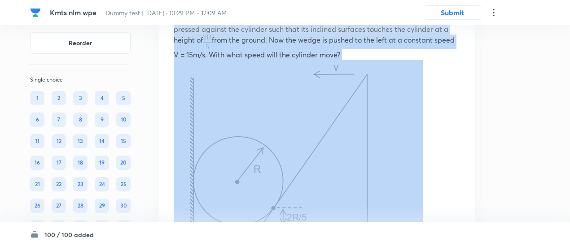
scroll to position [17079, 0]
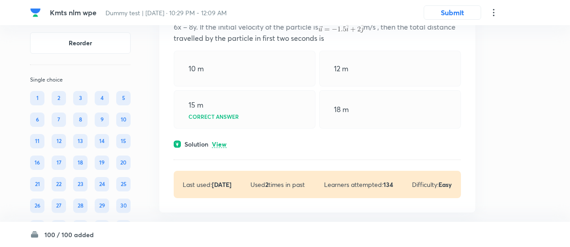
scroll to position [15694, 0]
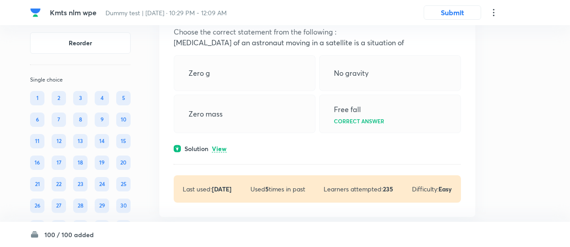
scroll to position [12388, 0]
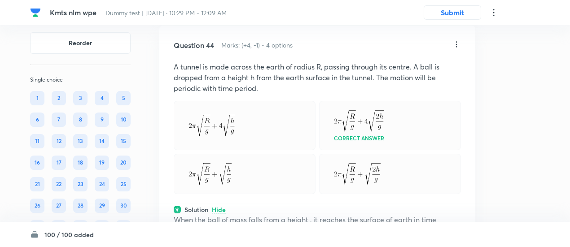
scroll to position [12070, 0]
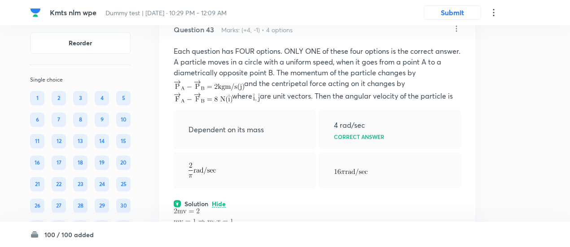
scroll to position [11817, 0]
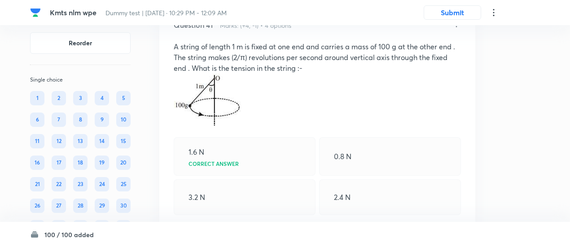
scroll to position [11166, 0]
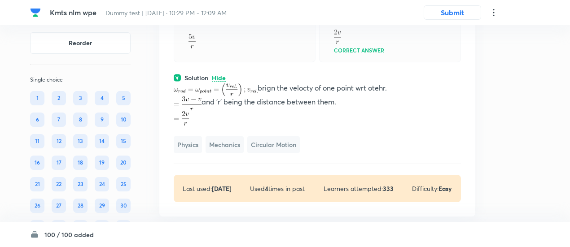
scroll to position [10993, 0]
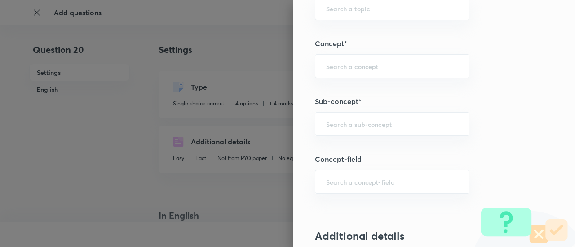
scroll to position [459, 0]
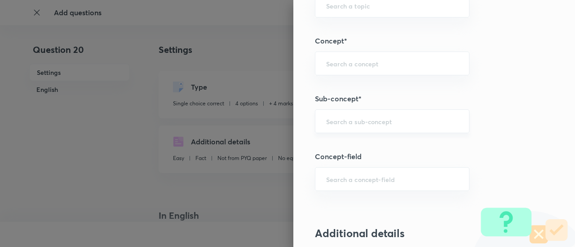
click at [339, 118] on input "text" at bounding box center [392, 121] width 132 height 9
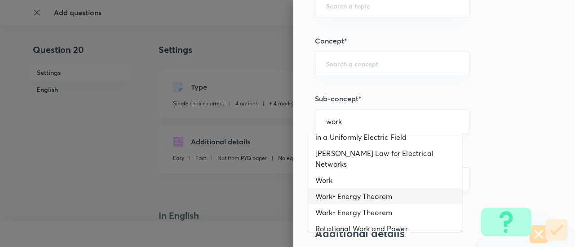
scroll to position [15, 0]
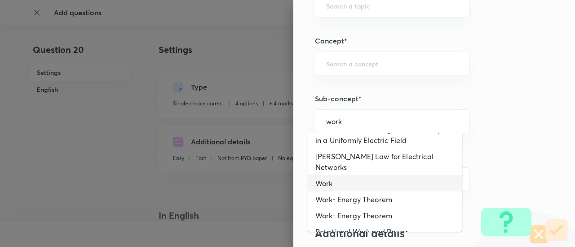
click at [373, 176] on li "Work" at bounding box center [385, 184] width 154 height 16
type input "work"
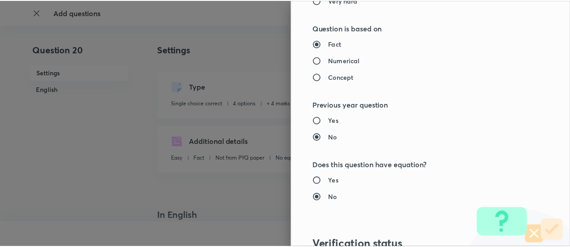
scroll to position [947, 0]
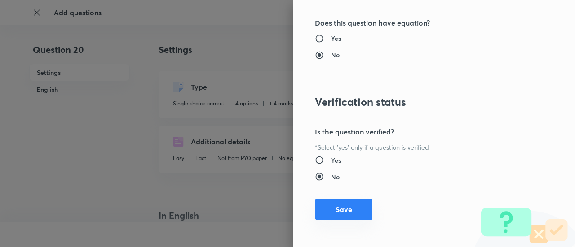
click at [355, 211] on button "Save" at bounding box center [343, 210] width 57 height 22
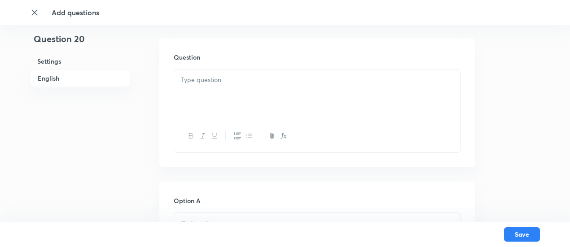
scroll to position [254, 0]
click at [266, 84] on p at bounding box center [317, 80] width 273 height 10
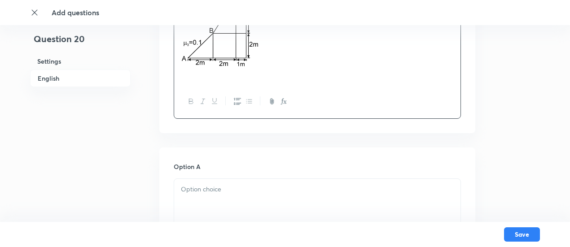
scroll to position [446, 0]
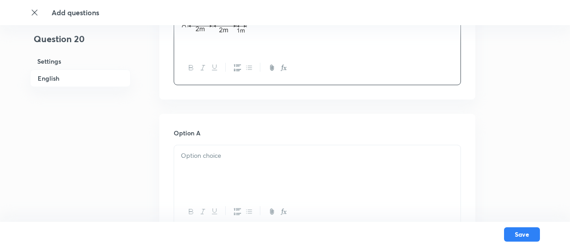
click at [237, 163] on div at bounding box center [317, 170] width 286 height 50
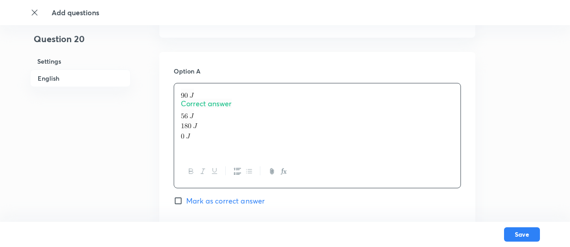
scroll to position [509, 0]
drag, startPoint x: 179, startPoint y: 103, endPoint x: 203, endPoint y: 141, distance: 45.6
click at [203, 141] on div "Correct answer" at bounding box center [317, 119] width 286 height 72
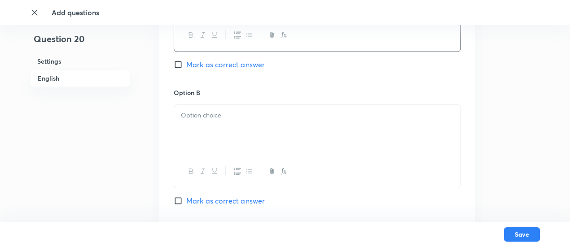
scroll to position [650, 0]
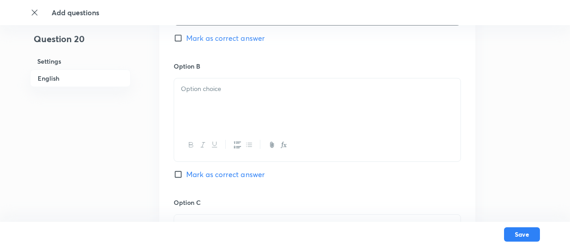
click at [207, 116] on div at bounding box center [317, 104] width 286 height 50
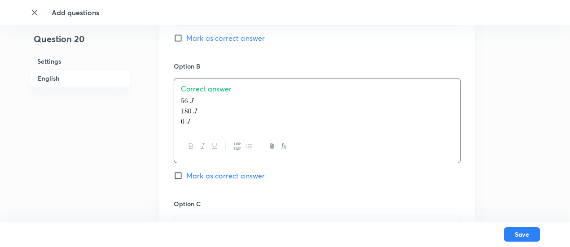
click at [195, 88] on span "Correct answer" at bounding box center [206, 88] width 51 height 9
drag, startPoint x: 179, startPoint y: 97, endPoint x: 196, endPoint y: 111, distance: 22.1
click at [196, 111] on div at bounding box center [317, 104] width 286 height 50
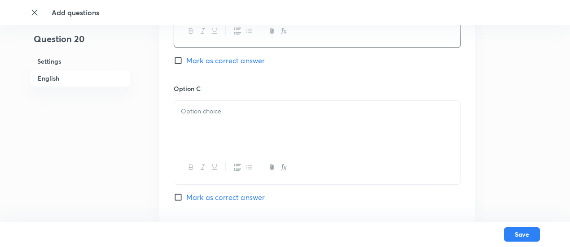
scroll to position [765, 0]
click at [197, 114] on p at bounding box center [317, 111] width 273 height 10
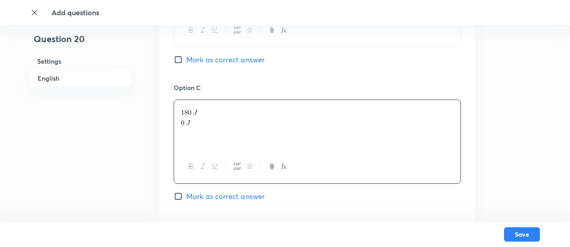
click at [195, 122] on p at bounding box center [317, 121] width 273 height 10
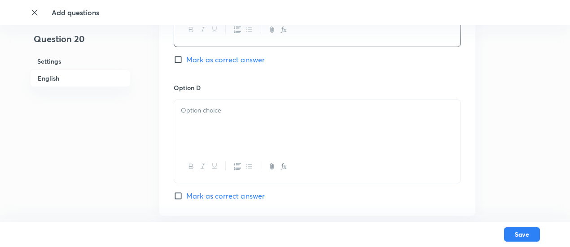
scroll to position [909, 0]
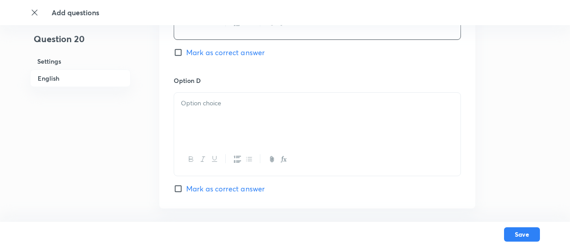
click at [197, 115] on div at bounding box center [317, 118] width 286 height 50
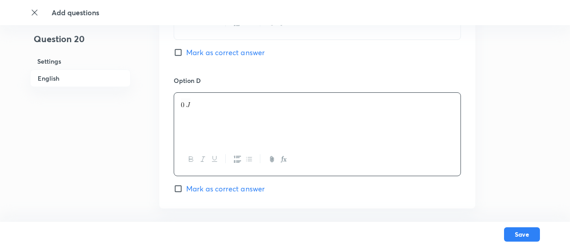
scroll to position [1092, 0]
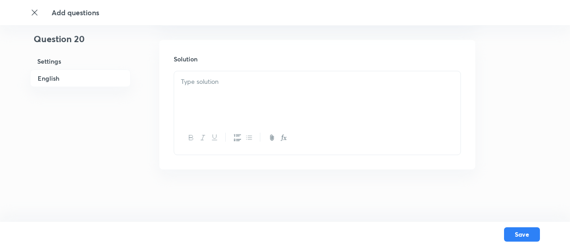
click at [264, 137] on div at bounding box center [317, 138] width 286 height 33
click at [246, 111] on div at bounding box center [317, 96] width 286 height 50
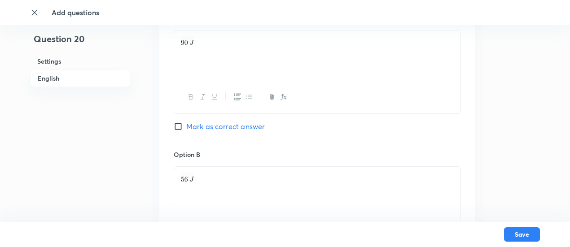
click at [246, 123] on span "Mark as correct answer" at bounding box center [225, 126] width 79 height 11
click at [186, 123] on input "Mark as correct answer" at bounding box center [180, 126] width 13 height 9
checkbox input "true"
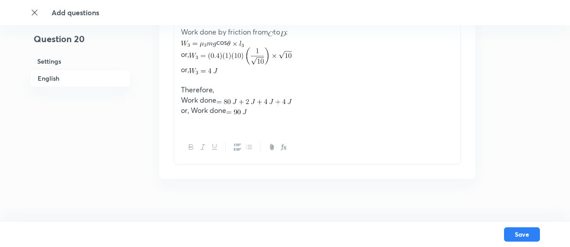
scroll to position [1336, 0]
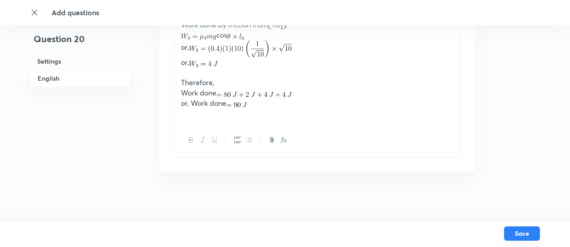
click at [525, 232] on button "Save" at bounding box center [522, 234] width 36 height 14
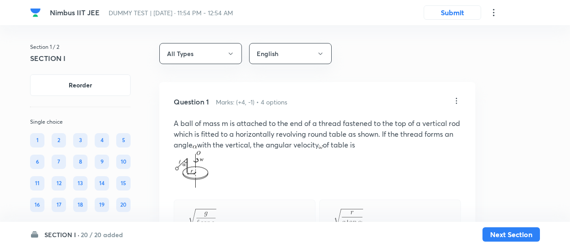
click at [114, 235] on h6 "20 / 20 added" at bounding box center [102, 234] width 42 height 9
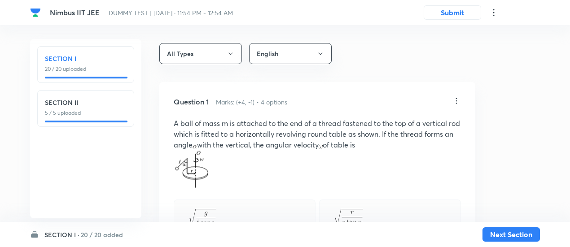
click at [106, 108] on div "SECTION II 5 / 5 uploaded" at bounding box center [86, 107] width 82 height 19
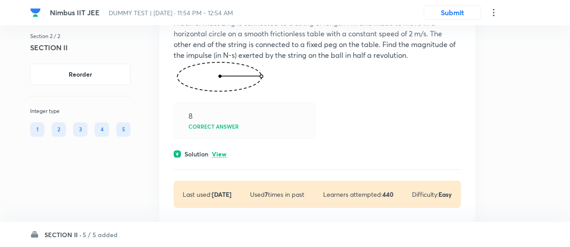
scroll to position [133, 0]
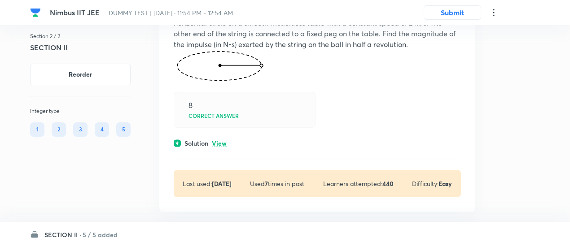
click at [223, 145] on p "View" at bounding box center [219, 144] width 15 height 7
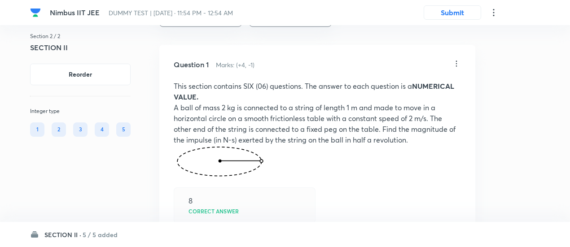
scroll to position [37, 0]
click at [458, 63] on icon at bounding box center [456, 64] width 9 height 9
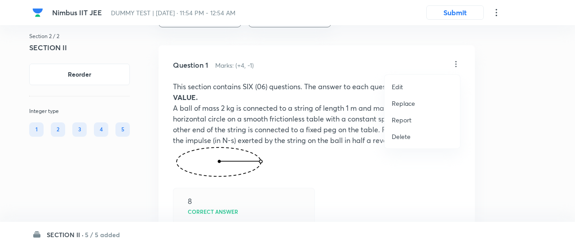
click at [412, 102] on p "Replace" at bounding box center [402, 103] width 23 height 9
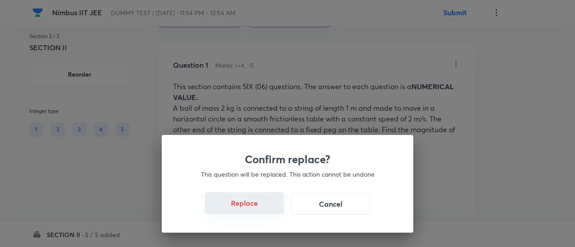
click at [254, 213] on button "Replace" at bounding box center [244, 204] width 79 height 22
click at [253, 209] on button "Replace" at bounding box center [244, 204] width 79 height 22
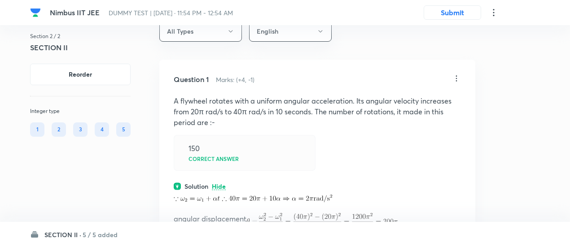
scroll to position [22, 0]
click at [457, 79] on icon at bounding box center [456, 79] width 9 height 9
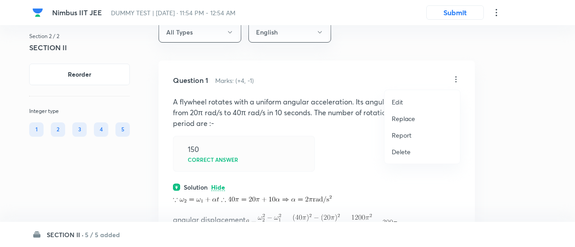
click at [407, 119] on p "Replace" at bounding box center [402, 118] width 23 height 9
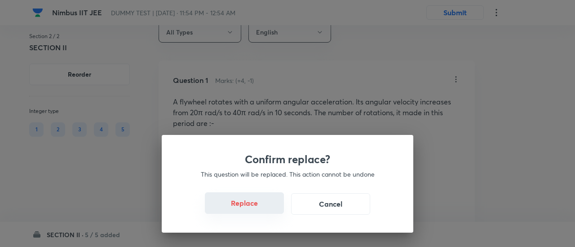
click at [250, 209] on button "Replace" at bounding box center [244, 204] width 79 height 22
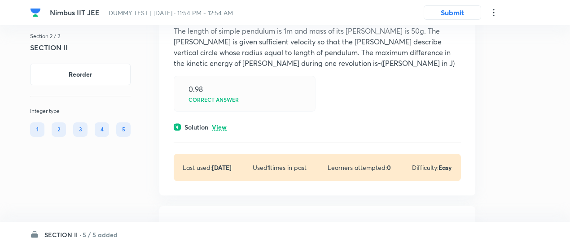
scroll to position [454, 0]
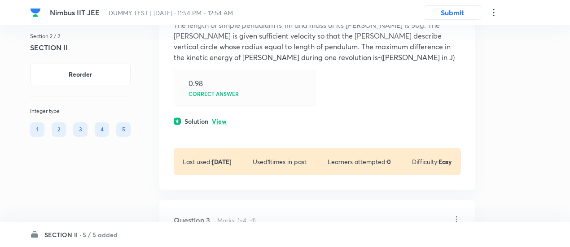
click at [226, 120] on p "View" at bounding box center [219, 122] width 15 height 7
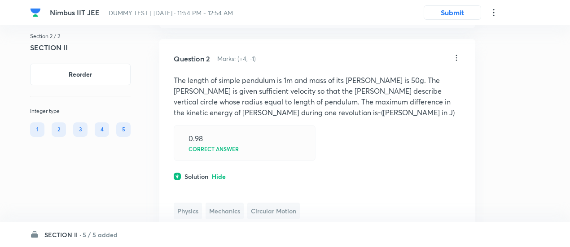
scroll to position [398, 0]
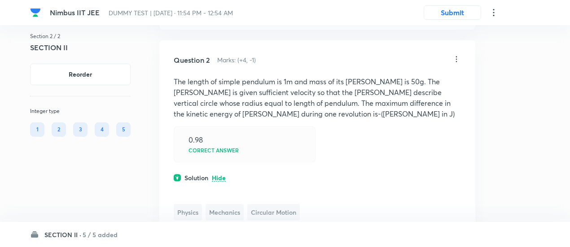
click at [455, 58] on icon at bounding box center [456, 59] width 9 height 9
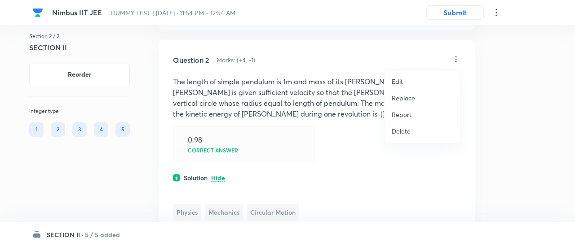
click at [409, 95] on p "Replace" at bounding box center [402, 97] width 23 height 9
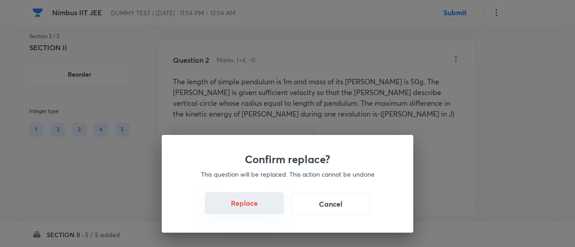
click at [255, 205] on button "Replace" at bounding box center [244, 204] width 79 height 22
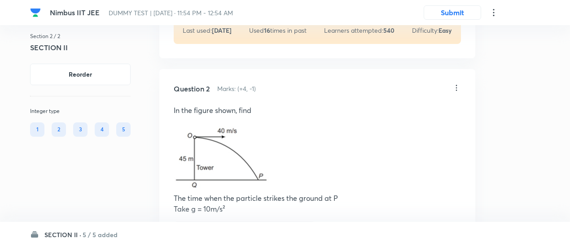
scroll to position [361, 0]
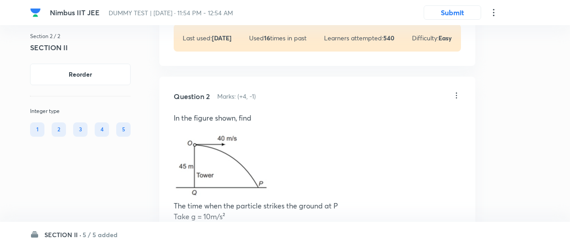
click at [458, 95] on icon at bounding box center [456, 95] width 9 height 9
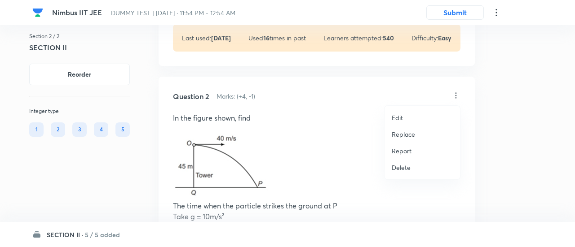
click at [406, 137] on p "Replace" at bounding box center [402, 134] width 23 height 9
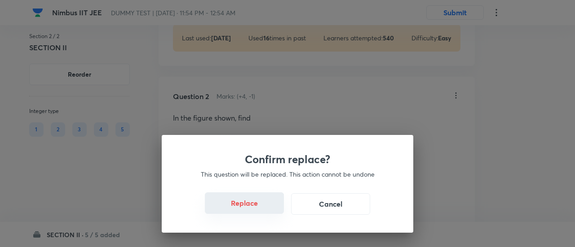
click at [258, 208] on button "Replace" at bounding box center [244, 204] width 79 height 22
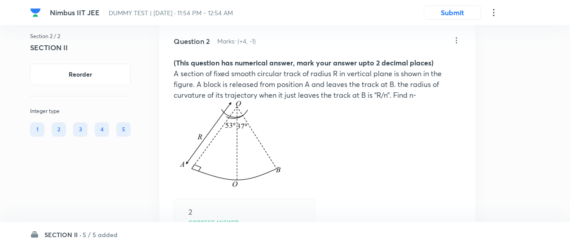
scroll to position [414, 0]
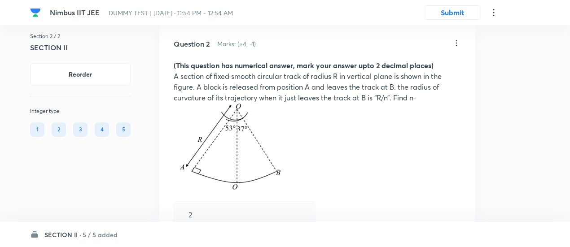
click at [458, 42] on icon at bounding box center [456, 43] width 9 height 9
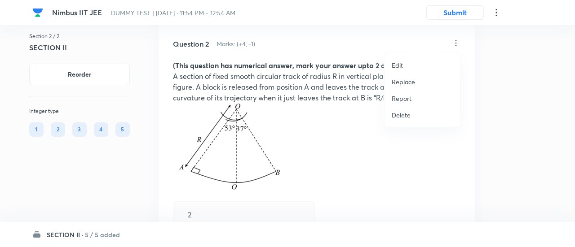
click at [411, 83] on p "Replace" at bounding box center [402, 81] width 23 height 9
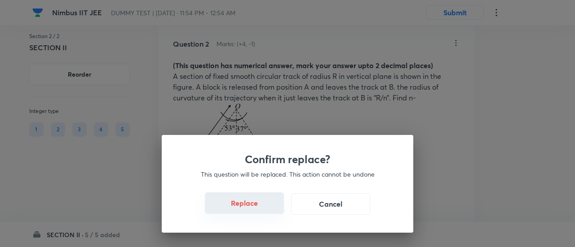
click at [256, 208] on button "Replace" at bounding box center [244, 204] width 79 height 22
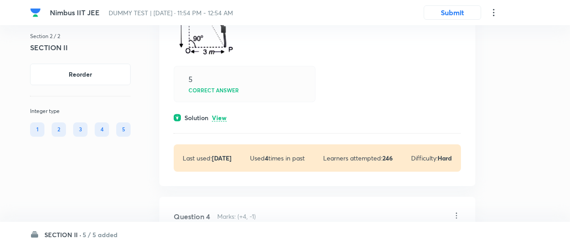
scroll to position [957, 0]
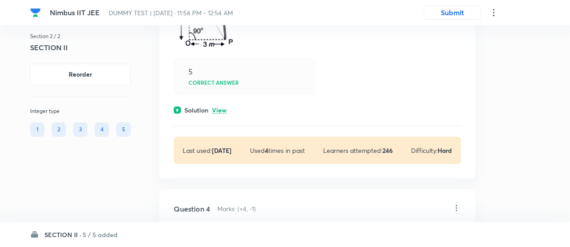
click at [218, 107] on p "View" at bounding box center [219, 110] width 15 height 7
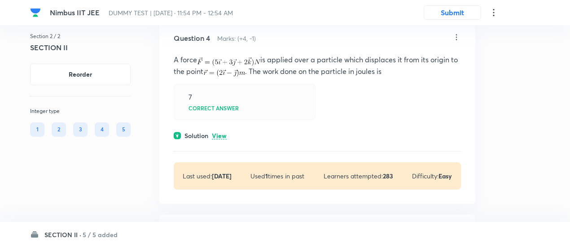
scroll to position [1224, 0]
click at [216, 136] on p "View" at bounding box center [219, 136] width 15 height 7
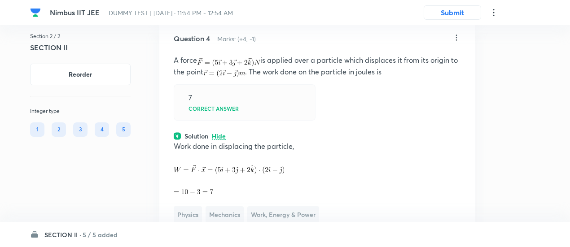
click at [457, 38] on icon at bounding box center [456, 37] width 9 height 9
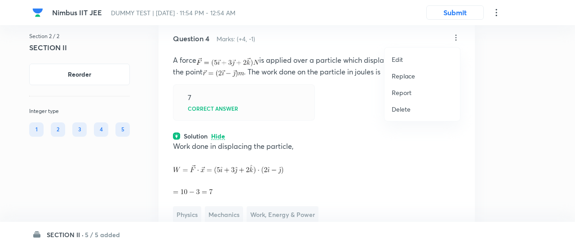
click at [406, 76] on p "Replace" at bounding box center [402, 75] width 23 height 9
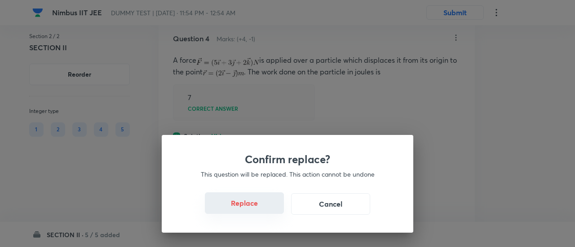
click at [251, 209] on button "Replace" at bounding box center [244, 204] width 79 height 22
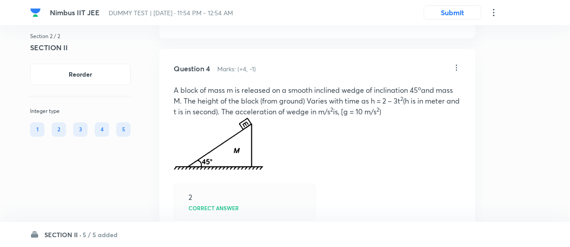
scroll to position [1193, 0]
click at [457, 68] on icon at bounding box center [456, 68] width 9 height 9
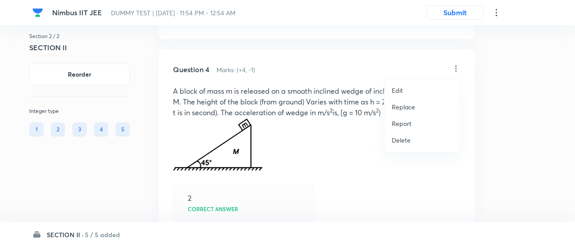
click at [407, 106] on p "Replace" at bounding box center [402, 106] width 23 height 9
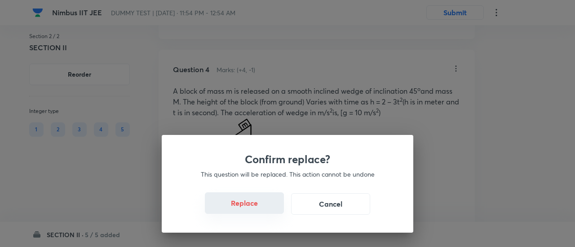
click at [252, 211] on button "Replace" at bounding box center [244, 204] width 79 height 22
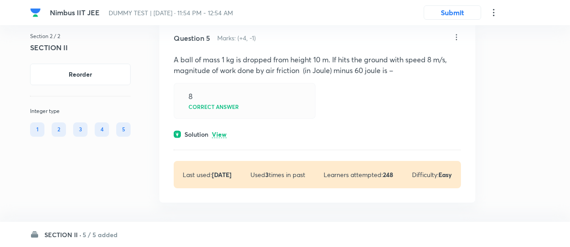
scroll to position [1738, 0]
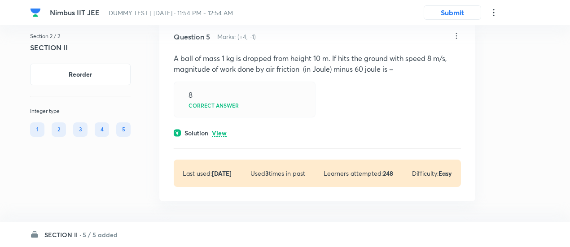
click at [223, 130] on p "View" at bounding box center [219, 133] width 15 height 7
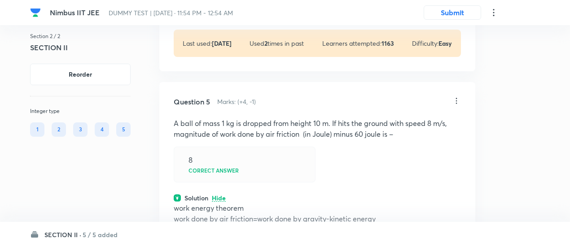
scroll to position [1672, 0]
click at [457, 100] on icon at bounding box center [456, 101] width 9 height 9
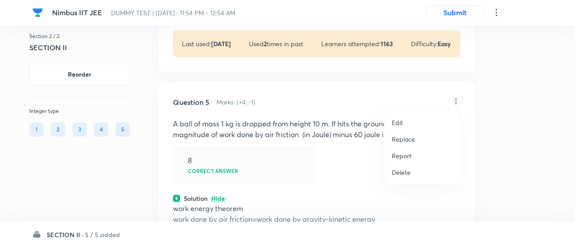
click at [409, 134] on li "Replace" at bounding box center [421, 139] width 75 height 17
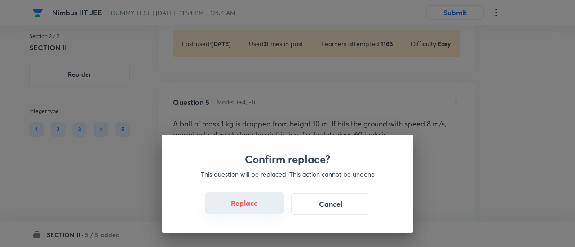
click at [257, 209] on button "Replace" at bounding box center [244, 204] width 79 height 22
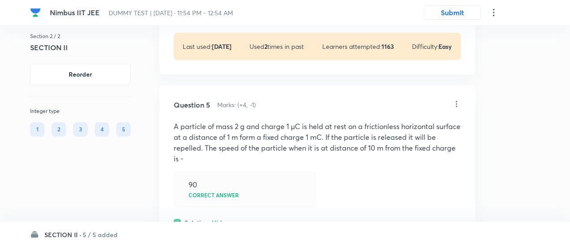
scroll to position [1664, 0]
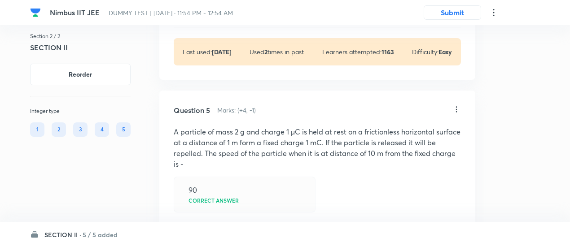
click at [457, 108] on icon at bounding box center [456, 109] width 1 height 6
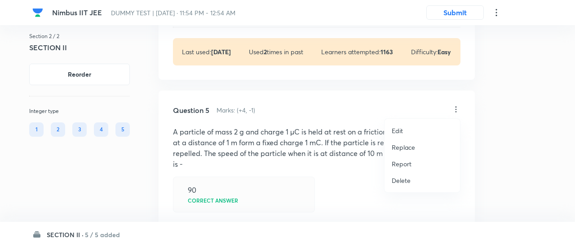
click at [411, 147] on p "Replace" at bounding box center [402, 147] width 23 height 9
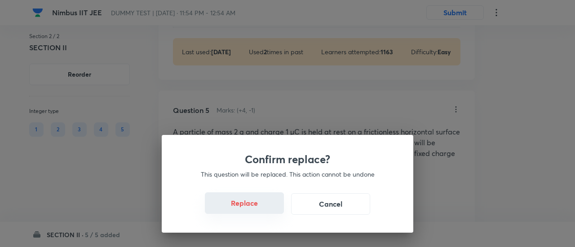
click at [259, 211] on button "Replace" at bounding box center [244, 204] width 79 height 22
click at [259, 211] on div "Confirm replace? This question will be replaced. This action cannot be undone R…" at bounding box center [287, 123] width 575 height 247
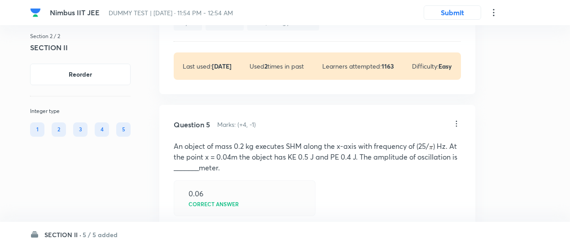
scroll to position [1648, 0]
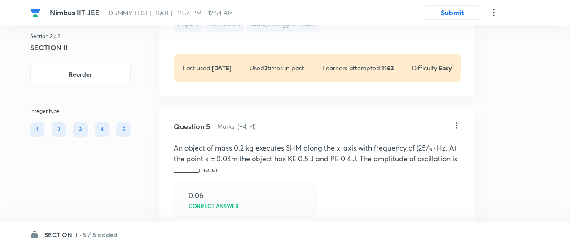
click at [457, 123] on icon at bounding box center [456, 126] width 1 height 6
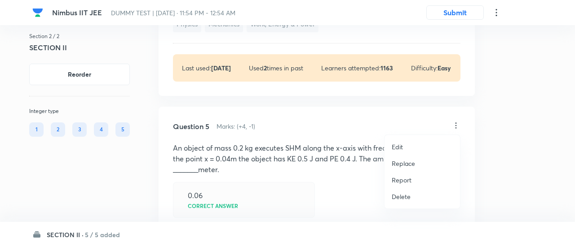
click at [404, 162] on p "Replace" at bounding box center [402, 163] width 23 height 9
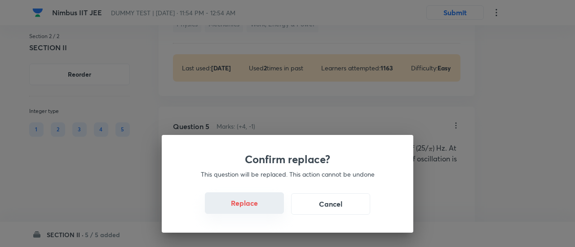
click at [250, 208] on button "Replace" at bounding box center [244, 204] width 79 height 22
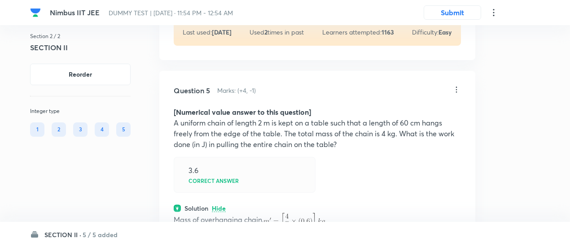
scroll to position [1681, 0]
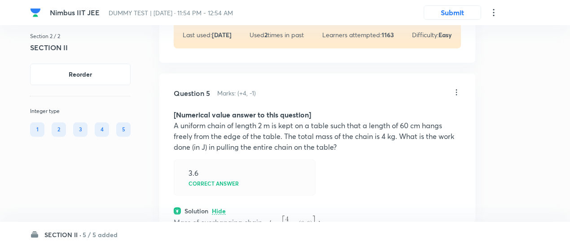
click at [457, 90] on icon at bounding box center [456, 92] width 1 height 6
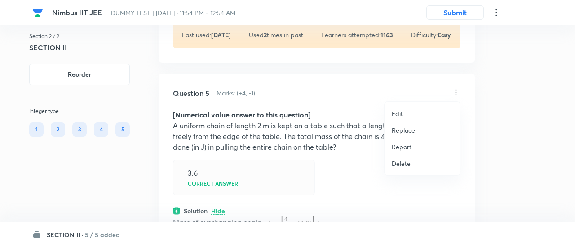
click at [406, 134] on p "Replace" at bounding box center [402, 130] width 23 height 9
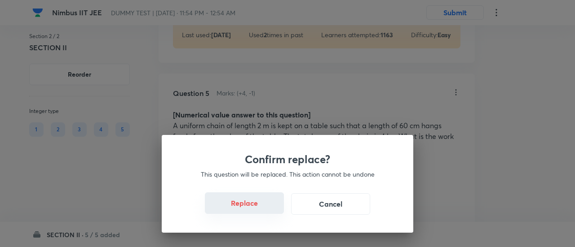
click at [249, 207] on button "Replace" at bounding box center [244, 204] width 79 height 22
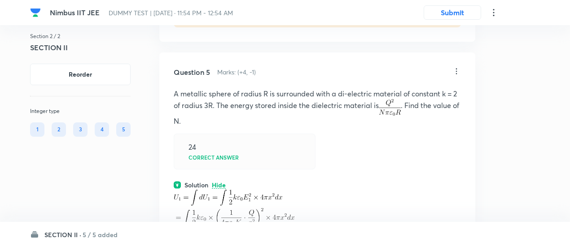
scroll to position [1701, 0]
click at [457, 70] on icon at bounding box center [456, 72] width 9 height 9
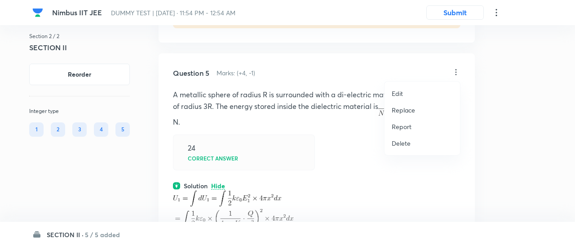
click at [404, 102] on li "Replace" at bounding box center [421, 110] width 75 height 17
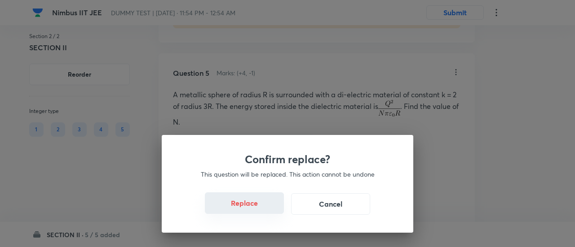
click at [261, 209] on button "Replace" at bounding box center [244, 204] width 79 height 22
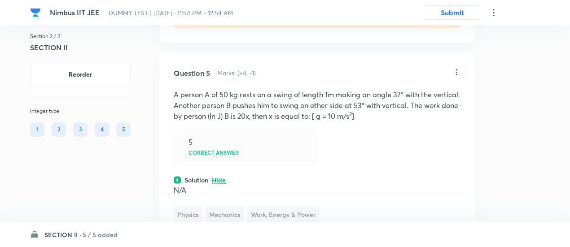
click at [261, 209] on span "Work, Energy & Power" at bounding box center [283, 215] width 72 height 17
click at [458, 69] on icon at bounding box center [456, 72] width 9 height 9
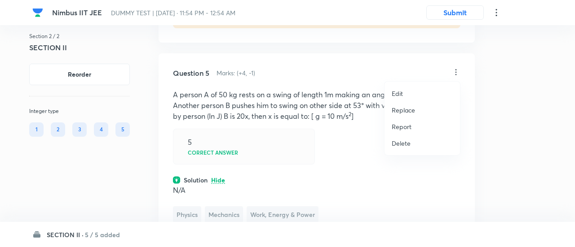
click at [403, 109] on p "Replace" at bounding box center [402, 110] width 23 height 9
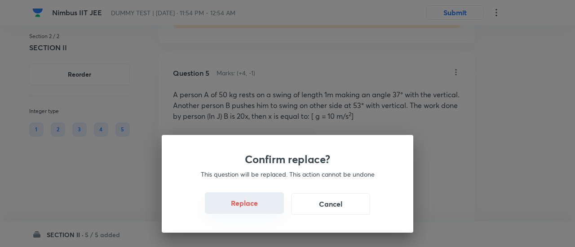
click at [256, 208] on button "Replace" at bounding box center [244, 204] width 79 height 22
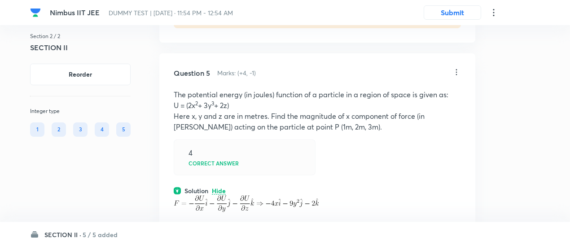
click at [256, 208] on img at bounding box center [246, 204] width 145 height 17
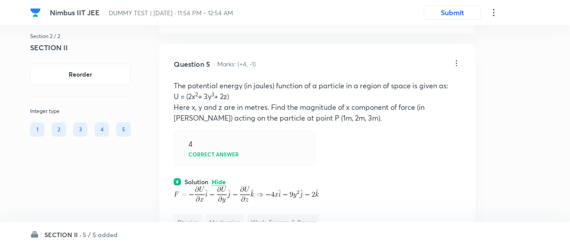
scroll to position [1708, 0]
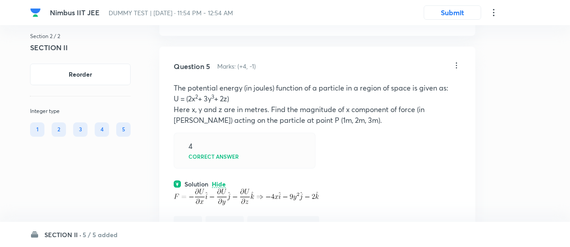
click at [458, 62] on icon at bounding box center [456, 65] width 9 height 9
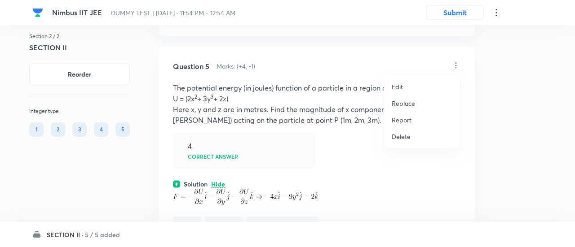
click at [401, 106] on p "Replace" at bounding box center [402, 103] width 23 height 9
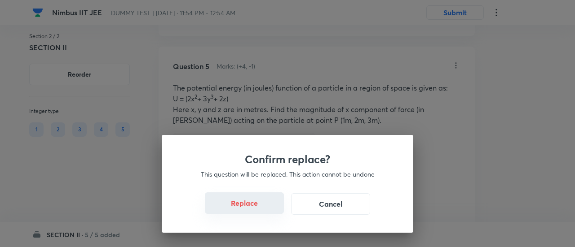
click at [253, 209] on button "Replace" at bounding box center [244, 204] width 79 height 22
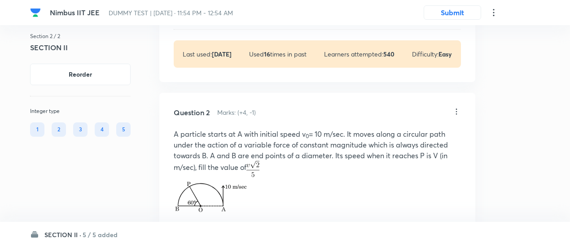
scroll to position [345, 0]
click at [457, 110] on icon at bounding box center [456, 112] width 9 height 9
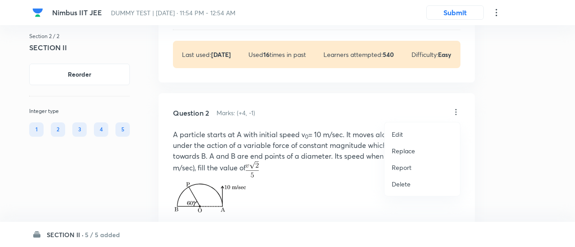
click at [405, 149] on p "Replace" at bounding box center [402, 150] width 23 height 9
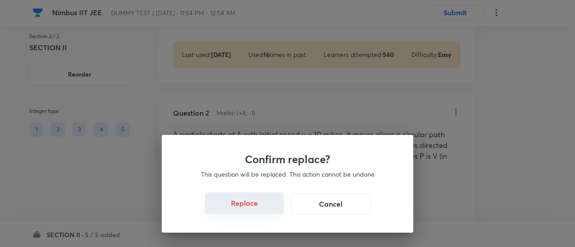
click at [256, 207] on button "Replace" at bounding box center [244, 204] width 79 height 22
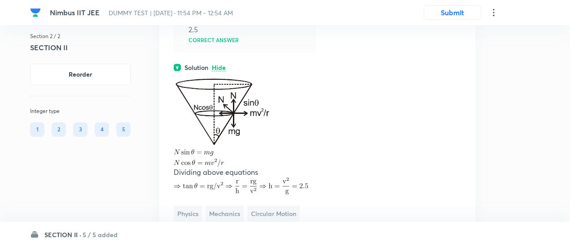
scroll to position [0, 0]
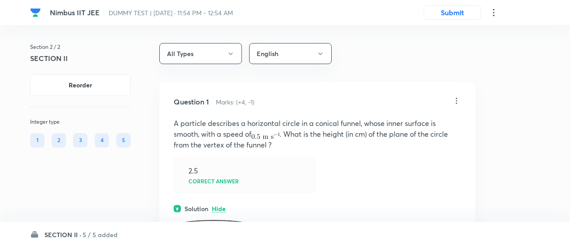
click at [457, 100] on icon at bounding box center [456, 101] width 9 height 9
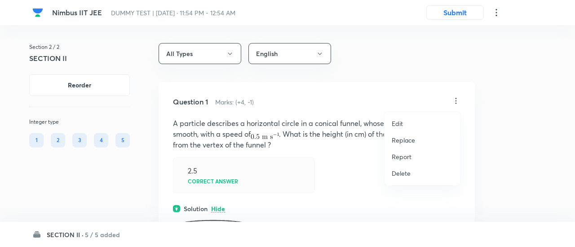
click at [408, 132] on li "Replace" at bounding box center [421, 140] width 75 height 17
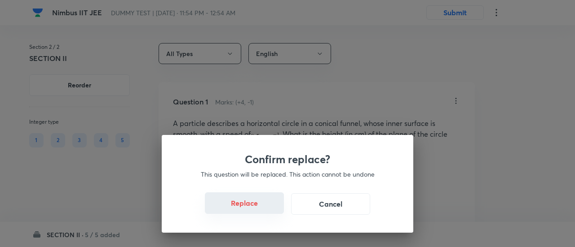
click at [253, 208] on button "Replace" at bounding box center [244, 204] width 79 height 22
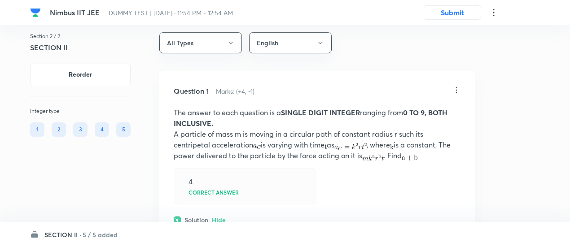
scroll to position [7, 0]
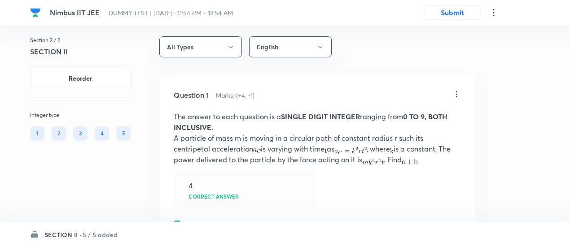
click at [455, 91] on icon at bounding box center [456, 94] width 9 height 9
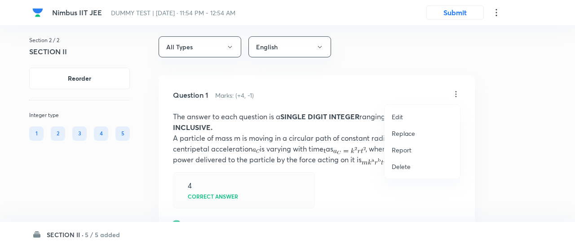
click at [409, 133] on p "Replace" at bounding box center [402, 133] width 23 height 9
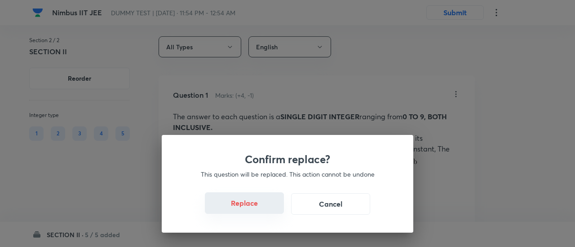
click at [252, 209] on button "Replace" at bounding box center [244, 204] width 79 height 22
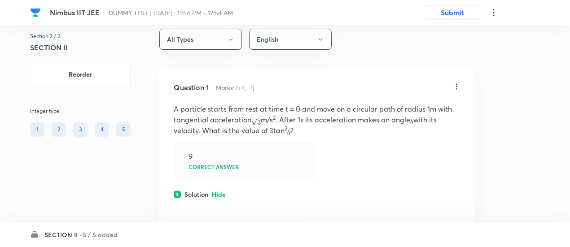
scroll to position [14, 0]
click at [455, 87] on icon at bounding box center [456, 87] width 9 height 9
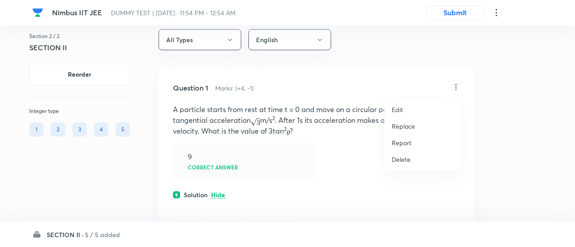
click at [400, 128] on p "Replace" at bounding box center [402, 126] width 23 height 9
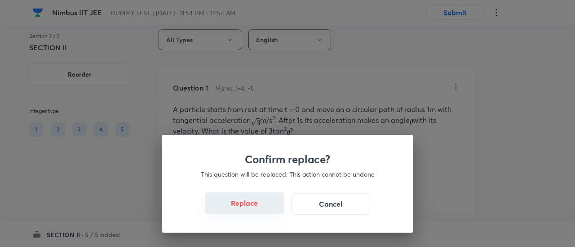
click at [259, 208] on button "Replace" at bounding box center [244, 204] width 79 height 22
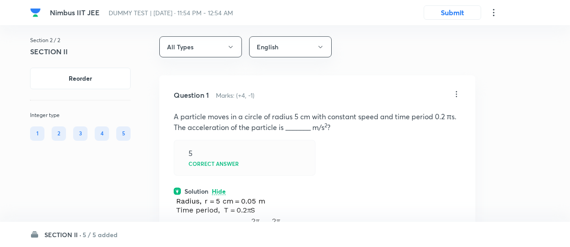
scroll to position [5, 0]
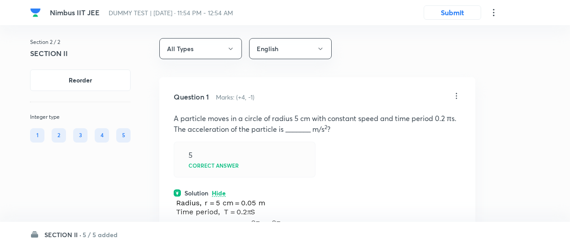
click at [457, 100] on div at bounding box center [456, 97] width 9 height 10
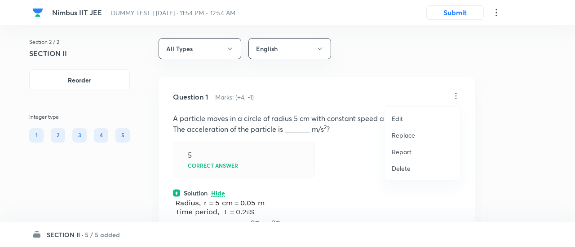
click at [407, 137] on p "Replace" at bounding box center [402, 135] width 23 height 9
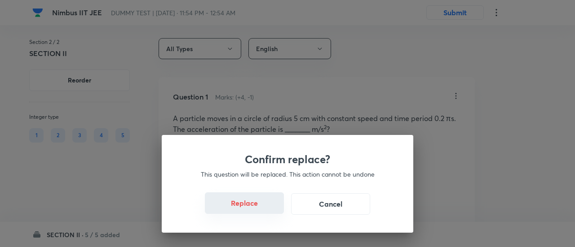
click at [246, 207] on button "Replace" at bounding box center [244, 204] width 79 height 22
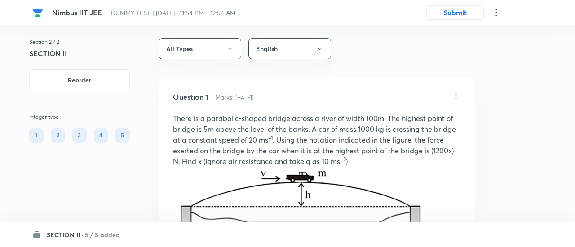
click at [246, 207] on div "Confirm replace? This question will be replaced. This action cannot be undone R…" at bounding box center [287, 123] width 575 height 247
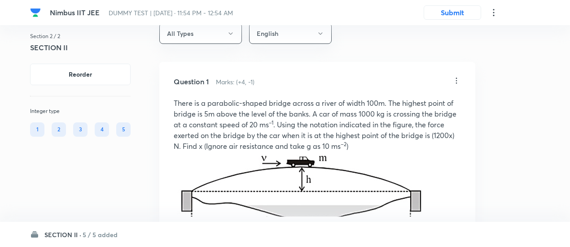
scroll to position [0, 0]
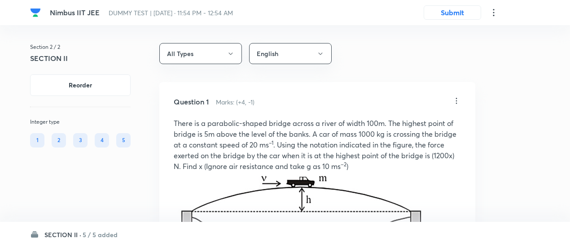
click at [458, 97] on icon at bounding box center [456, 101] width 9 height 9
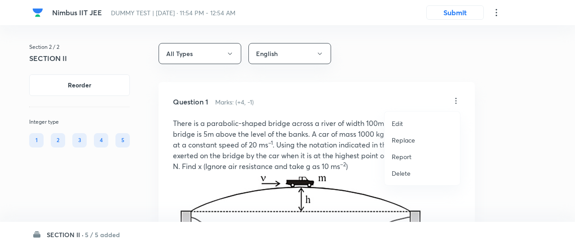
click at [401, 140] on p "Replace" at bounding box center [402, 140] width 23 height 9
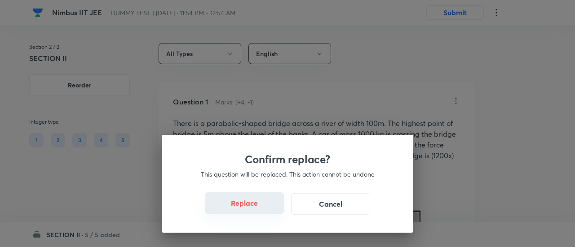
click at [250, 206] on button "Replace" at bounding box center [244, 204] width 79 height 22
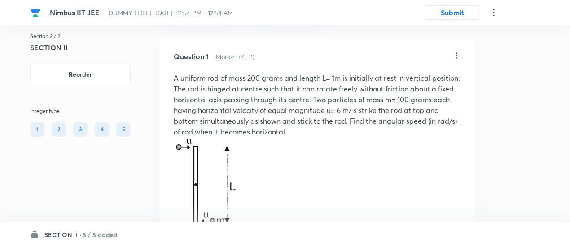
scroll to position [35, 0]
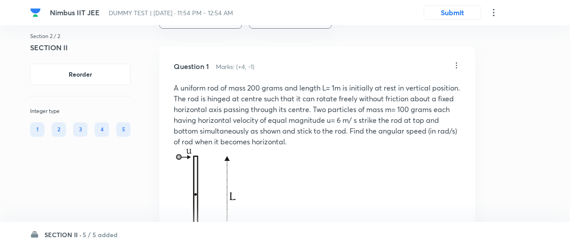
click at [456, 67] on icon at bounding box center [456, 65] width 9 height 9
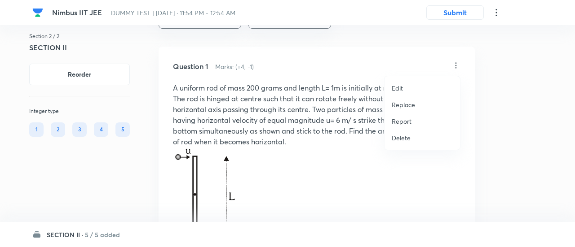
click at [402, 106] on p "Replace" at bounding box center [402, 104] width 23 height 9
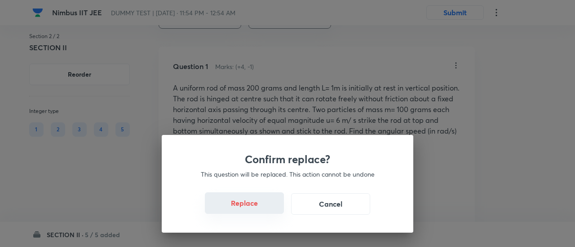
click at [256, 211] on button "Replace" at bounding box center [244, 204] width 79 height 22
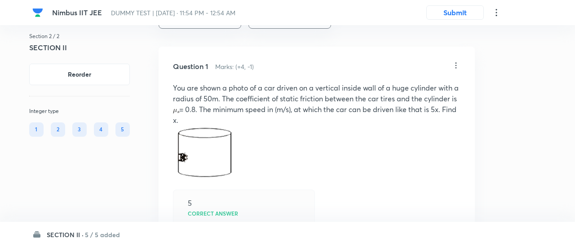
click at [256, 211] on div "Confirm replace? This question will be replaced. This action cannot be undone R…" at bounding box center [287, 123] width 575 height 247
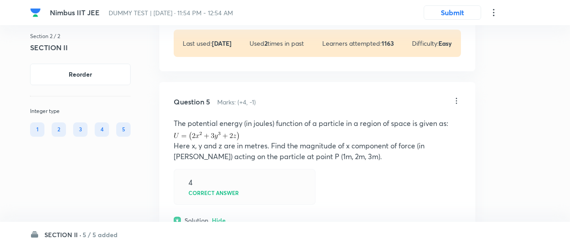
scroll to position [1741, 0]
click at [456, 100] on icon at bounding box center [456, 101] width 9 height 9
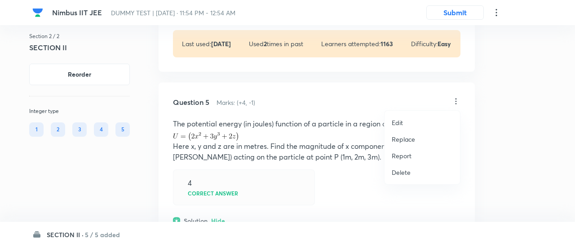
click at [406, 137] on p "Replace" at bounding box center [402, 139] width 23 height 9
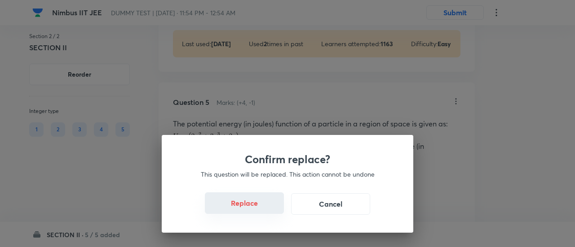
click at [256, 203] on button "Replace" at bounding box center [244, 204] width 79 height 22
click at [256, 209] on button "Replace" at bounding box center [244, 204] width 79 height 22
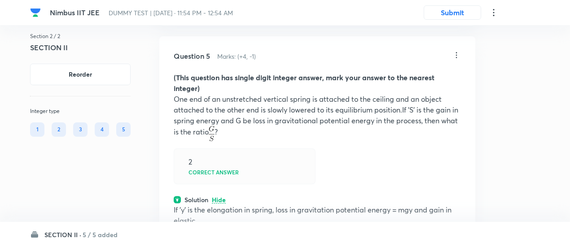
scroll to position [1786, 0]
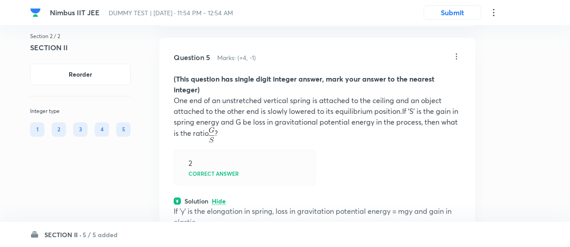
click at [456, 54] on icon at bounding box center [456, 56] width 9 height 9
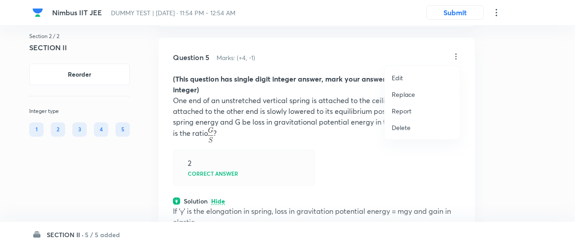
click at [404, 92] on p "Replace" at bounding box center [402, 94] width 23 height 9
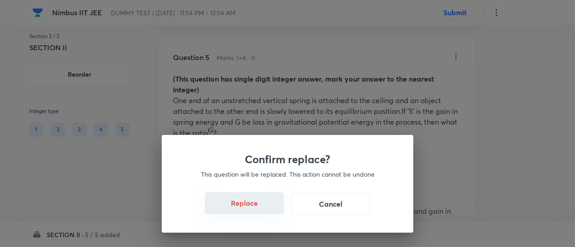
click at [256, 208] on button "Replace" at bounding box center [244, 204] width 79 height 22
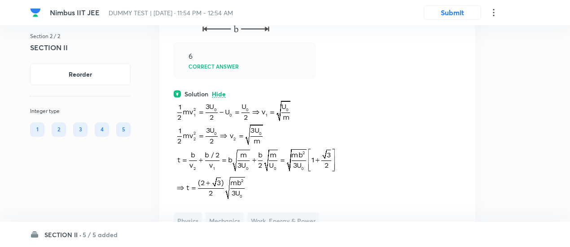
scroll to position [2084, 0]
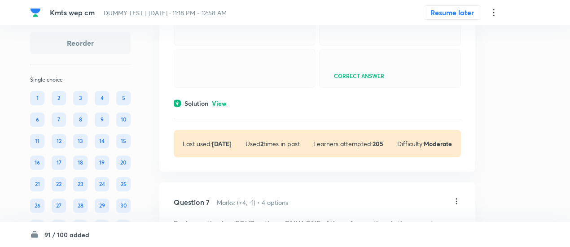
scroll to position [1764, 0]
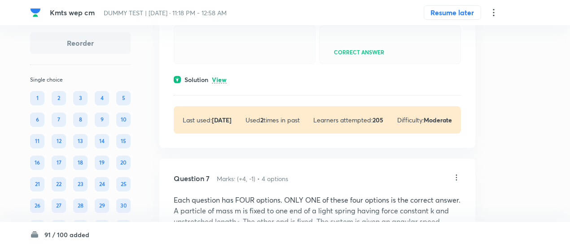
click at [219, 84] on p "View" at bounding box center [219, 80] width 15 height 7
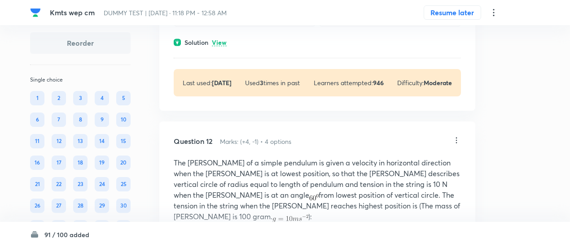
scroll to position [3471, 0]
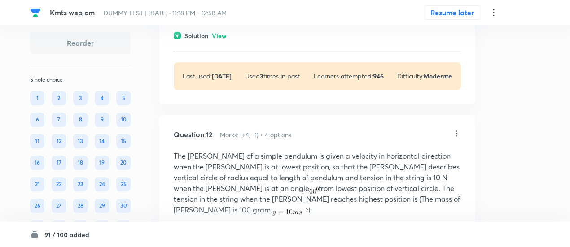
click at [220, 40] on p "View" at bounding box center [219, 36] width 15 height 7
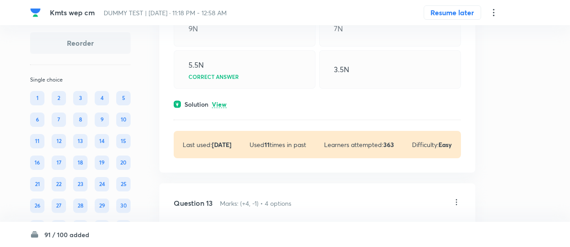
scroll to position [3817, 0]
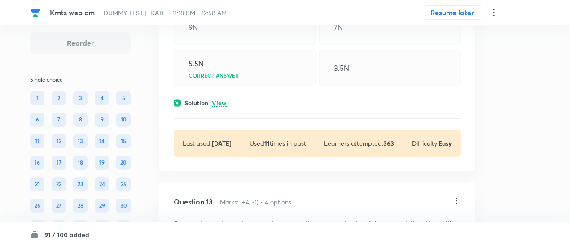
click at [223, 107] on p "View" at bounding box center [219, 103] width 15 height 7
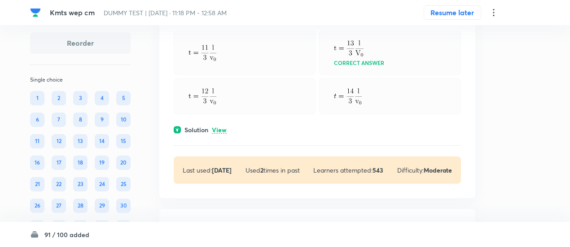
scroll to position [5790, 0]
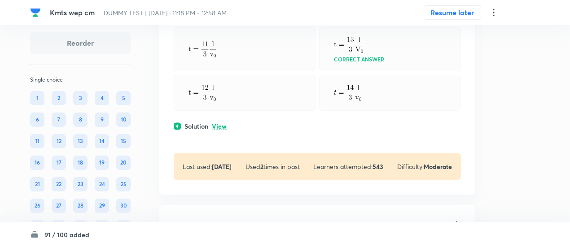
click at [220, 130] on p "View" at bounding box center [219, 126] width 15 height 7
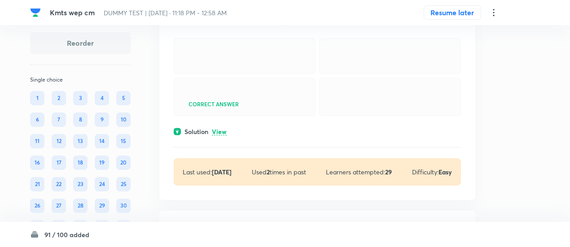
scroll to position [9355, 0]
click at [220, 135] on p "View" at bounding box center [219, 131] width 15 height 7
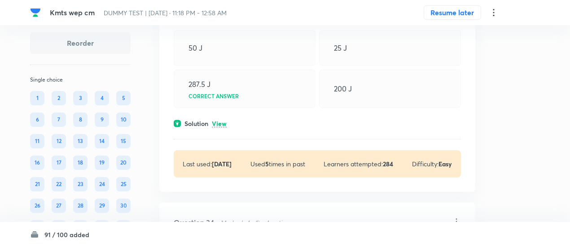
scroll to position [10569, 0]
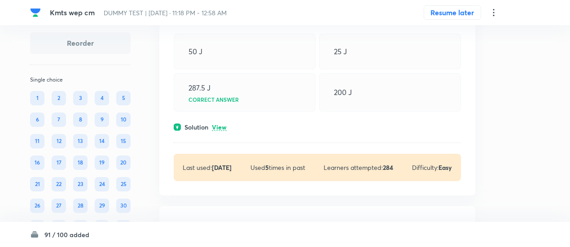
click at [219, 131] on p "View" at bounding box center [219, 127] width 15 height 7
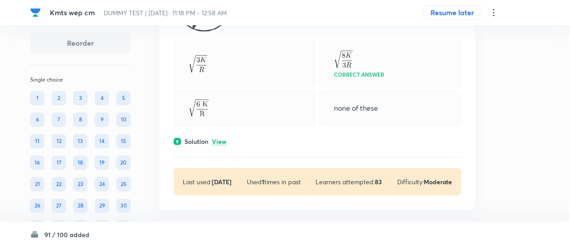
scroll to position [11760, 0]
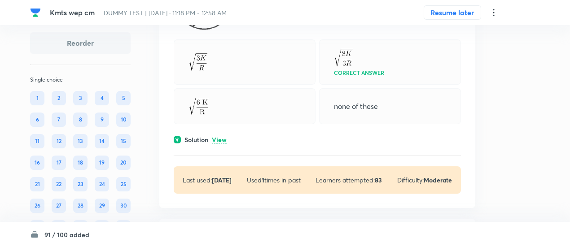
click at [219, 144] on p "View" at bounding box center [219, 140] width 15 height 7
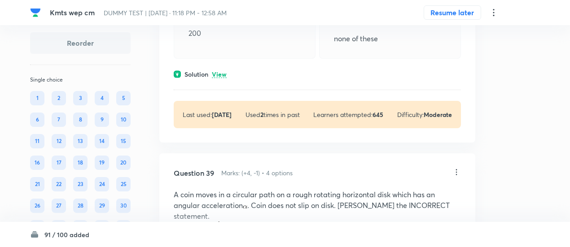
scroll to position [12395, 0]
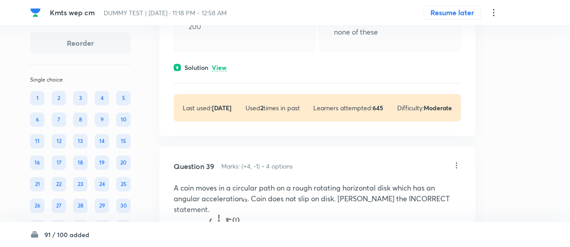
click at [223, 71] on p "View" at bounding box center [219, 68] width 15 height 7
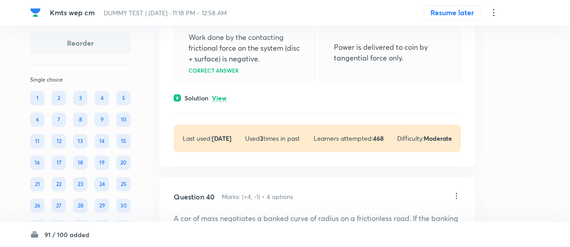
scroll to position [12823, 0]
click at [220, 103] on p "View" at bounding box center [219, 100] width 15 height 7
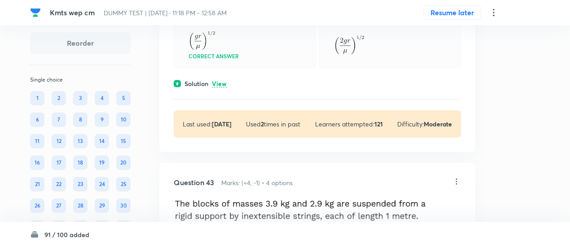
scroll to position [13746, 0]
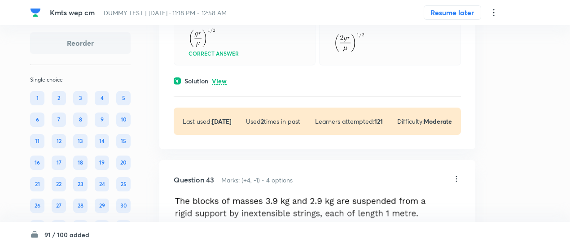
click at [220, 85] on p "View" at bounding box center [219, 81] width 15 height 7
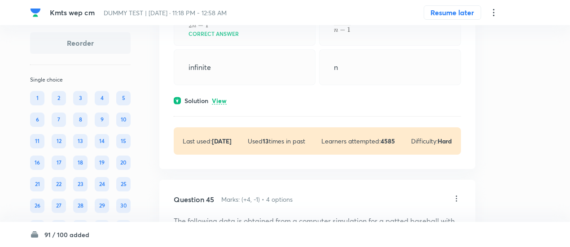
scroll to position [14452, 0]
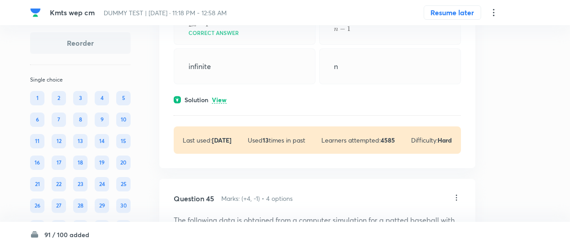
click at [220, 104] on p "View" at bounding box center [219, 100] width 15 height 7
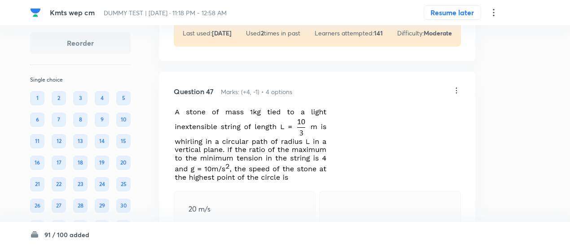
scroll to position [15369, 0]
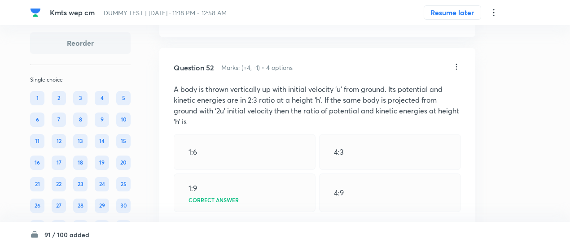
scroll to position [16940, 0]
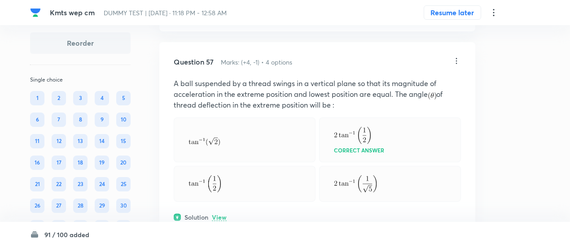
scroll to position [18413, 0]
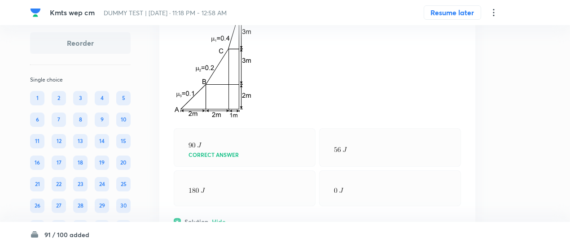
scroll to position [18154, 0]
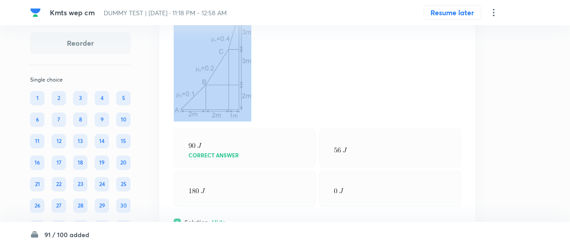
drag, startPoint x: 171, startPoint y: 74, endPoint x: 302, endPoint y: 160, distance: 156.1
copy p "As shown in the figure a body of mass is shifted from to slowly on inclined pla…"
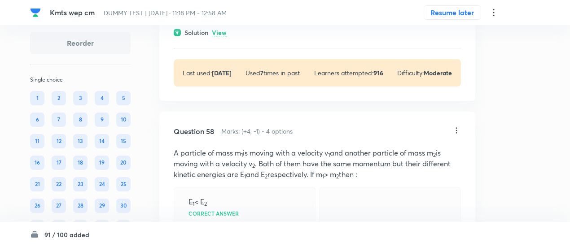
scroll to position [18919, 0]
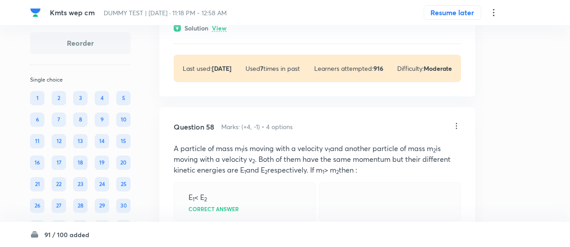
click at [219, 32] on p "View" at bounding box center [219, 28] width 15 height 7
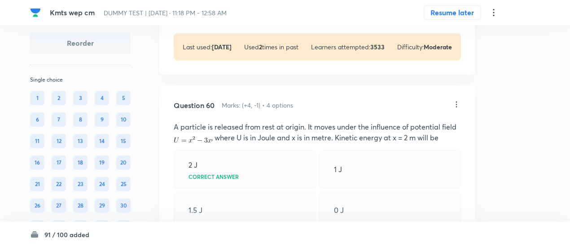
scroll to position [19657, 0]
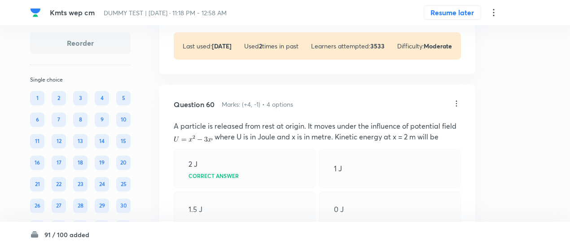
click at [221, 9] on p "View" at bounding box center [219, 6] width 15 height 7
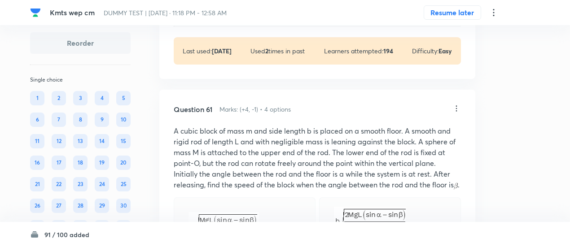
scroll to position [19963, 0]
click at [221, 14] on p "View" at bounding box center [219, 10] width 15 height 7
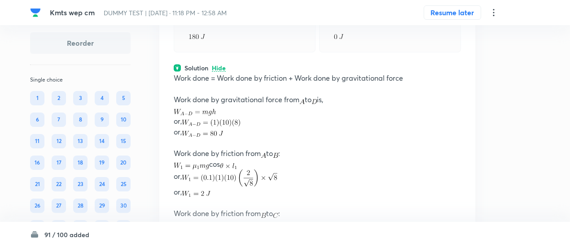
scroll to position [18312, 0]
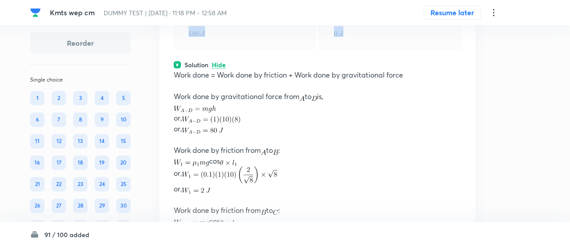
drag, startPoint x: 185, startPoint y: 90, endPoint x: 345, endPoint y: 139, distance: 167.4
click at [345, 49] on div "Correct answer" at bounding box center [317, 10] width 287 height 78
copy div "Correct answer"
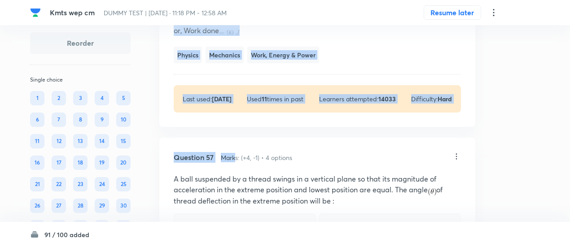
scroll to position [18678, 0]
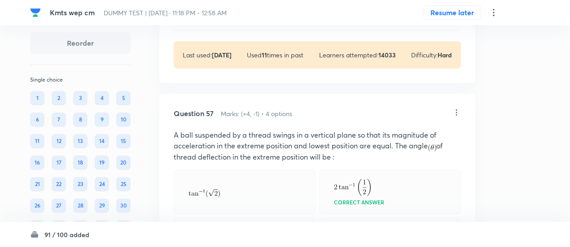
drag, startPoint x: 172, startPoint y: 30, endPoint x: 245, endPoint y: 91, distance: 94.7
copy div "Work done = Work done by friction + Work done by gravitational force Work done …"
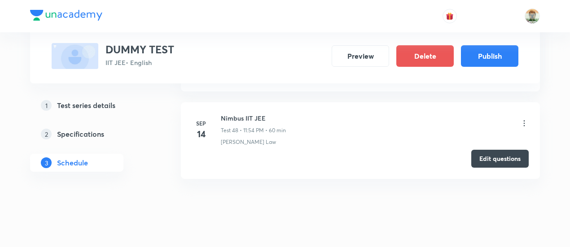
click at [526, 119] on icon at bounding box center [524, 123] width 9 height 9
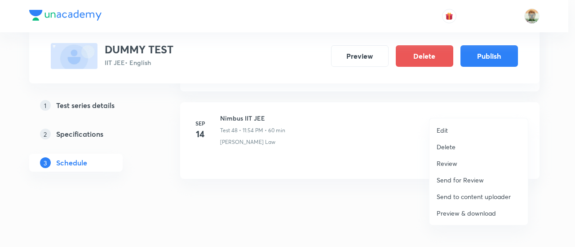
click at [459, 216] on p "Preview & download" at bounding box center [465, 213] width 59 height 9
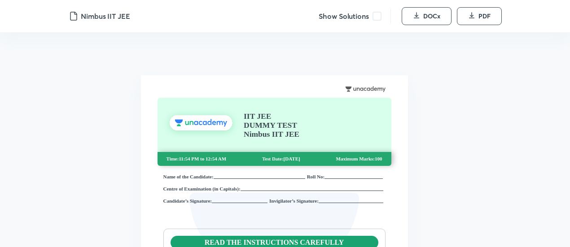
click at [377, 22] on div "Show Solutions" at bounding box center [355, 16] width 72 height 14
click at [377, 18] on span at bounding box center [377, 16] width 9 height 9
click at [433, 16] on span "DOCx" at bounding box center [431, 16] width 17 height 9
